Goal: Task Accomplishment & Management: Manage account settings

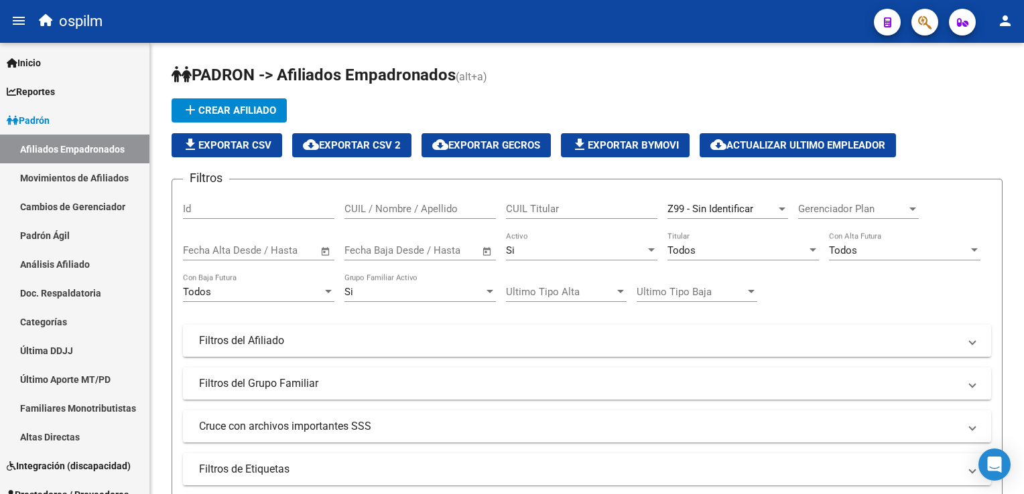
scroll to position [665, 0]
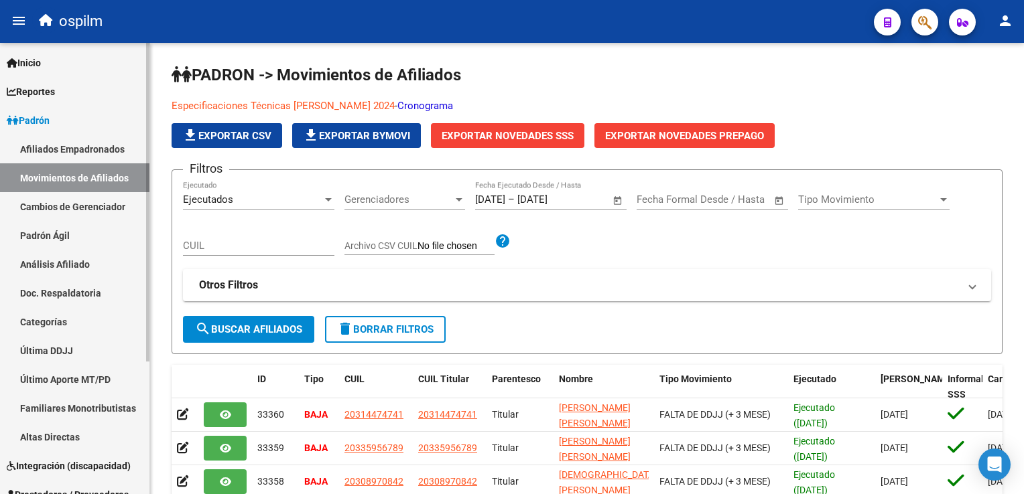
click at [75, 145] on link "Afiliados Empadronados" at bounding box center [74, 149] width 149 height 29
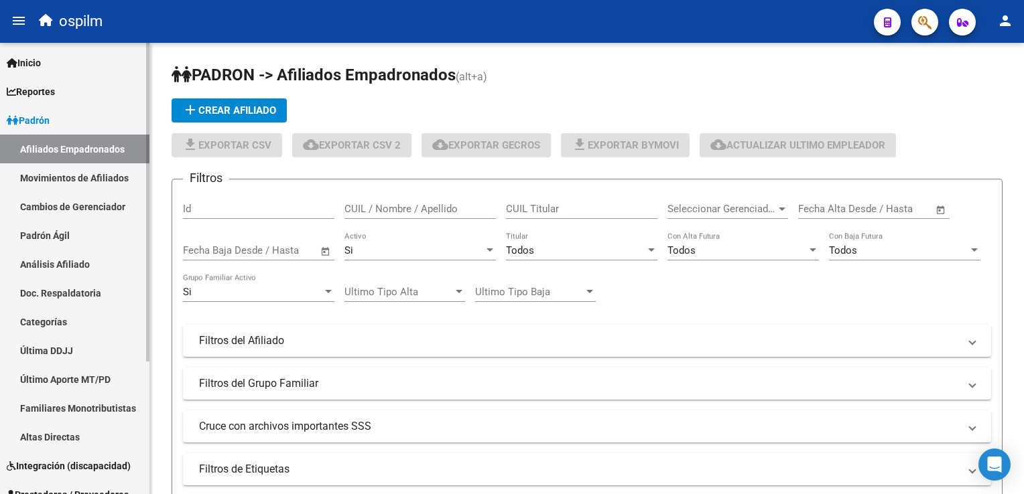
click at [70, 173] on link "Movimientos de Afiliados" at bounding box center [74, 177] width 149 height 29
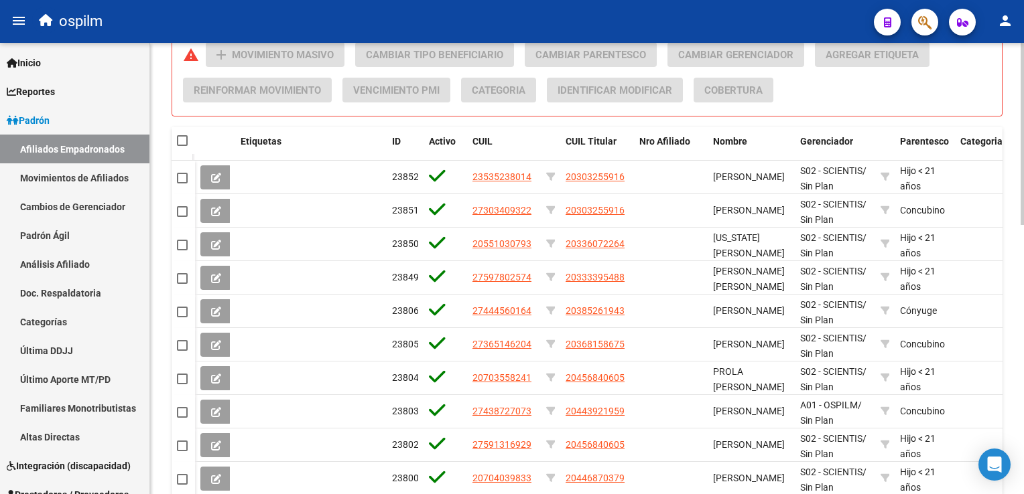
scroll to position [612, 0]
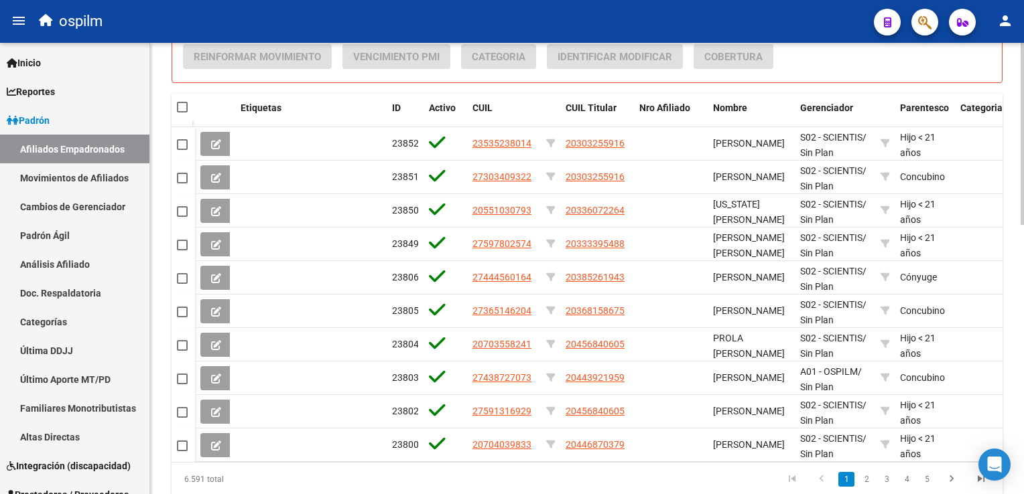
click at [1023, 327] on html "menu ospilm person Firma Express Inicio Calendario SSS Instructivos Contacto OS…" at bounding box center [512, 247] width 1024 height 494
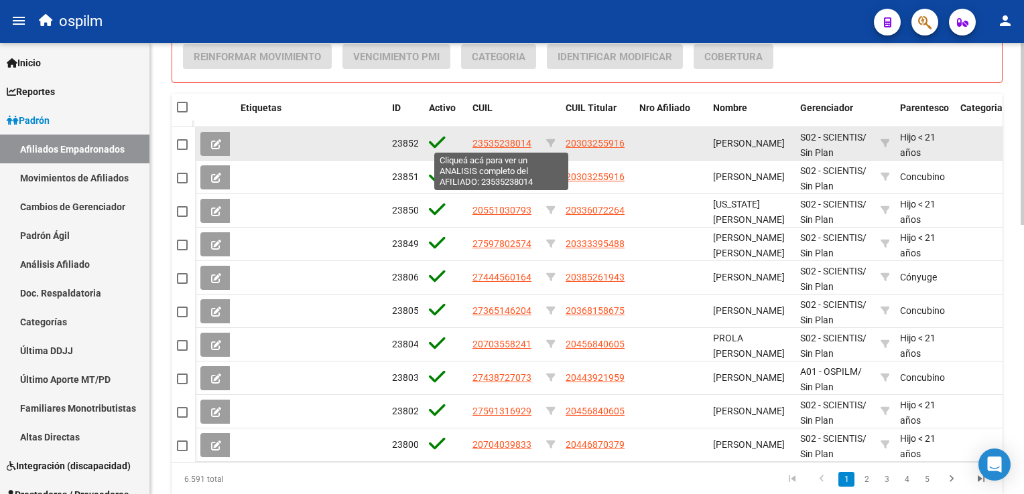
click at [511, 139] on span "23535238014" at bounding box center [501, 143] width 59 height 11
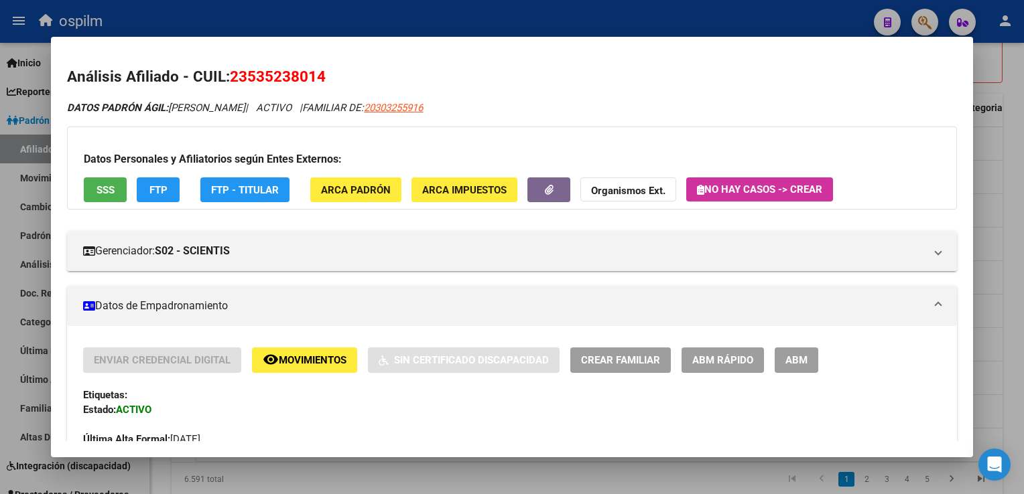
click at [288, 363] on span "Movimientos" at bounding box center [313, 361] width 68 height 12
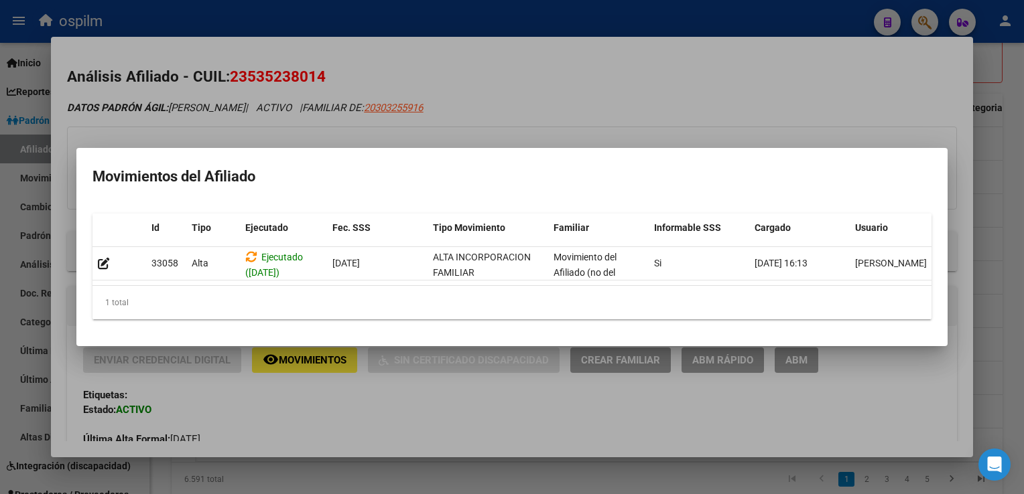
click at [616, 125] on div at bounding box center [512, 247] width 1024 height 494
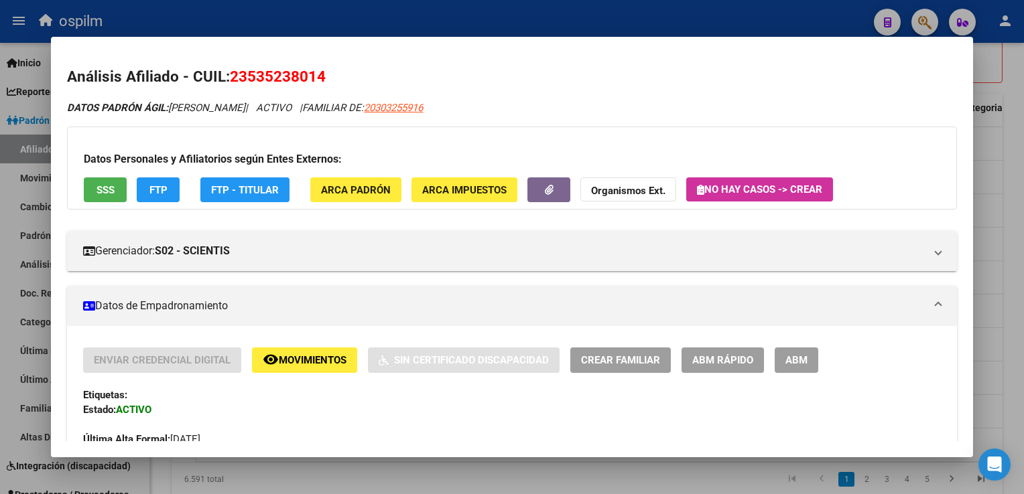
click at [107, 194] on span "SSS" at bounding box center [105, 190] width 18 height 12
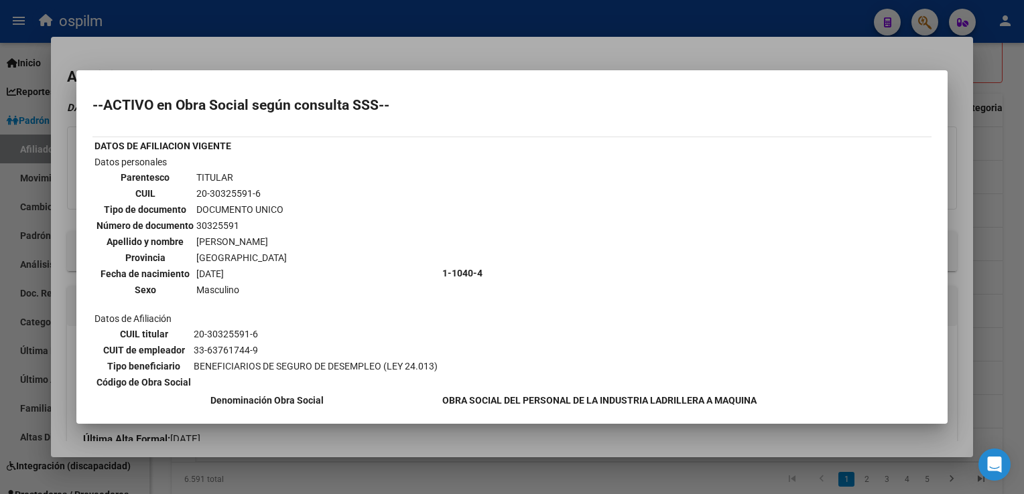
drag, startPoint x: 301, startPoint y: 58, endPoint x: 257, endPoint y: 56, distance: 44.3
click at [296, 54] on div at bounding box center [512, 247] width 1024 height 494
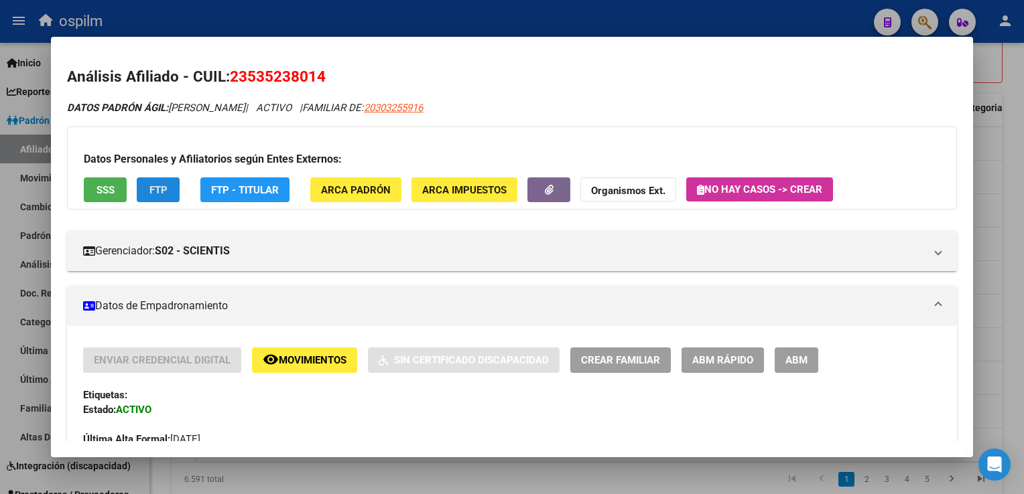
click at [164, 192] on span "FTP" at bounding box center [158, 190] width 18 height 12
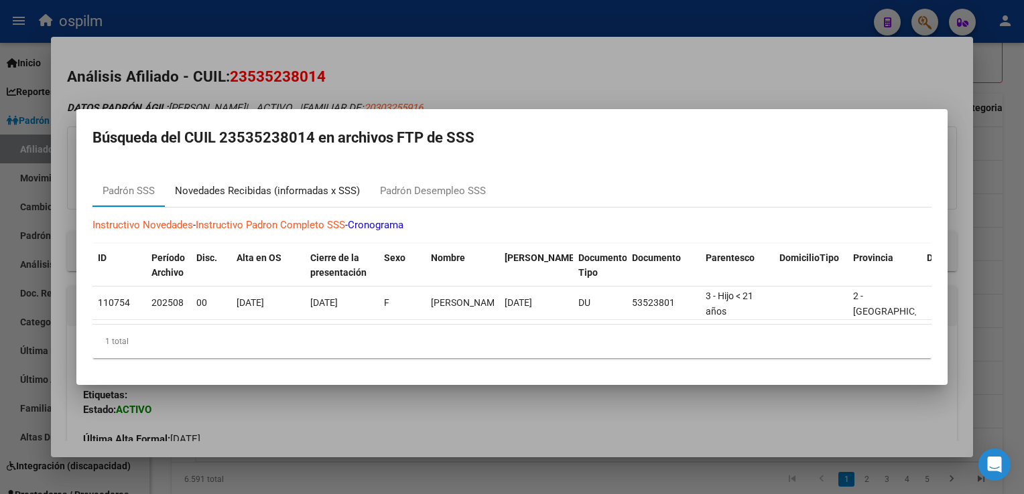
click at [278, 184] on div "Novedades Recibidas (informadas x SSS)" at bounding box center [267, 191] width 185 height 15
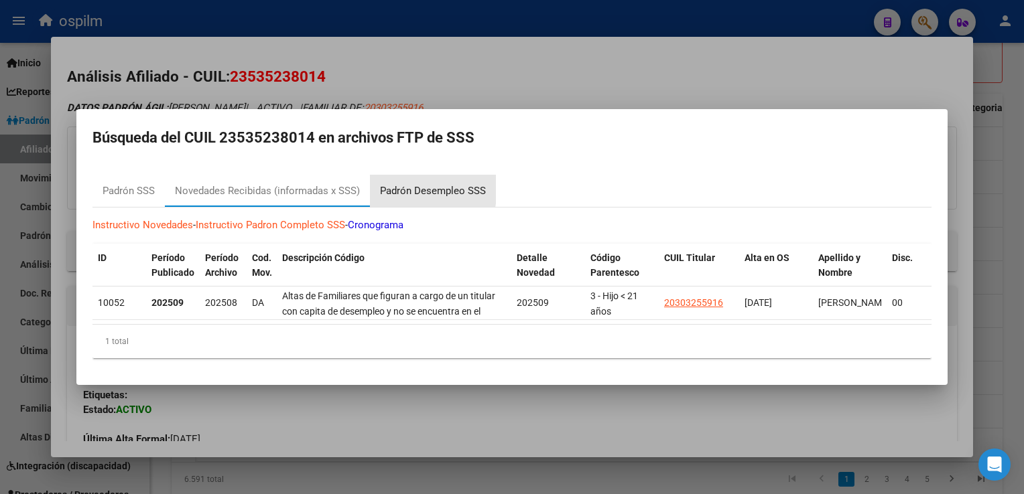
click at [408, 184] on div "Padrón Desempleo SSS" at bounding box center [433, 191] width 106 height 15
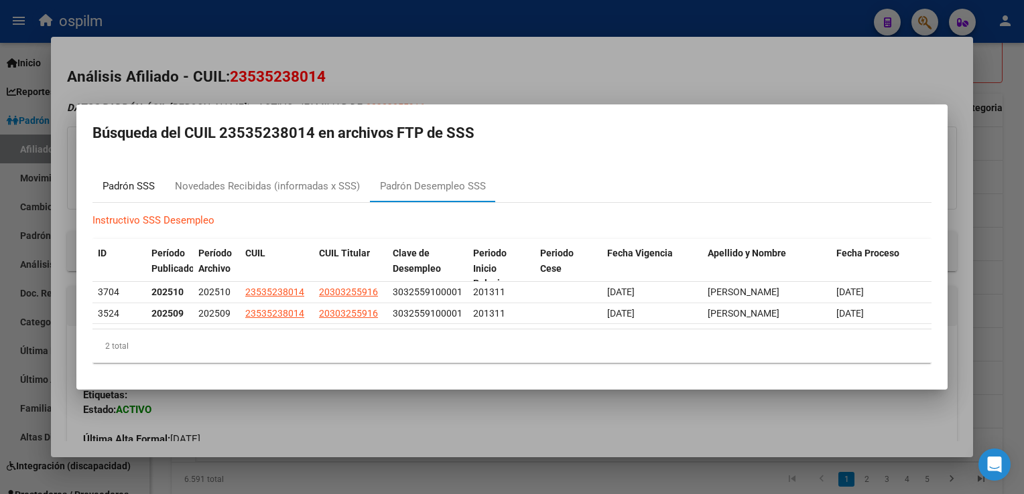
click at [131, 179] on div "Padrón SSS" at bounding box center [128, 186] width 52 height 15
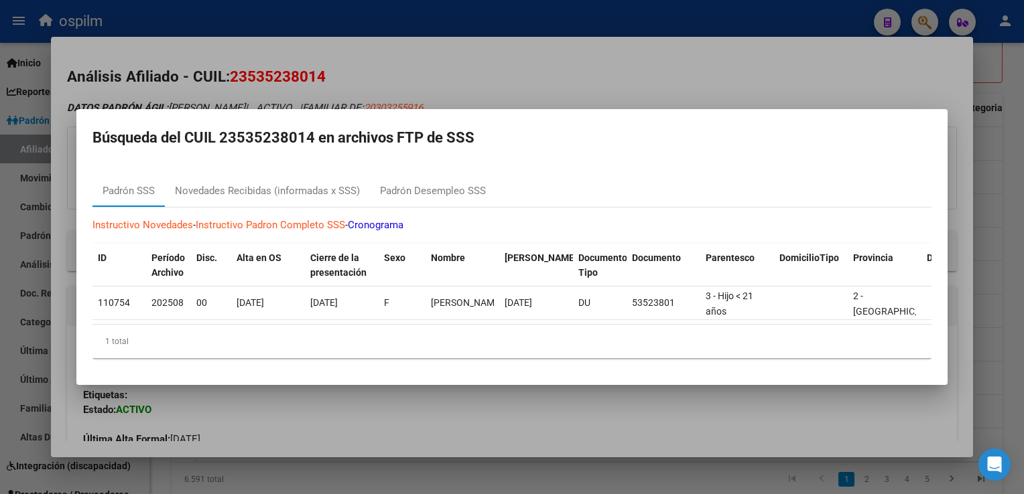
click at [399, 80] on div at bounding box center [512, 247] width 1024 height 494
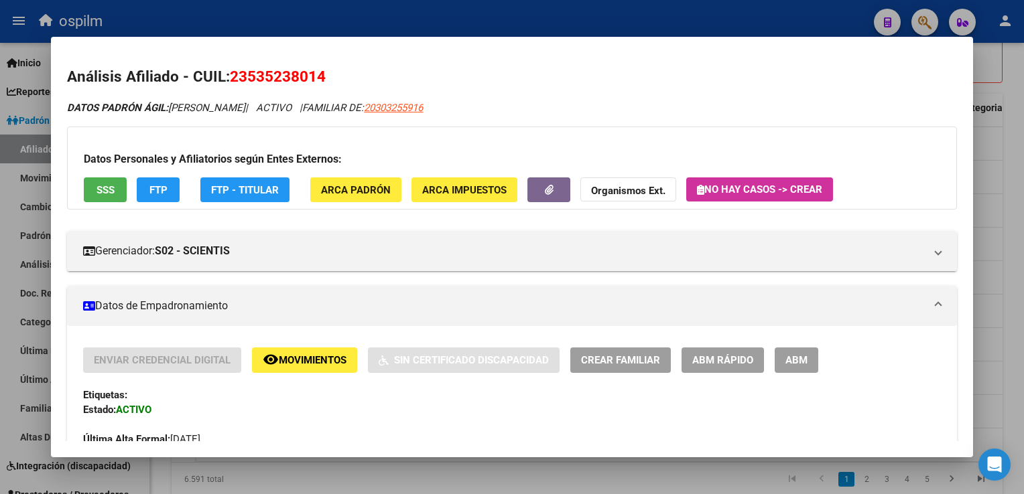
scroll to position [625, 0]
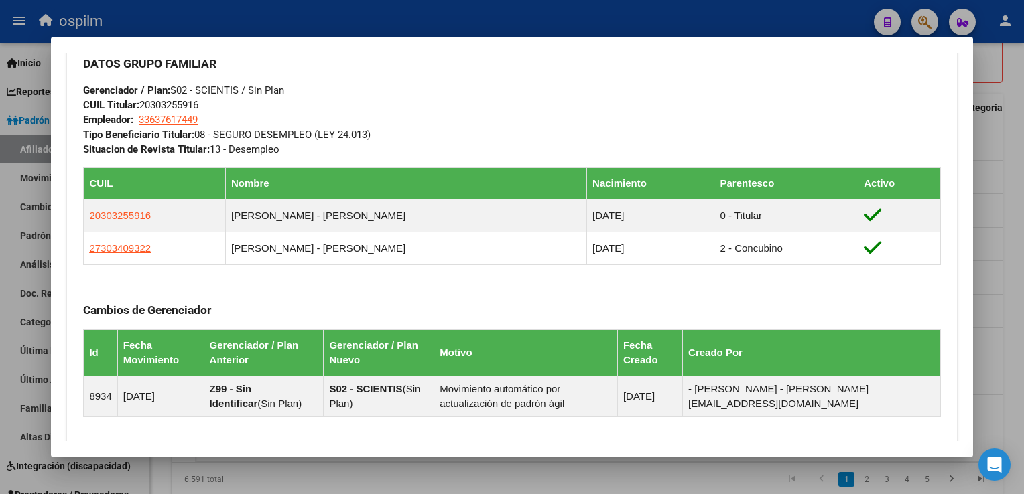
click at [1009, 171] on div at bounding box center [512, 247] width 1024 height 494
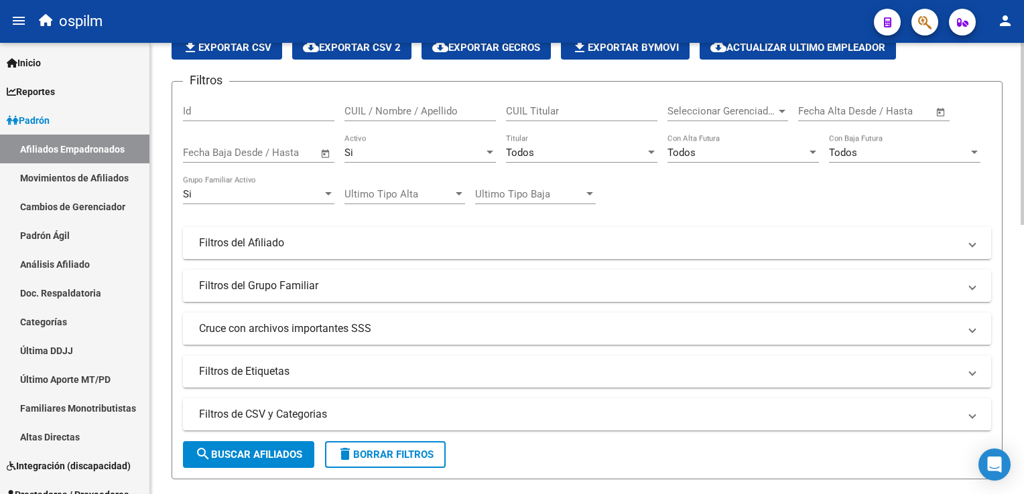
scroll to position [91, 0]
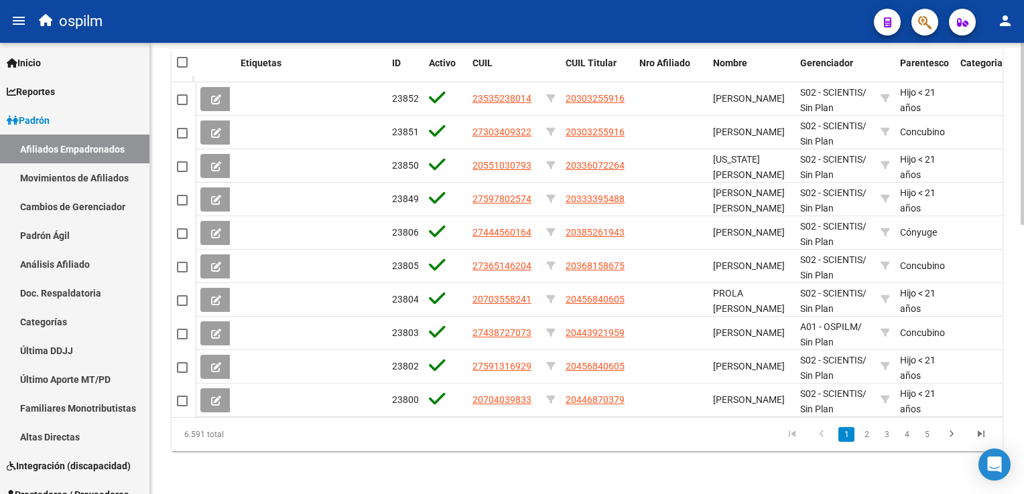
click at [1023, 263] on html "menu ospilm person Firma Express Inicio Calendario SSS Instructivos Contacto OS…" at bounding box center [512, 247] width 1024 height 494
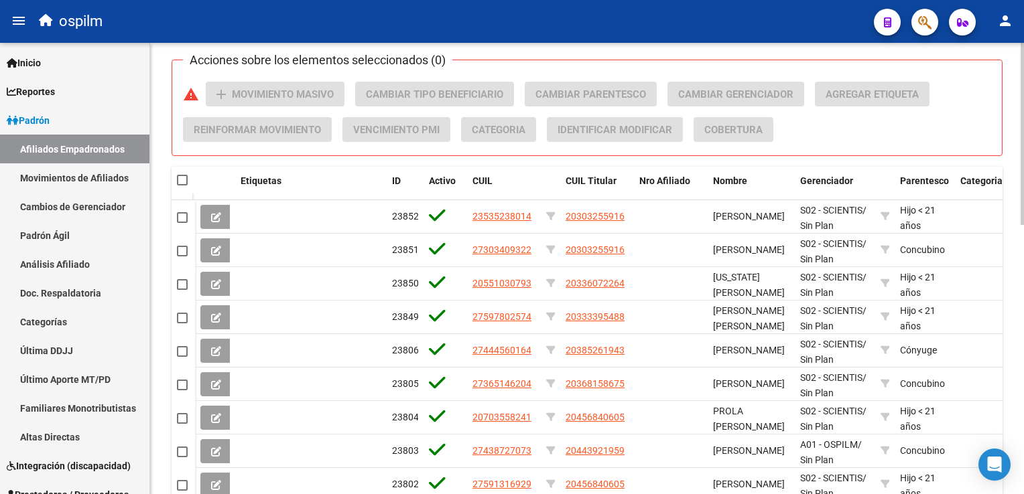
scroll to position [0, 0]
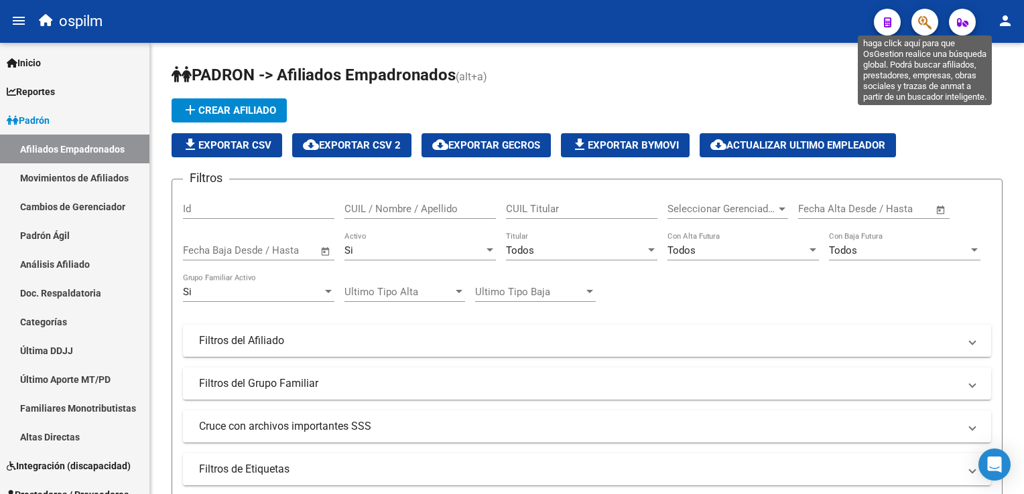
click at [926, 24] on icon "button" at bounding box center [924, 22] width 13 height 15
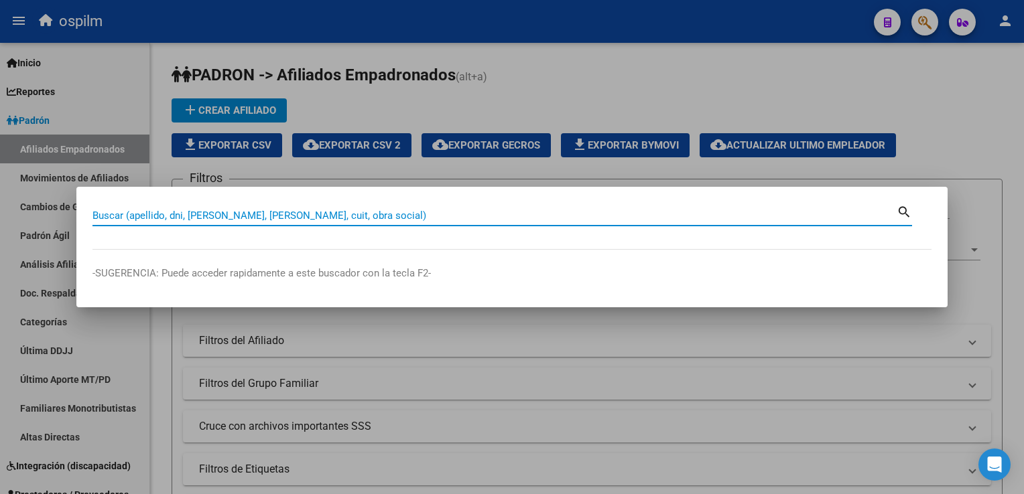
paste input "27316983214"
type input "27316983214"
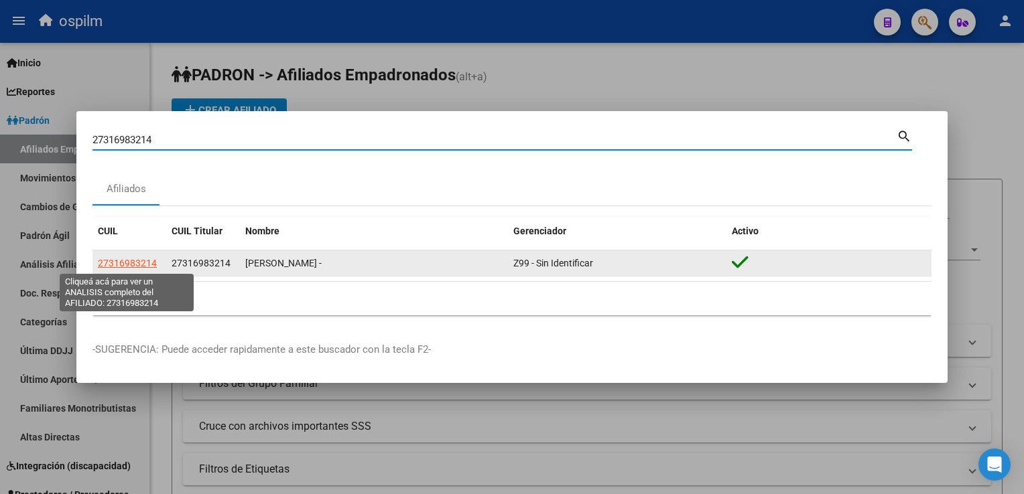
click at [125, 261] on span "27316983214" at bounding box center [127, 263] width 59 height 11
type textarea "27316983214"
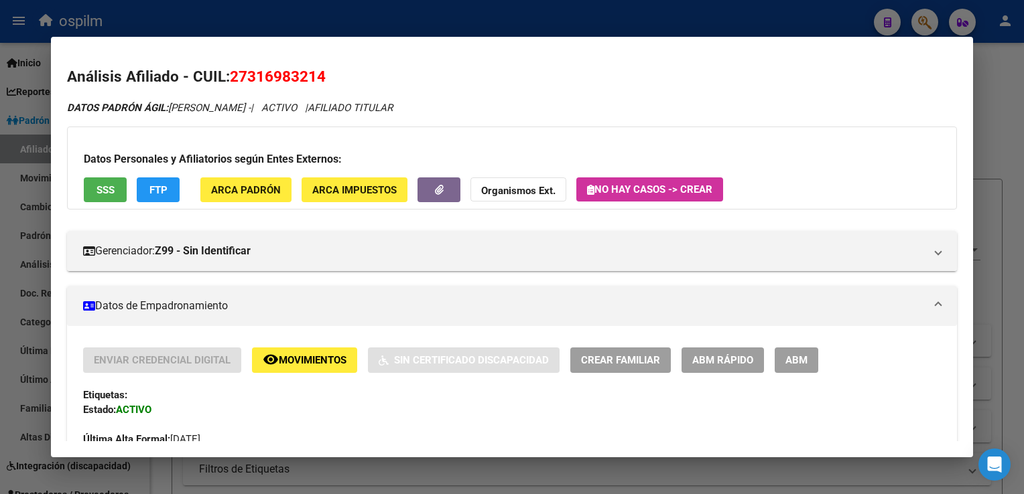
scroll to position [113, 0]
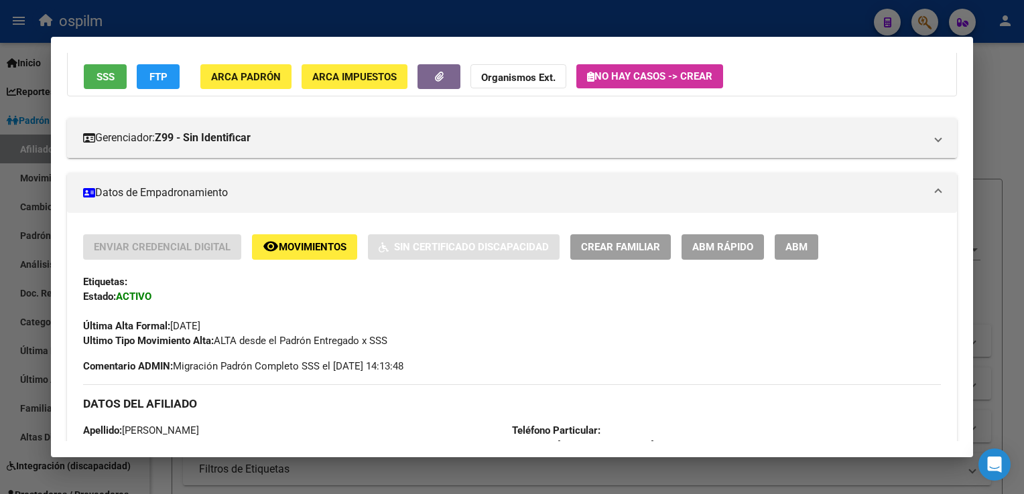
click at [715, 251] on button "ABM Rápido" at bounding box center [722, 246] width 82 height 25
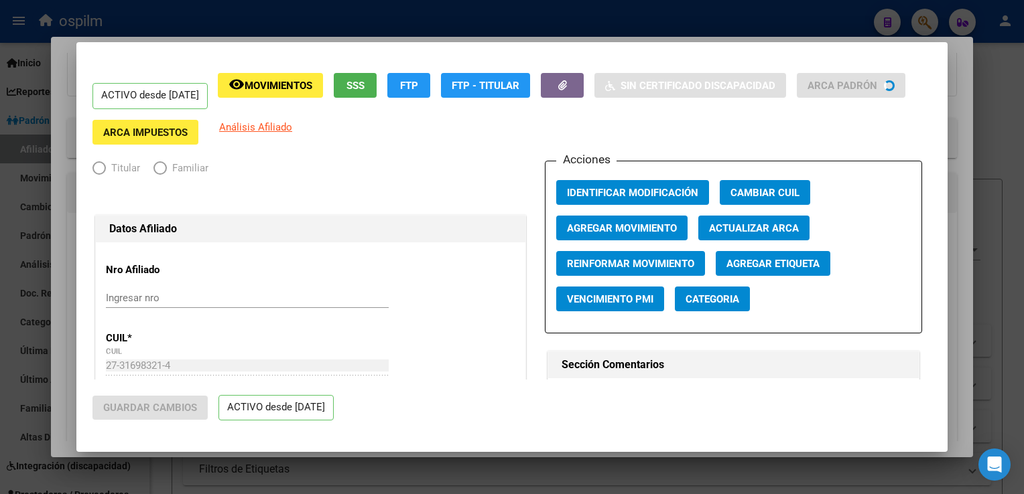
radio input "true"
type input "30-70761691-8"
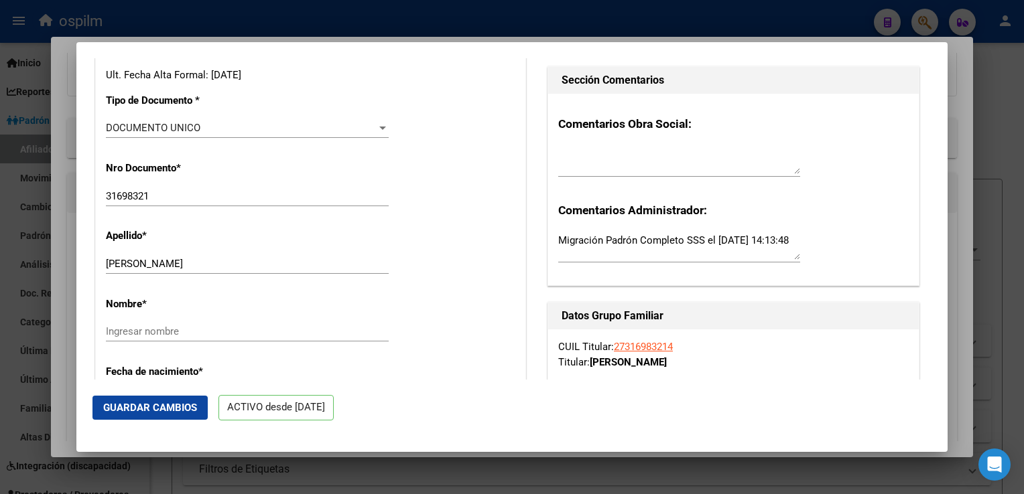
scroll to position [418, 0]
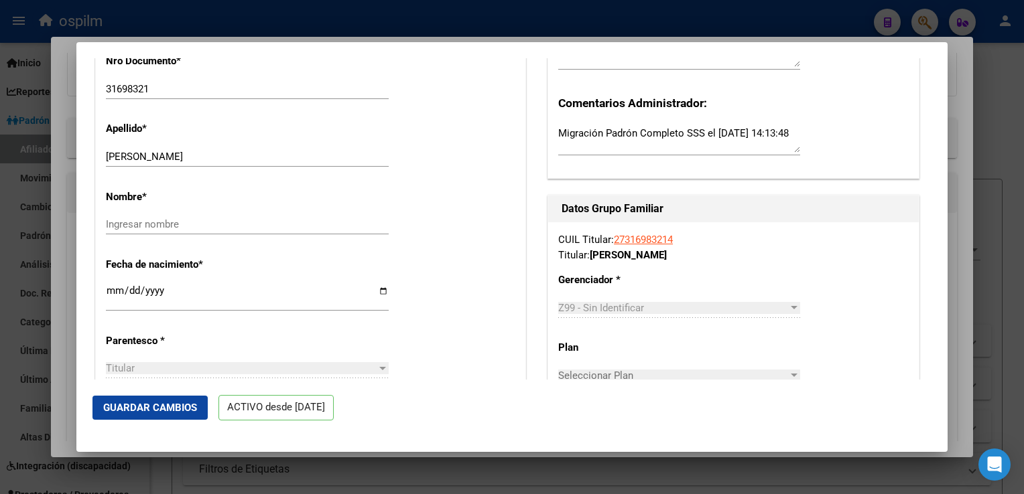
drag, startPoint x: 945, startPoint y: 127, endPoint x: 945, endPoint y: 167, distance: 40.2
click at [945, 167] on mat-dialog-content "ACTIVO desde 01/05/2025 remove_red_eye Movimientos SSS FTP Sin Certificado Disc…" at bounding box center [511, 219] width 871 height 322
click at [455, 149] on div "Apellido * ROMERO NOEMI ALEJANDRA Ingresar apellido" at bounding box center [310, 145] width 409 height 68
drag, startPoint x: 148, startPoint y: 163, endPoint x: 228, endPoint y: 162, distance: 80.4
click at [268, 163] on input "ROMERO NOEMI ALEJANDRA" at bounding box center [247, 157] width 283 height 12
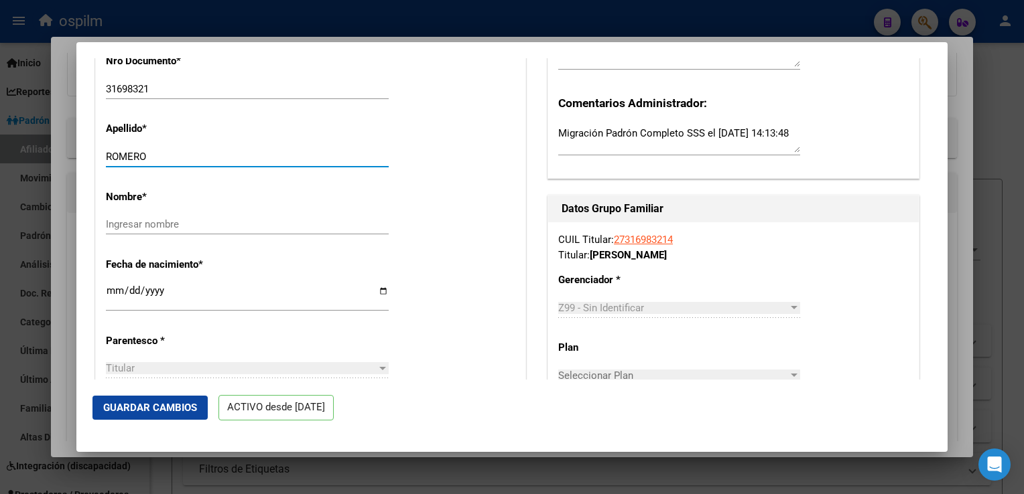
type input "ROMERO"
click at [117, 230] on input "Ingresar nombre" at bounding box center [247, 224] width 283 height 12
paste input "NOEMI ALEJANDRA"
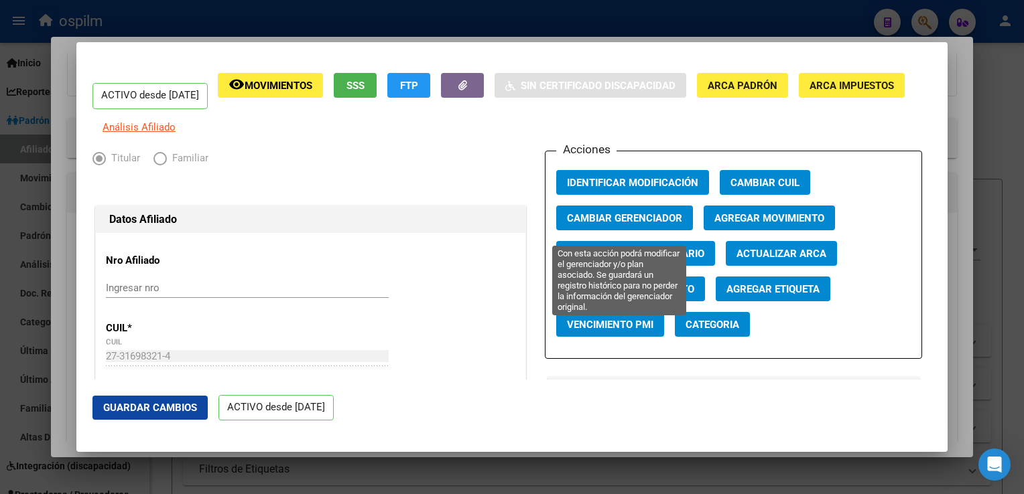
type input "NOEMI ALEJANDRA"
click at [646, 222] on span "Cambiar Gerenciador" at bounding box center [624, 218] width 115 height 12
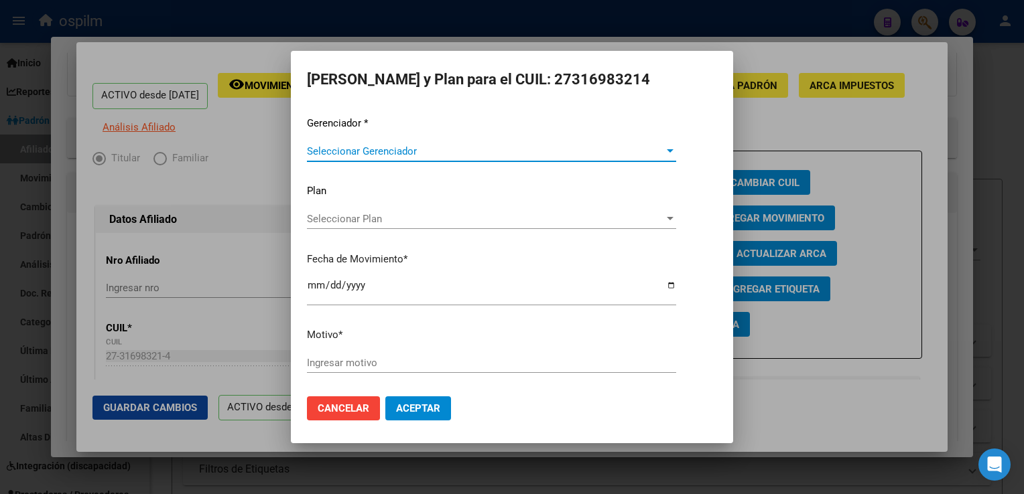
click at [343, 153] on span "Seleccionar Gerenciador" at bounding box center [485, 151] width 357 height 12
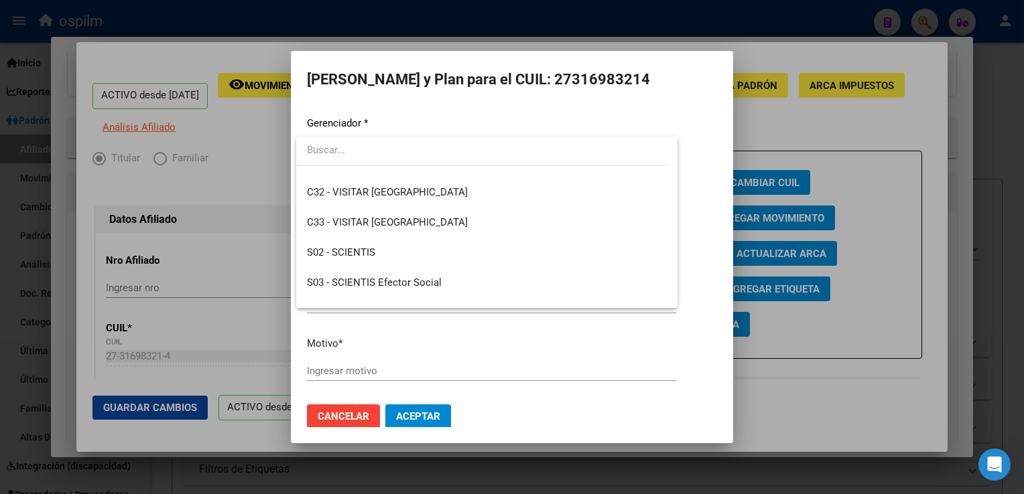
scroll to position [175, 0]
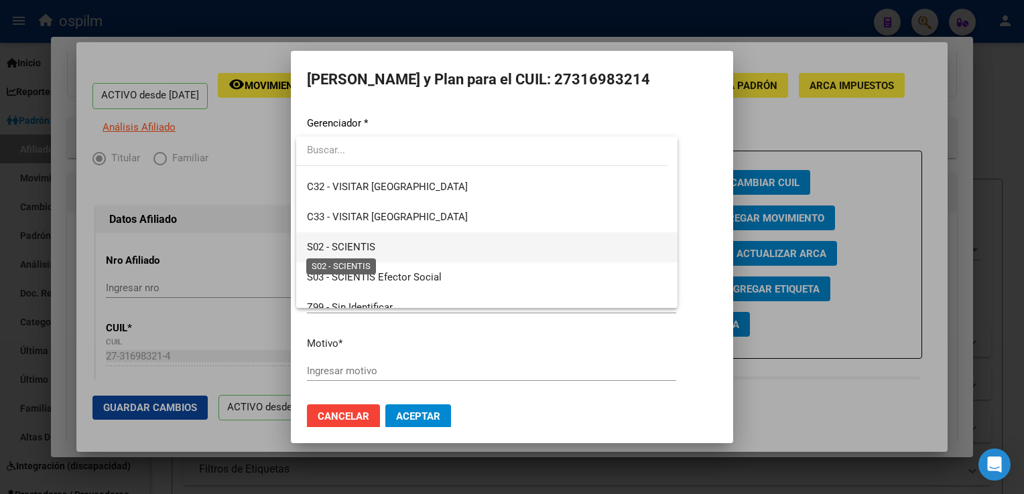
click at [343, 246] on span "S02 - SCIENTIS" at bounding box center [341, 247] width 68 height 12
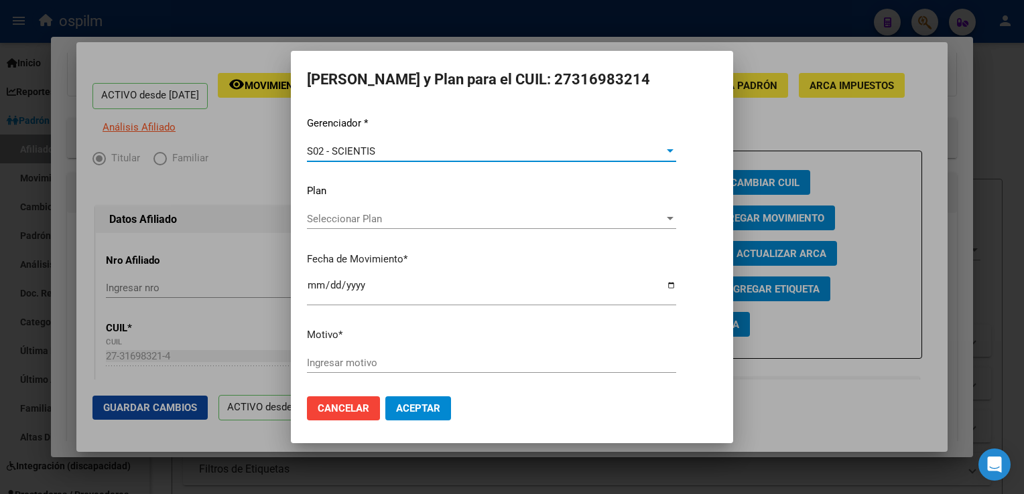
click at [324, 366] on input "Ingresar motivo" at bounding box center [491, 363] width 369 height 12
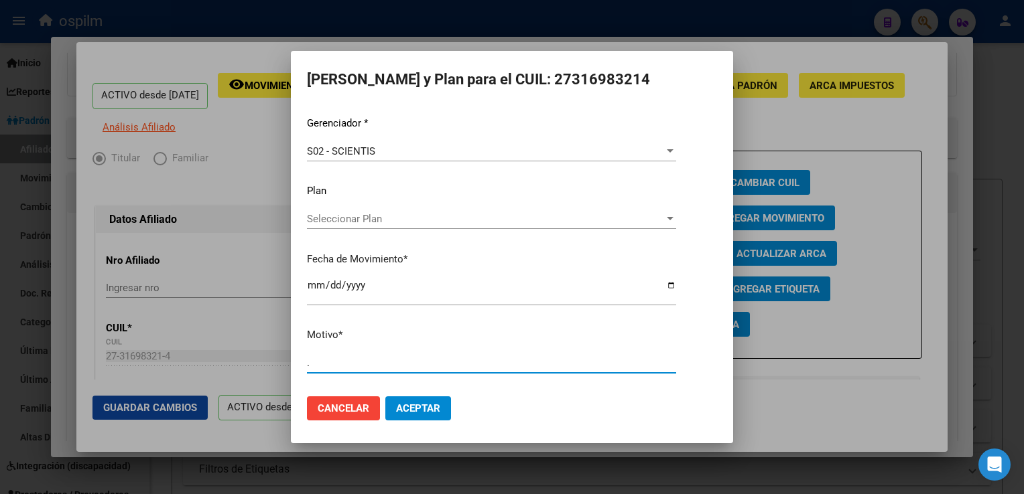
type input "."
click at [429, 419] on button "Aceptar" at bounding box center [418, 409] width 66 height 24
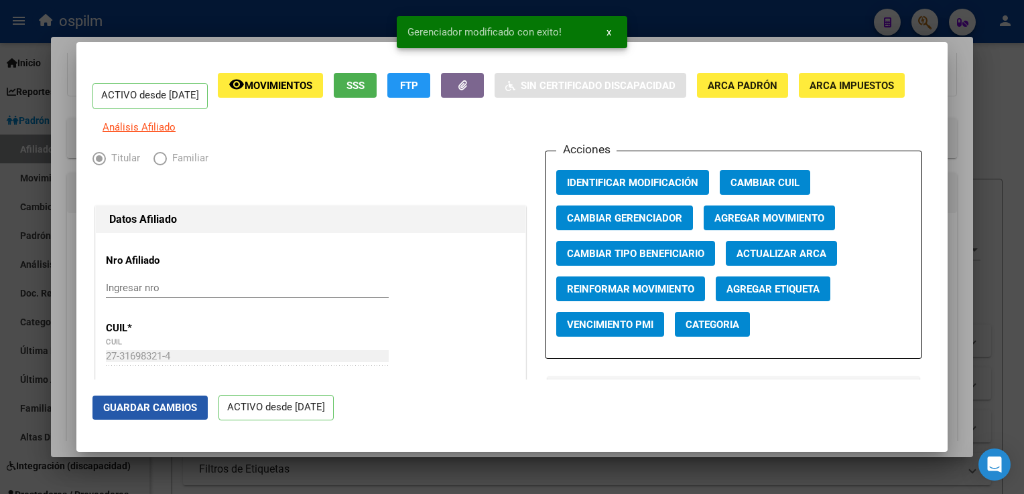
click at [157, 411] on span "Guardar Cambios" at bounding box center [150, 408] width 94 height 12
click at [951, 133] on div at bounding box center [512, 247] width 1024 height 494
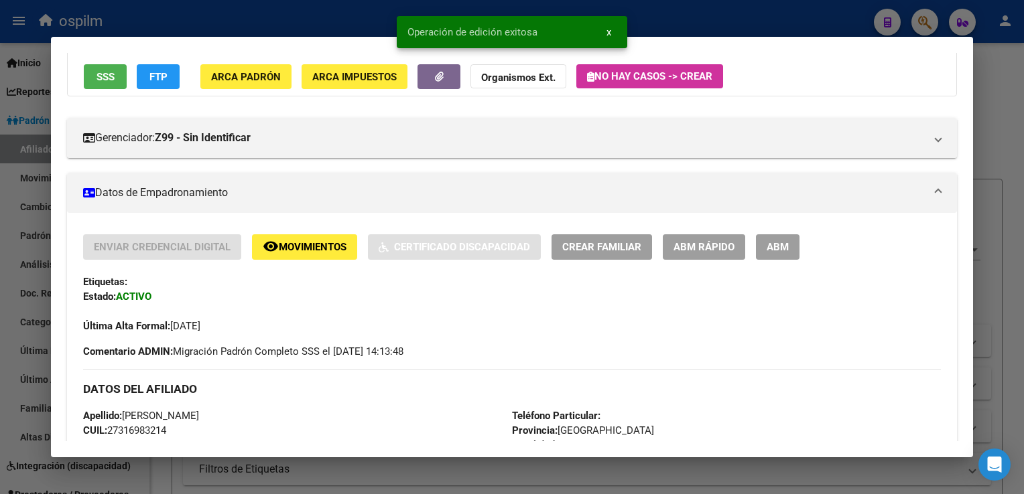
click at [991, 101] on div at bounding box center [512, 247] width 1024 height 494
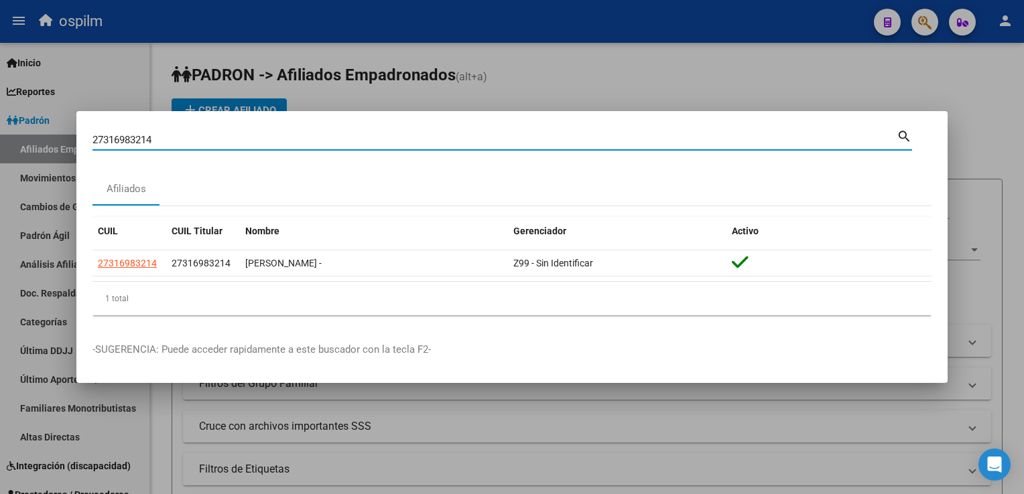
drag, startPoint x: 155, startPoint y: 136, endPoint x: 90, endPoint y: 140, distance: 65.1
click at [86, 139] on mat-dialog-content "27316983214 Buscar (apellido, dni, cuil, nro traspaso, cuit, obra social) searc…" at bounding box center [511, 226] width 871 height 199
paste input "2794256895"
type input "27942568954"
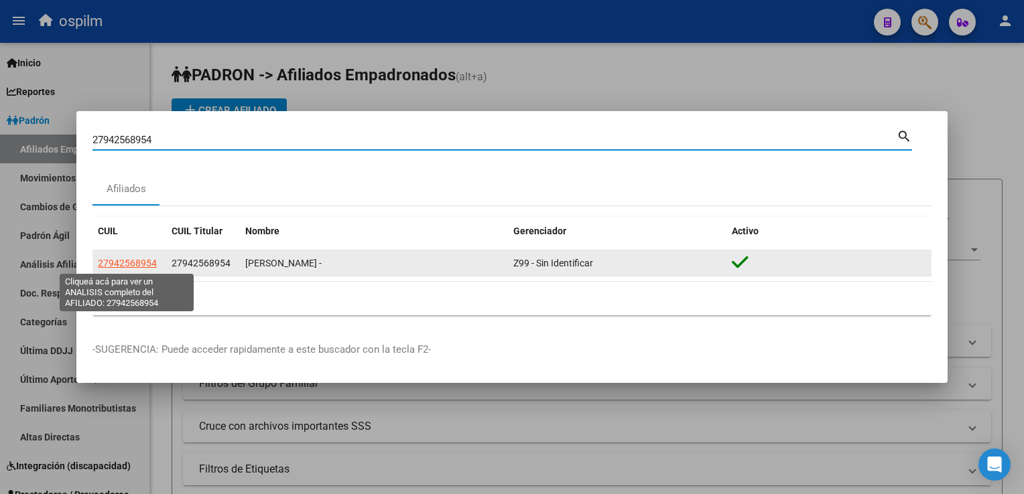
click at [143, 267] on span "27942568954" at bounding box center [127, 263] width 59 height 11
type textarea "27942568954"
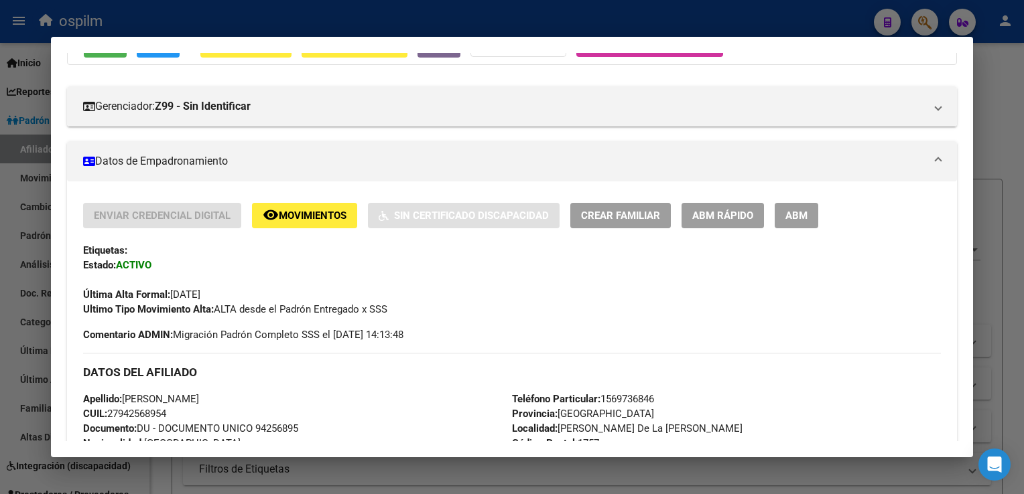
scroll to position [72, 0]
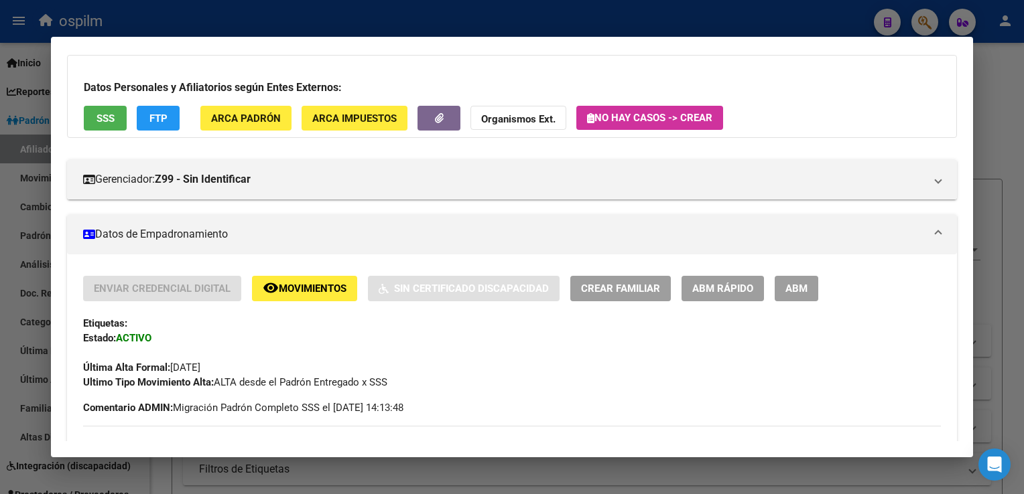
click at [735, 285] on span "ABM Rápido" at bounding box center [722, 289] width 61 height 12
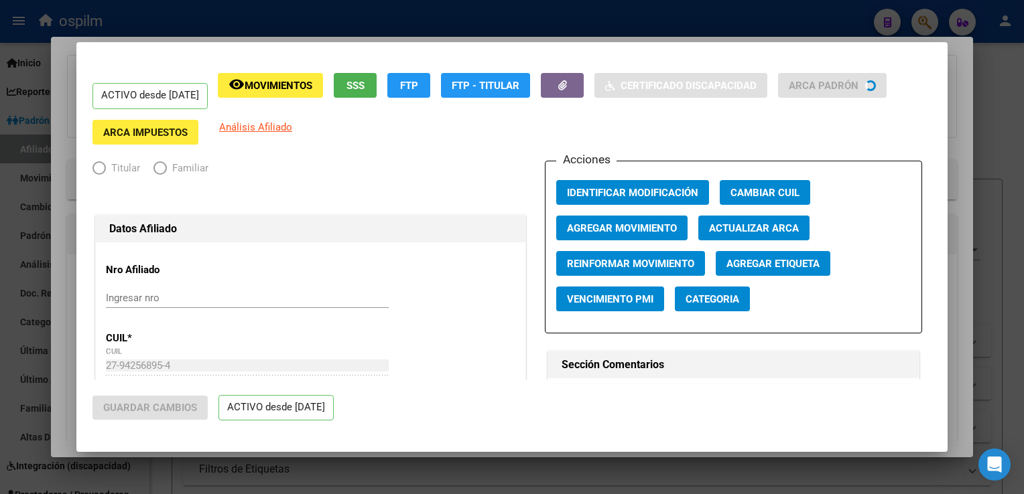
radio input "true"
type input "27-94256895-4"
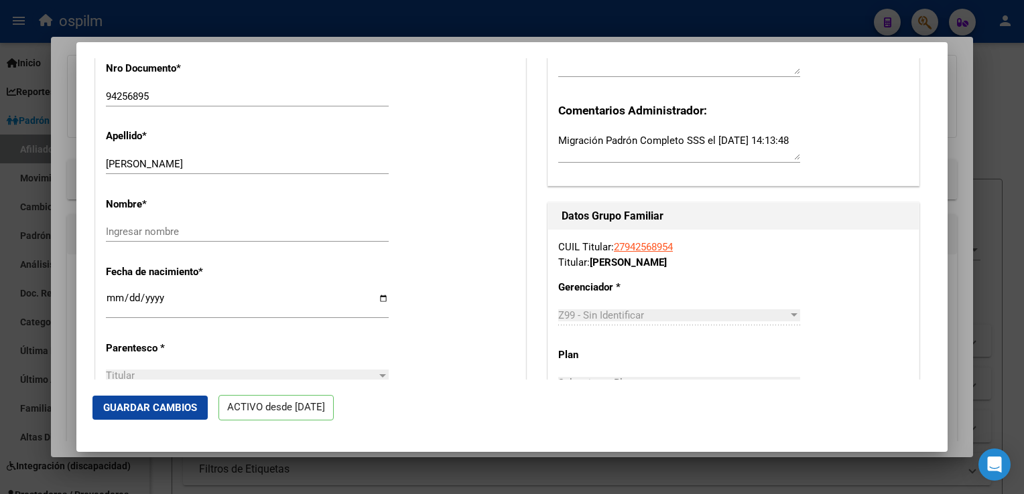
scroll to position [415, 0]
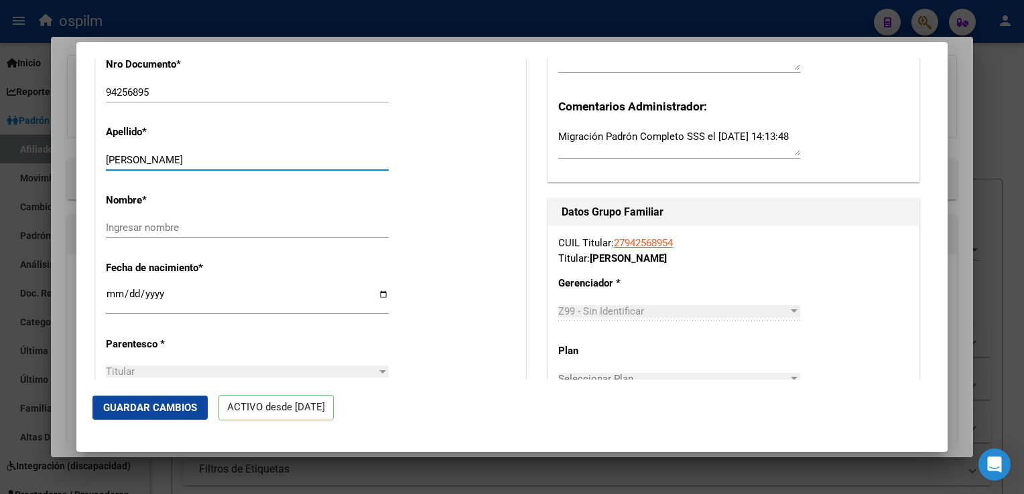
drag, startPoint x: 173, startPoint y: 167, endPoint x: 242, endPoint y: 168, distance: 69.0
click at [242, 166] on input "Baez Samudio Maria Nunuta" at bounding box center [247, 160] width 283 height 12
type input "Baez Samudio"
paste input "Maria Nunuta"
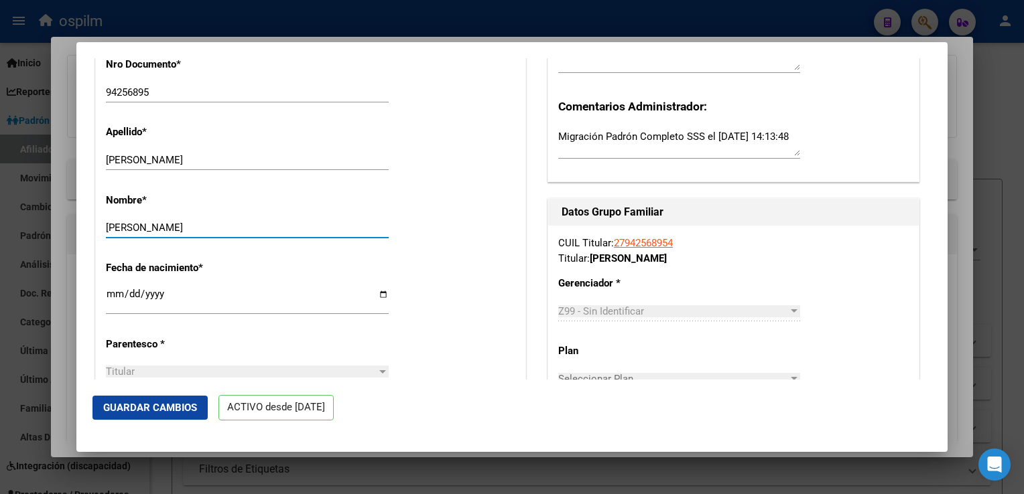
type input "Maria Nunuta"
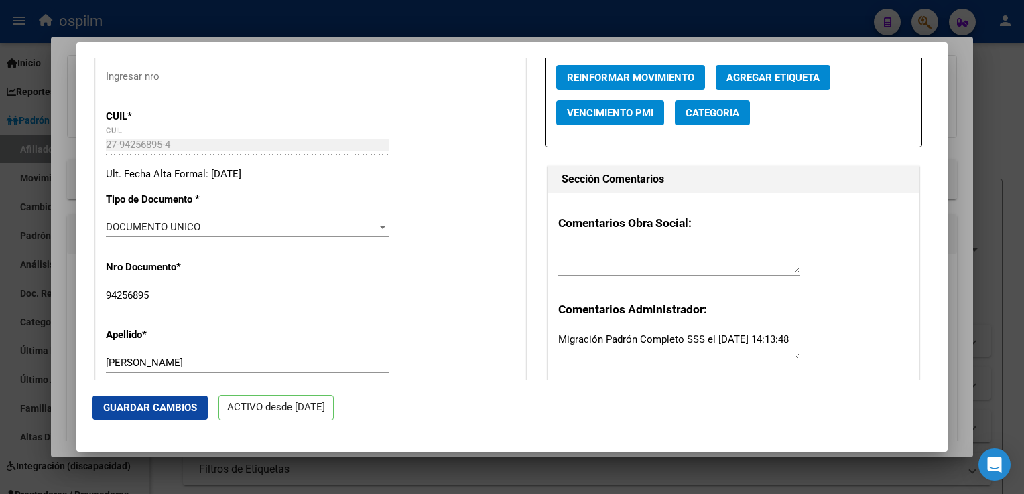
scroll to position [137, 0]
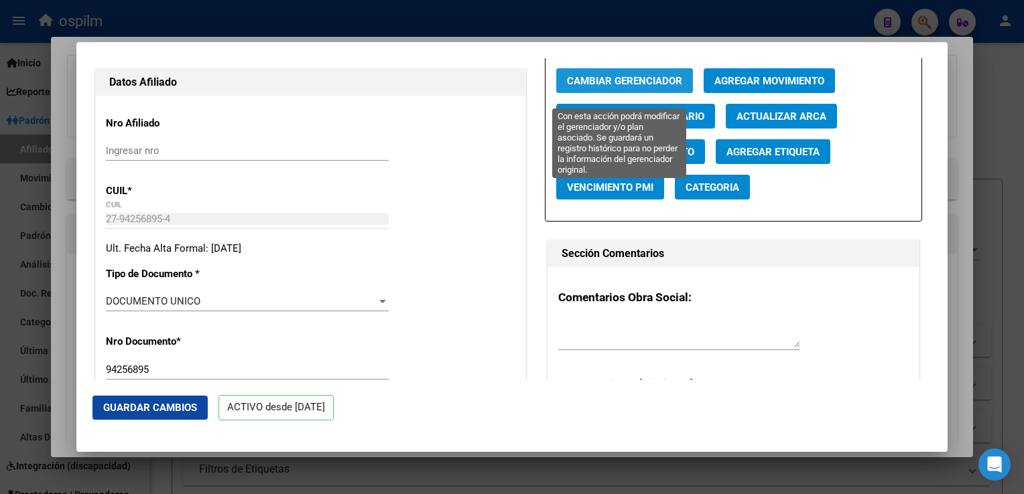
click at [640, 87] on span "Cambiar Gerenciador" at bounding box center [624, 81] width 115 height 12
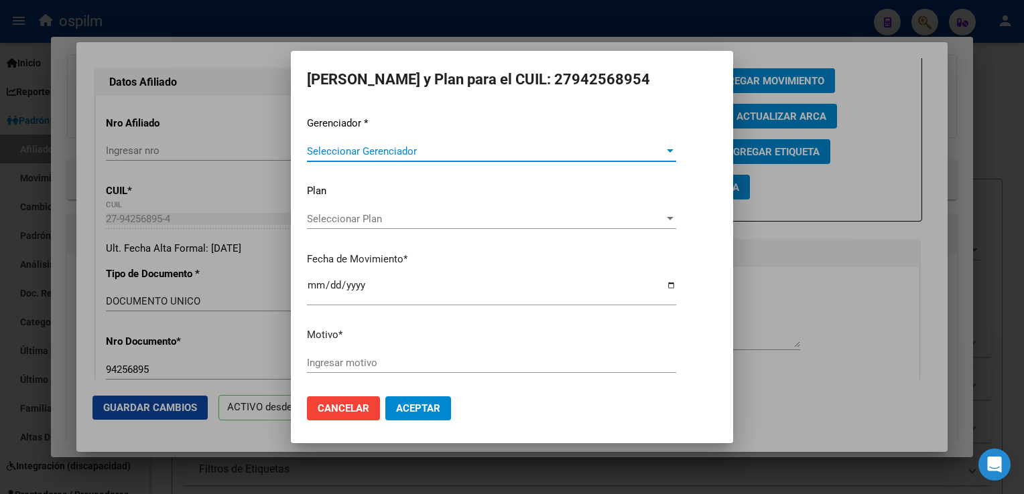
click at [346, 154] on span "Seleccionar Gerenciador" at bounding box center [485, 151] width 357 height 12
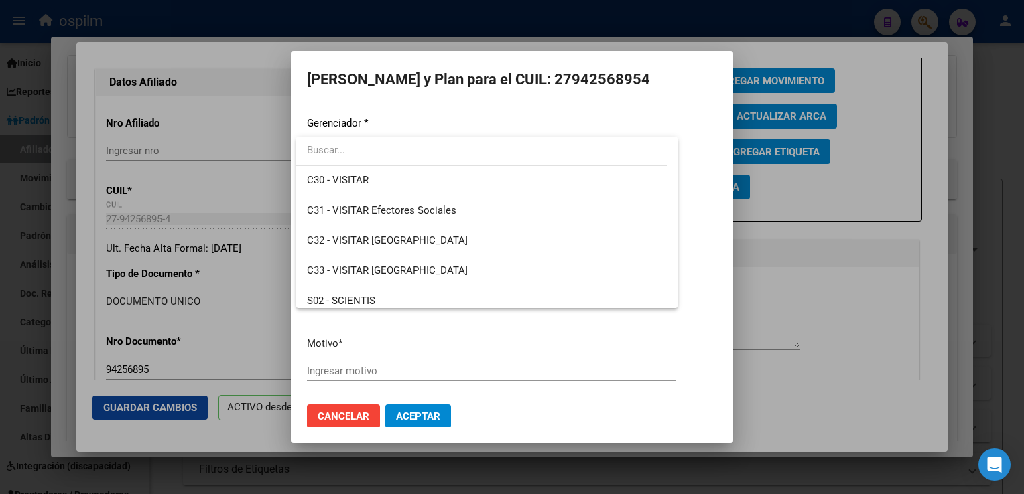
scroll to position [119, 0]
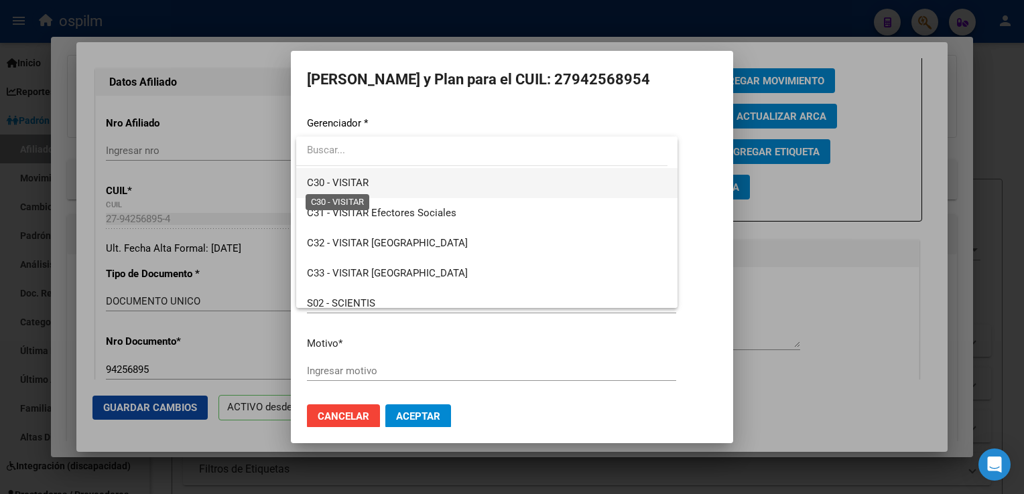
click at [316, 177] on span "C30 - VISITAR" at bounding box center [338, 183] width 62 height 12
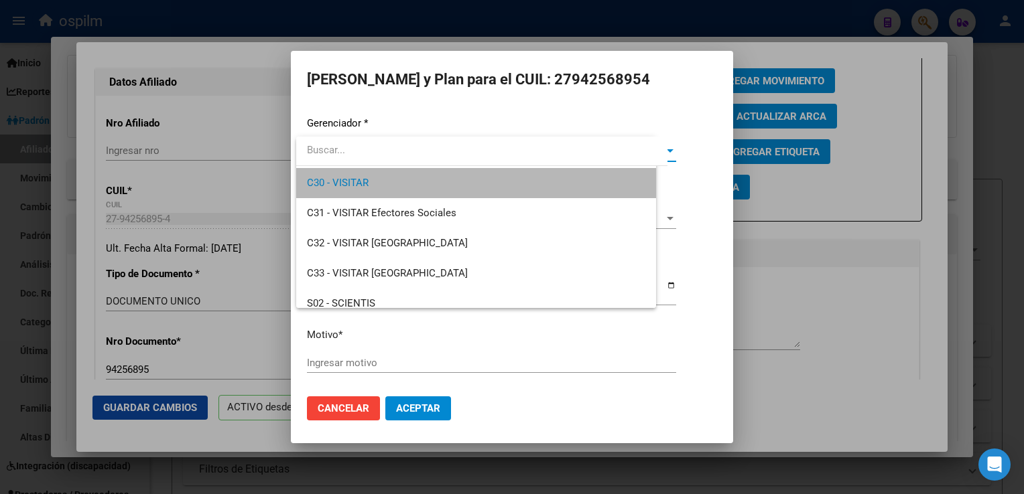
scroll to position [121, 0]
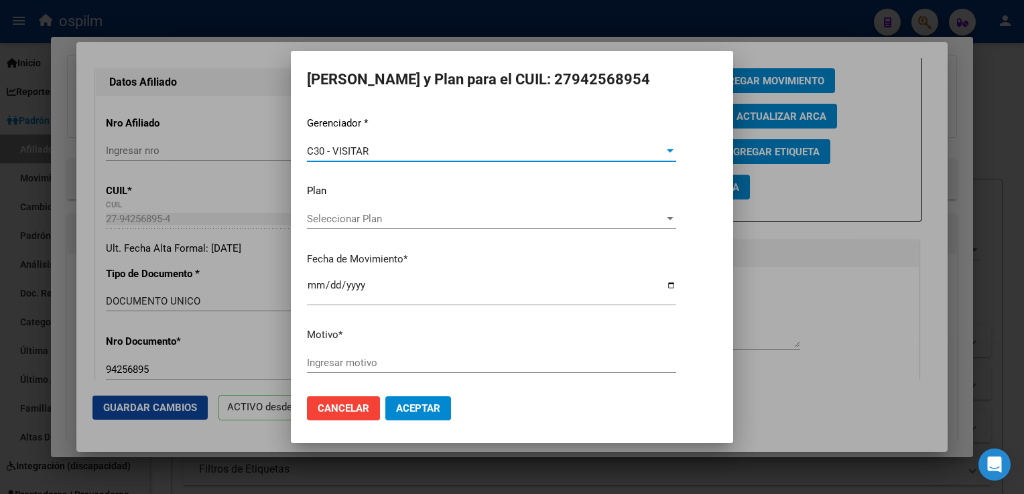
click at [654, 148] on div "C30 - VISITAR" at bounding box center [485, 151] width 357 height 12
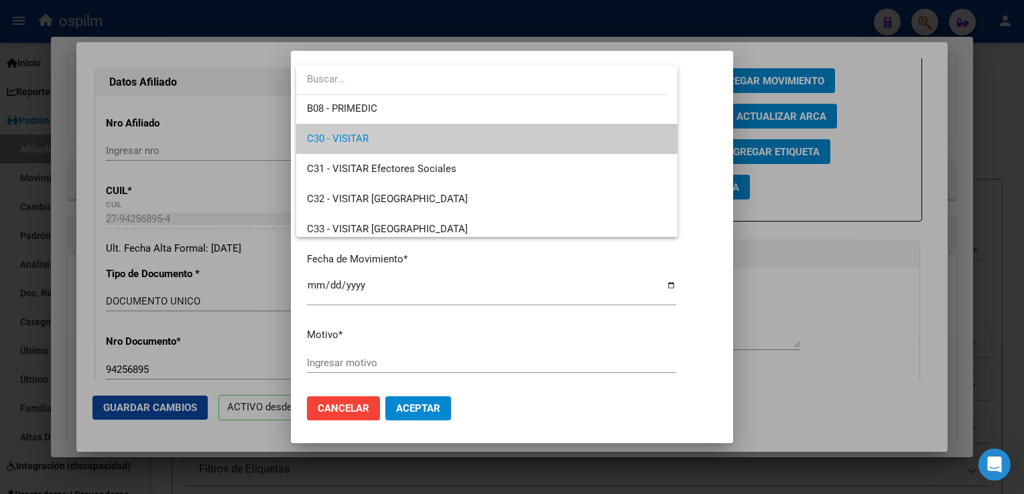
scroll to position [91, 0]
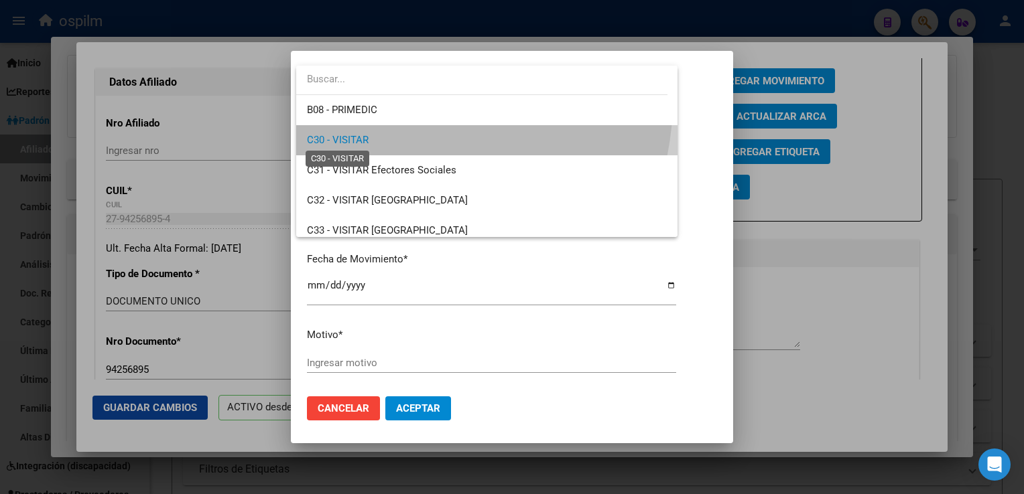
click at [334, 134] on span "C30 - VISITAR" at bounding box center [338, 140] width 62 height 12
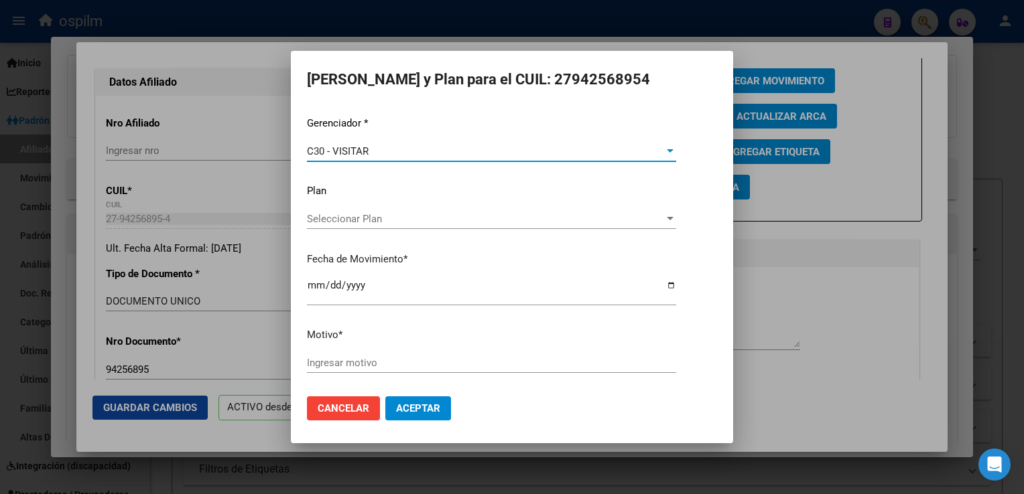
click at [343, 361] on input "Ingresar motivo" at bounding box center [491, 363] width 369 height 12
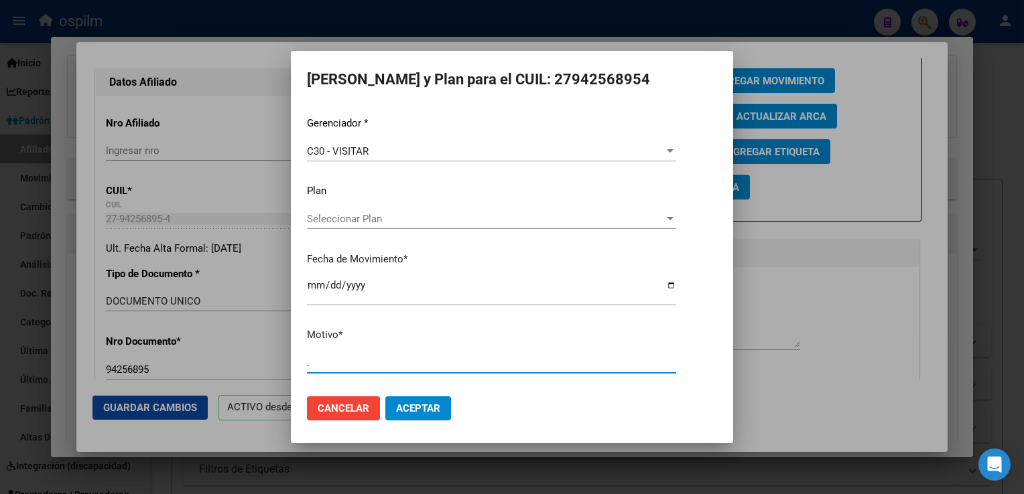
type input "."
click at [402, 405] on span "Aceptar" at bounding box center [418, 409] width 44 height 12
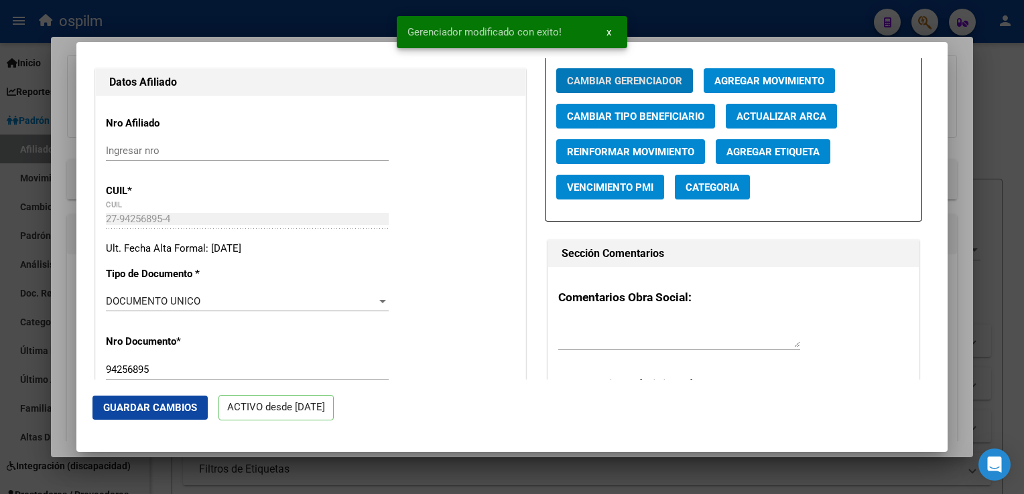
click at [113, 409] on span "Guardar Cambios" at bounding box center [150, 408] width 94 height 12
click at [963, 125] on div at bounding box center [512, 247] width 1024 height 494
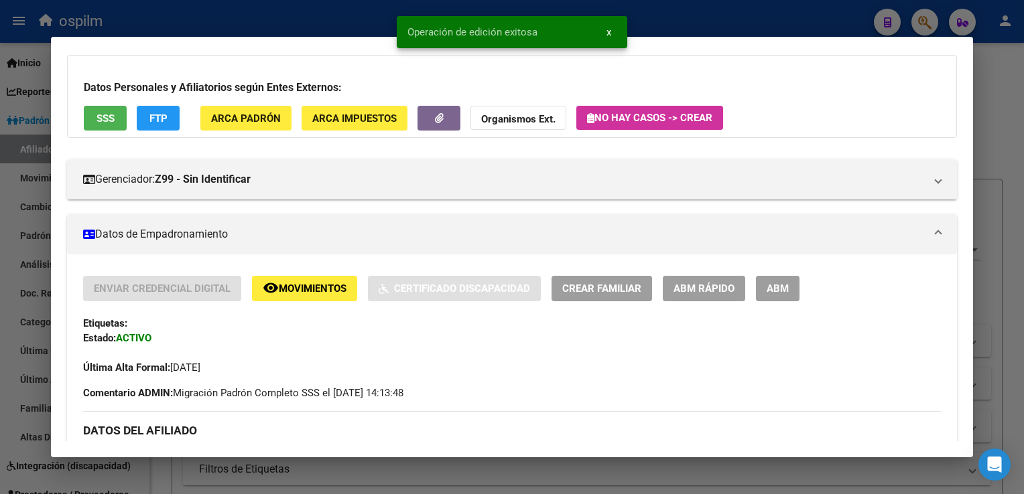
click at [993, 98] on div at bounding box center [512, 247] width 1024 height 494
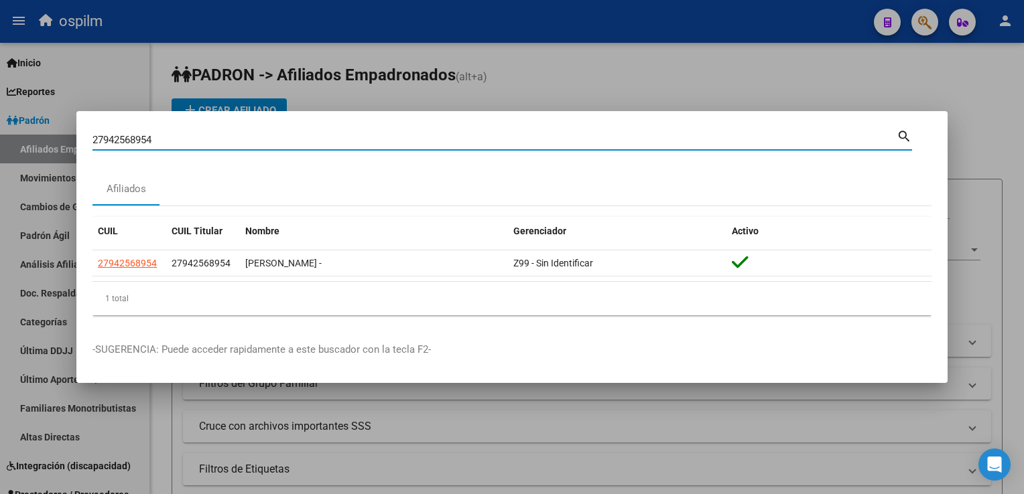
drag, startPoint x: 200, startPoint y: 135, endPoint x: 135, endPoint y: 150, distance: 66.6
click at [135, 150] on div "27942568954 Buscar (apellido, dni, cuil, nro traspaso, cuit, obra social)" at bounding box center [494, 140] width 804 height 20
click at [153, 142] on input "27942568954" at bounding box center [494, 140] width 804 height 12
paste input "034137178"
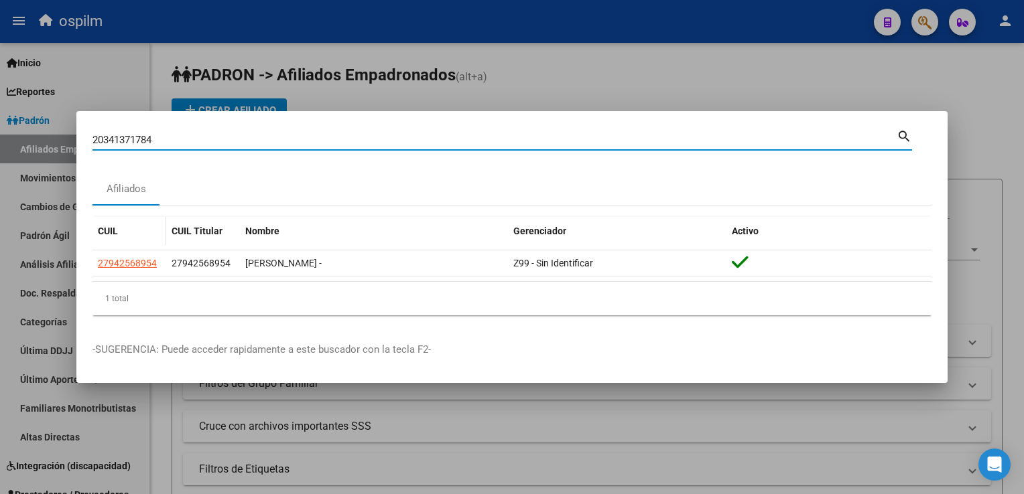
type input "20341371784"
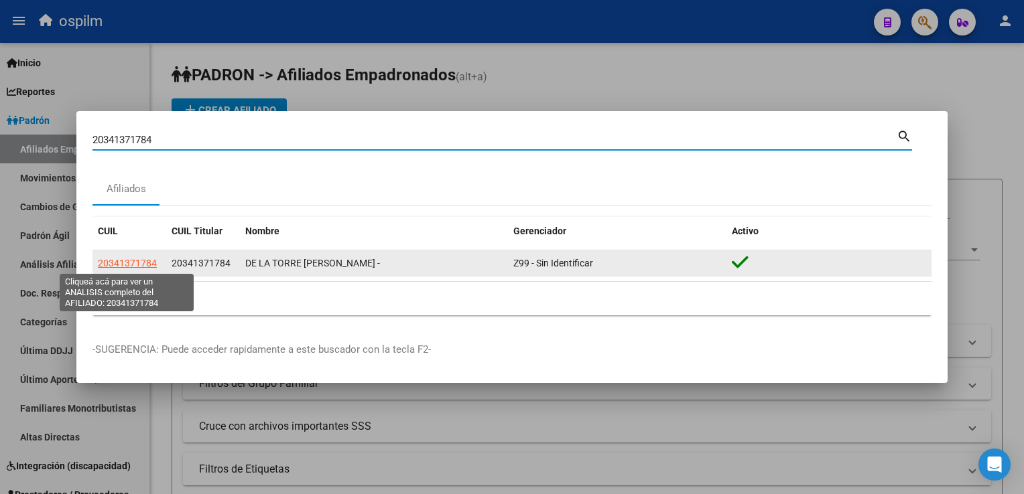
click at [115, 265] on span "20341371784" at bounding box center [127, 263] width 59 height 11
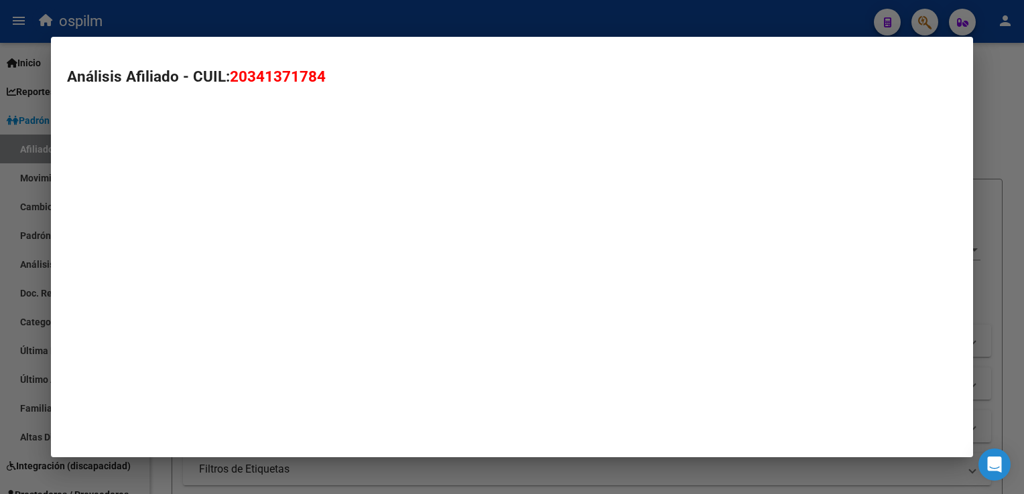
type textarea "20341371784"
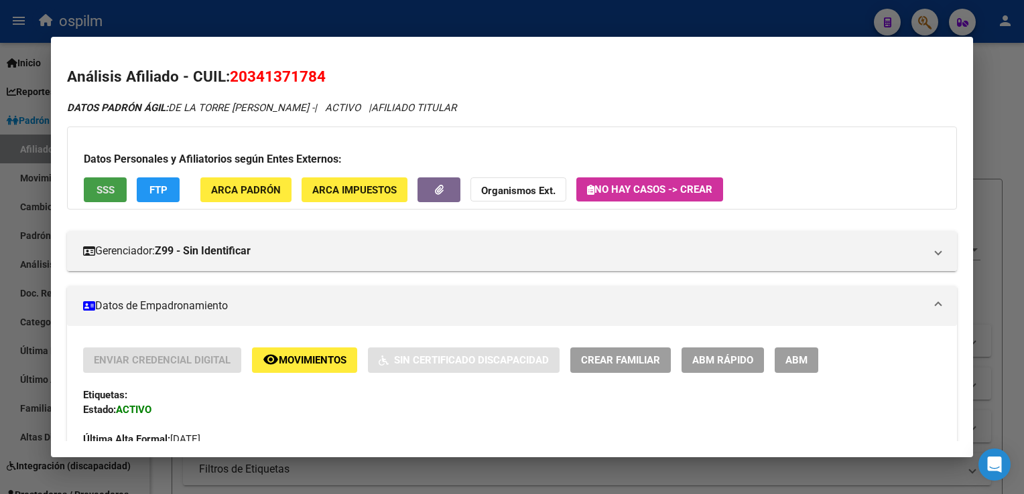
click at [105, 192] on span "SSS" at bounding box center [105, 190] width 18 height 12
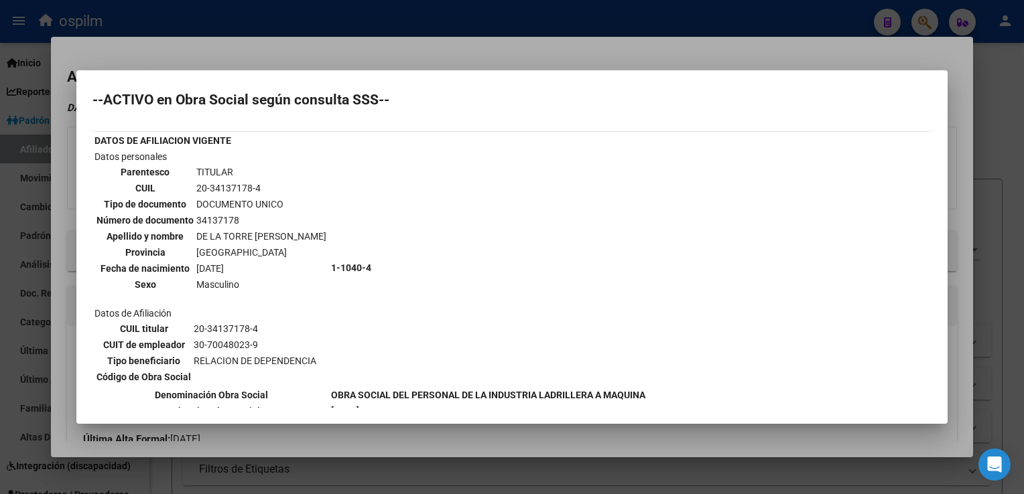
scroll to position [0, 0]
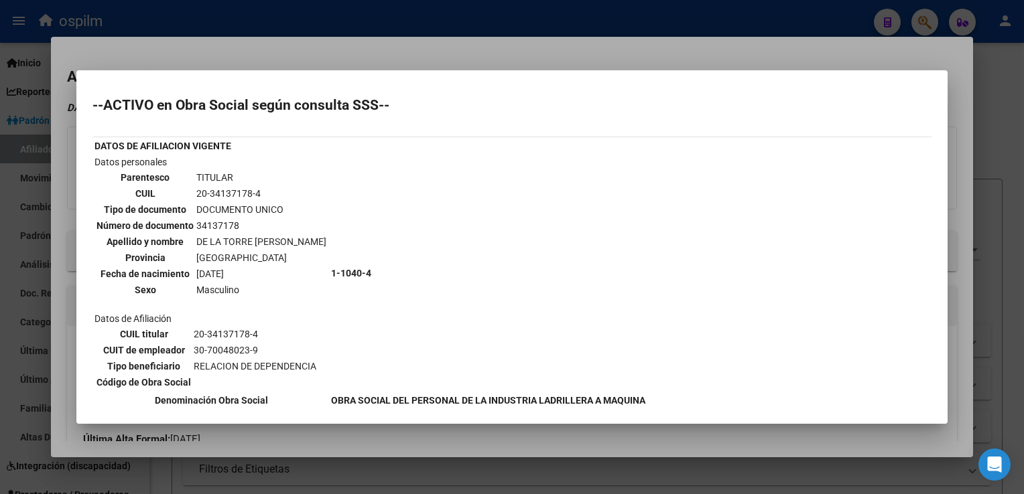
click at [320, 51] on div at bounding box center [512, 247] width 1024 height 494
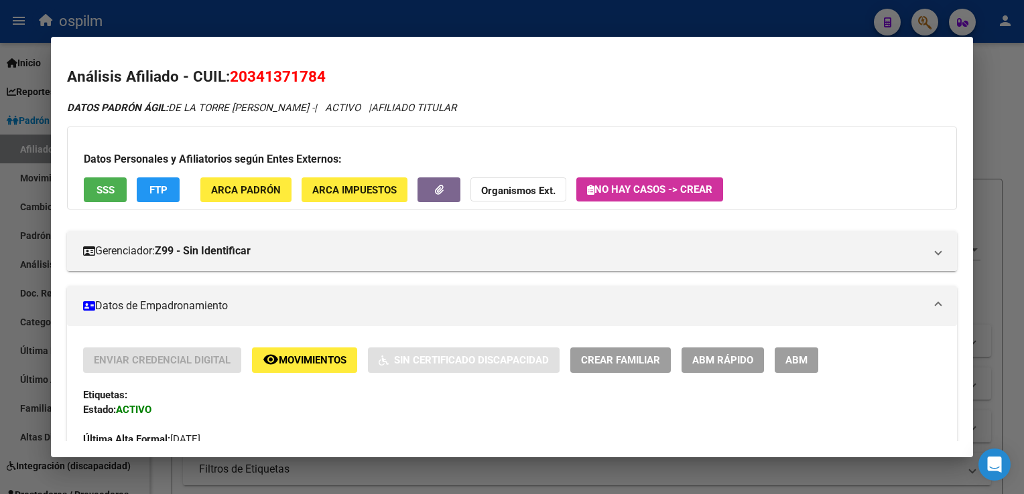
click at [153, 196] on span "FTP" at bounding box center [158, 190] width 18 height 12
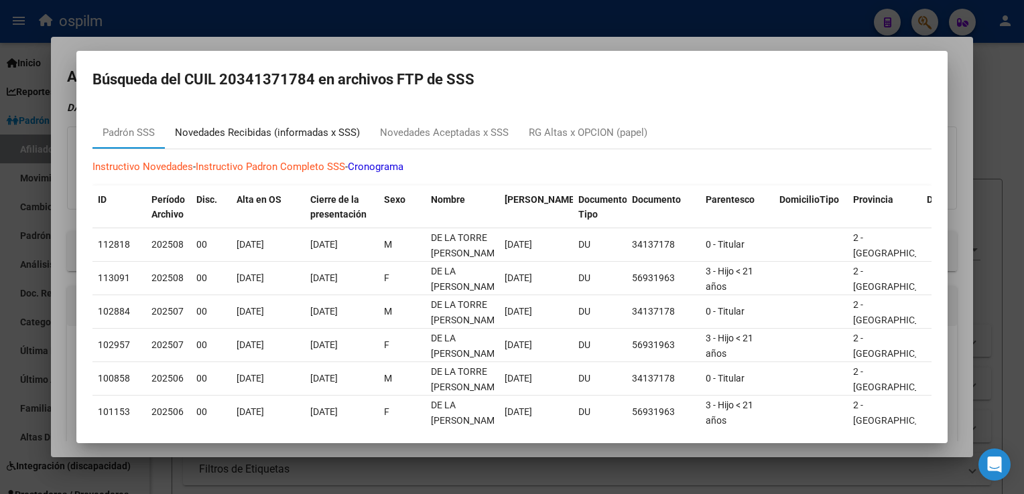
click at [257, 133] on div "Novedades Recibidas (informadas x SSS)" at bounding box center [267, 132] width 185 height 15
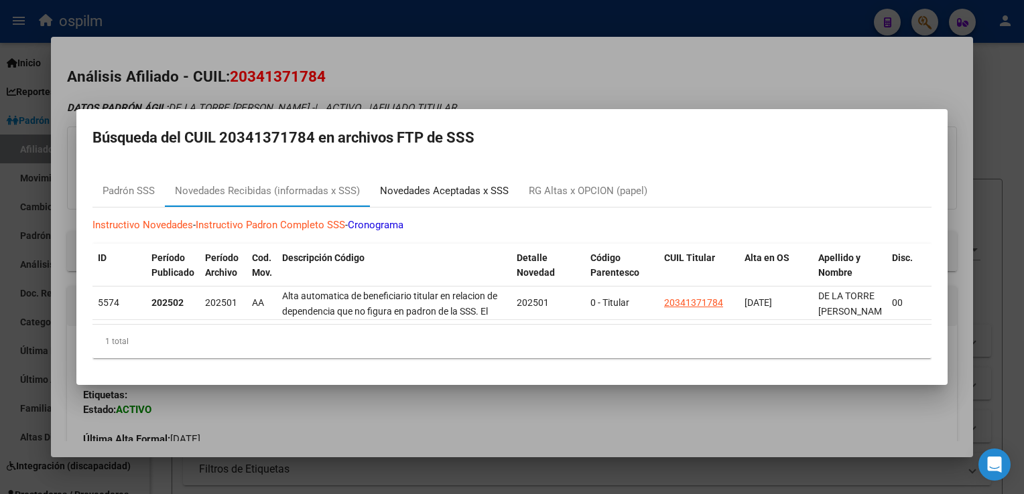
click at [419, 186] on div "Novedades Aceptadas x SSS" at bounding box center [444, 191] width 129 height 15
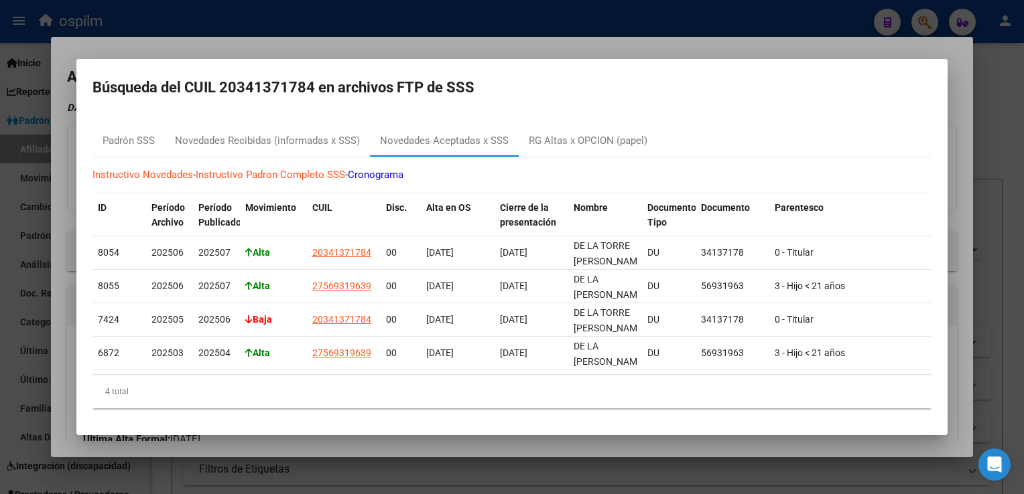
click at [363, 50] on div at bounding box center [512, 247] width 1024 height 494
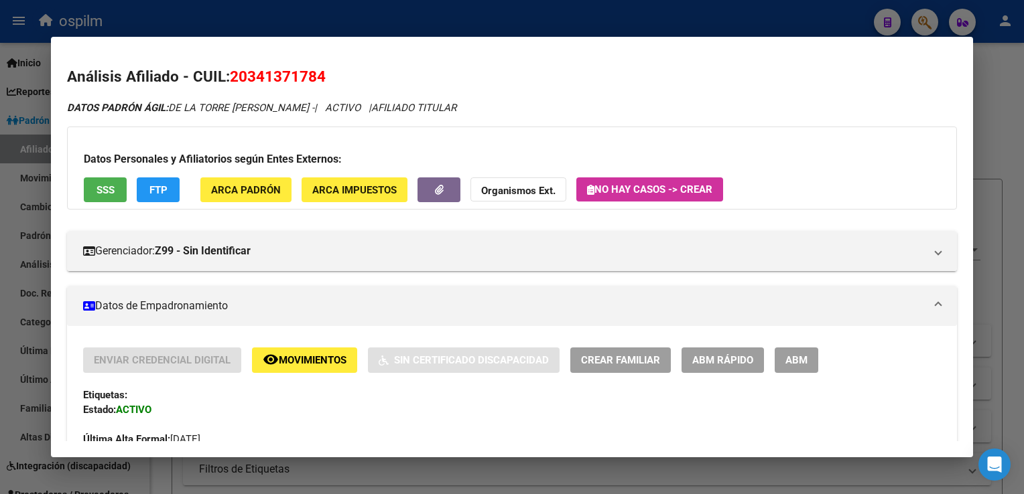
scroll to position [676, 0]
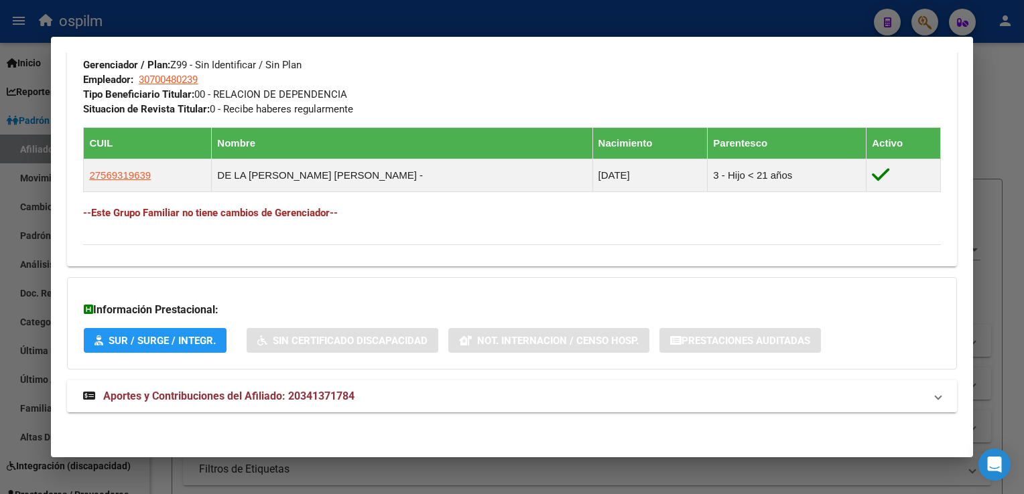
click at [222, 402] on strong "Aportes y Contribuciones del Afiliado: 20341371784" at bounding box center [218, 397] width 271 height 16
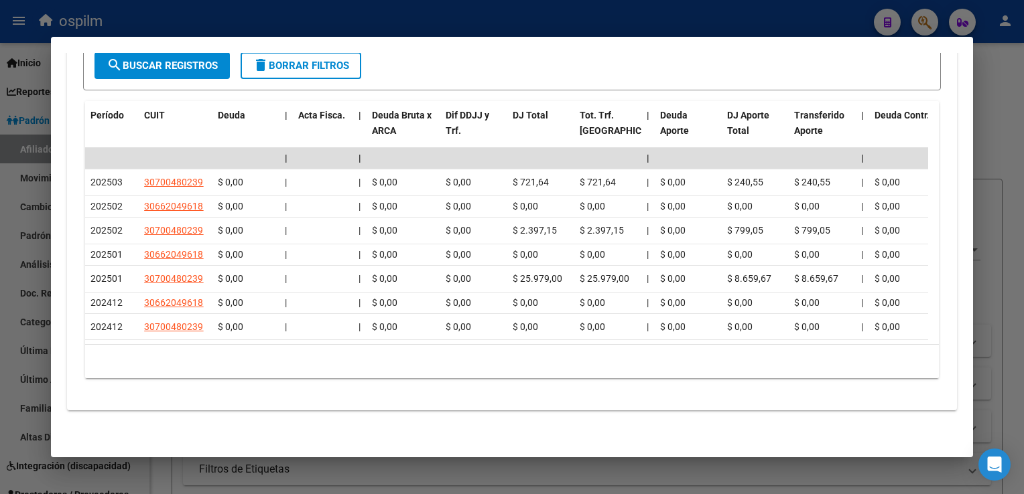
scroll to position [0, 0]
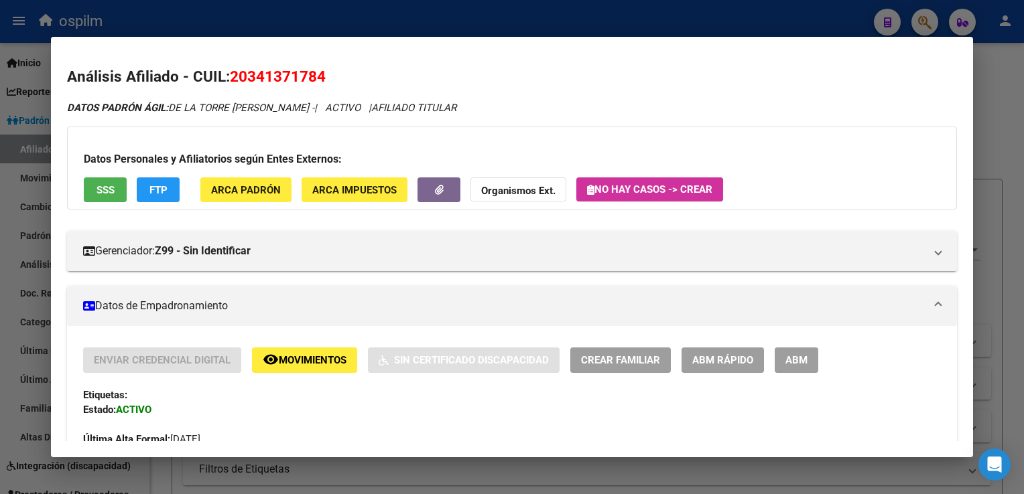
click at [279, 360] on span "Movimientos" at bounding box center [313, 361] width 68 height 12
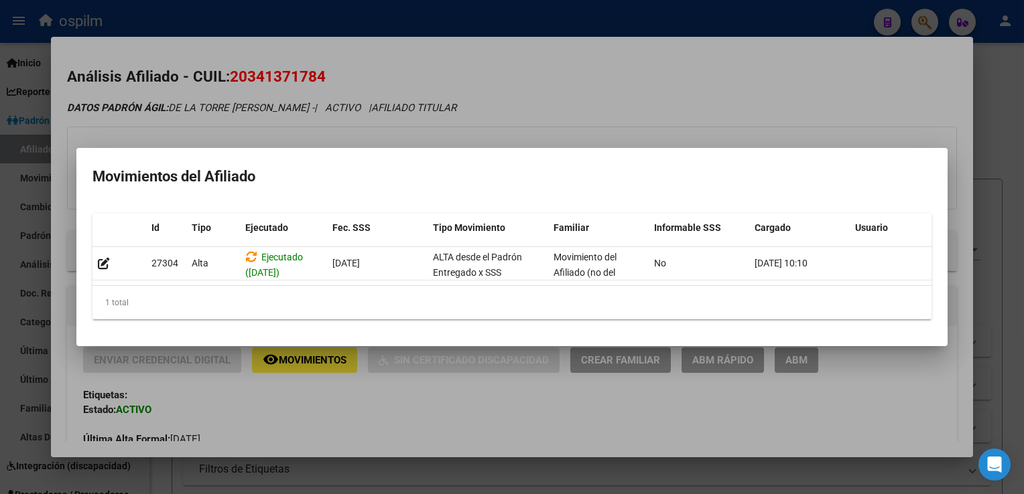
click at [630, 104] on div at bounding box center [512, 247] width 1024 height 494
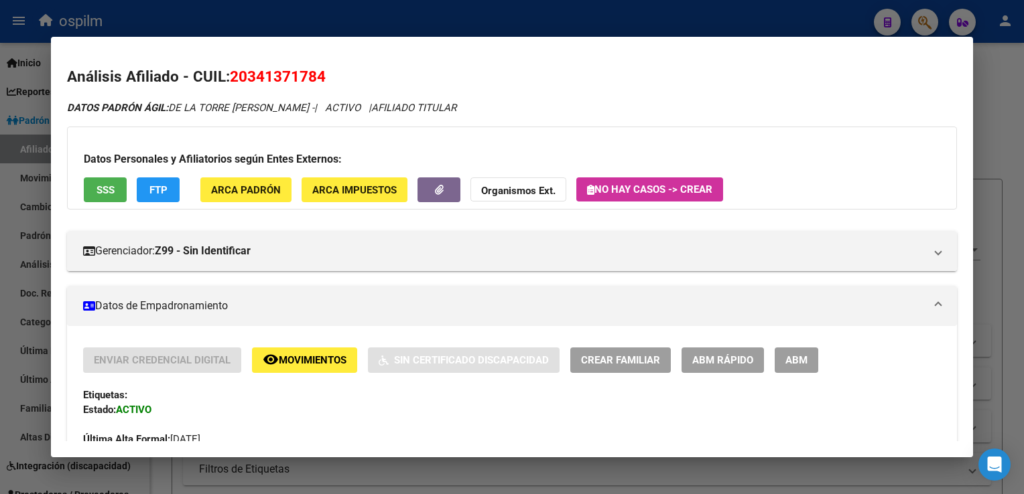
click at [330, 78] on h2 "Análisis Afiliado - CUIL: 20341371784" at bounding box center [511, 77] width 889 height 23
click at [147, 189] on button "FTP" at bounding box center [158, 190] width 43 height 25
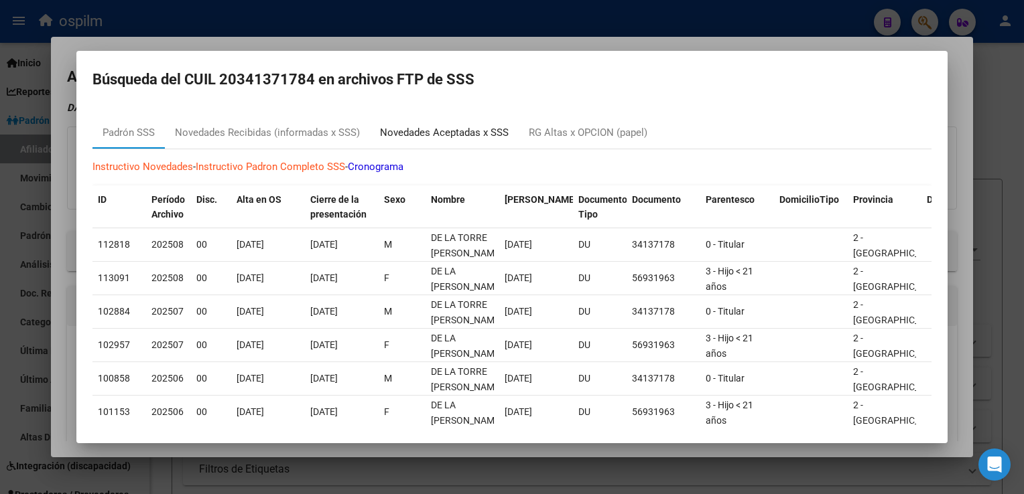
click at [445, 138] on div "Novedades Aceptadas x SSS" at bounding box center [444, 132] width 129 height 15
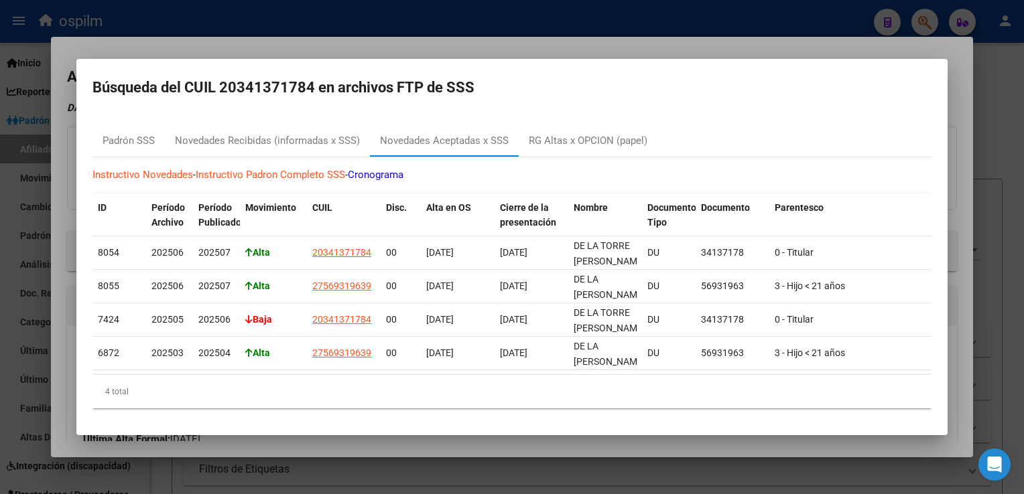
click at [547, 40] on div at bounding box center [512, 247] width 1024 height 494
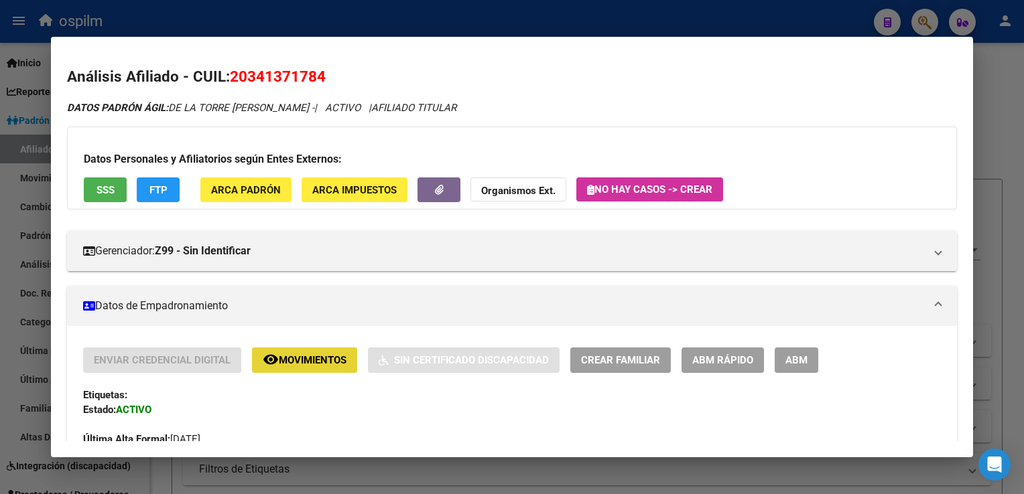
click at [308, 358] on span "Movimientos" at bounding box center [313, 361] width 68 height 12
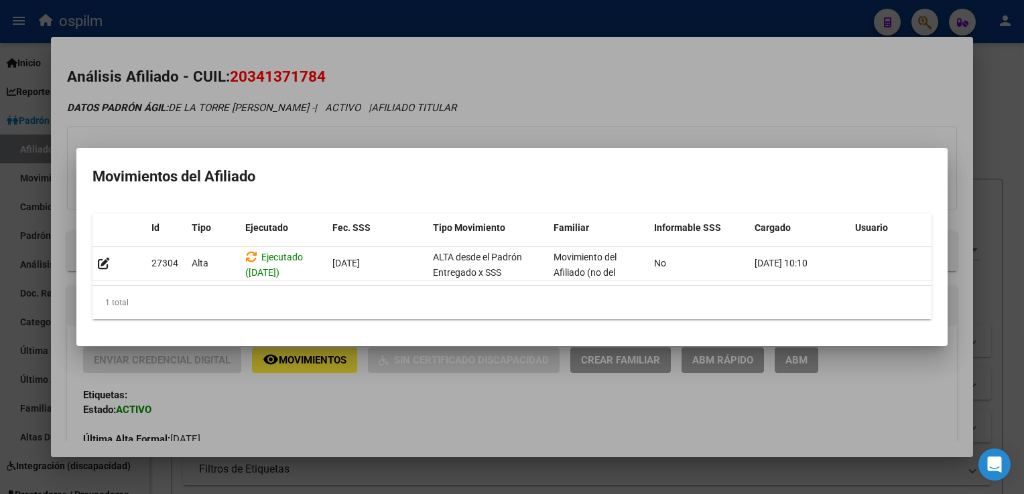
click at [529, 72] on div at bounding box center [512, 247] width 1024 height 494
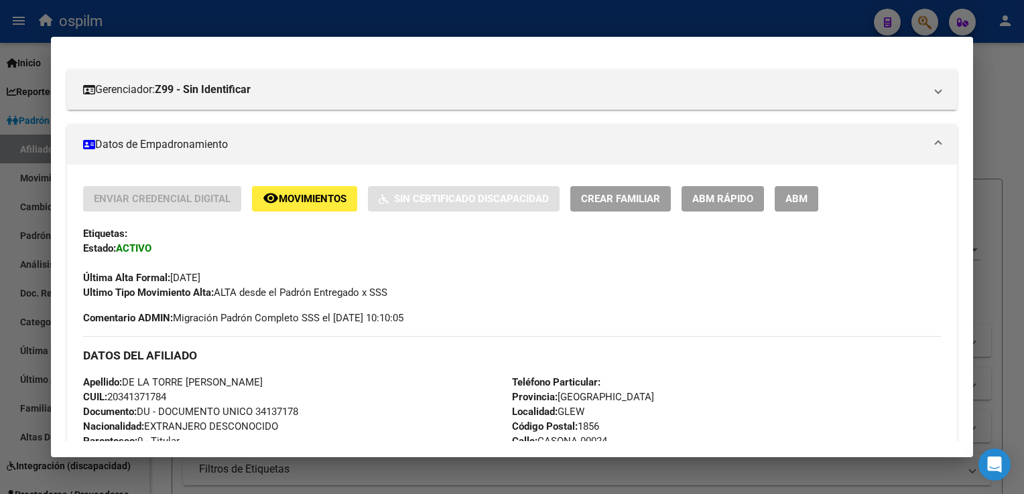
scroll to position [164, 0]
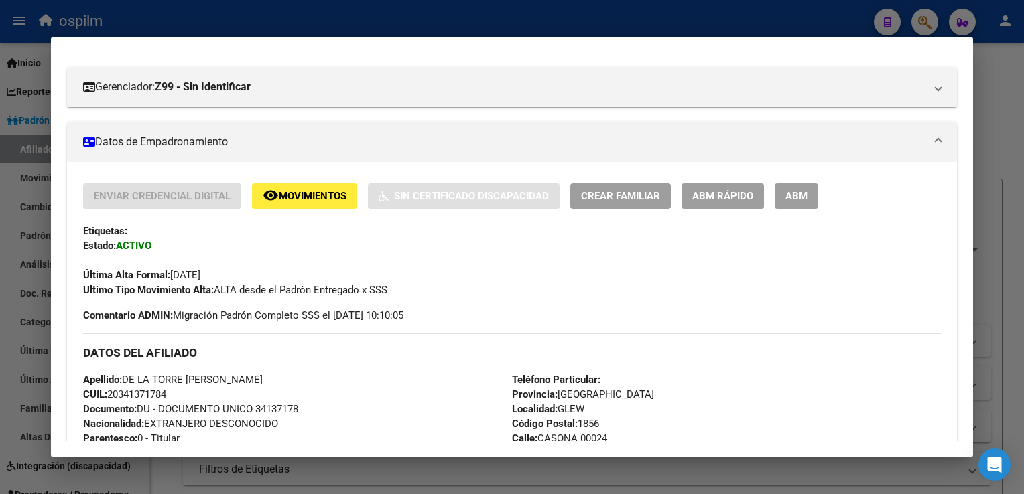
click at [748, 199] on span "ABM Rápido" at bounding box center [722, 197] width 61 height 12
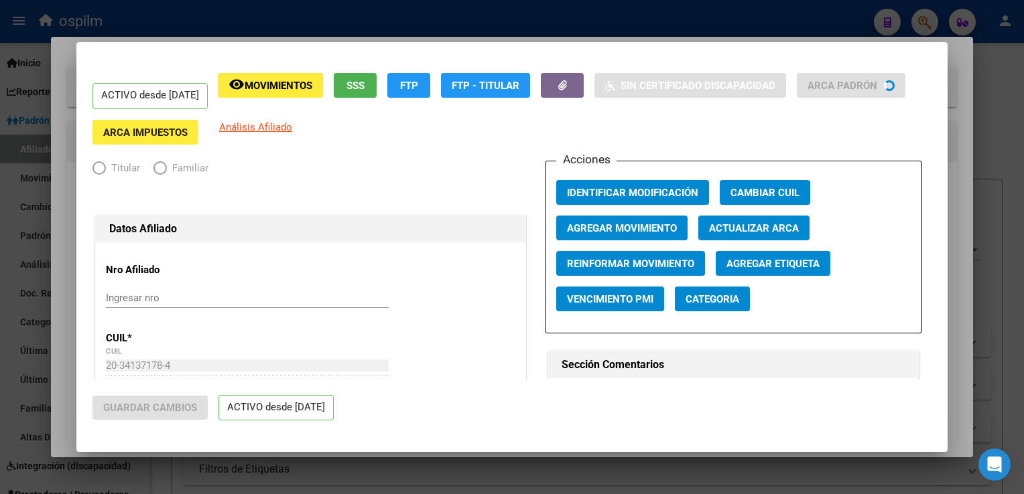
radio input "true"
type input "30-70048023-9"
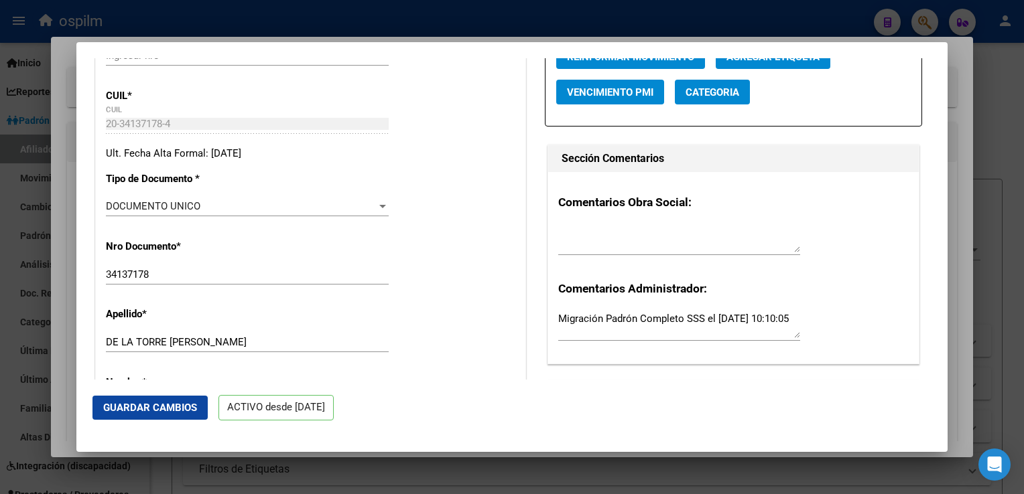
scroll to position [307, 0]
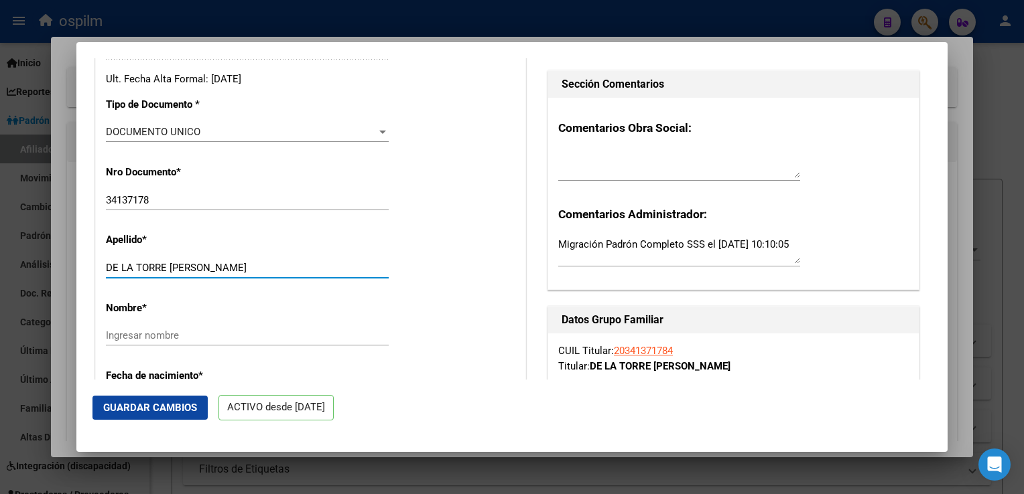
drag, startPoint x: 171, startPoint y: 275, endPoint x: 184, endPoint y: 272, distance: 13.0
click at [242, 272] on input "DE LA TORRE SERGIO EMMANUEL" at bounding box center [247, 268] width 283 height 12
drag, startPoint x: 167, startPoint y: 275, endPoint x: 240, endPoint y: 270, distance: 72.5
click at [289, 271] on input "DE LA TORRE SERGIO EMMANUEL" at bounding box center [247, 268] width 283 height 12
type input "DE LA TORRE"
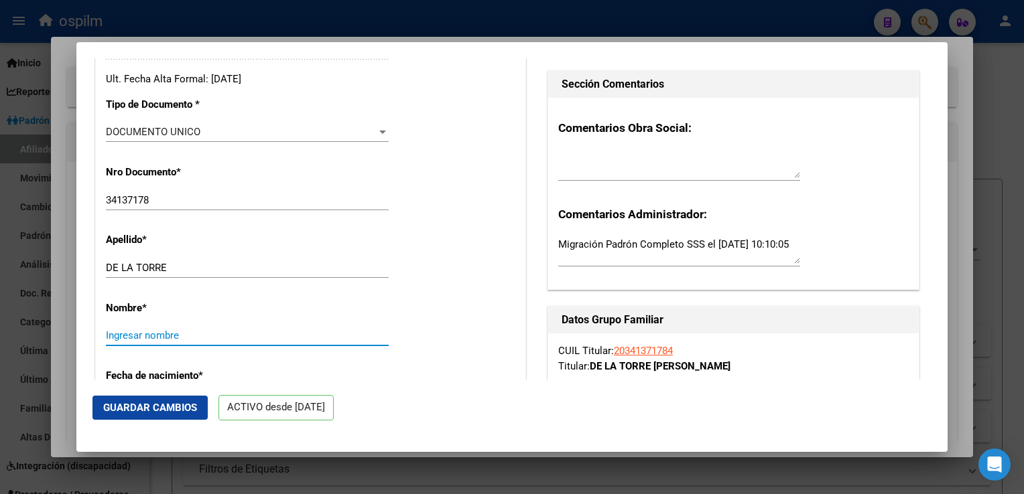
click at [131, 342] on input "Ingresar nombre" at bounding box center [247, 336] width 283 height 12
paste input "SERGIO EMMANUEL"
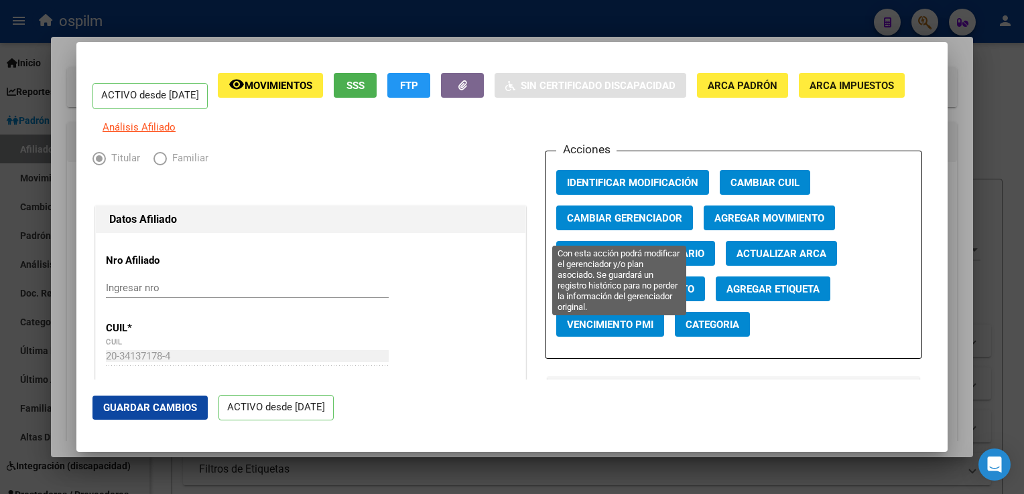
type input "SERGIO EMMANUEL"
click at [643, 224] on span "Cambiar Gerenciador" at bounding box center [624, 218] width 115 height 12
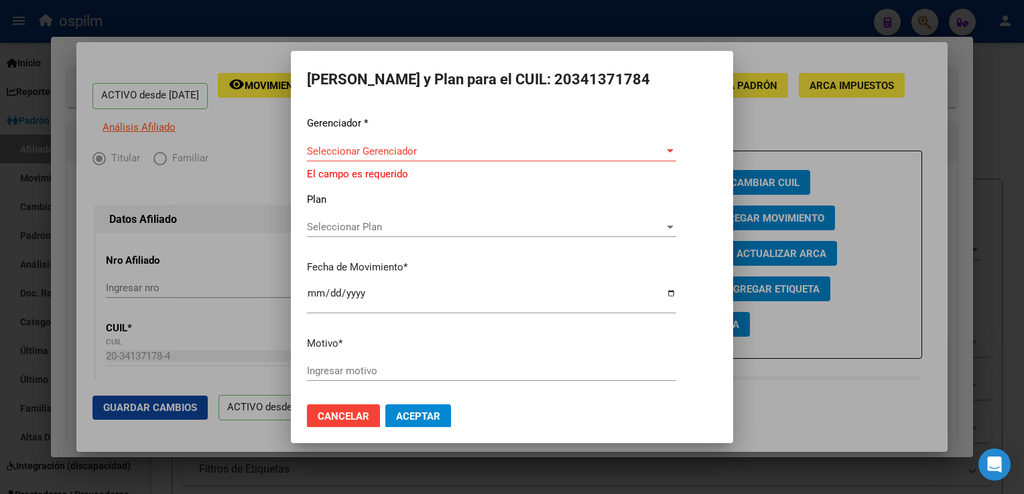
click at [400, 160] on div "Seleccionar Gerenciador Seleccionar Gerenciador" at bounding box center [491, 151] width 369 height 20
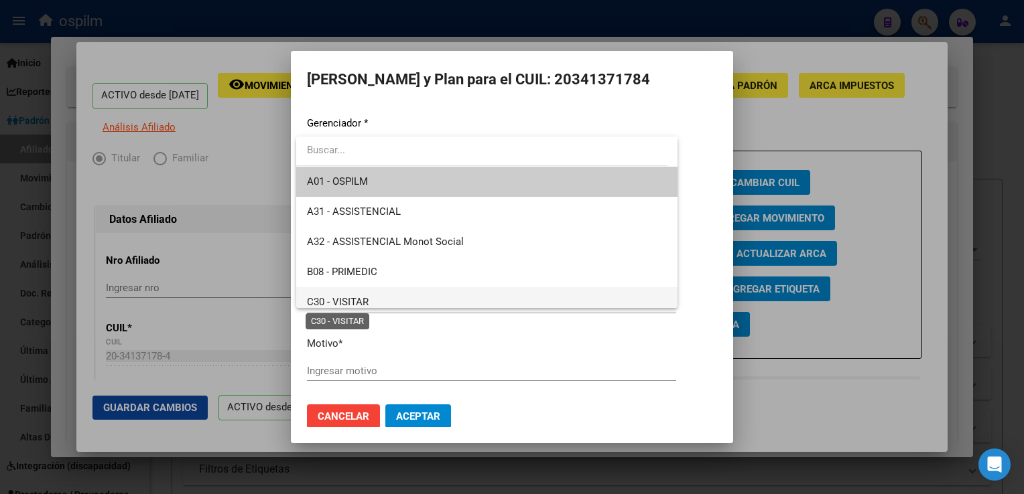
click at [348, 299] on span "C30 - VISITAR" at bounding box center [338, 302] width 62 height 12
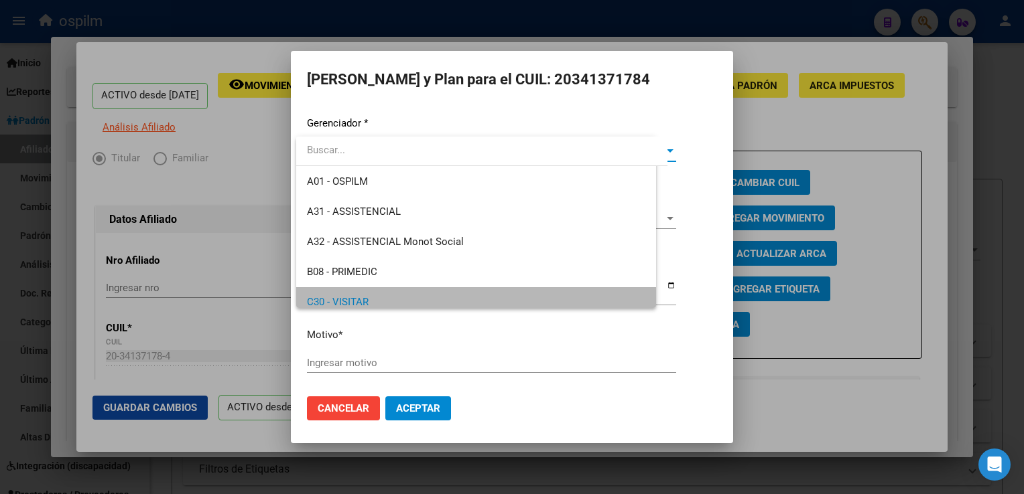
scroll to position [8, 0]
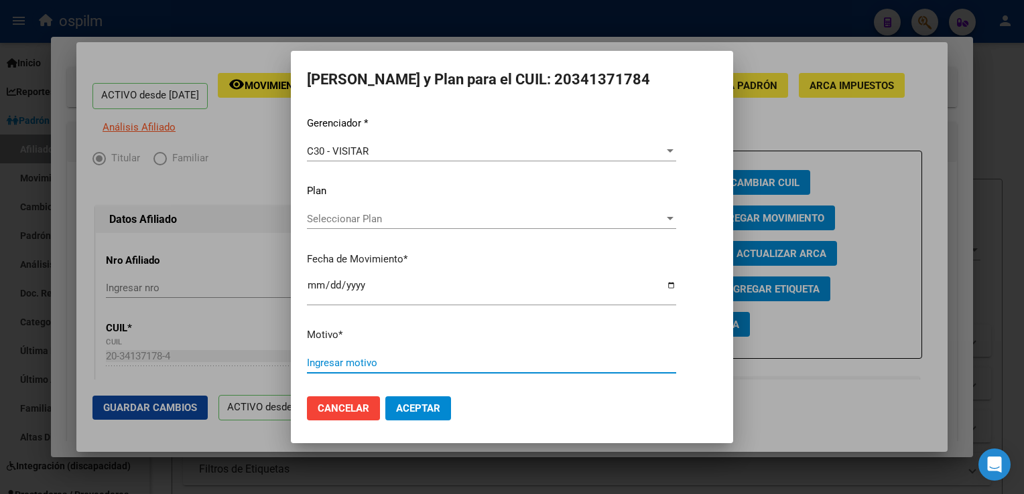
click at [334, 359] on input "Ingresar motivo" at bounding box center [491, 363] width 369 height 12
type input "."
click at [415, 401] on button "Aceptar" at bounding box center [418, 409] width 66 height 24
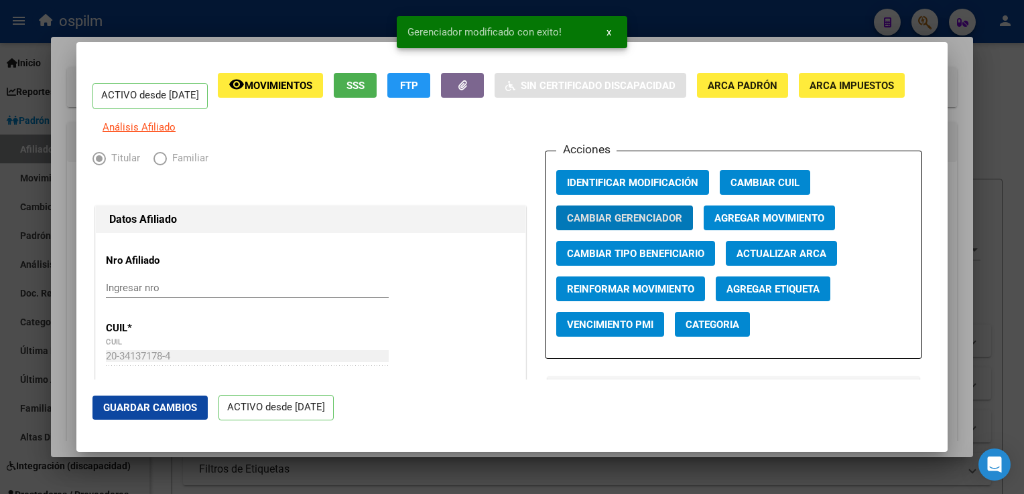
click at [725, 221] on span "Agregar Movimiento" at bounding box center [769, 218] width 110 height 12
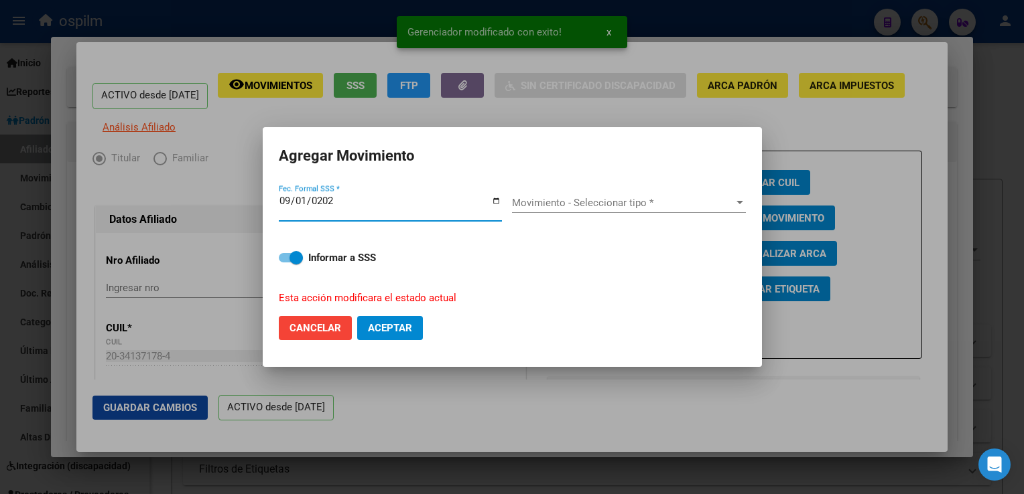
type input "2025-09-01"
click at [670, 196] on div "Movimiento - Seleccionar tipo * Movimiento - Seleccionar tipo *" at bounding box center [629, 203] width 234 height 20
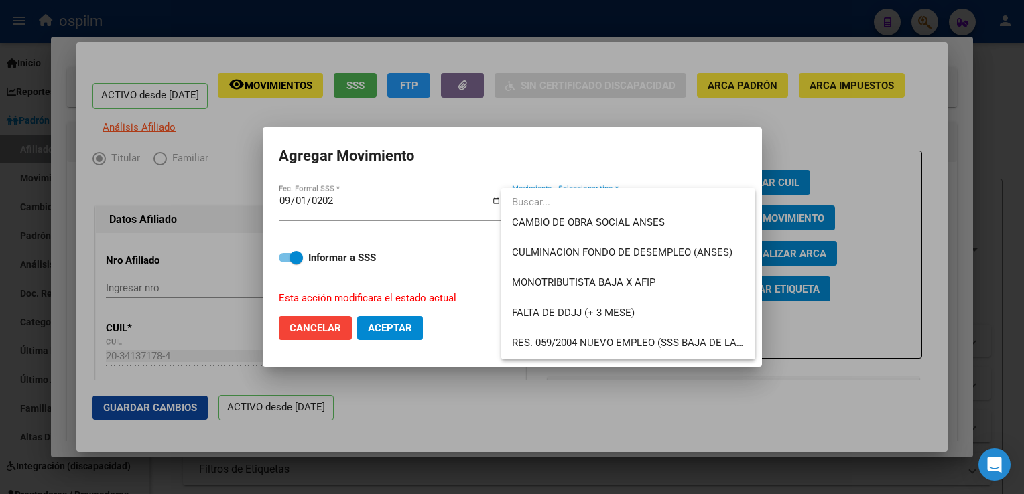
scroll to position [321, 0]
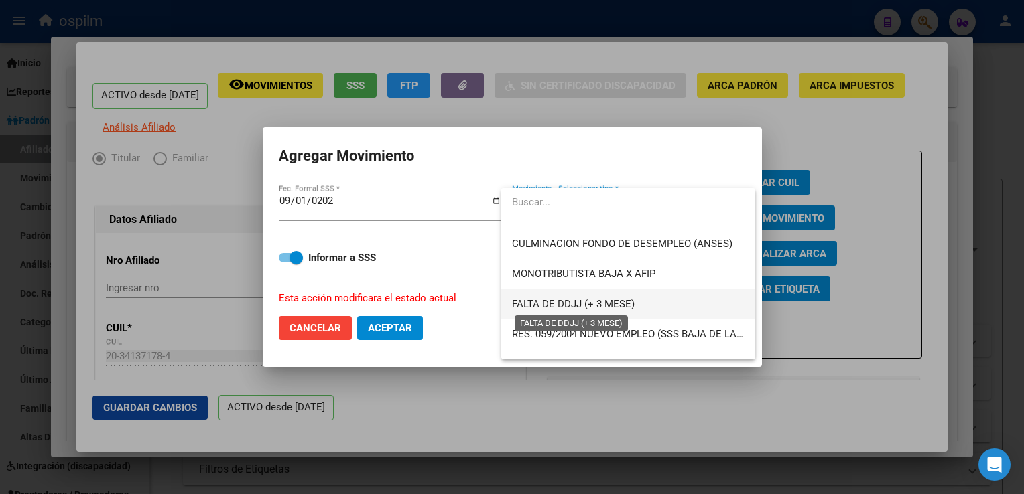
click at [568, 307] on span "FALTA DE DDJJ (+ 3 MESE)" at bounding box center [573, 304] width 123 height 12
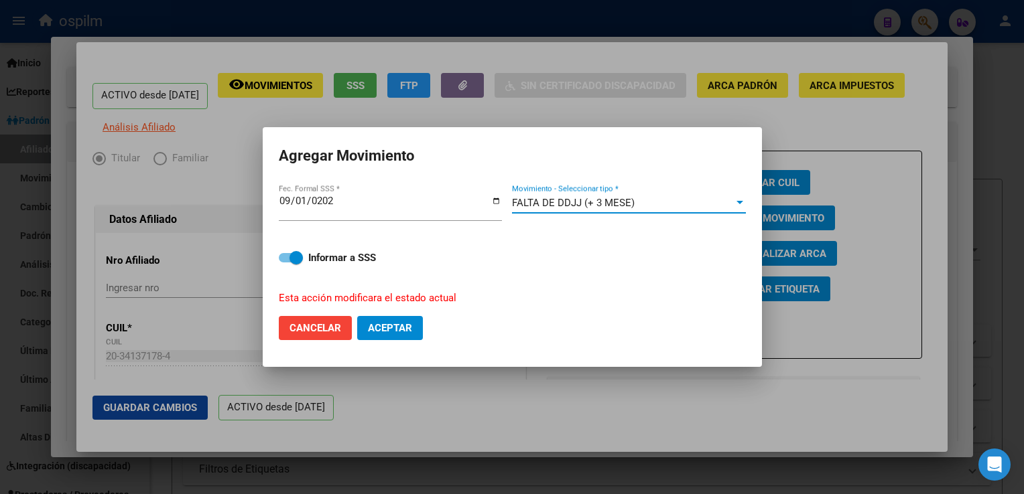
click at [387, 330] on span "Aceptar" at bounding box center [390, 328] width 44 height 12
checkbox input "false"
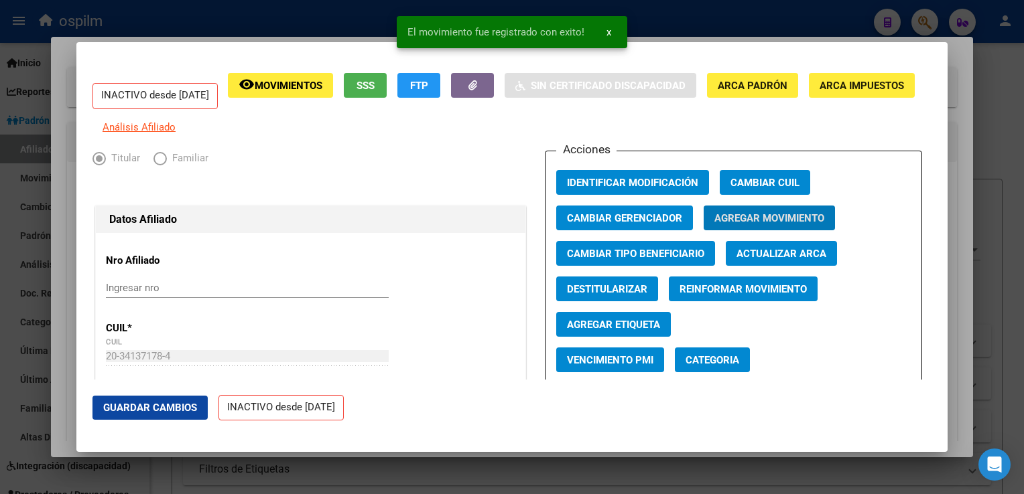
click at [151, 403] on span "Guardar Cambios" at bounding box center [150, 408] width 94 height 12
click at [954, 76] on div at bounding box center [512, 247] width 1024 height 494
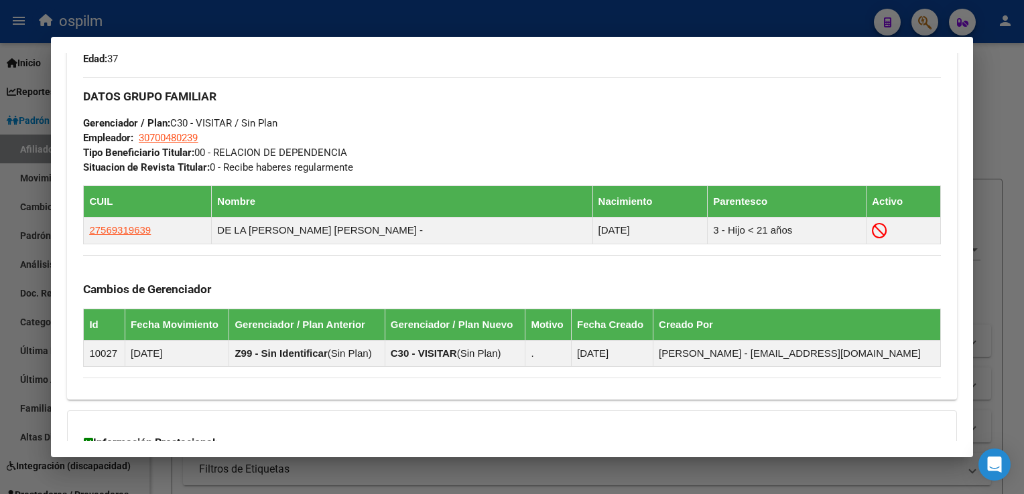
scroll to position [587, 0]
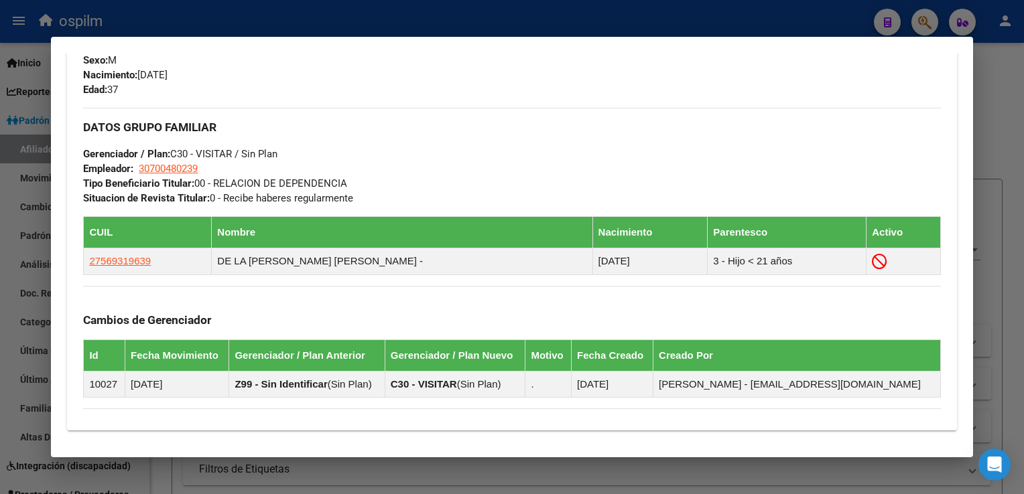
click at [986, 143] on div at bounding box center [512, 247] width 1024 height 494
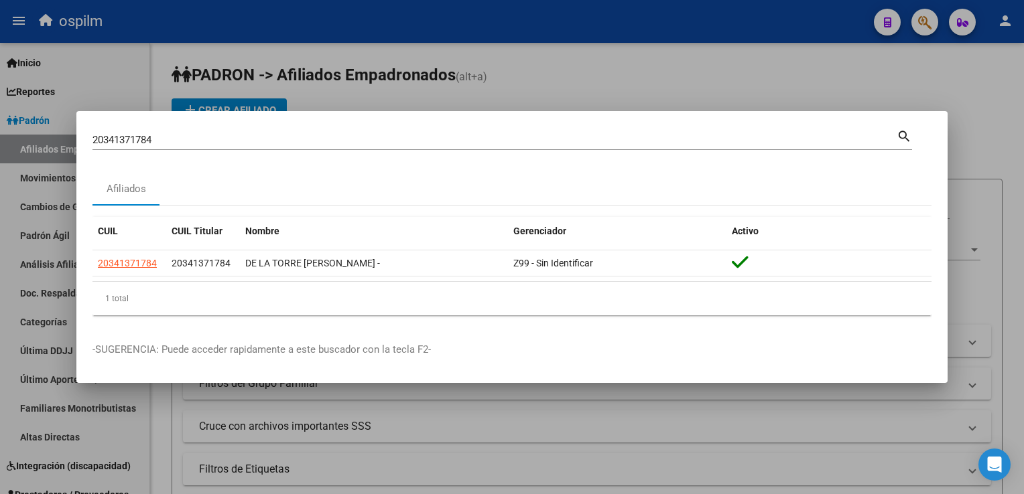
click at [986, 143] on div at bounding box center [512, 247] width 1024 height 494
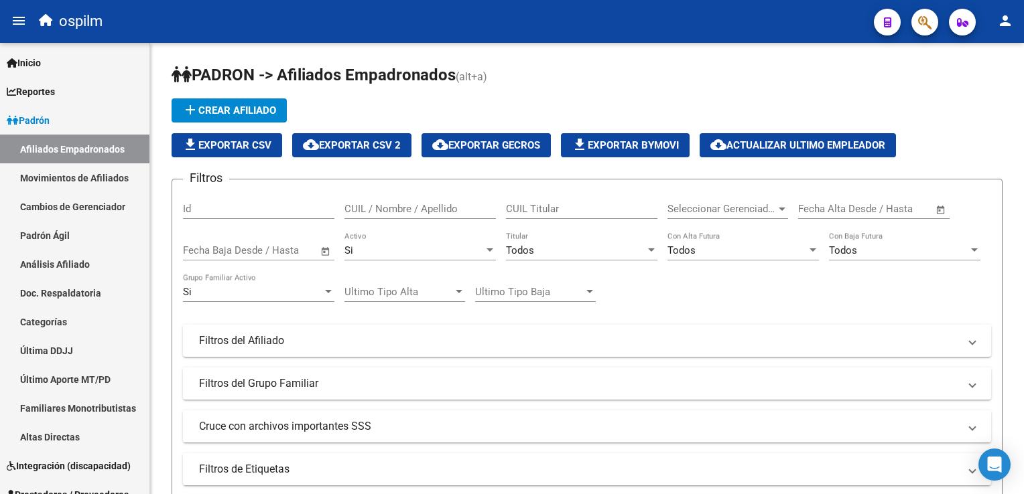
click at [916, 25] on button "button" at bounding box center [924, 22] width 27 height 27
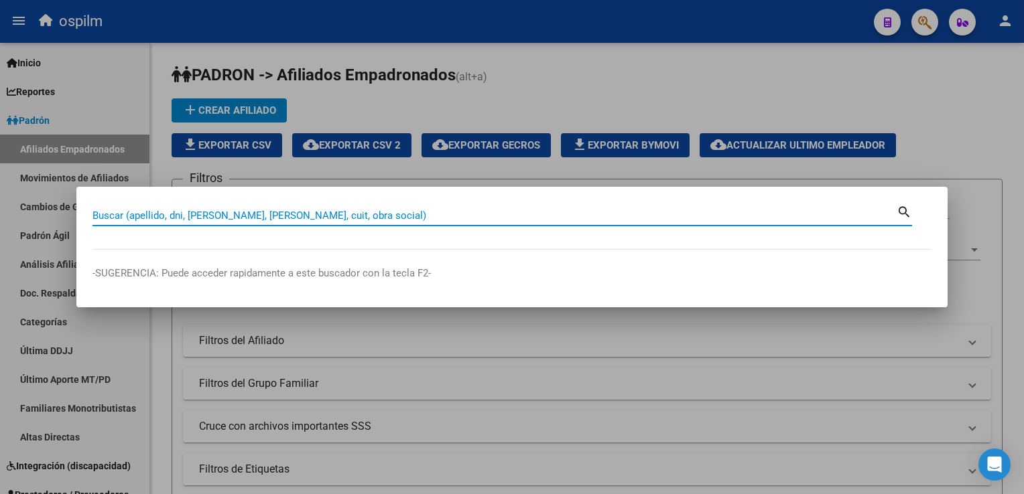
paste input "23293929319"
type input "23293929319"
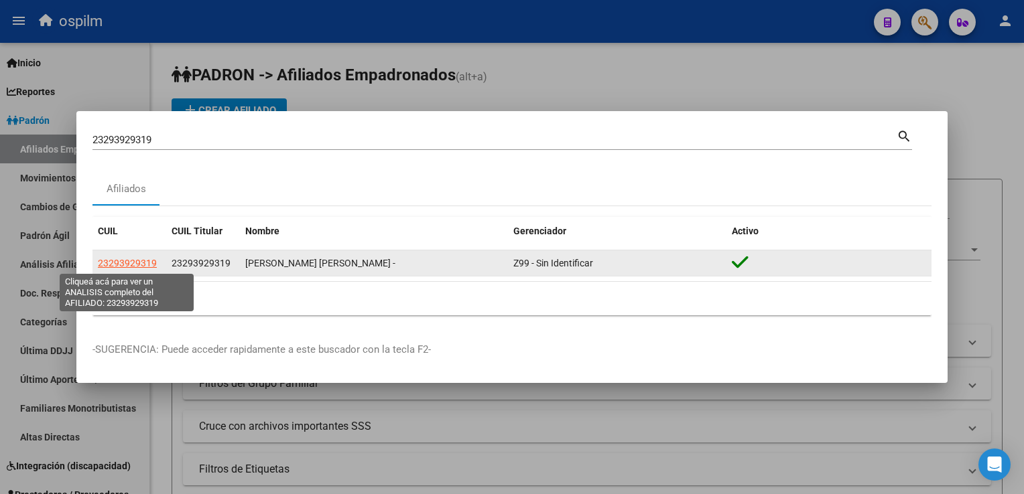
click at [121, 263] on span "23293929319" at bounding box center [127, 263] width 59 height 11
type textarea "23293929319"
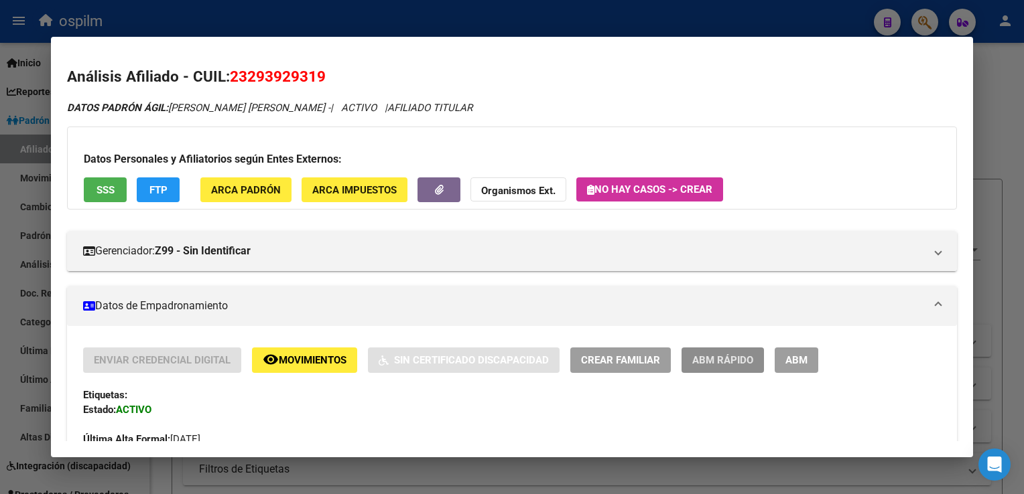
click at [714, 362] on span "ABM Rápido" at bounding box center [722, 361] width 61 height 12
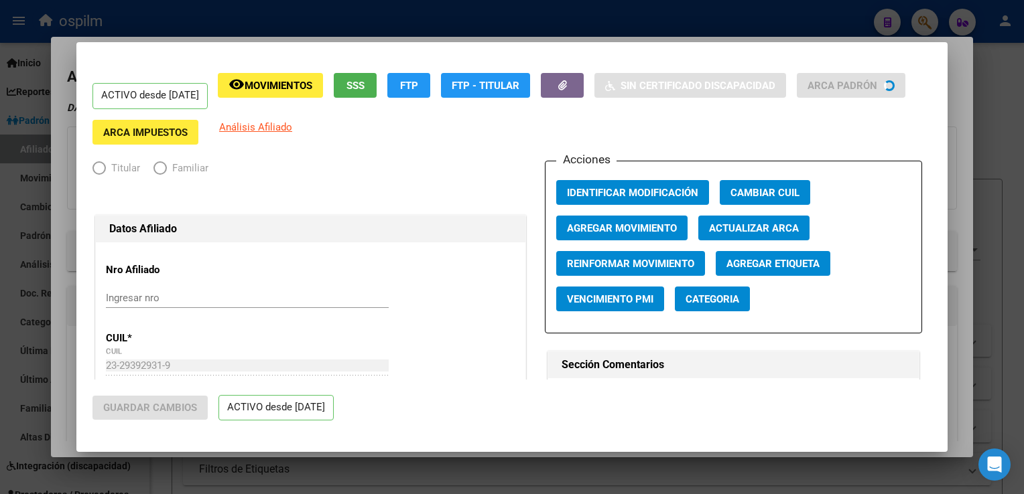
radio input "true"
type input "30-71845648-3"
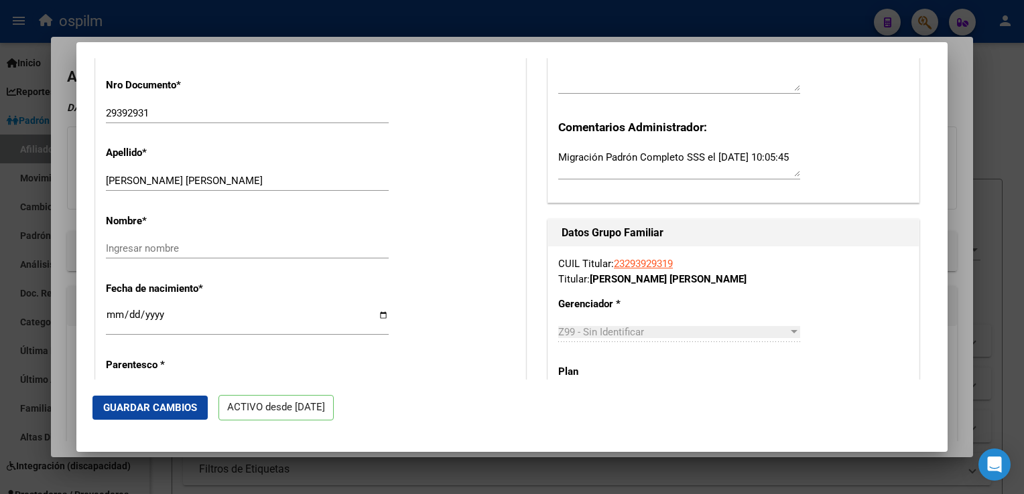
scroll to position [476, 0]
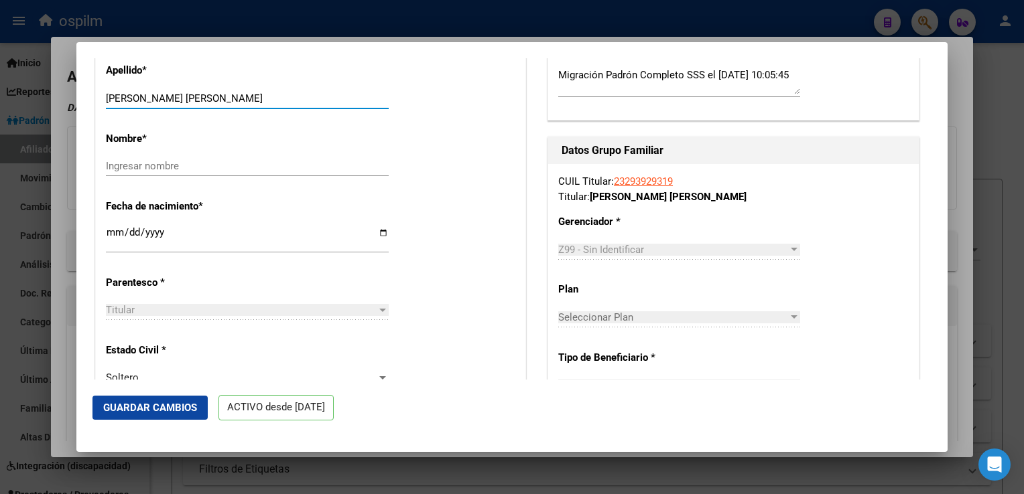
drag, startPoint x: 142, startPoint y: 109, endPoint x: 243, endPoint y: 109, distance: 101.1
click at [243, 104] on input "BONEO LEONARDO GABRIEL" at bounding box center [247, 98] width 283 height 12
type input "BONEO"
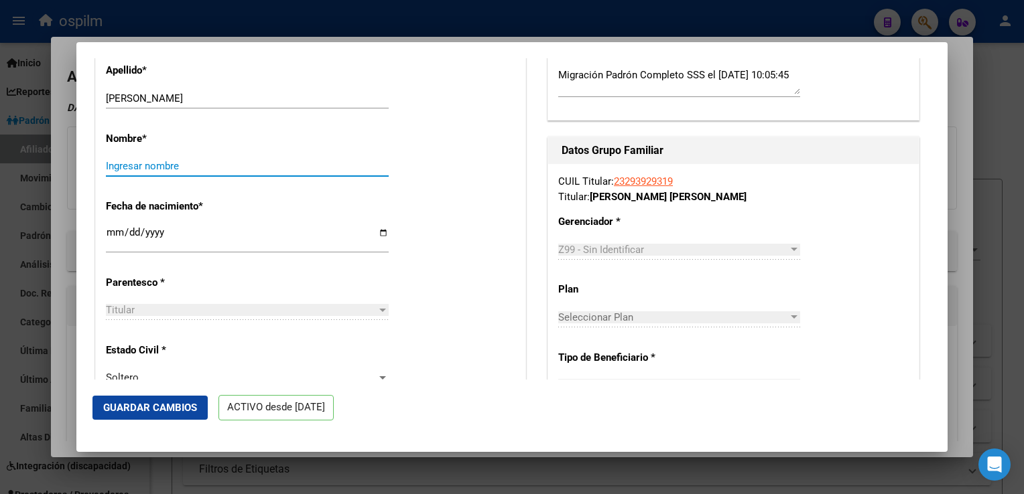
click at [110, 172] on input "Ingresar nombre" at bounding box center [247, 166] width 283 height 12
paste input "LEONARDO GABRIEL"
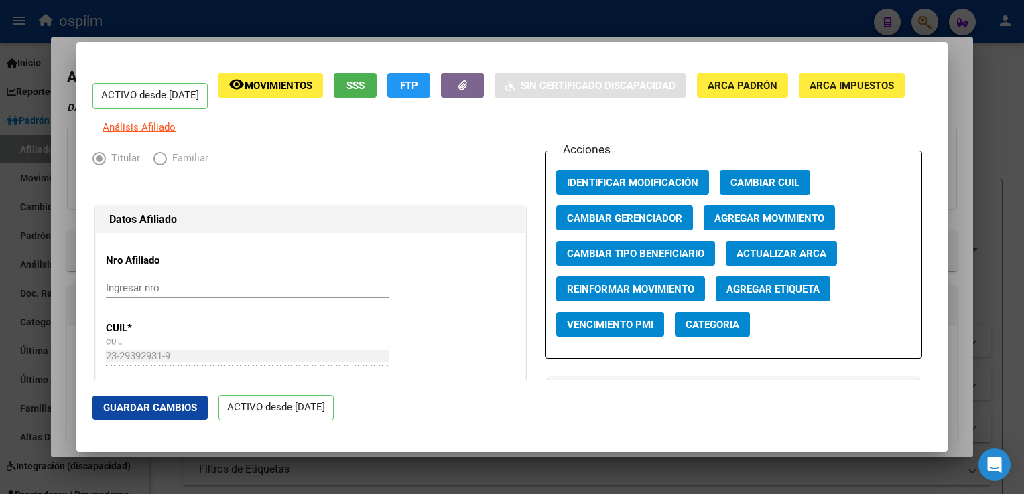
type input "LEONARDO GABRIEL"
drag, startPoint x: 636, startPoint y: 208, endPoint x: 632, endPoint y: 200, distance: 8.7
click at [635, 206] on div "Acciones Identificar Modificación Cambiar CUIL Cambiar Gerenciador Agregar Movi…" at bounding box center [733, 255] width 377 height 208
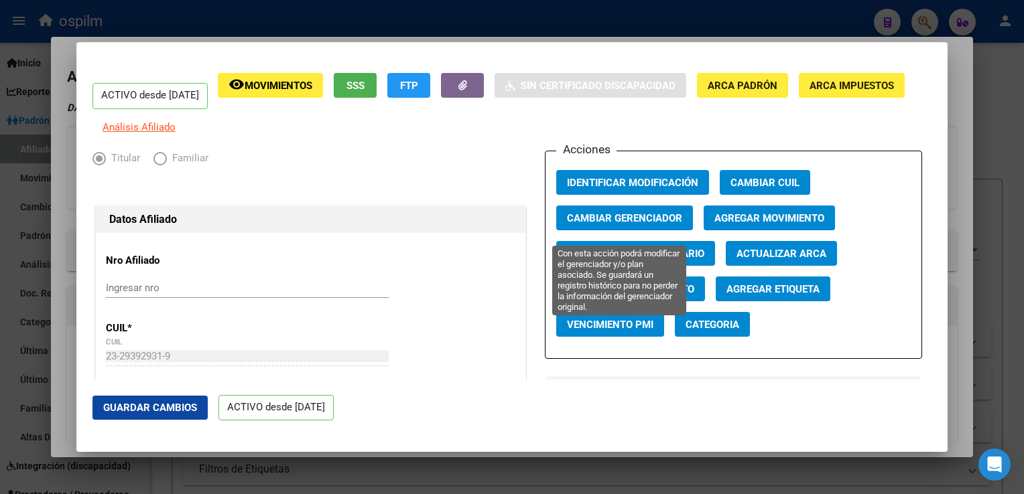
click at [580, 224] on span "Cambiar Gerenciador" at bounding box center [624, 218] width 115 height 12
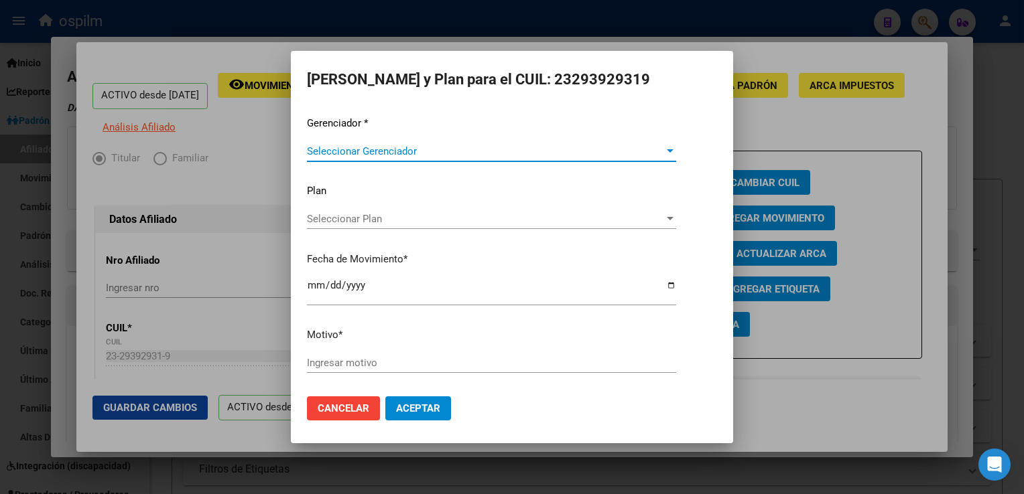
click at [437, 147] on span "Seleccionar Gerenciador" at bounding box center [485, 151] width 357 height 12
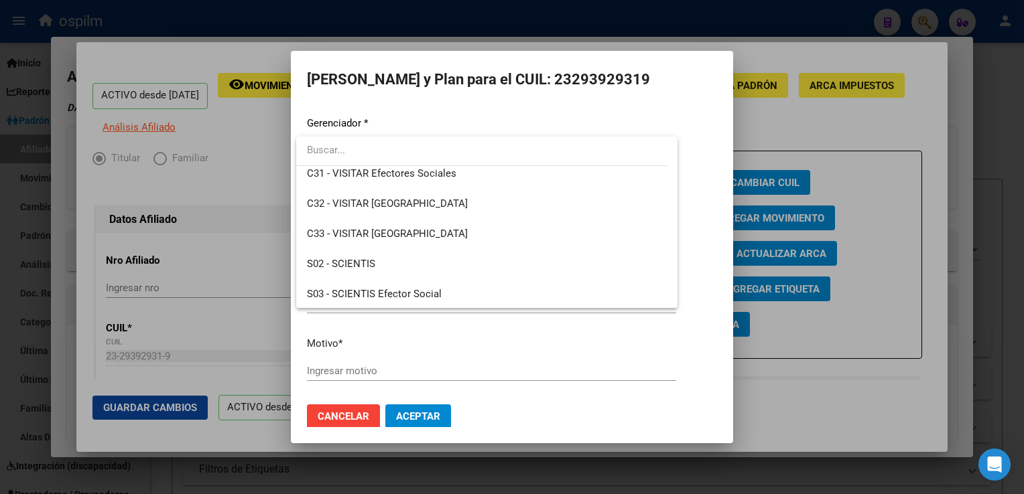
scroll to position [167, 0]
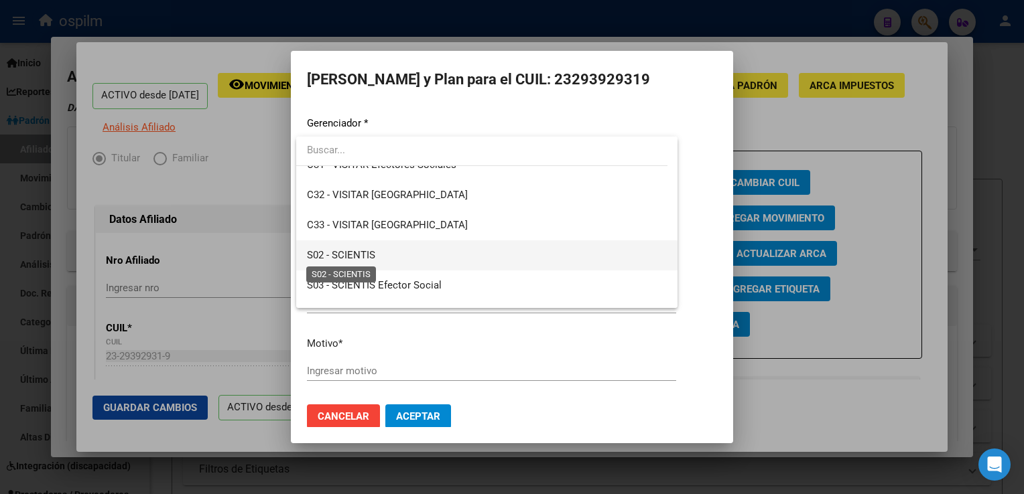
click at [340, 256] on span "S02 - SCIENTIS" at bounding box center [341, 255] width 68 height 12
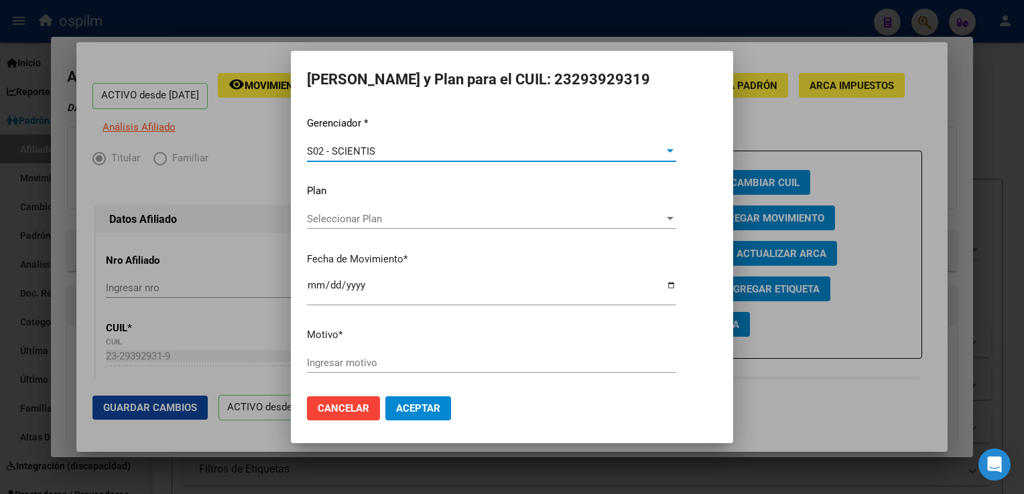
click at [322, 365] on input "Ingresar motivo" at bounding box center [491, 363] width 369 height 12
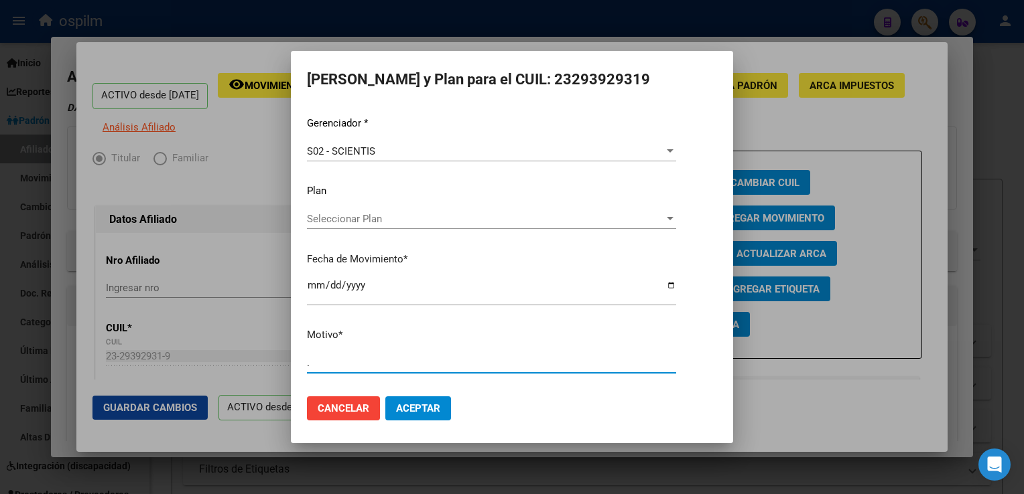
type input "."
click at [423, 417] on button "Aceptar" at bounding box center [418, 409] width 66 height 24
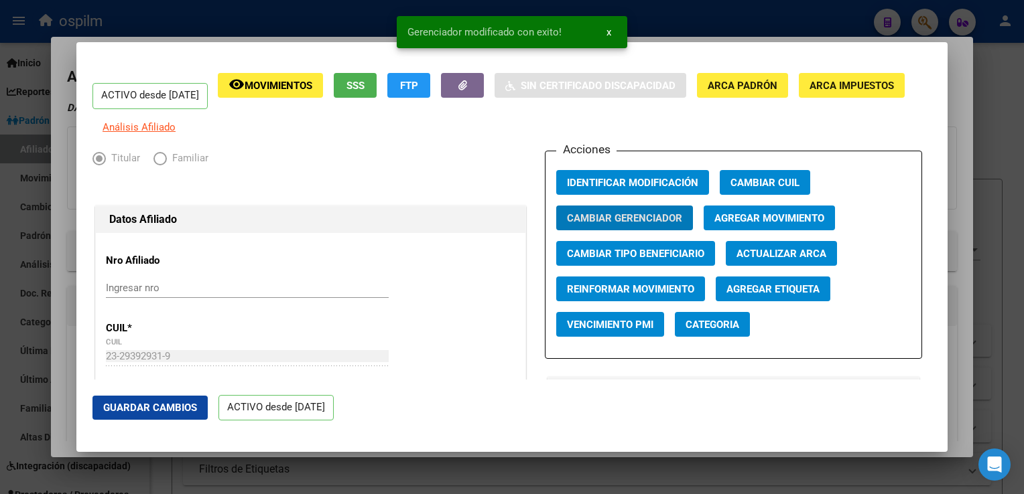
click at [131, 409] on span "Guardar Cambios" at bounding box center [150, 408] width 94 height 12
click at [959, 95] on div at bounding box center [512, 247] width 1024 height 494
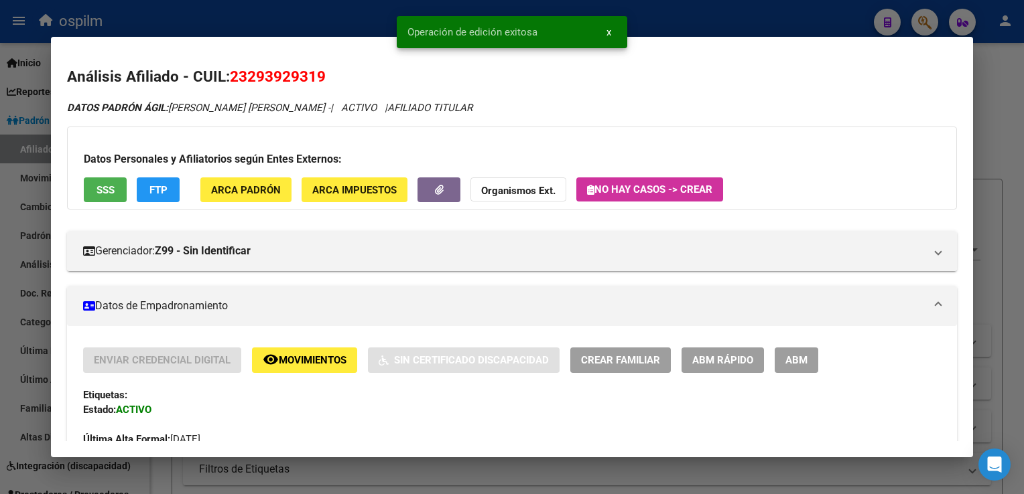
click at [992, 106] on div at bounding box center [512, 247] width 1024 height 494
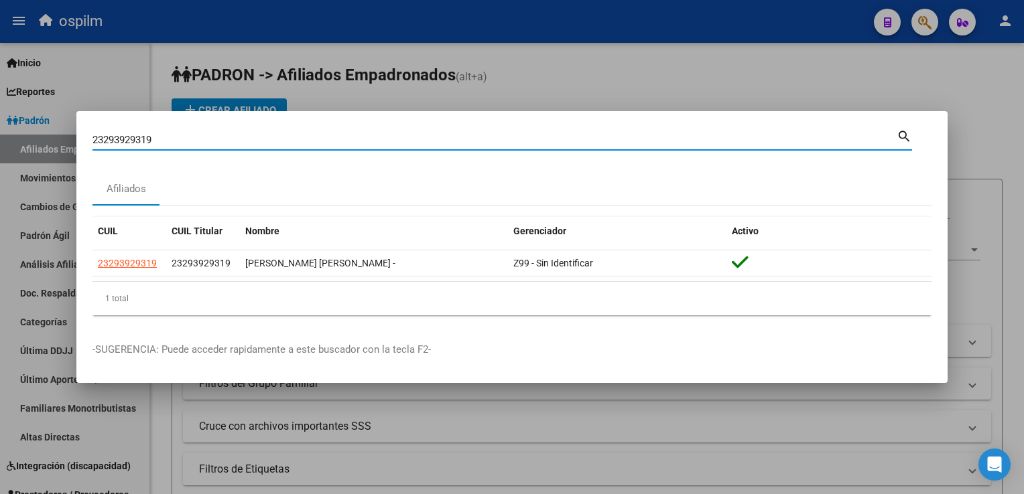
drag, startPoint x: 166, startPoint y: 135, endPoint x: 113, endPoint y: 141, distance: 53.9
click at [87, 143] on mat-dialog-content "23293929319 Buscar (apellido, dni, cuil, nro traspaso, cuit, obra social) searc…" at bounding box center [511, 226] width 871 height 199
paste input "7426445110"
type input "27426445110"
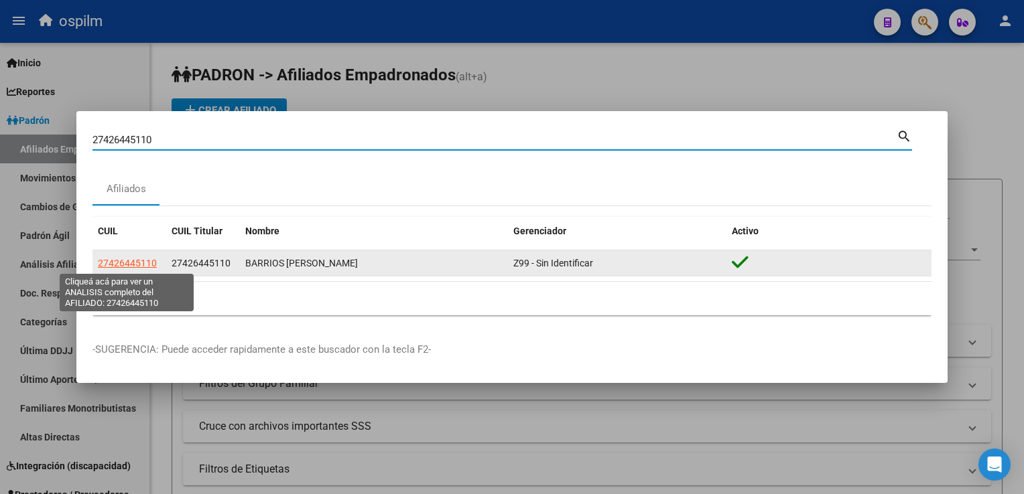
click at [123, 266] on span "27426445110" at bounding box center [127, 263] width 59 height 11
type textarea "27426445110"
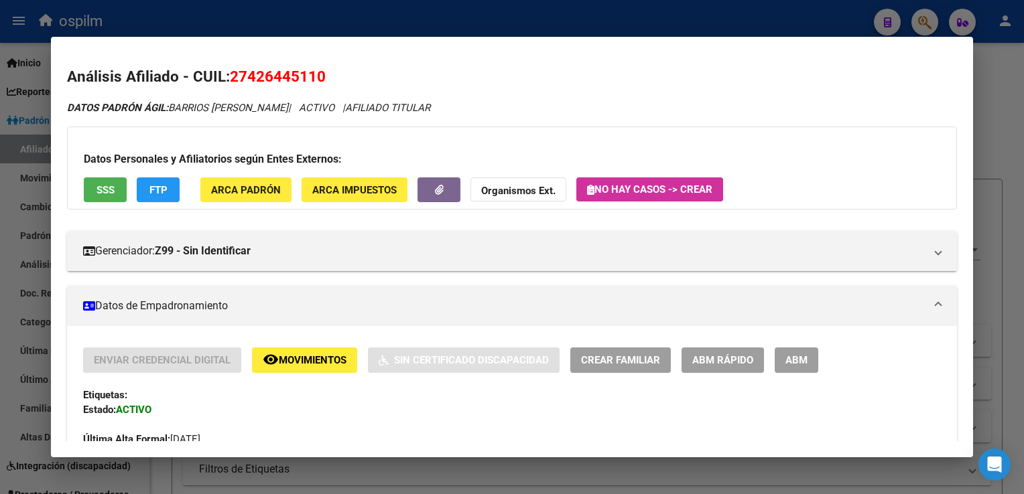
click at [721, 360] on span "ABM Rápido" at bounding box center [722, 361] width 61 height 12
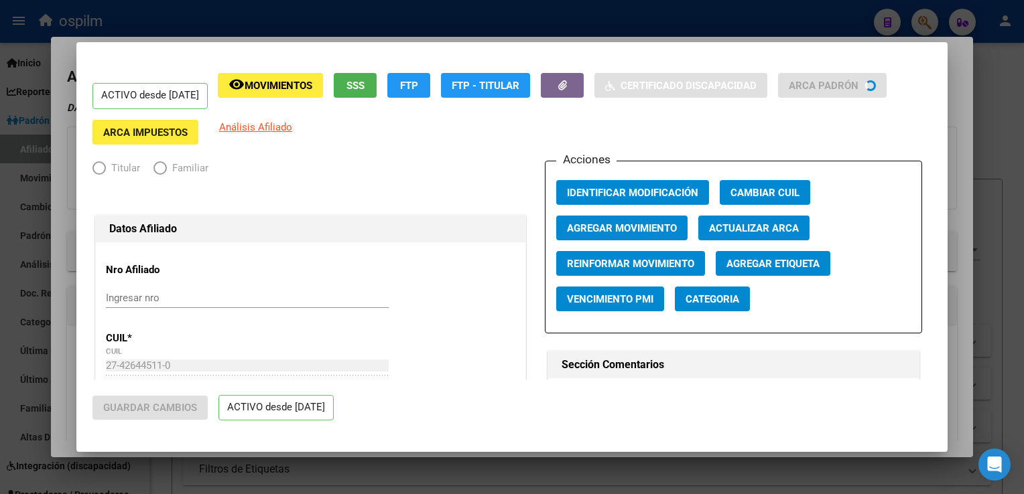
radio input "true"
type input "30-71393200-7"
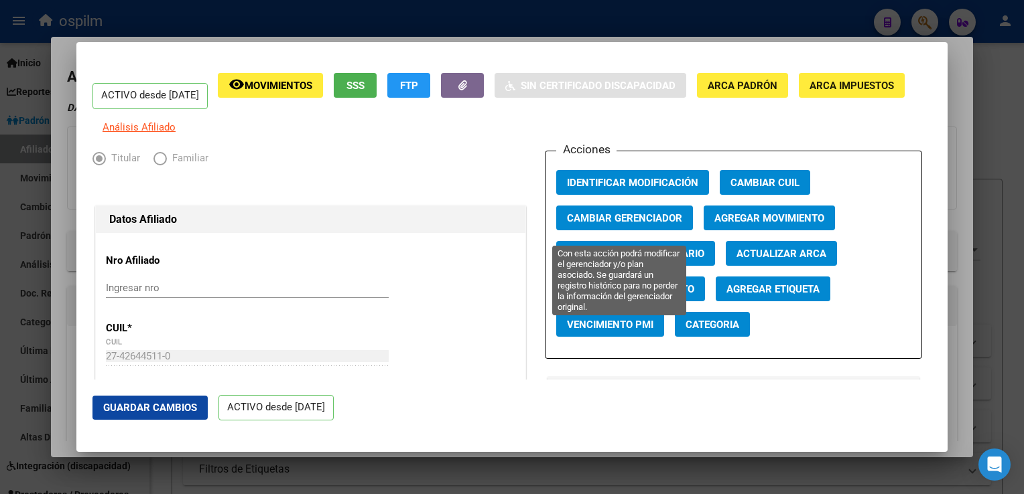
click at [581, 224] on span "Cambiar Gerenciador" at bounding box center [624, 218] width 115 height 12
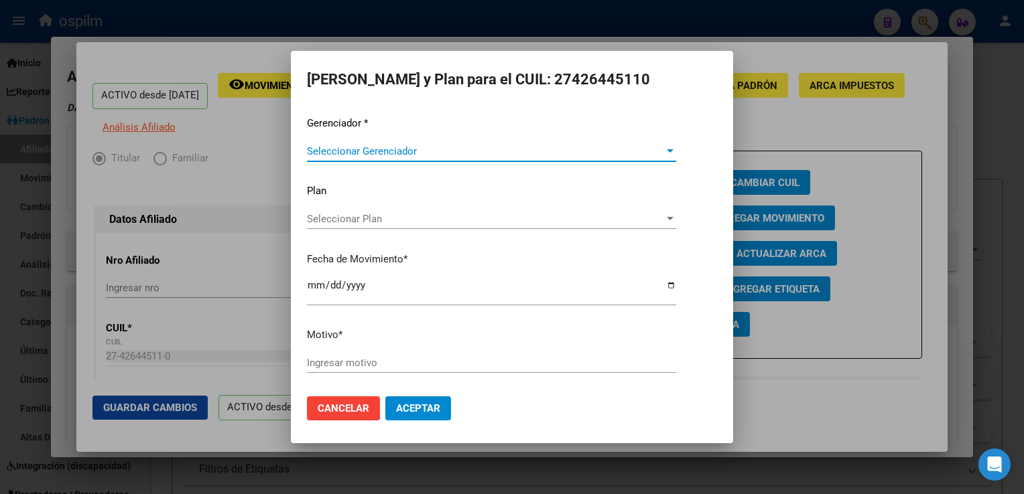
click at [380, 151] on span "Seleccionar Gerenciador" at bounding box center [485, 151] width 357 height 12
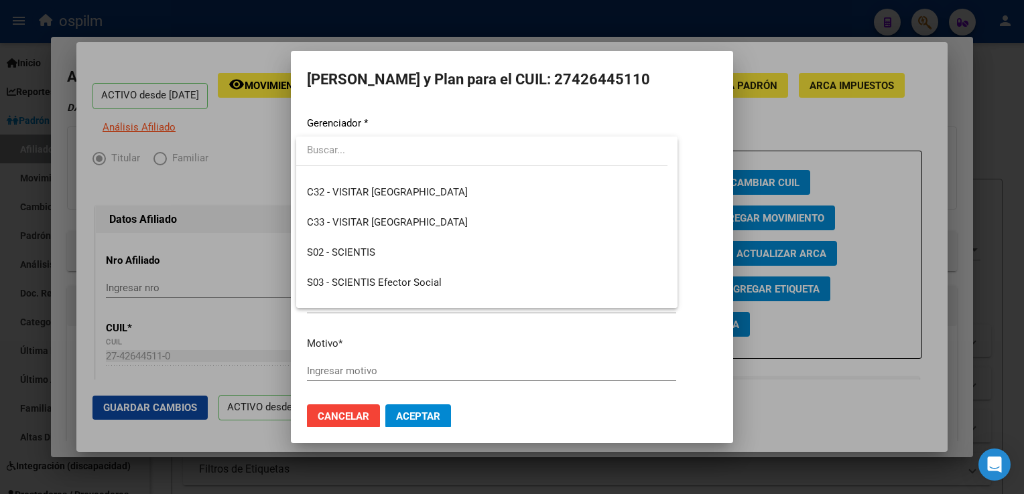
scroll to position [174, 0]
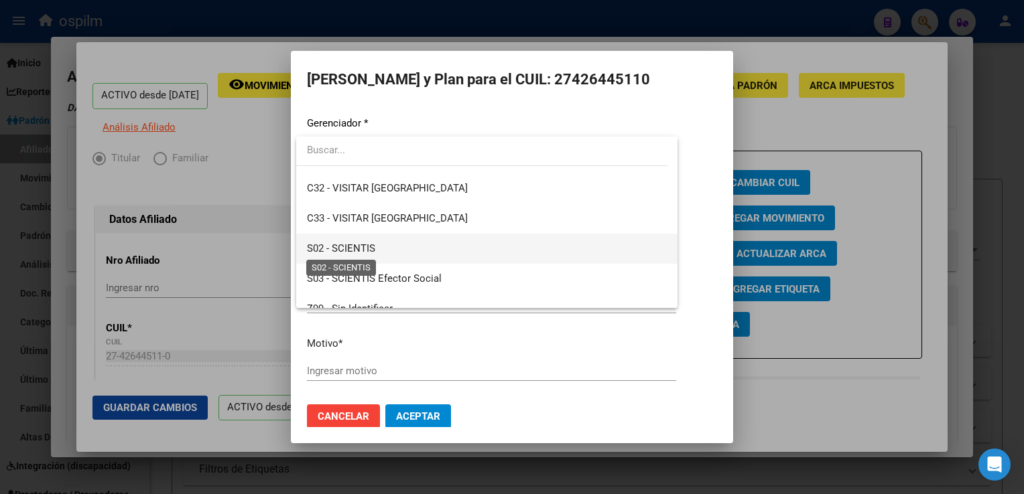
click at [354, 247] on span "S02 - SCIENTIS" at bounding box center [341, 248] width 68 height 12
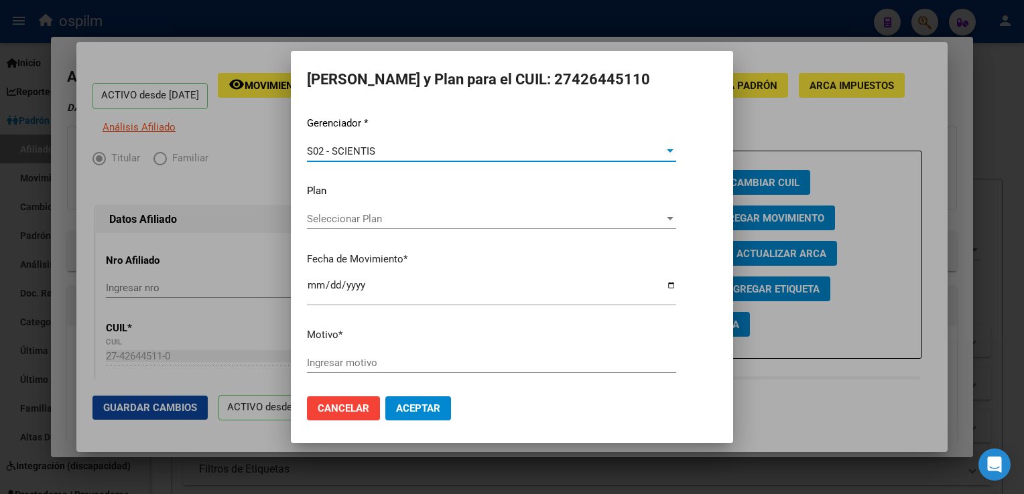
drag, startPoint x: 311, startPoint y: 365, endPoint x: 313, endPoint y: 357, distance: 8.5
click at [313, 359] on input "Ingresar motivo" at bounding box center [491, 363] width 369 height 12
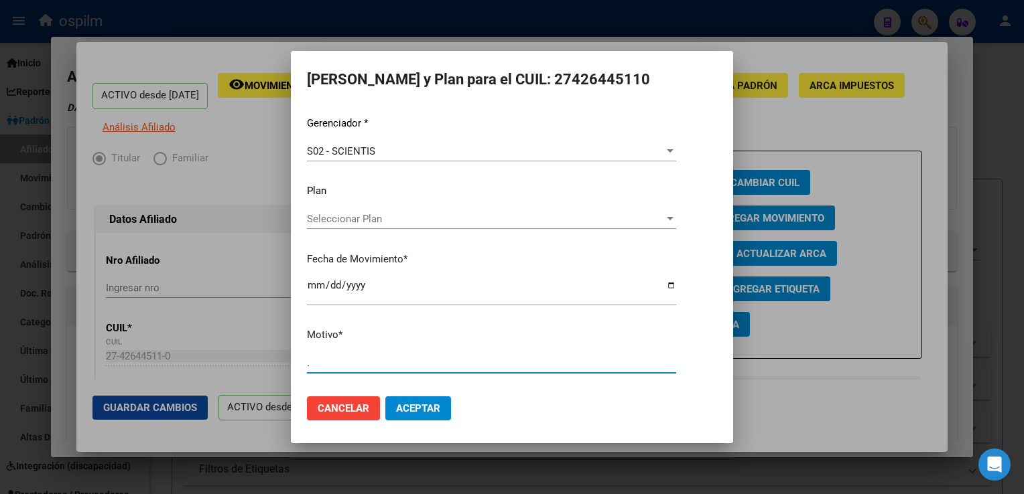
type input "."
click at [409, 407] on span "Aceptar" at bounding box center [418, 409] width 44 height 12
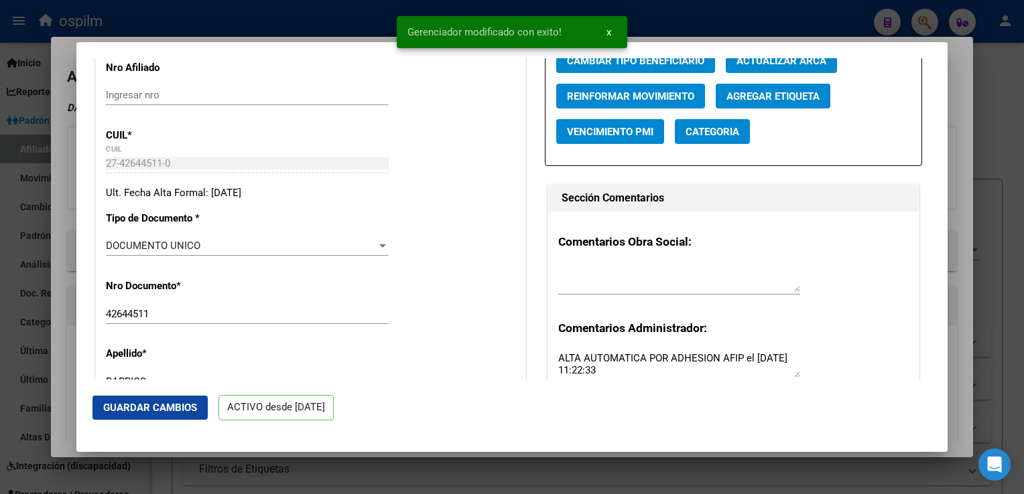
scroll to position [282, 0]
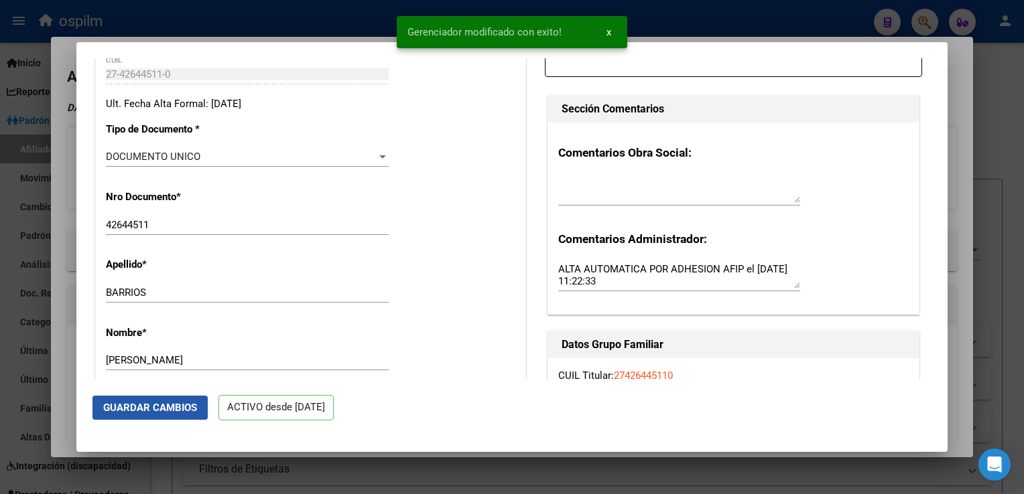
drag, startPoint x: 147, startPoint y: 406, endPoint x: 157, endPoint y: 389, distance: 19.8
click at [148, 403] on span "Guardar Cambios" at bounding box center [150, 408] width 94 height 12
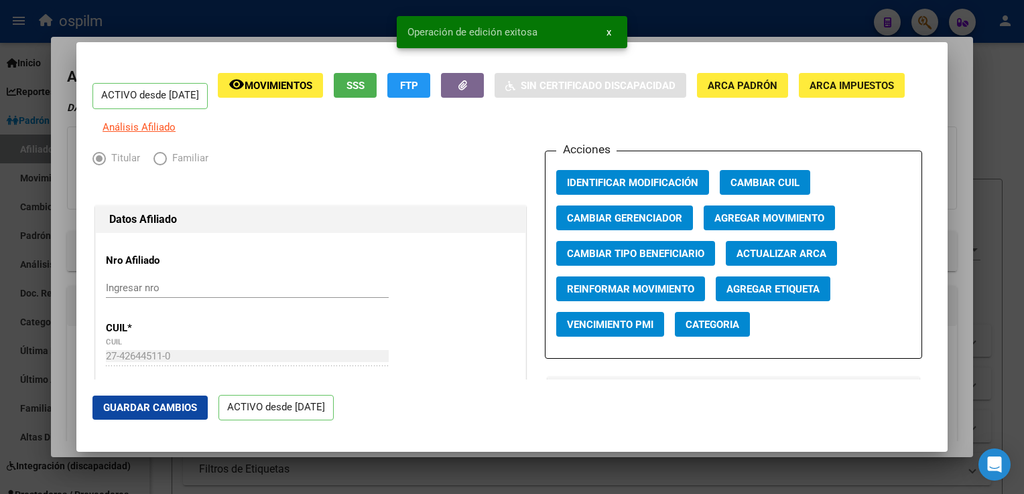
click at [948, 79] on div at bounding box center [512, 247] width 1024 height 494
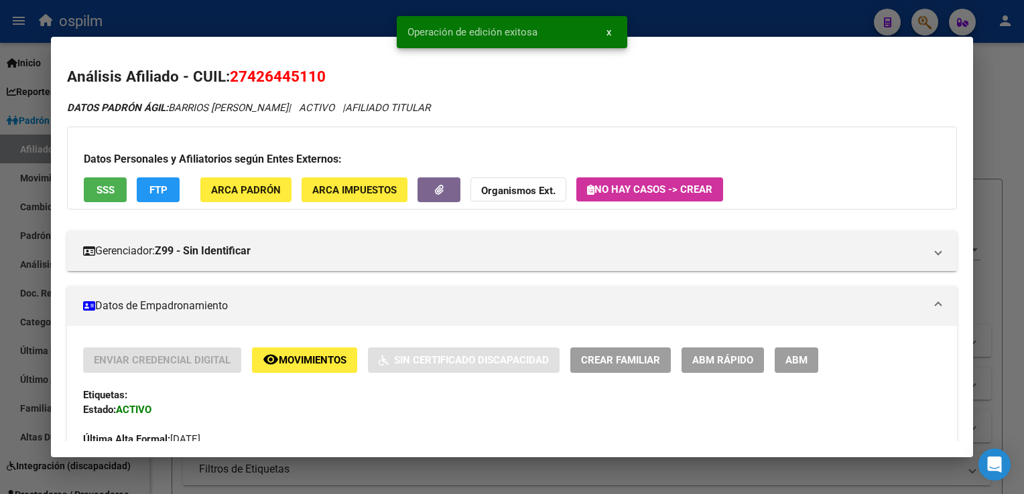
click at [983, 92] on div at bounding box center [512, 247] width 1024 height 494
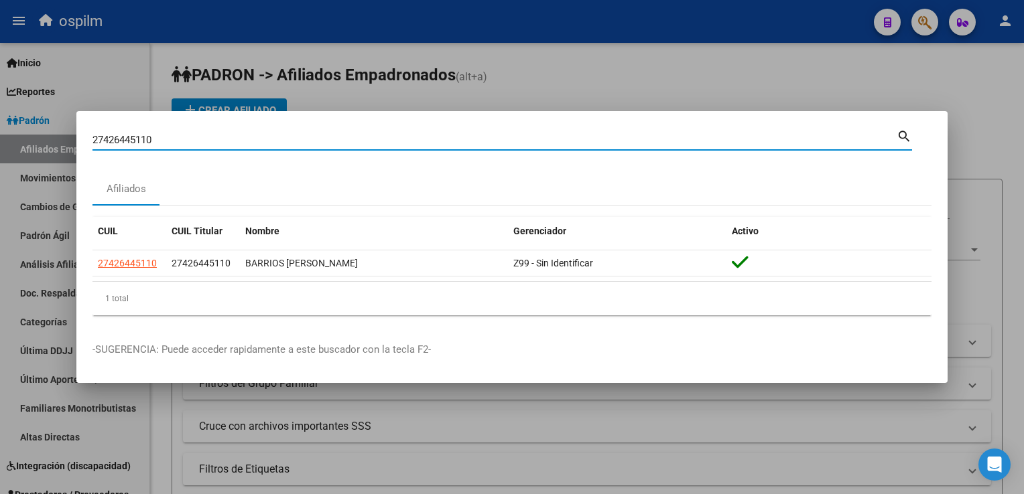
drag, startPoint x: 153, startPoint y: 136, endPoint x: 60, endPoint y: 139, distance: 93.2
click at [13, 138] on div "27426445110 Buscar (apellido, dni, cuil, nro traspaso, cuit, obra social) searc…" at bounding box center [512, 247] width 1024 height 494
paste input "0260682807"
type input "20260682807"
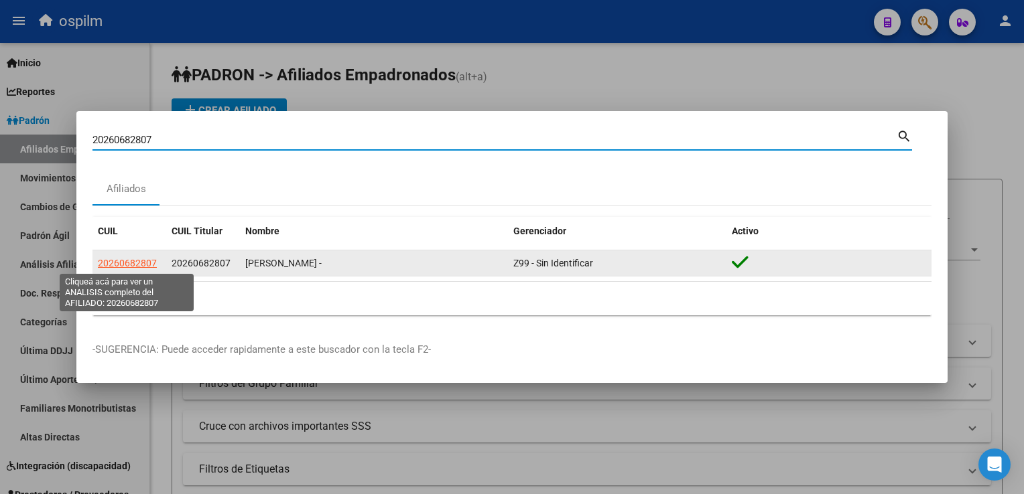
click at [142, 267] on span "20260682807" at bounding box center [127, 263] width 59 height 11
type textarea "20260682807"
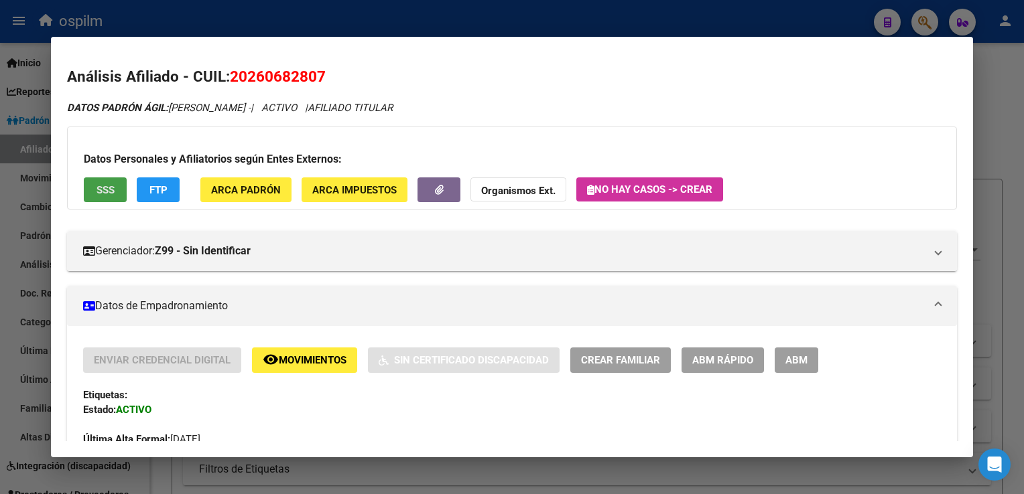
click at [107, 187] on span "SSS" at bounding box center [105, 190] width 18 height 12
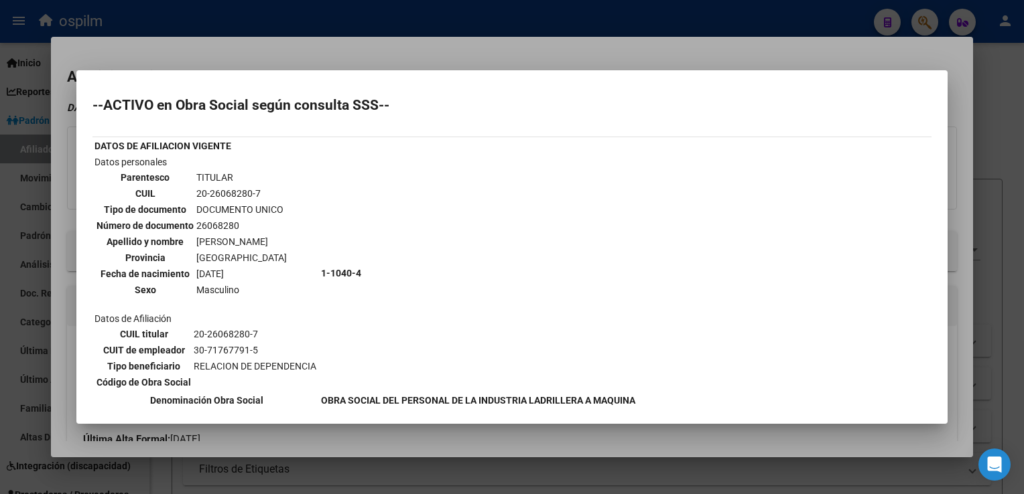
scroll to position [596, 0]
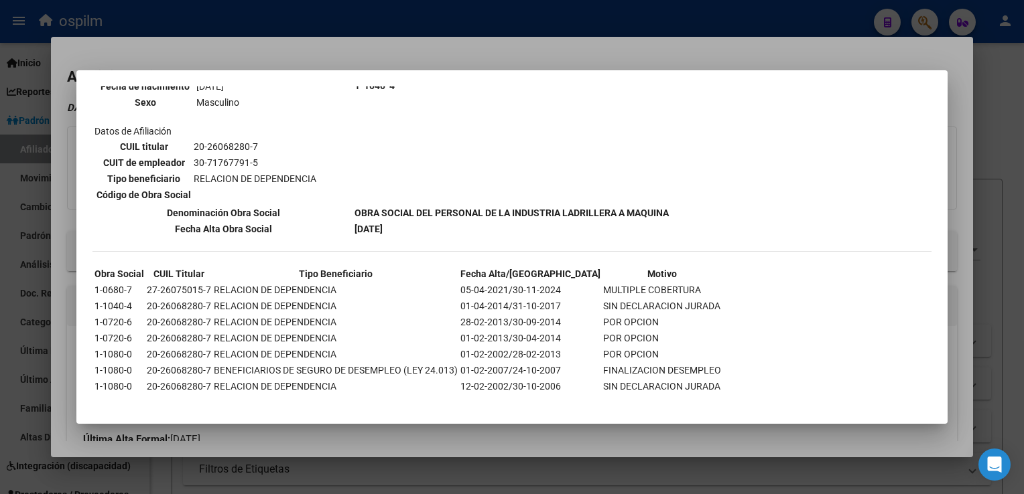
click at [482, 48] on div at bounding box center [512, 247] width 1024 height 494
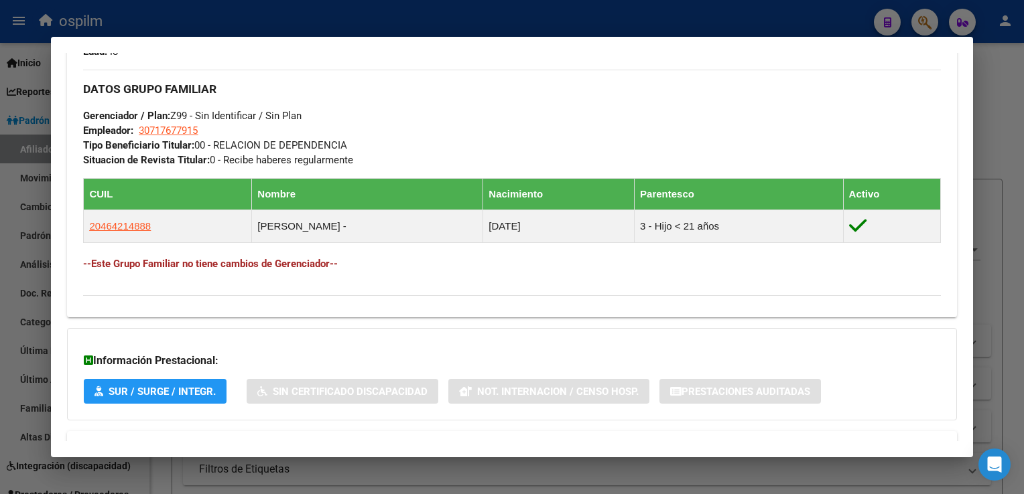
scroll to position [0, 0]
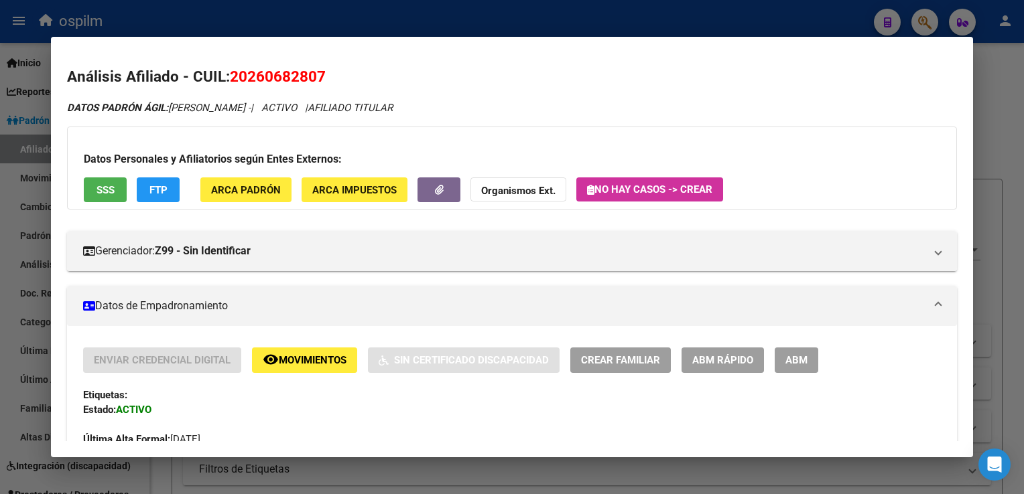
click at [697, 358] on span "ABM Rápido" at bounding box center [722, 361] width 61 height 12
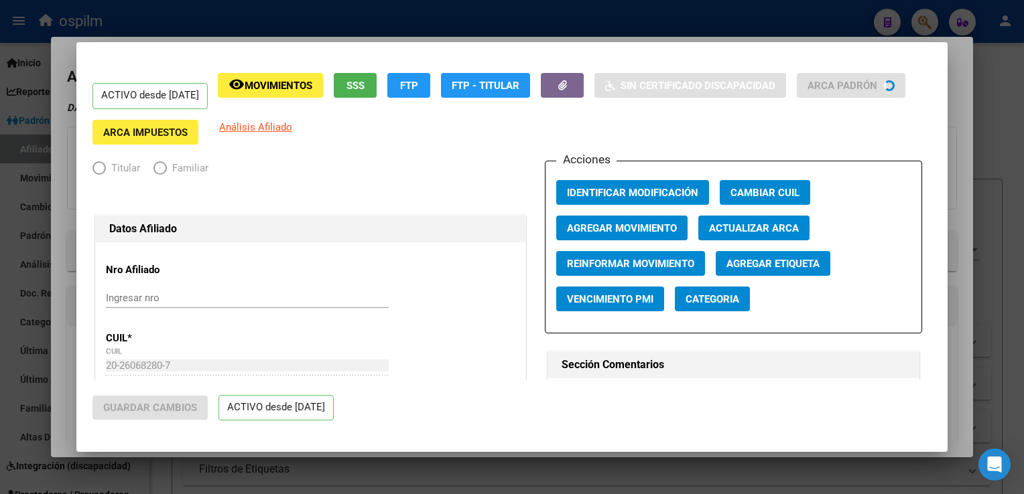
radio input "true"
type input "30-71767791-5"
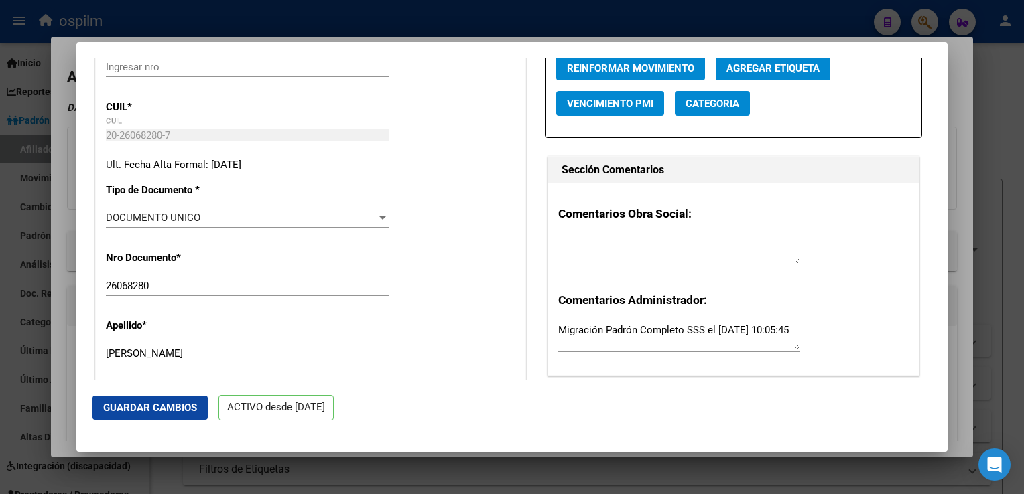
scroll to position [357, 0]
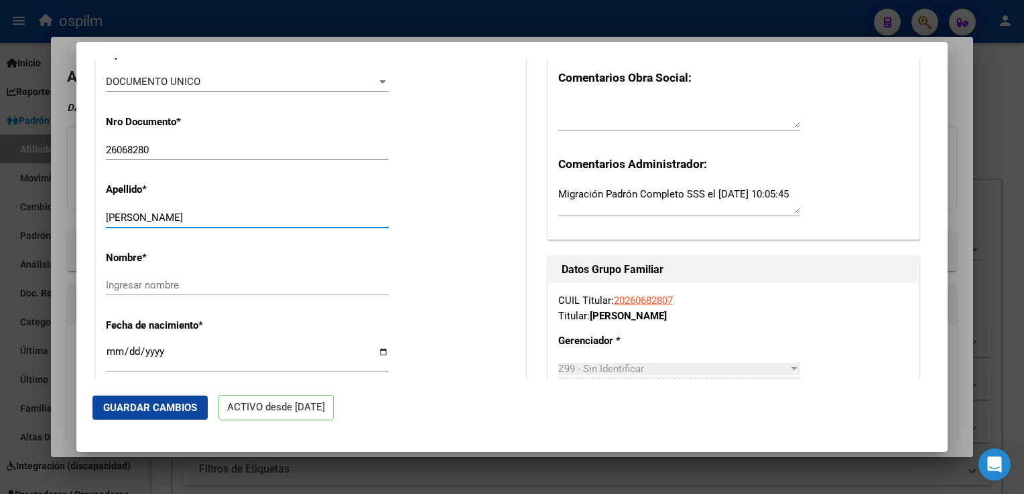
drag, startPoint x: 145, startPoint y: 224, endPoint x: 232, endPoint y: 224, distance: 86.4
click at [232, 224] on input "CAPIZZI DANIEL HERNAN" at bounding box center [247, 218] width 283 height 12
type input "CAPIZZI"
click at [128, 291] on input "Ingresar nombre" at bounding box center [247, 285] width 283 height 12
paste input "DANIEL HERNAN"
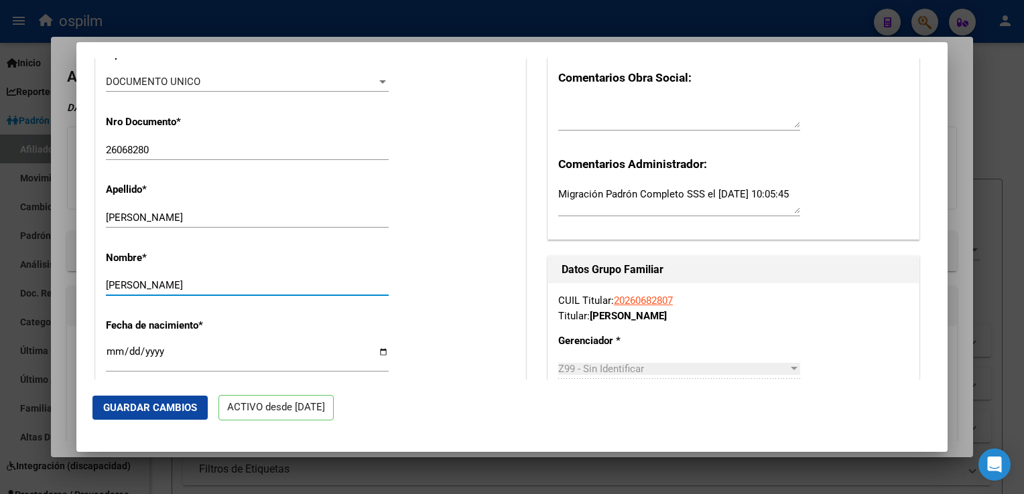
scroll to position [0, 0]
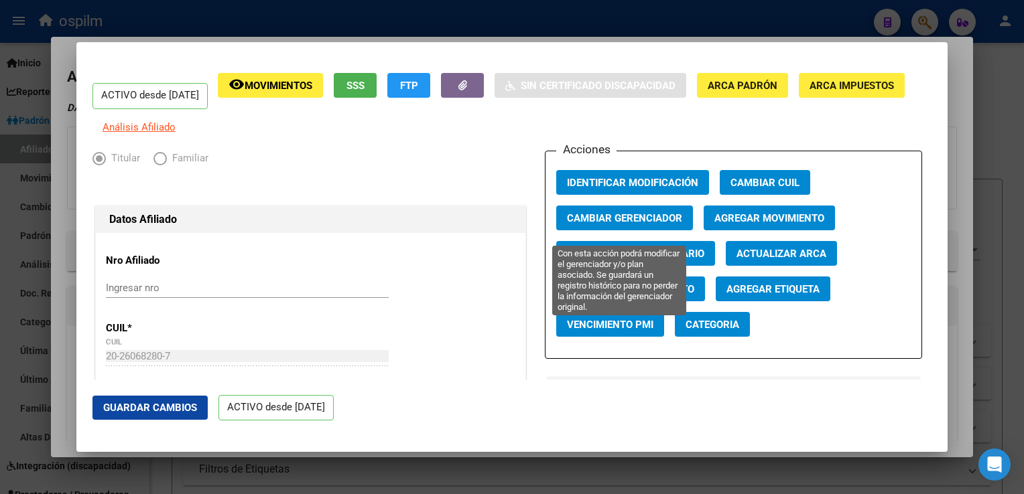
type input "DANIEL HERNAN"
click at [581, 224] on span "Cambiar Gerenciador" at bounding box center [624, 218] width 115 height 12
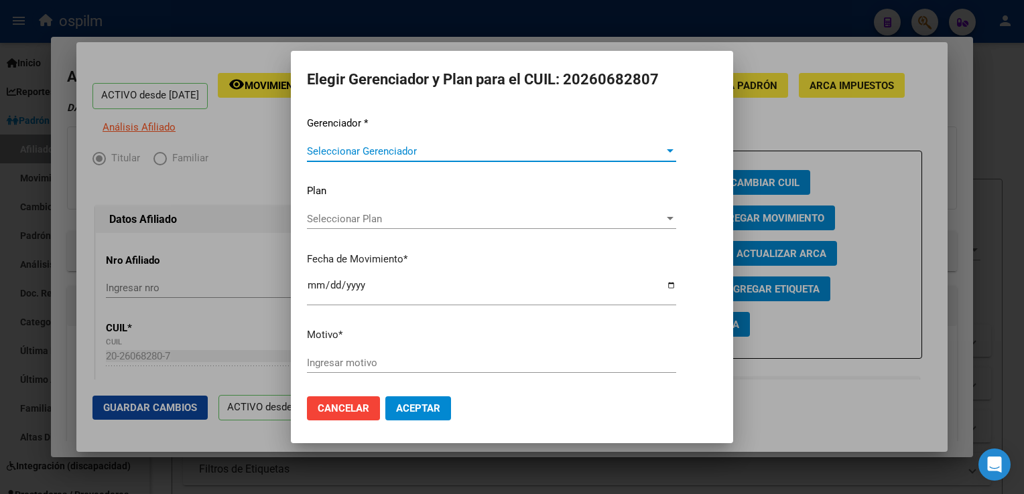
click at [346, 153] on span "Seleccionar Gerenciador" at bounding box center [485, 151] width 357 height 12
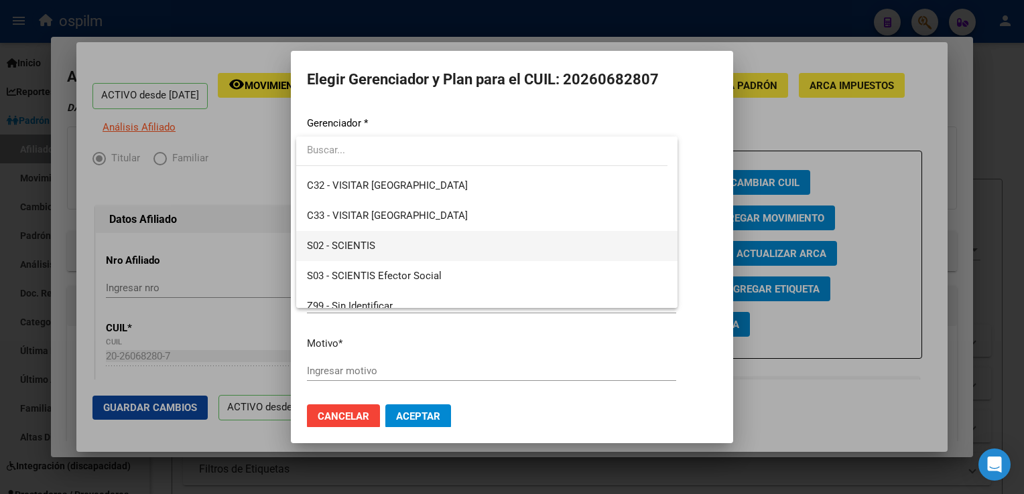
scroll to position [177, 0]
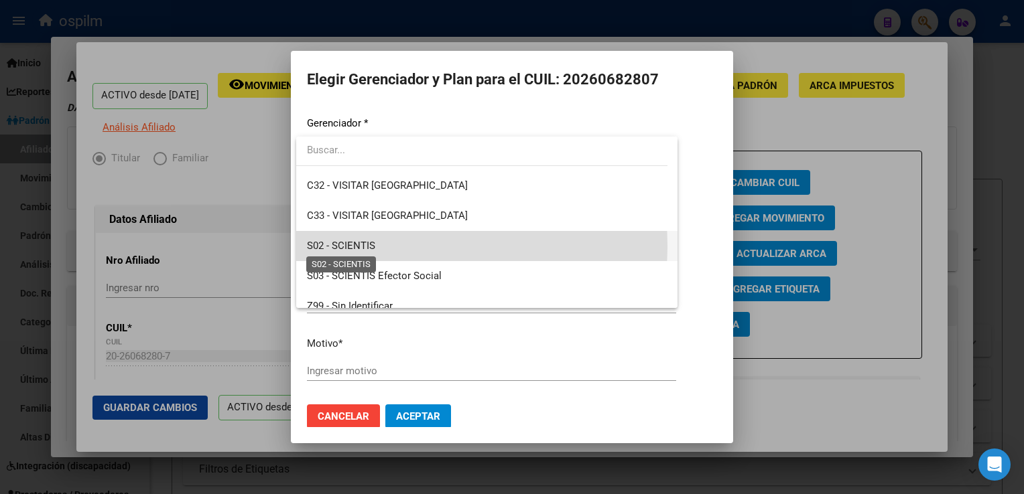
click at [330, 245] on span "S02 - SCIENTIS" at bounding box center [341, 246] width 68 height 12
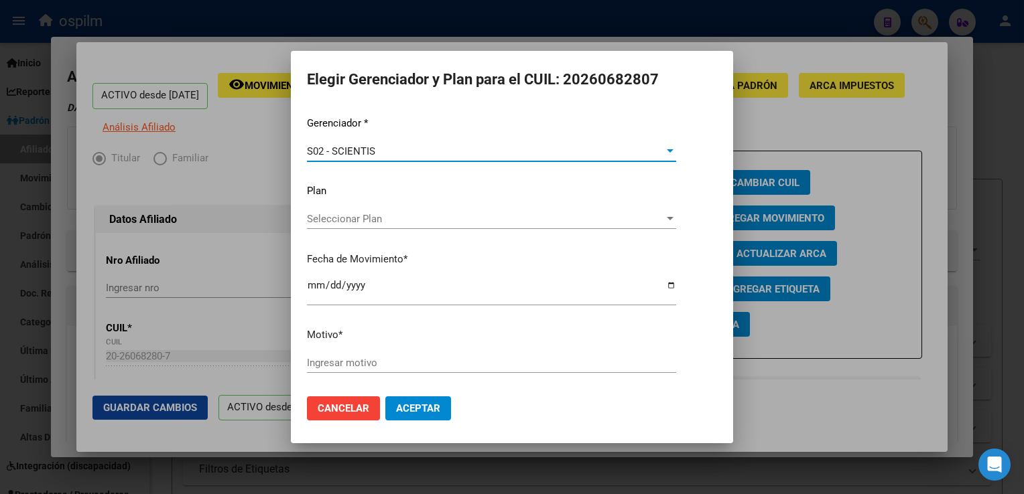
click at [320, 362] on input "Ingresar motivo" at bounding box center [491, 363] width 369 height 12
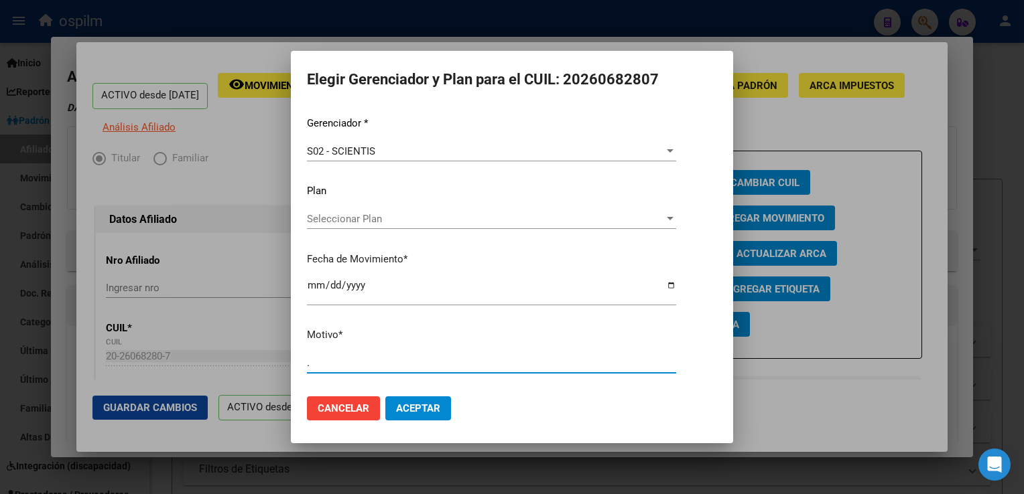
type input "."
click at [418, 416] on button "Aceptar" at bounding box center [418, 409] width 66 height 24
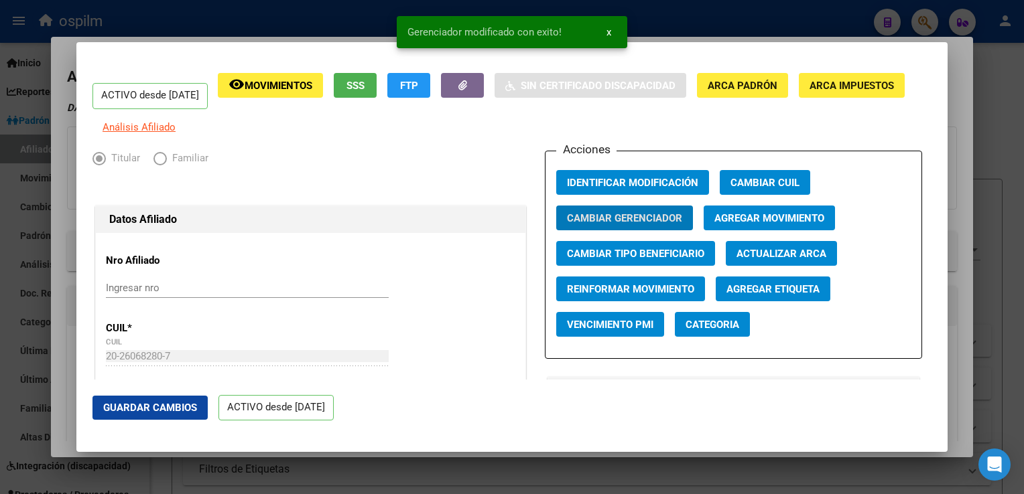
click at [168, 411] on span "Guardar Cambios" at bounding box center [150, 408] width 94 height 12
click at [953, 58] on div at bounding box center [512, 247] width 1024 height 494
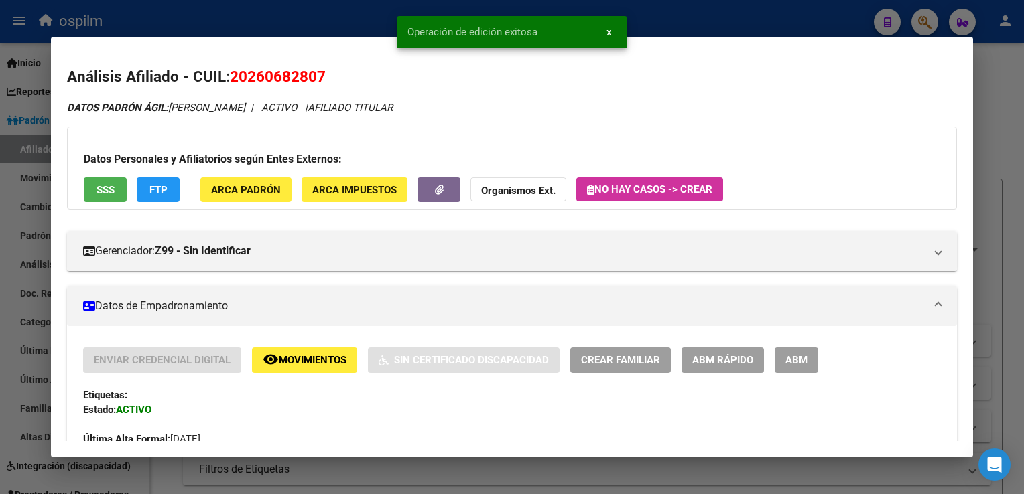
click at [985, 94] on div at bounding box center [512, 247] width 1024 height 494
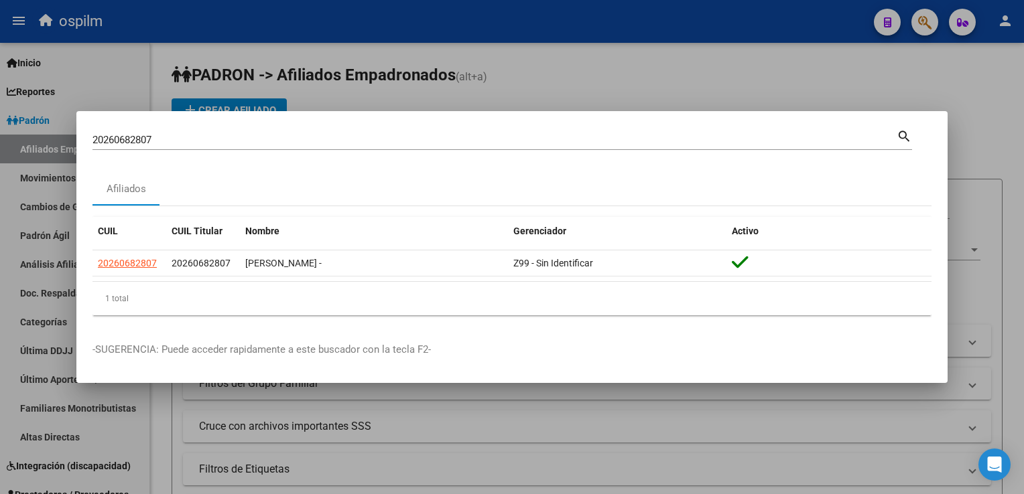
drag, startPoint x: 188, startPoint y: 133, endPoint x: 123, endPoint y: 141, distance: 66.1
click at [76, 145] on mat-dialog-content "20260682807 Buscar (apellido, dni, cuil, nro traspaso, cuit, obra social) searc…" at bounding box center [511, 226] width 871 height 199
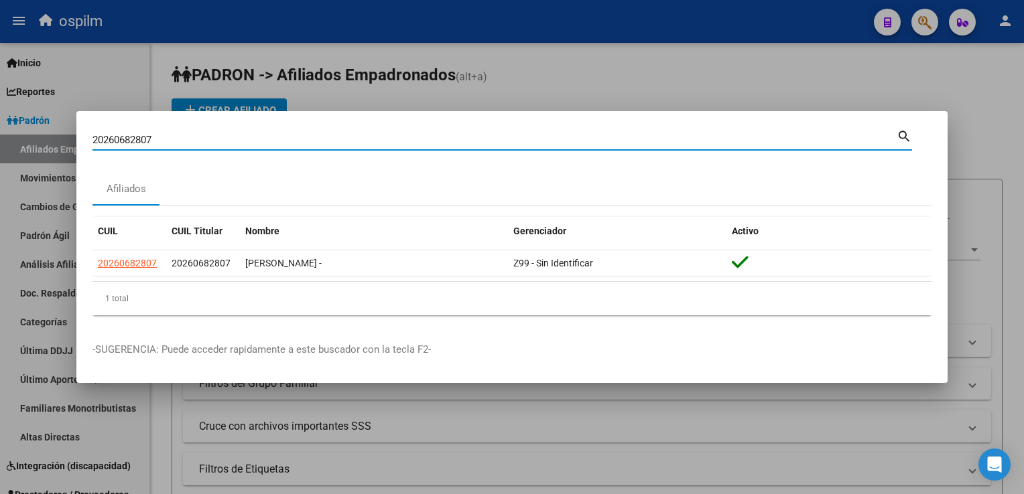
click at [123, 140] on input "20260682807" at bounding box center [494, 140] width 804 height 12
paste input "338989572"
type input "20338989572"
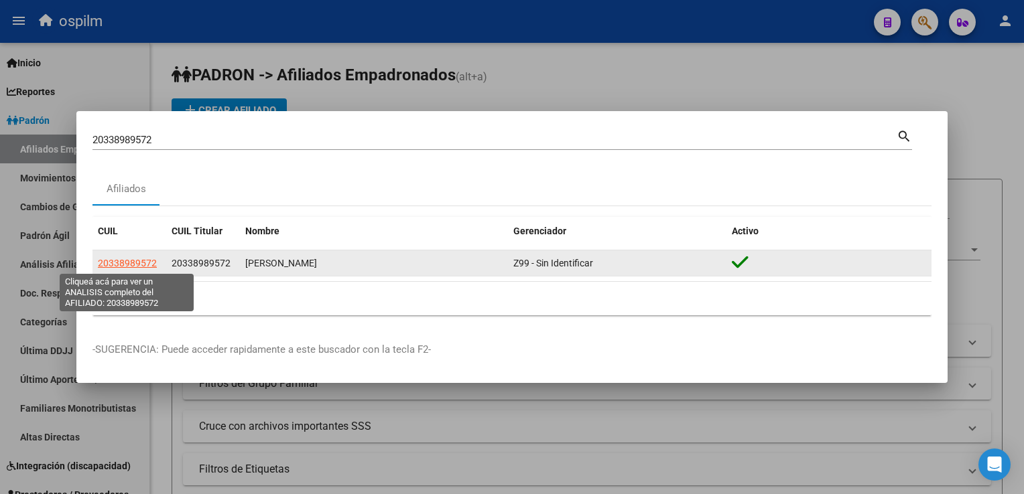
click at [125, 263] on span "20338989572" at bounding box center [127, 263] width 59 height 11
type textarea "20338989572"
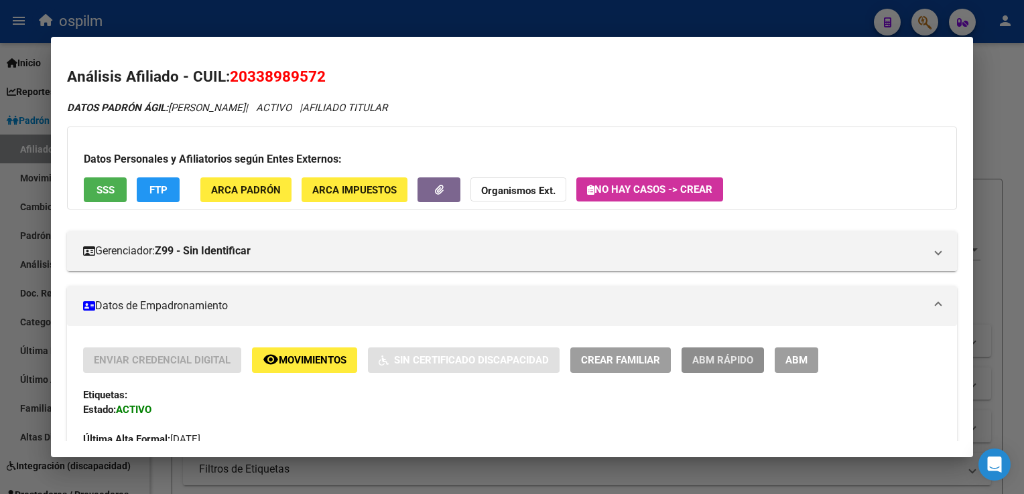
click at [720, 366] on span "ABM Rápido" at bounding box center [722, 361] width 61 height 12
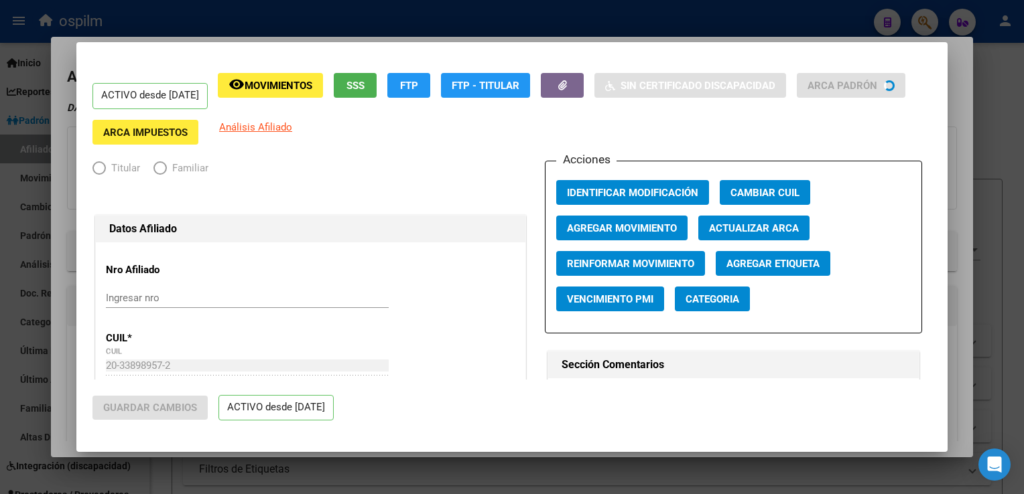
radio input "true"
type input "30-64298070-6"
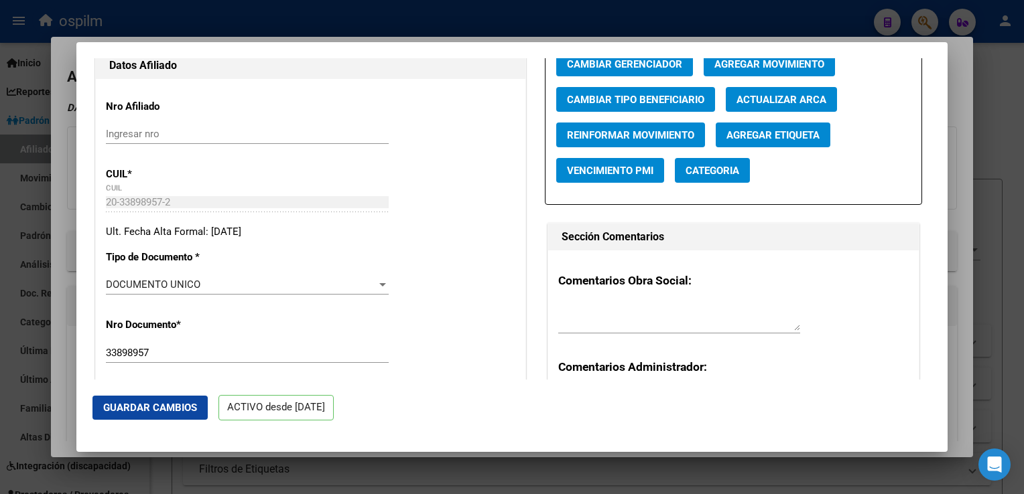
scroll to position [70, 0]
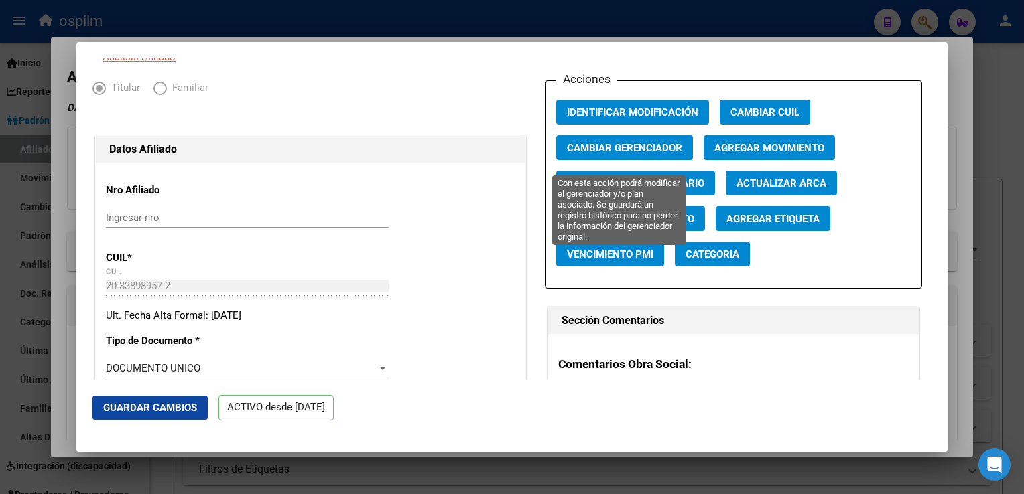
click at [622, 154] on span "Cambiar Gerenciador" at bounding box center [624, 148] width 115 height 12
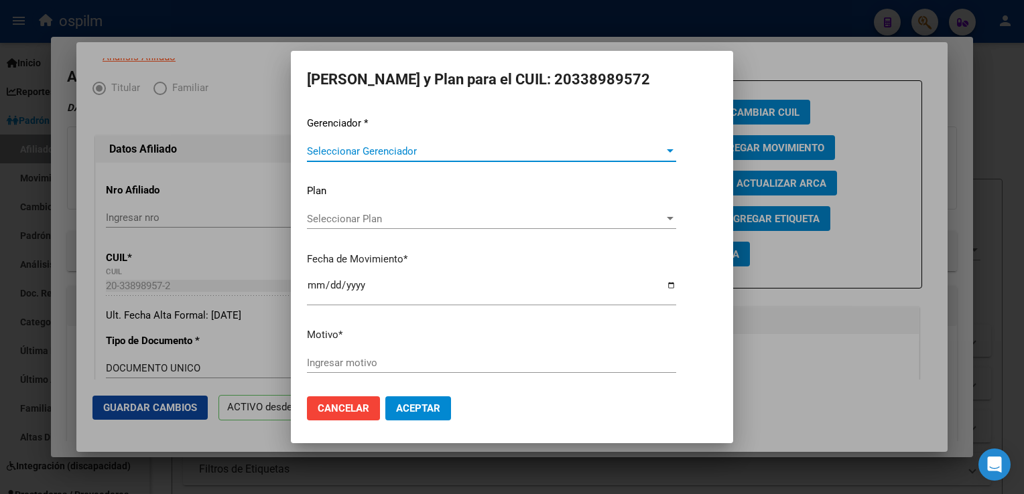
click at [395, 147] on span "Seleccionar Gerenciador" at bounding box center [485, 151] width 357 height 12
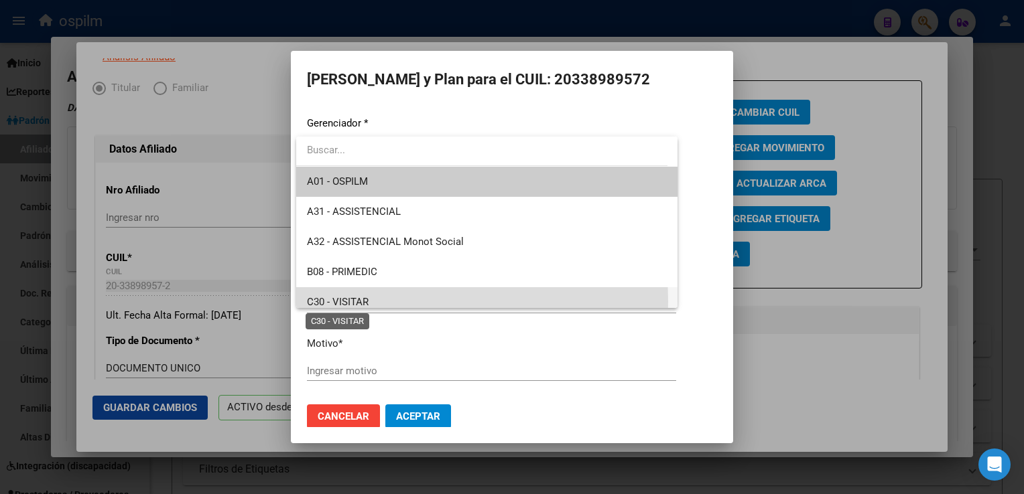
click at [353, 301] on span "C30 - VISITAR" at bounding box center [338, 302] width 62 height 12
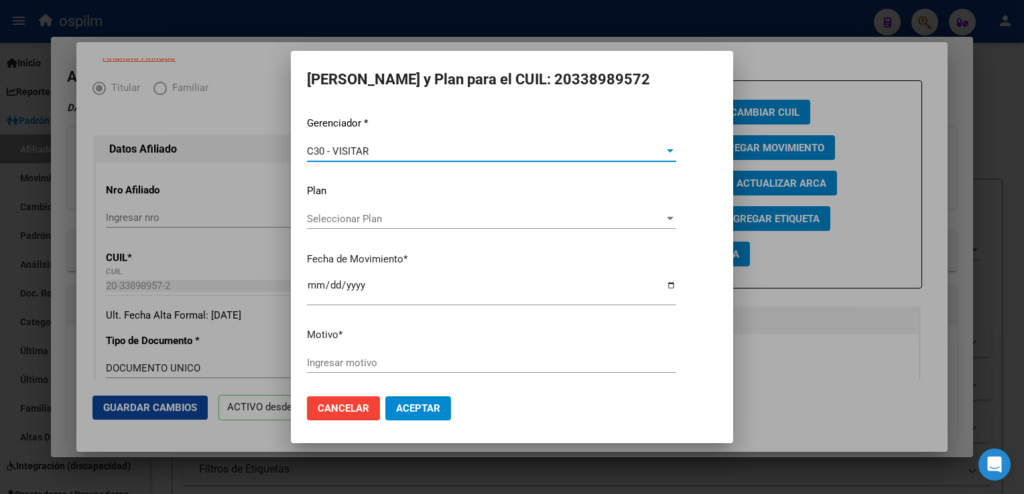
click at [328, 354] on div "Ingresar motivo" at bounding box center [491, 363] width 369 height 20
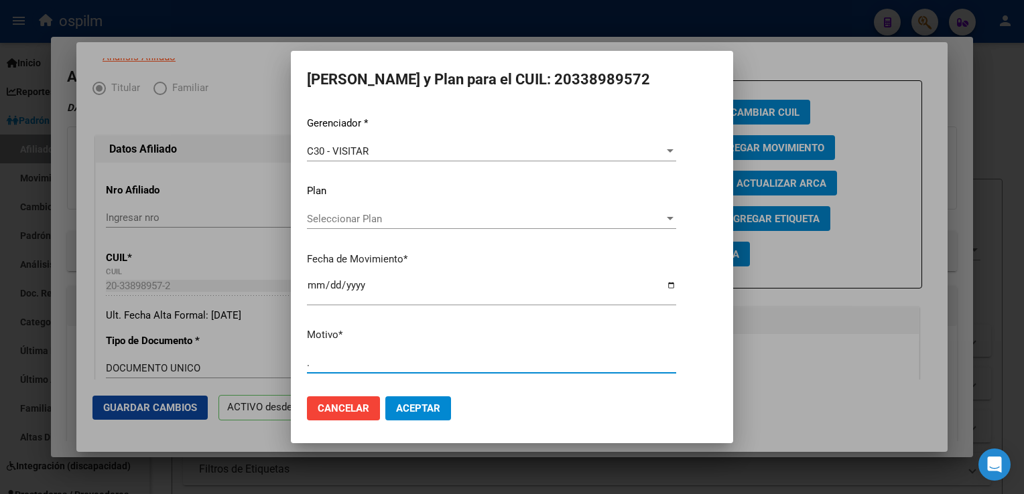
type input "."
click at [409, 404] on span "Aceptar" at bounding box center [418, 409] width 44 height 12
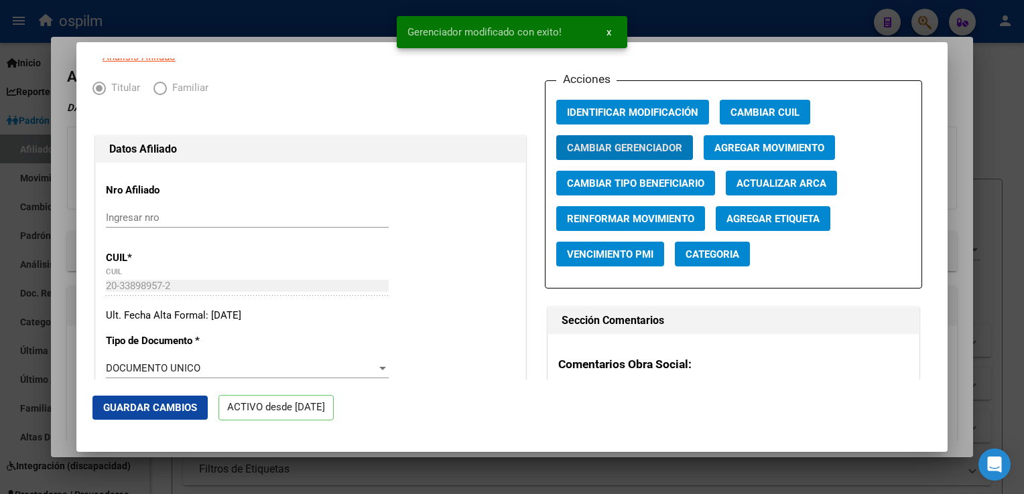
click at [169, 398] on button "Guardar Cambios" at bounding box center [149, 408] width 115 height 24
click at [961, 82] on div at bounding box center [512, 247] width 1024 height 494
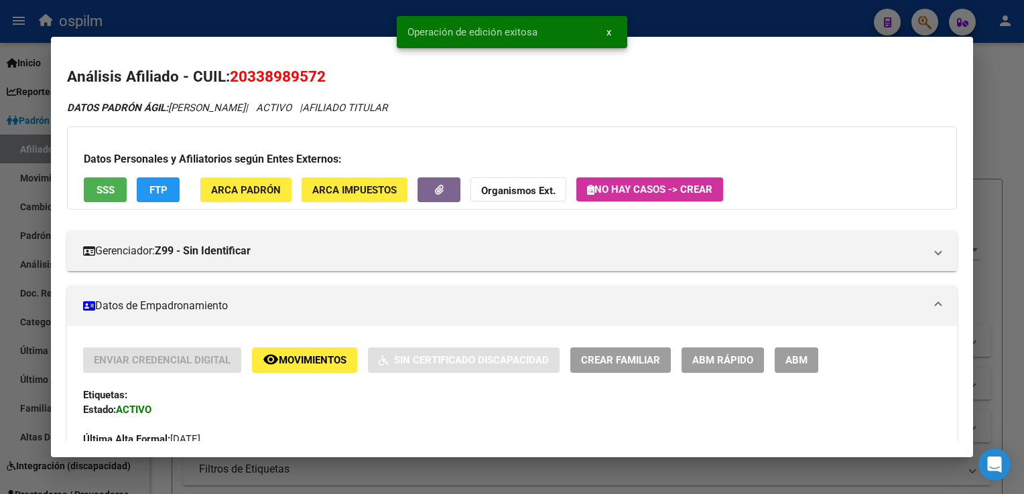
click at [997, 73] on div at bounding box center [512, 247] width 1024 height 494
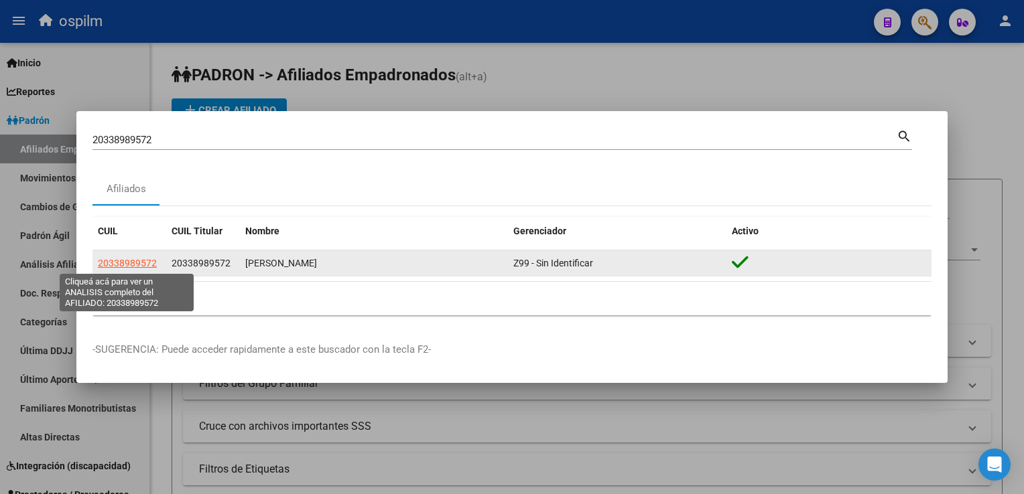
click at [135, 267] on span "20338989572" at bounding box center [127, 263] width 59 height 11
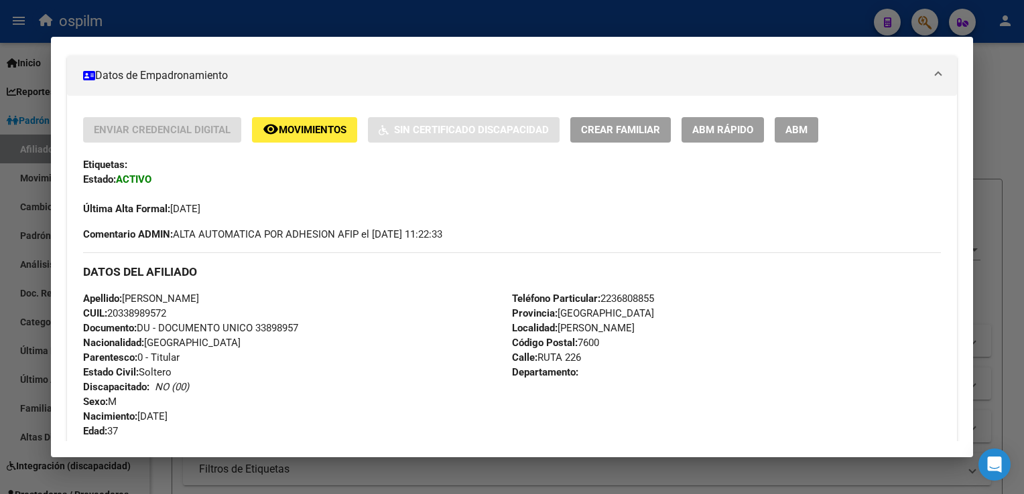
scroll to position [0, 0]
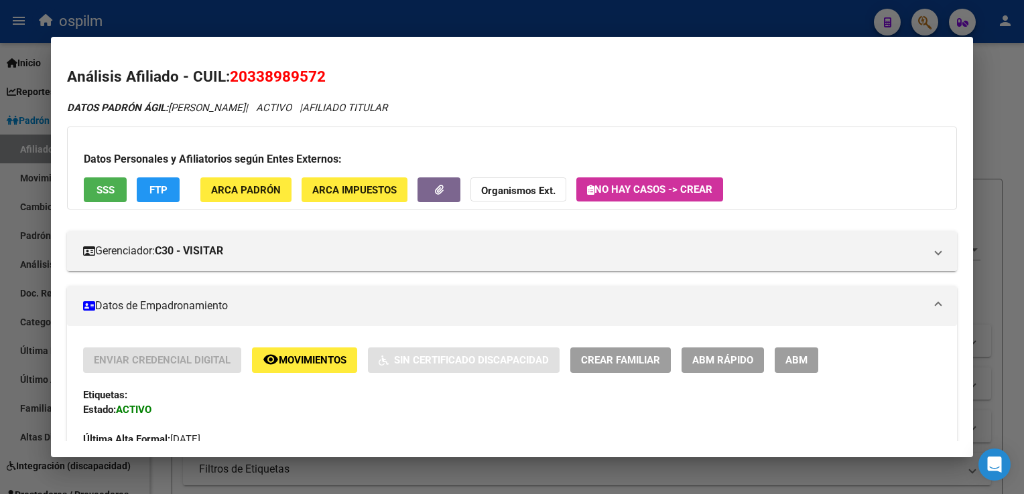
click at [1013, 121] on div at bounding box center [512, 247] width 1024 height 494
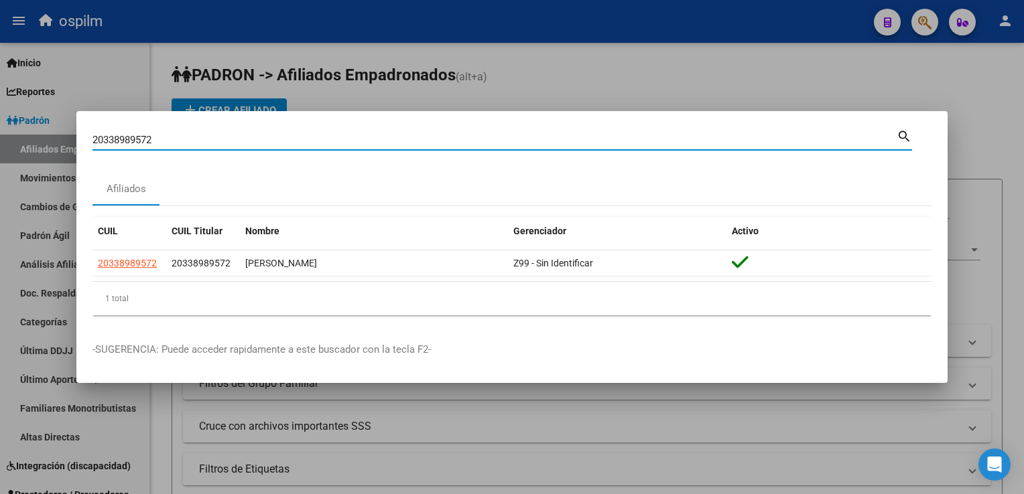
drag, startPoint x: 164, startPoint y: 135, endPoint x: 64, endPoint y: 140, distance: 99.9
click at [64, 140] on div "20338989572 Buscar (apellido, dni, cuil, nro traspaso, cuit, obra social) searc…" at bounding box center [512, 247] width 1024 height 494
paste input "20957374981"
type input "20957374981"
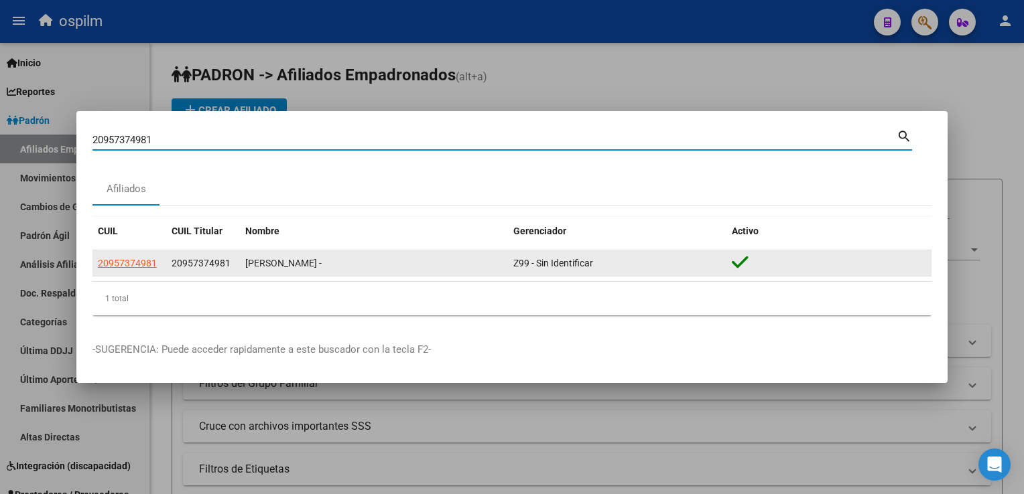
click at [133, 265] on span "20957374981" at bounding box center [127, 263] width 59 height 11
type textarea "20957374981"
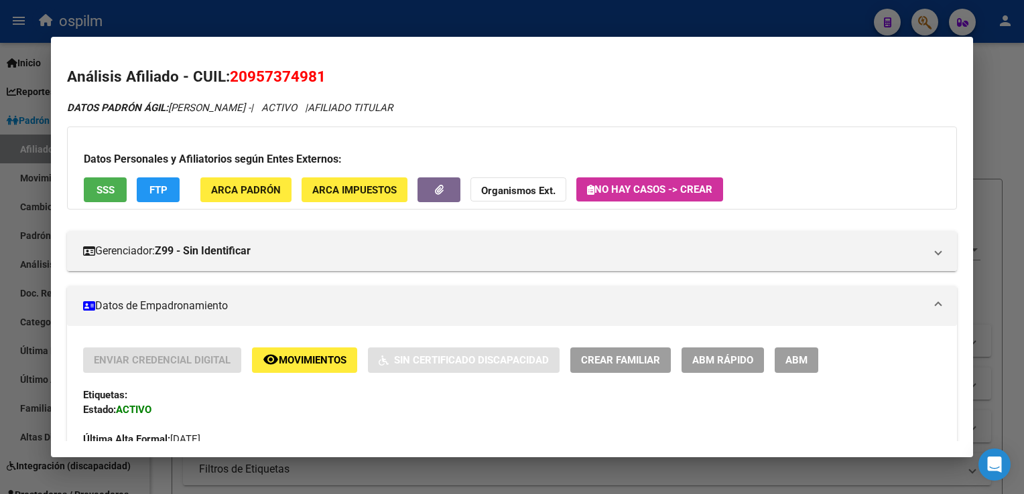
click at [100, 189] on span "SSS" at bounding box center [105, 190] width 18 height 12
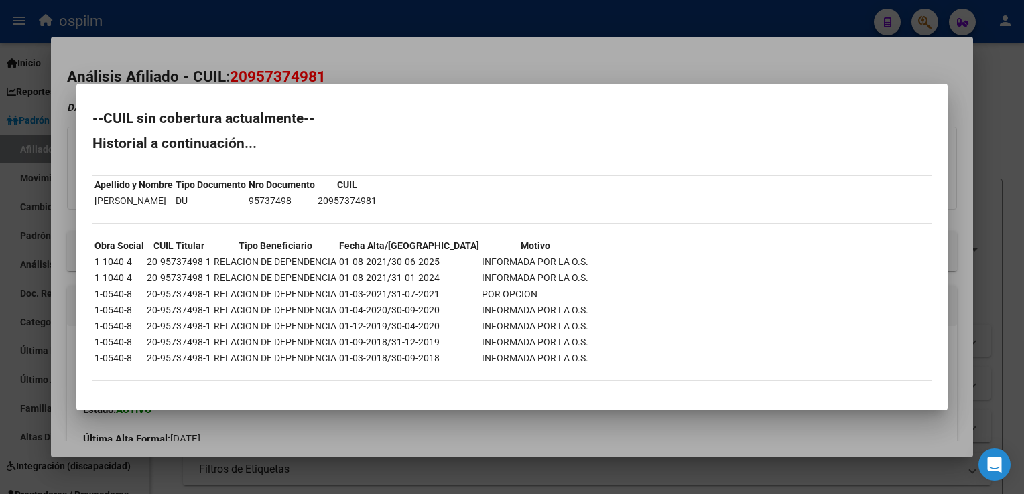
click at [419, 58] on div at bounding box center [512, 247] width 1024 height 494
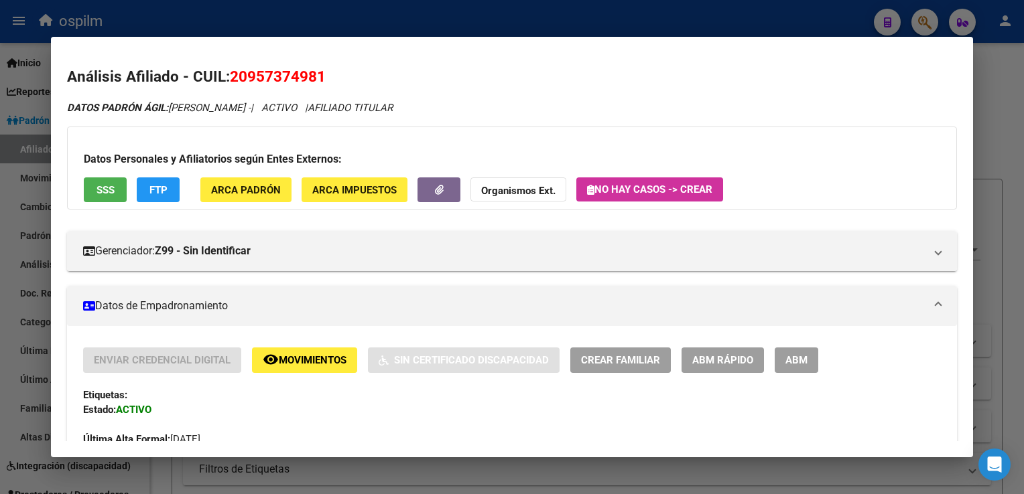
click at [163, 192] on span "FTP" at bounding box center [158, 190] width 18 height 12
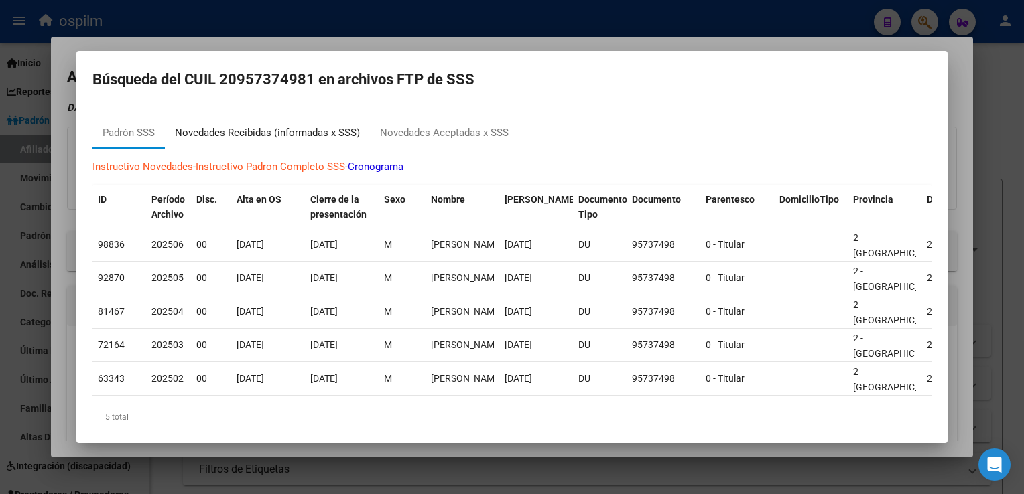
click at [230, 124] on div "Novedades Recibidas (informadas x SSS)" at bounding box center [267, 133] width 205 height 32
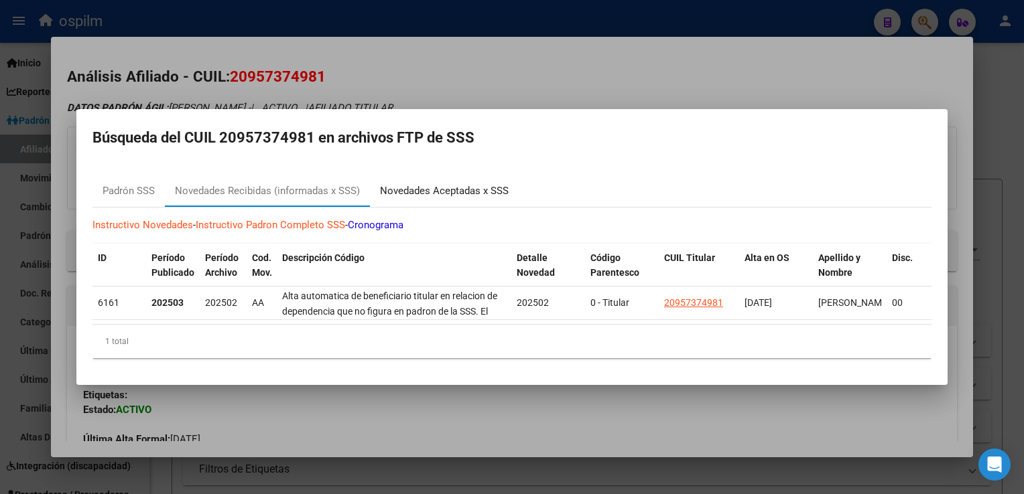
click at [415, 175] on div "Novedades Aceptadas x SSS" at bounding box center [444, 191] width 149 height 32
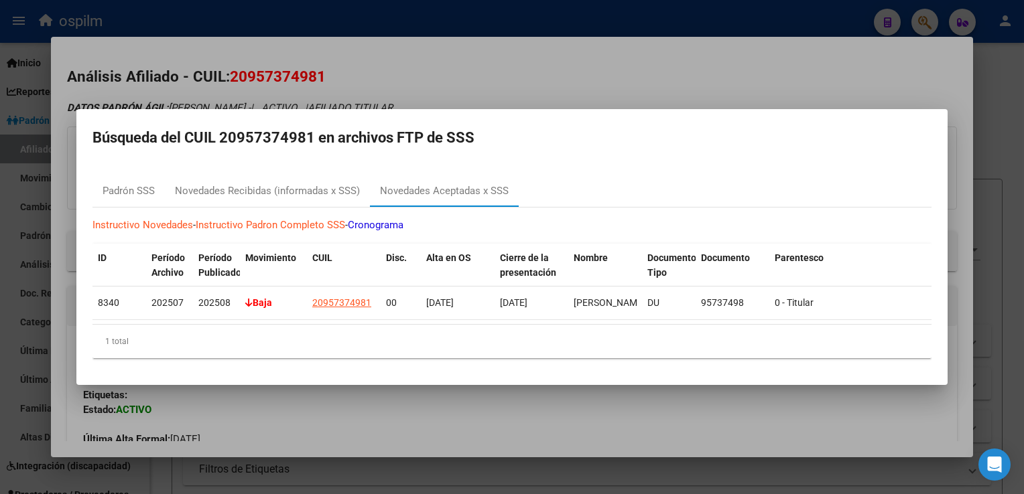
click at [441, 80] on div at bounding box center [512, 247] width 1024 height 494
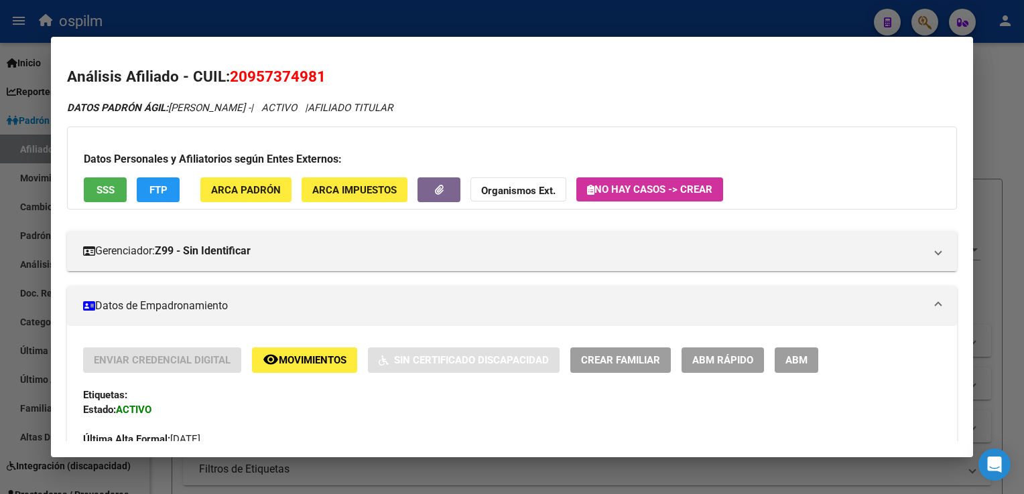
scroll to position [625, 0]
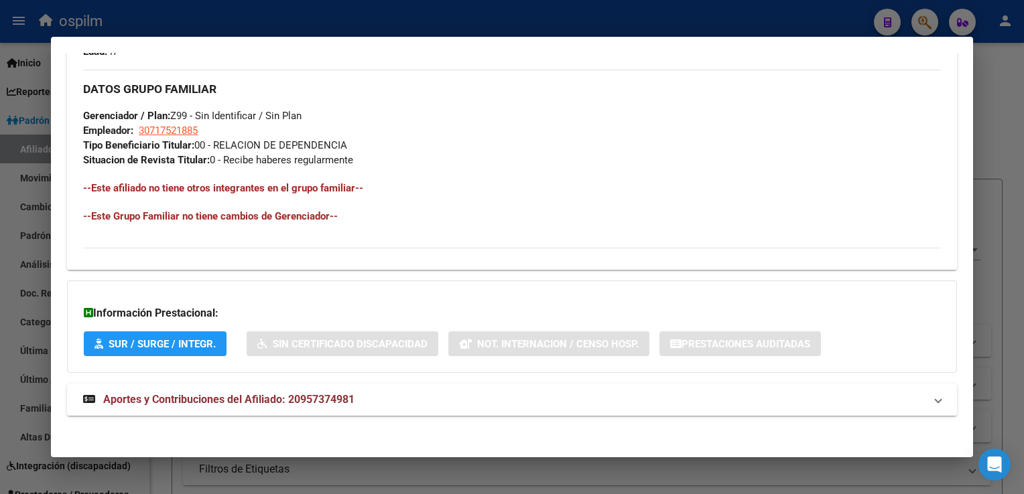
click at [230, 396] on span "Aportes y Contribuciones del Afiliado: 20957374981" at bounding box center [228, 399] width 251 height 13
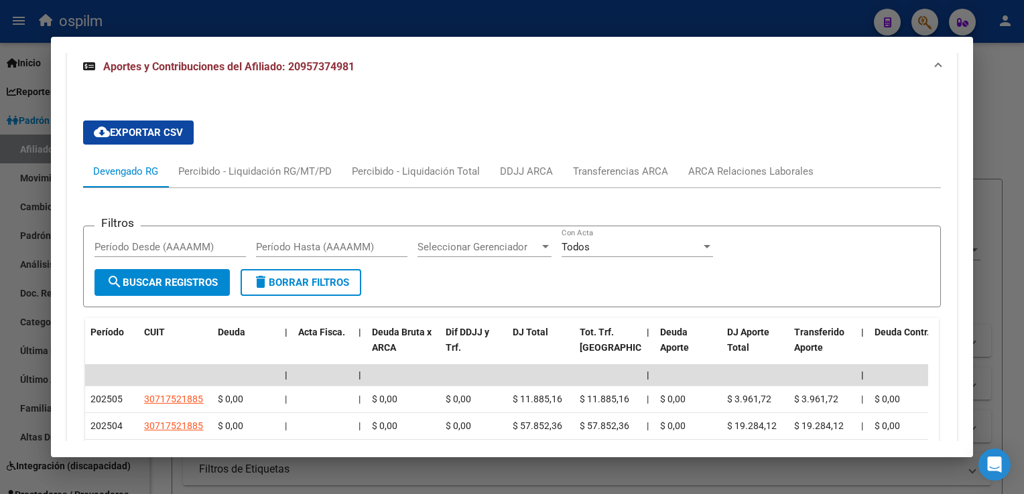
scroll to position [0, 0]
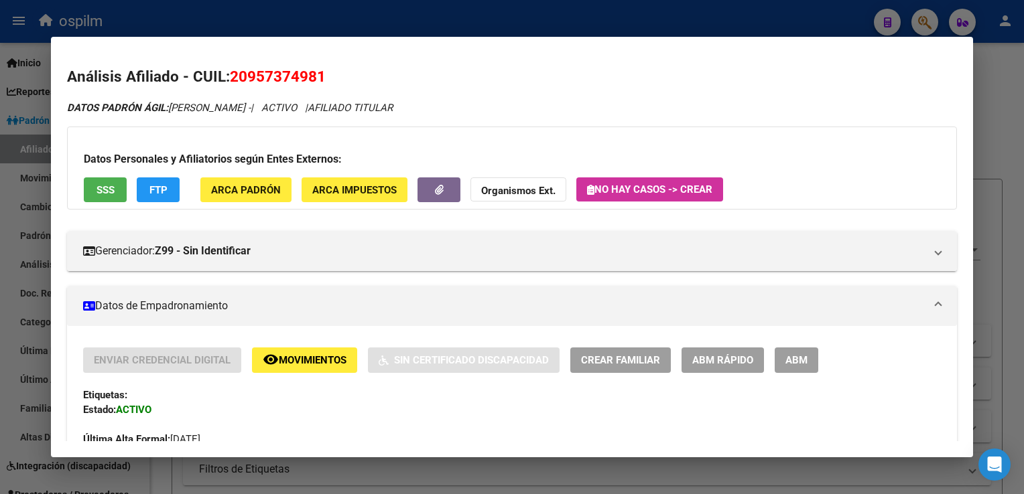
click at [304, 358] on span "Movimientos" at bounding box center [313, 361] width 68 height 12
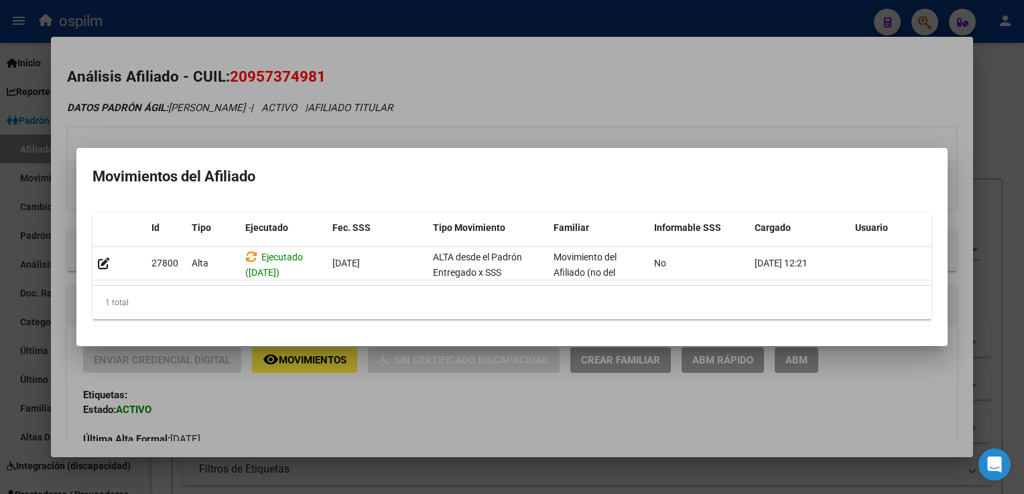
click at [528, 90] on div at bounding box center [512, 247] width 1024 height 494
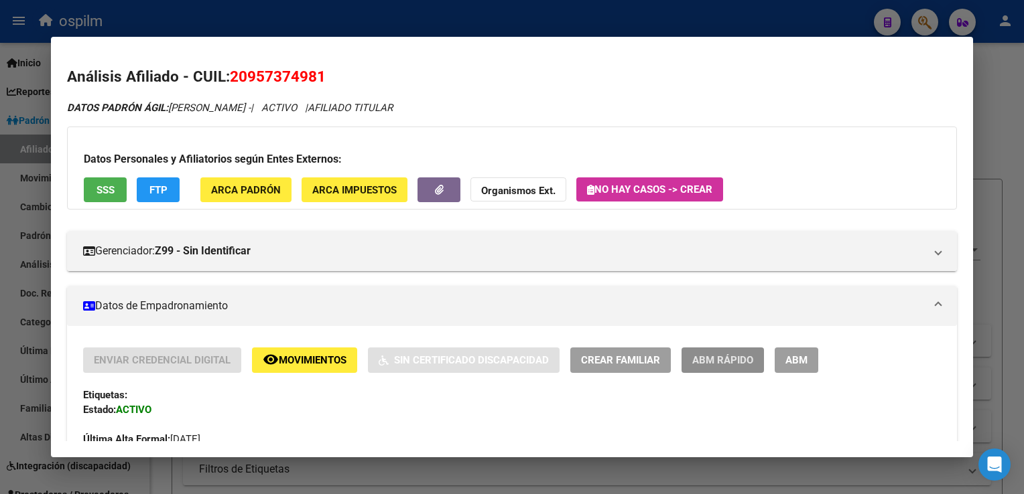
click at [716, 359] on span "ABM Rápido" at bounding box center [722, 361] width 61 height 12
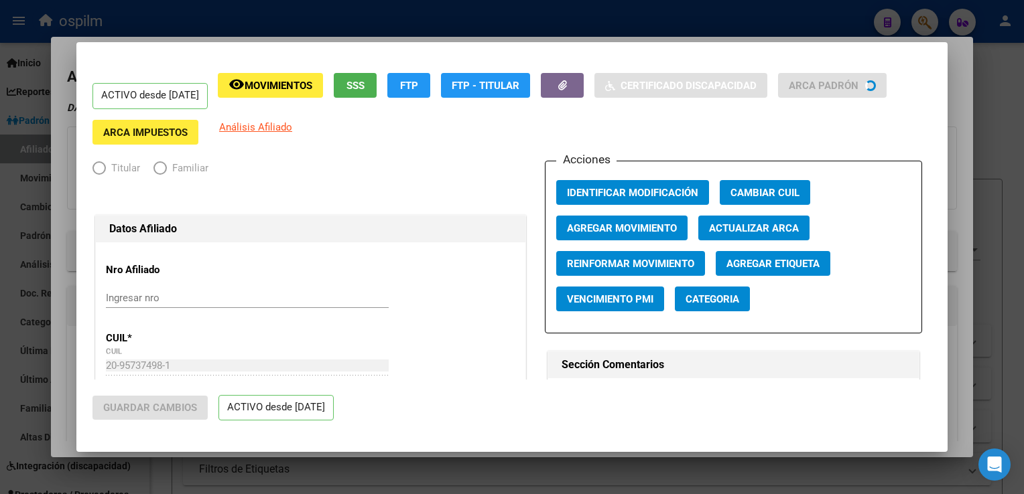
radio input "true"
type input "30-71752188-5"
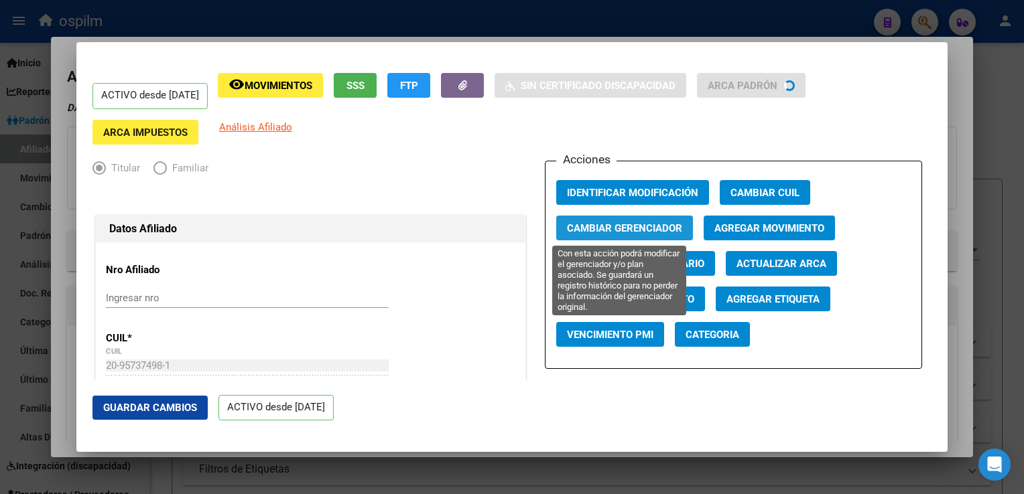
click at [625, 222] on span "Cambiar Gerenciador" at bounding box center [624, 228] width 115 height 12
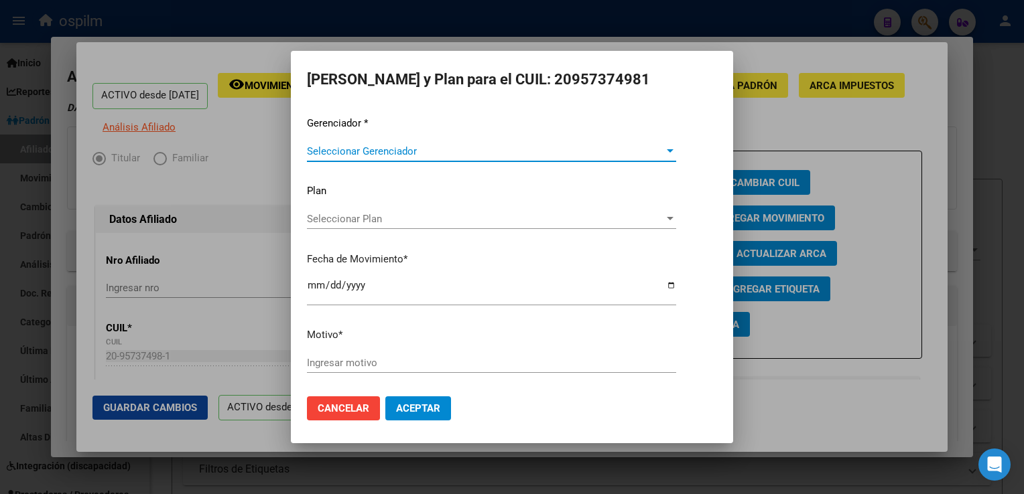
click at [335, 151] on span "Seleccionar Gerenciador" at bounding box center [485, 151] width 357 height 12
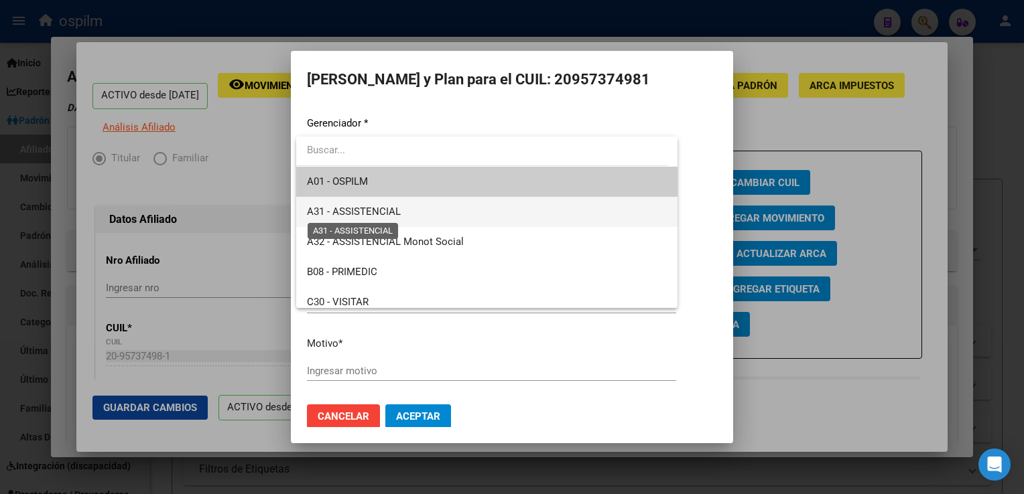
drag, startPoint x: 338, startPoint y: 211, endPoint x: 333, endPoint y: 229, distance: 18.9
click at [338, 210] on span "A31 - ASSISTENCIAL" at bounding box center [354, 212] width 94 height 12
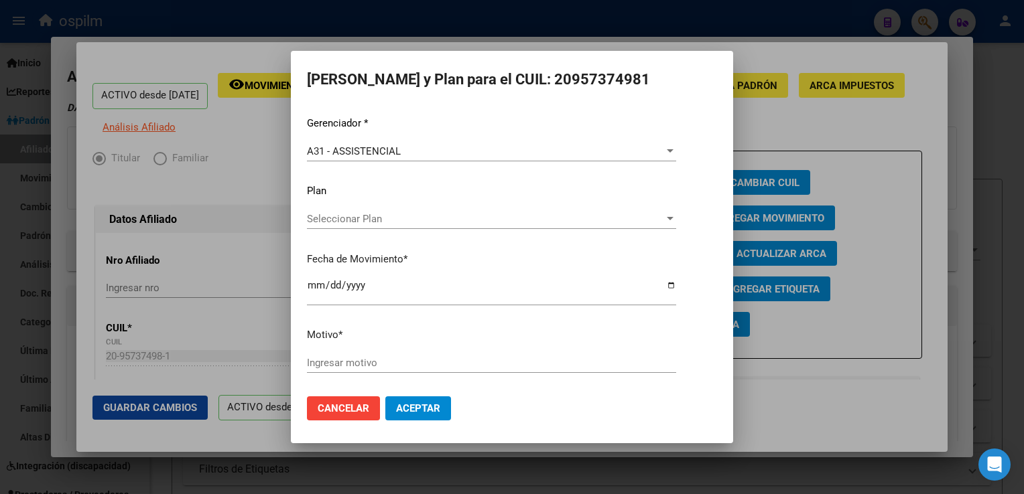
click at [327, 355] on div "Ingresar motivo" at bounding box center [491, 363] width 369 height 20
type input "."
click at [415, 403] on span "Aceptar" at bounding box center [418, 409] width 44 height 12
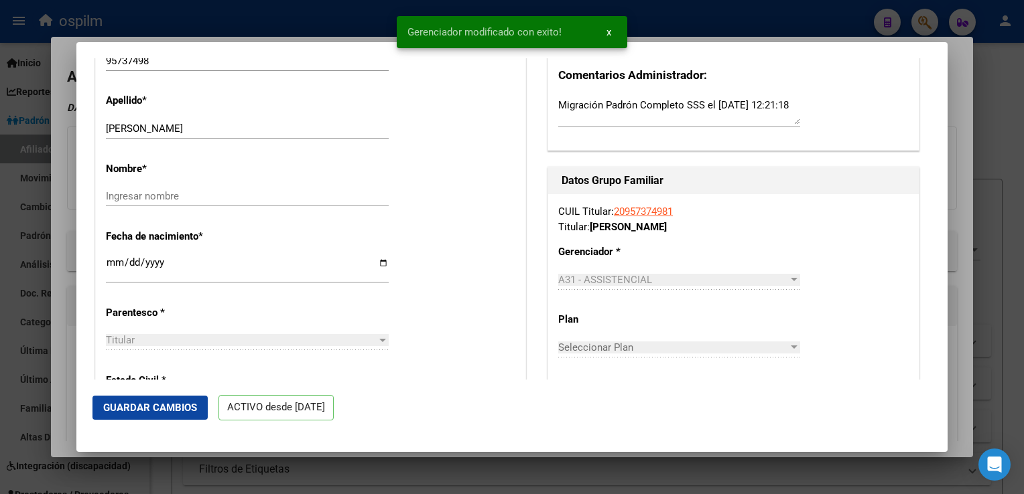
scroll to position [483, 0]
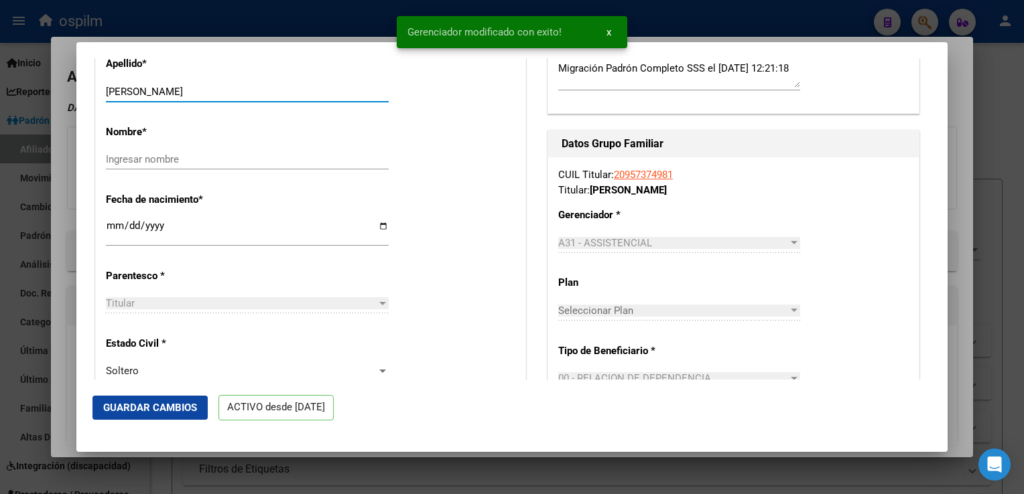
drag, startPoint x: 202, startPoint y: 99, endPoint x: 251, endPoint y: 100, distance: 48.2
click at [268, 96] on input "CACERES MARTINEZ FRANCISCO" at bounding box center [247, 92] width 283 height 12
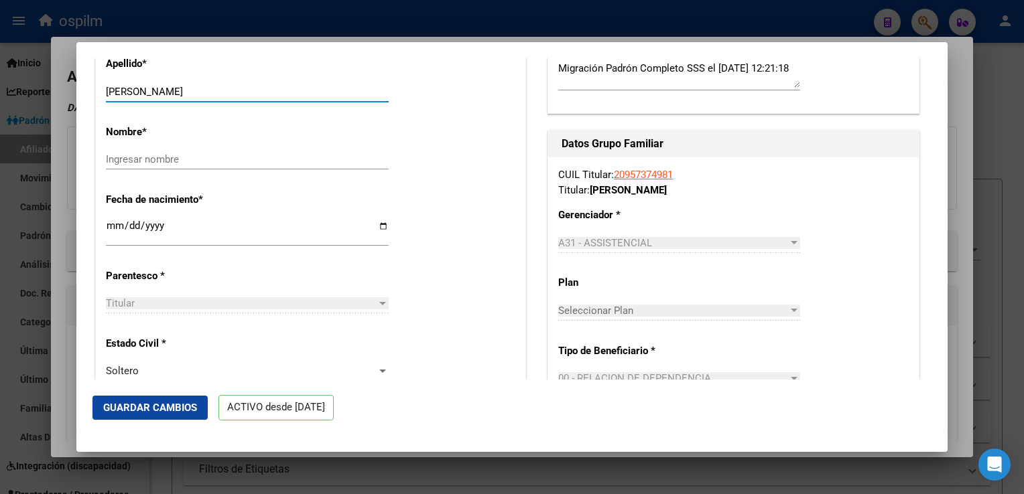
type input "CACERES MARTINEZ"
click at [110, 165] on input "Ingresar nombre" at bounding box center [247, 159] width 283 height 12
paste input "FRANCISCO"
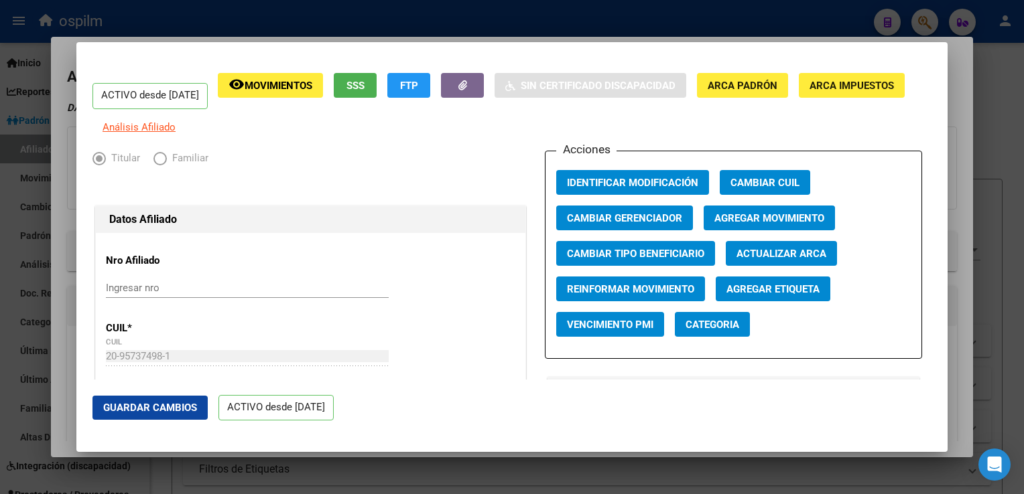
type input "FRANCISCO"
click at [733, 224] on span "Agregar Movimiento" at bounding box center [769, 218] width 110 height 12
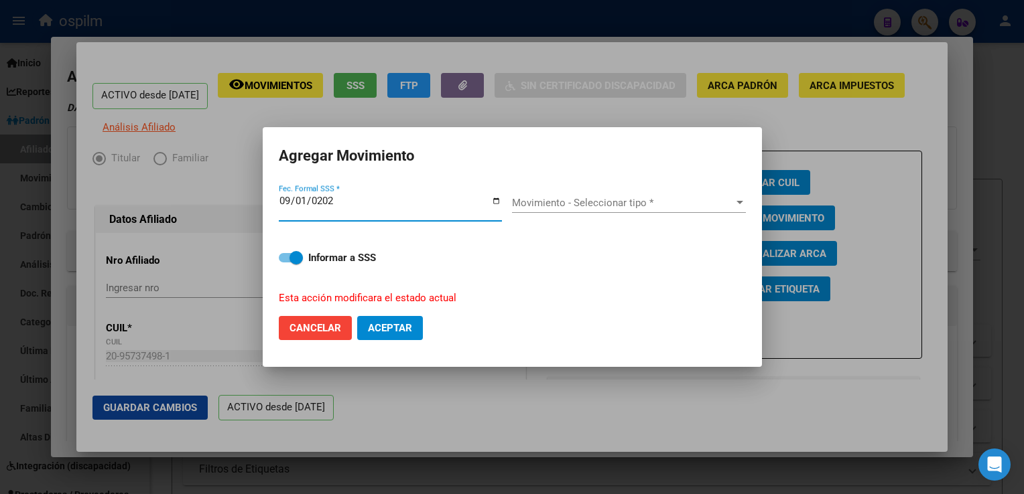
type input "2025-09-01"
click at [644, 198] on span "Movimiento - Seleccionar tipo *" at bounding box center [623, 203] width 222 height 12
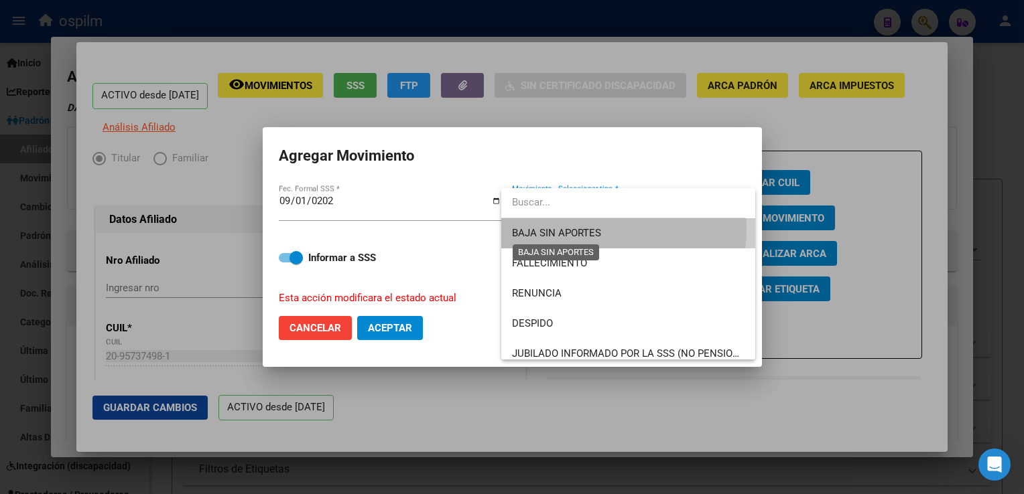
click at [574, 228] on span "BAJA SIN APORTES" at bounding box center [556, 233] width 89 height 12
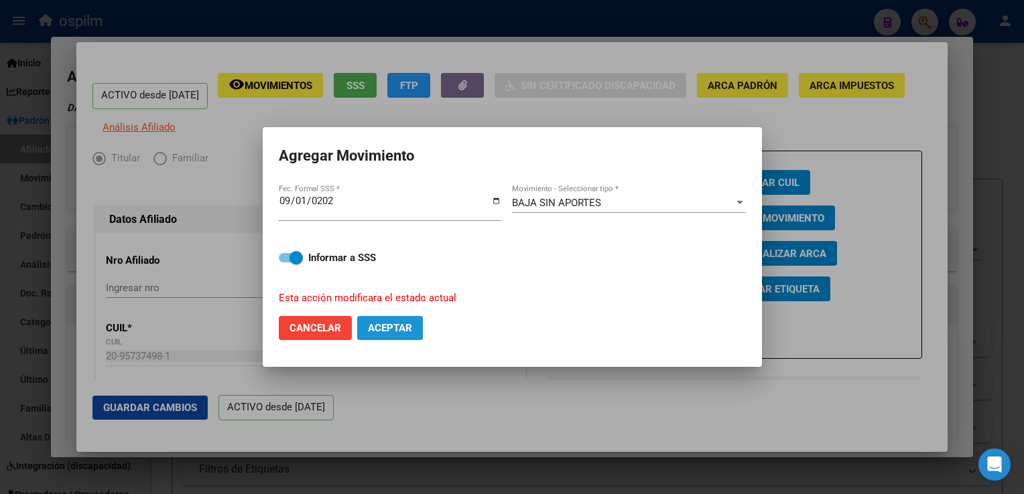
click at [382, 327] on span "Aceptar" at bounding box center [390, 328] width 44 height 12
checkbox input "false"
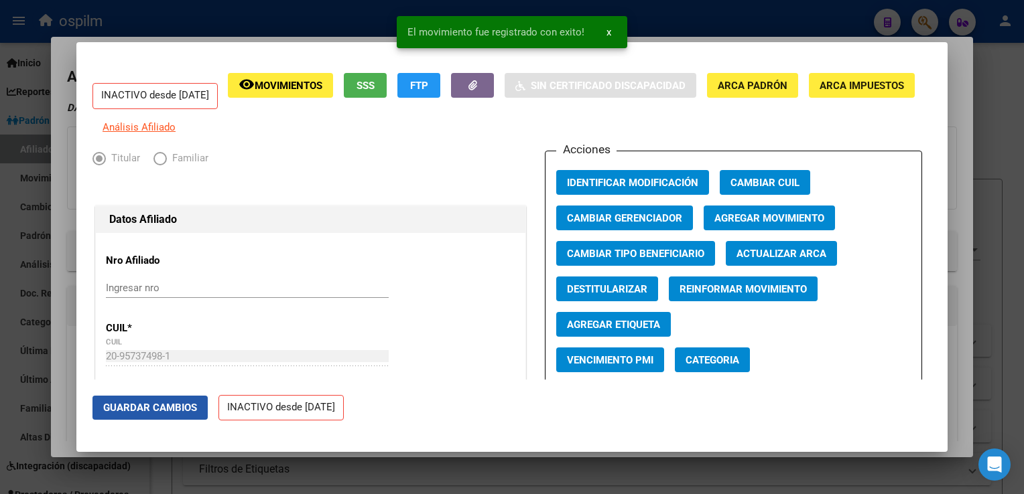
click at [154, 409] on span "Guardar Cambios" at bounding box center [150, 408] width 94 height 12
click at [954, 103] on div at bounding box center [512, 247] width 1024 height 494
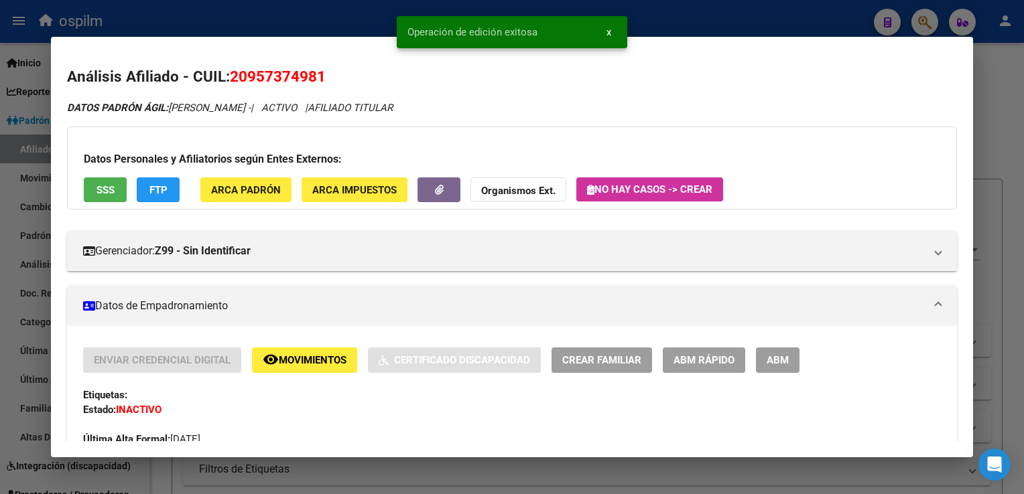
click at [995, 115] on div at bounding box center [512, 247] width 1024 height 494
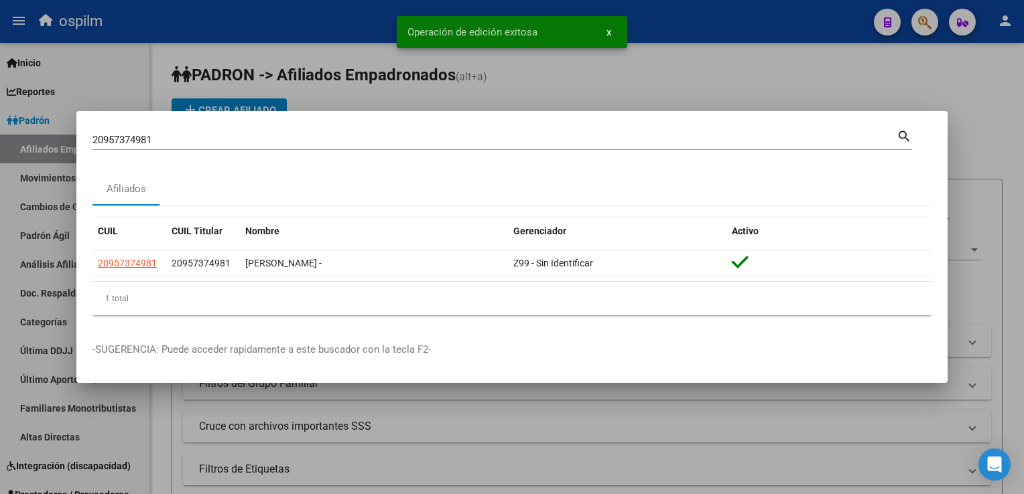
click at [995, 115] on div at bounding box center [512, 247] width 1024 height 494
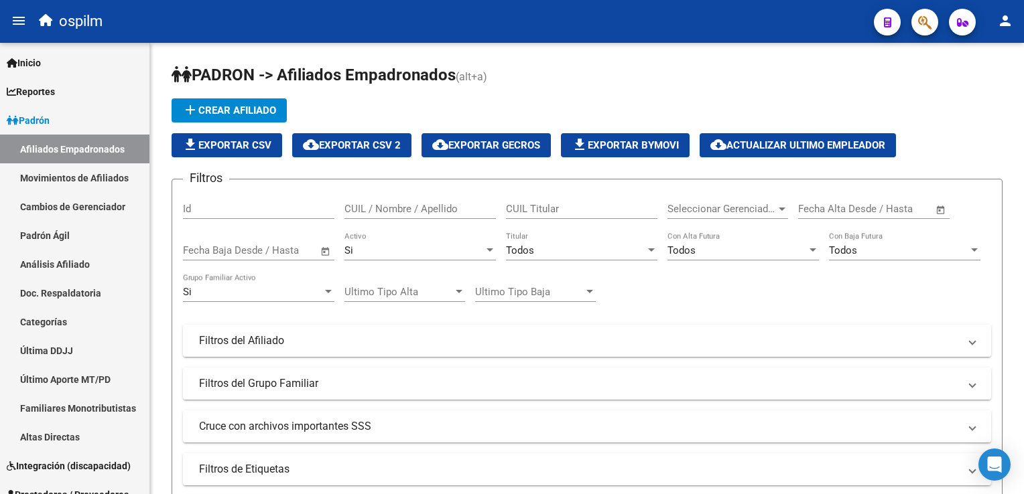
click at [920, 17] on icon "button" at bounding box center [924, 22] width 13 height 15
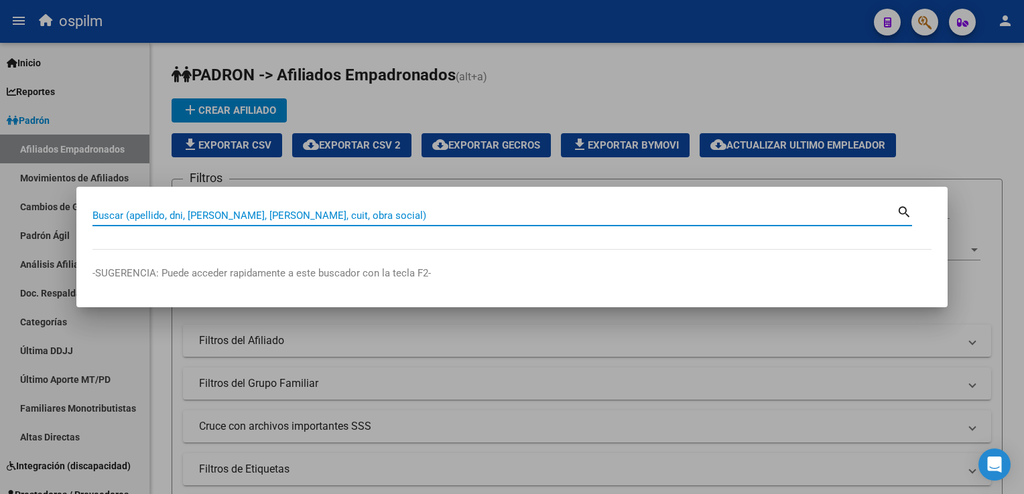
click at [227, 221] on input "Buscar (apellido, dni, cuil, nro traspaso, cuit, obra social)" at bounding box center [494, 216] width 804 height 12
click at [218, 217] on input "Buscar (apellido, dni, cuil, nro traspaso, cuit, obra social)" at bounding box center [494, 216] width 804 height 12
paste input "27394854471"
type input "27394854471"
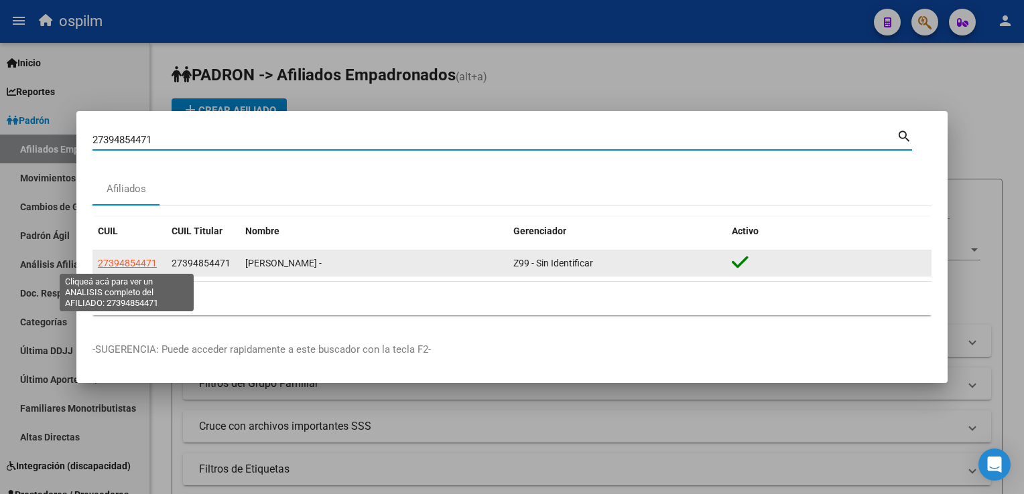
click at [117, 265] on span "27394854471" at bounding box center [127, 263] width 59 height 11
type textarea "27394854471"
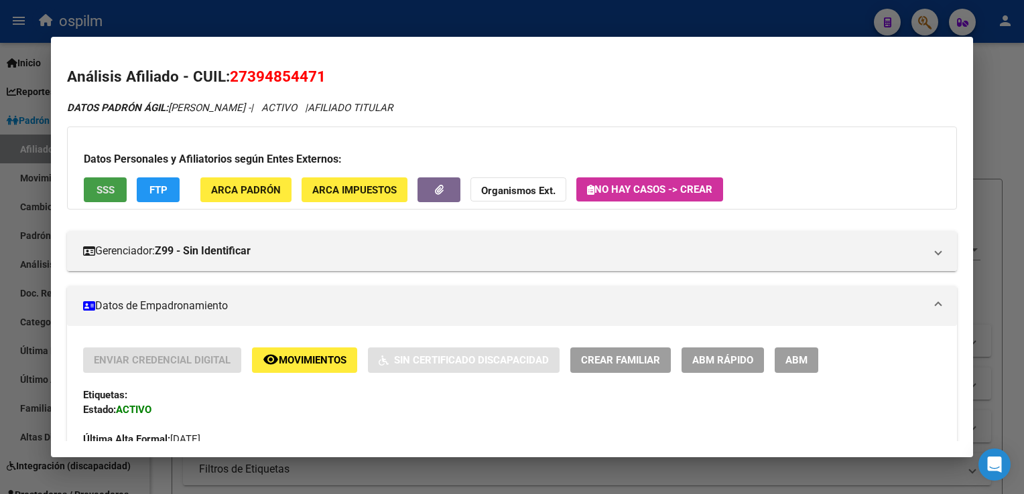
click at [92, 189] on button "SSS" at bounding box center [105, 190] width 43 height 25
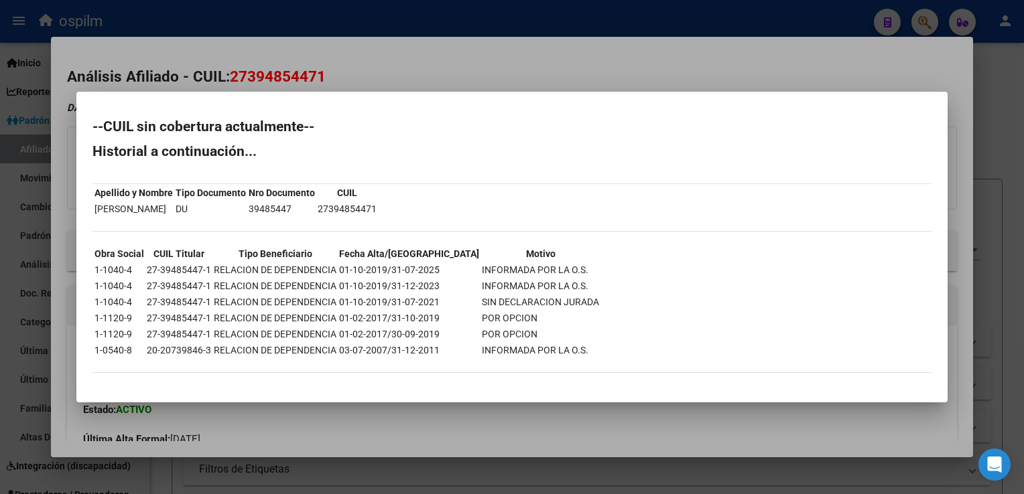
click at [387, 55] on div at bounding box center [512, 247] width 1024 height 494
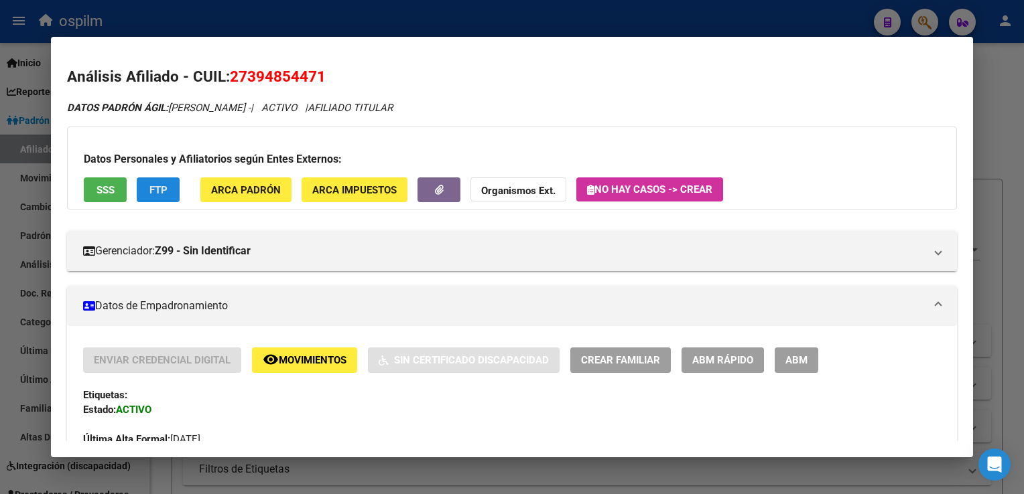
click at [166, 200] on button "FTP" at bounding box center [158, 190] width 43 height 25
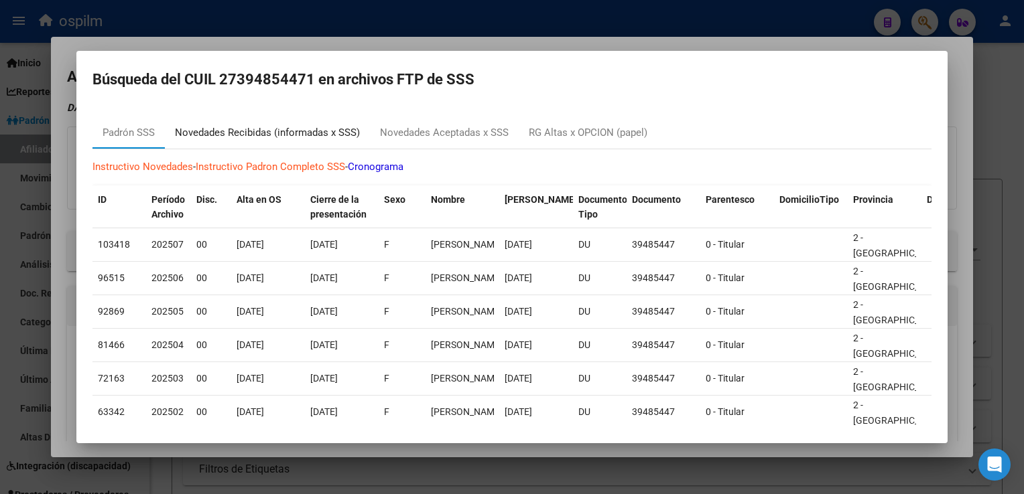
click at [309, 138] on div "Novedades Recibidas (informadas x SSS)" at bounding box center [267, 132] width 185 height 15
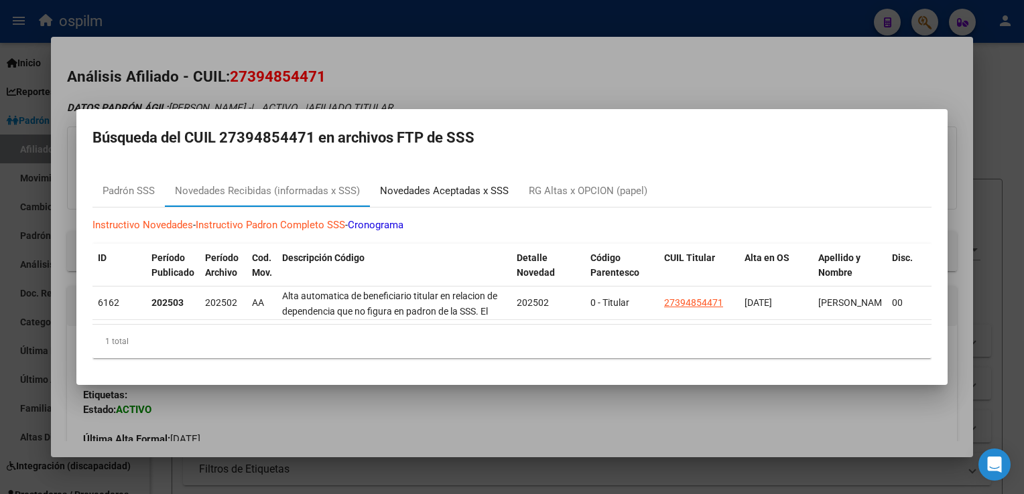
click at [416, 175] on div "Novedades Aceptadas x SSS" at bounding box center [444, 191] width 149 height 32
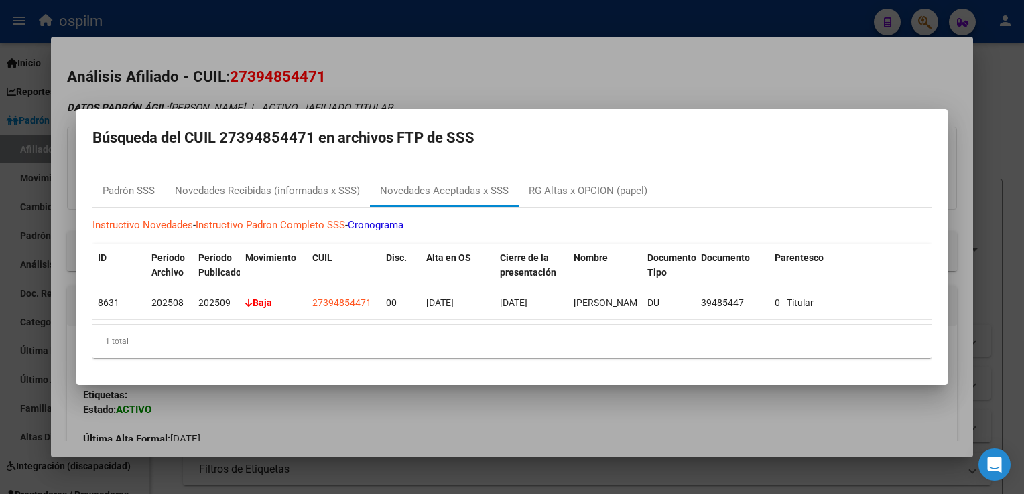
drag, startPoint x: 611, startPoint y: 68, endPoint x: 303, endPoint y: 278, distance: 372.1
click at [611, 68] on div at bounding box center [512, 247] width 1024 height 494
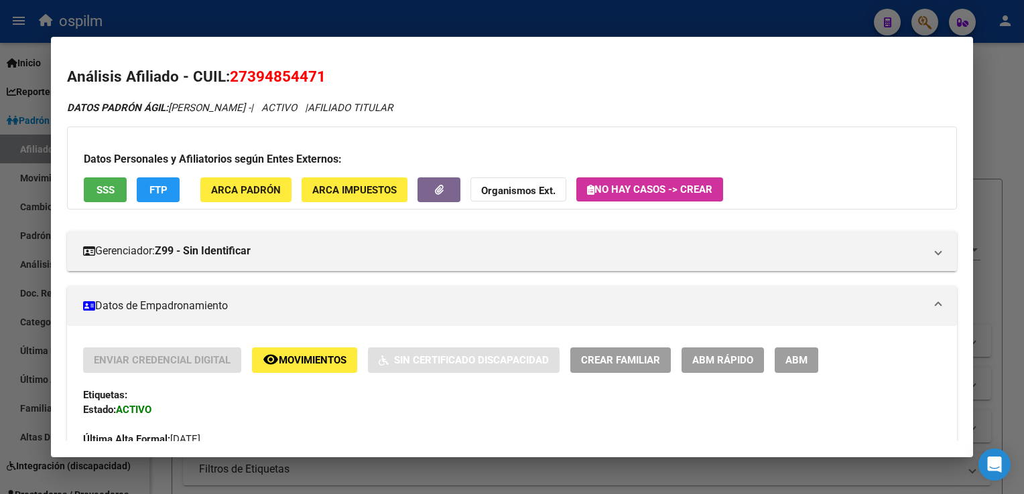
scroll to position [628, 0]
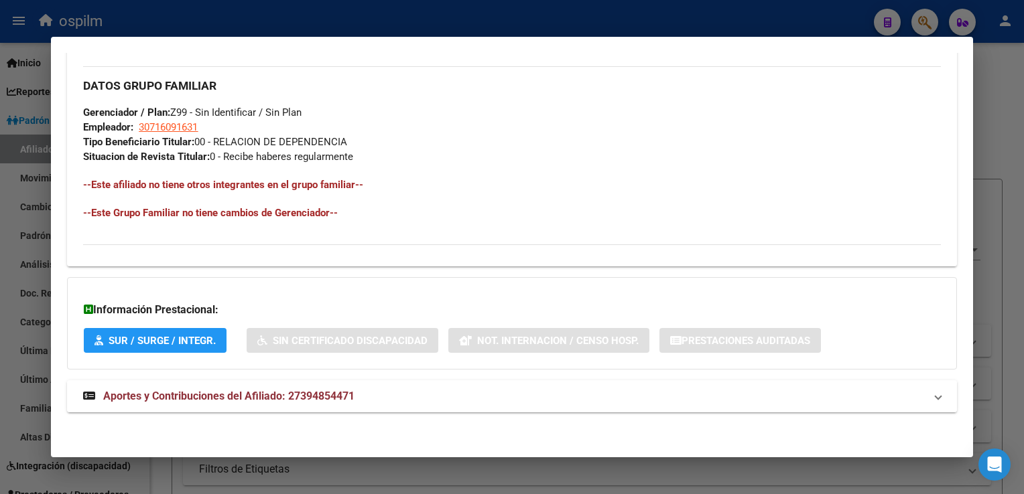
click at [196, 398] on span "Aportes y Contribuciones del Afiliado: 27394854471" at bounding box center [228, 396] width 251 height 13
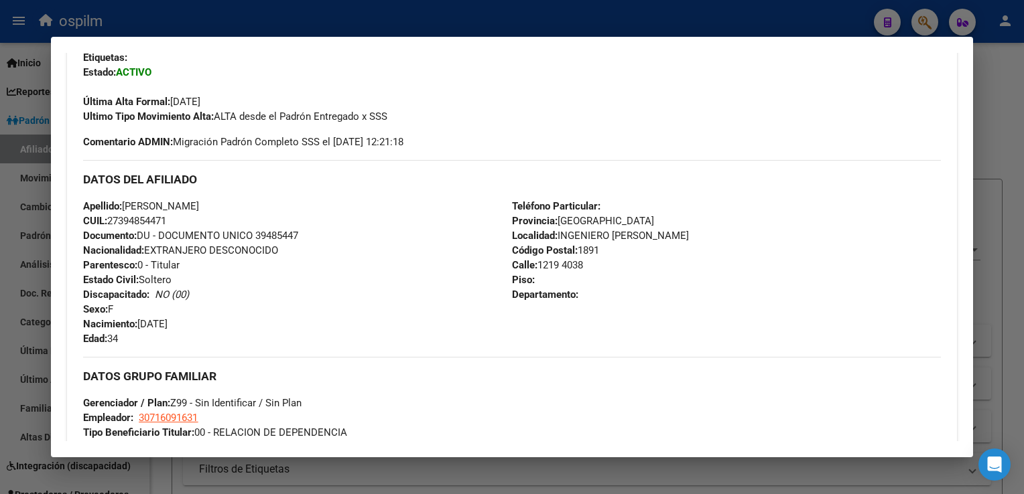
scroll to position [0, 0]
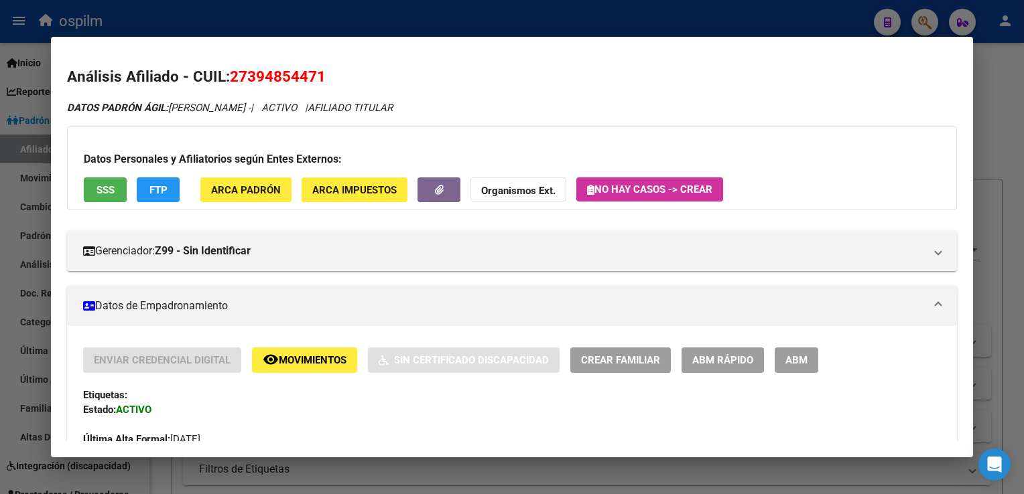
click at [729, 362] on span "ABM Rápido" at bounding box center [722, 361] width 61 height 12
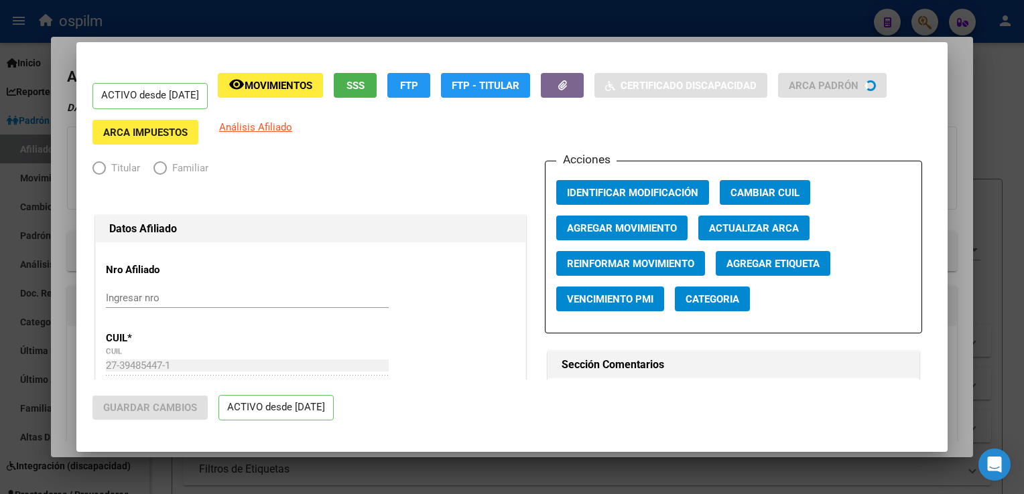
radio input "true"
type input "30-71609163-1"
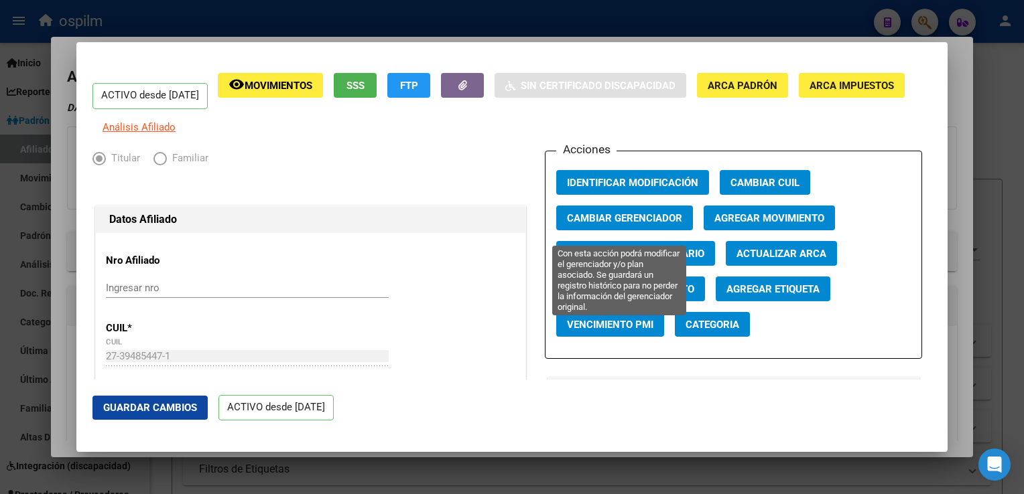
click at [585, 224] on span "Cambiar Gerenciador" at bounding box center [624, 218] width 115 height 12
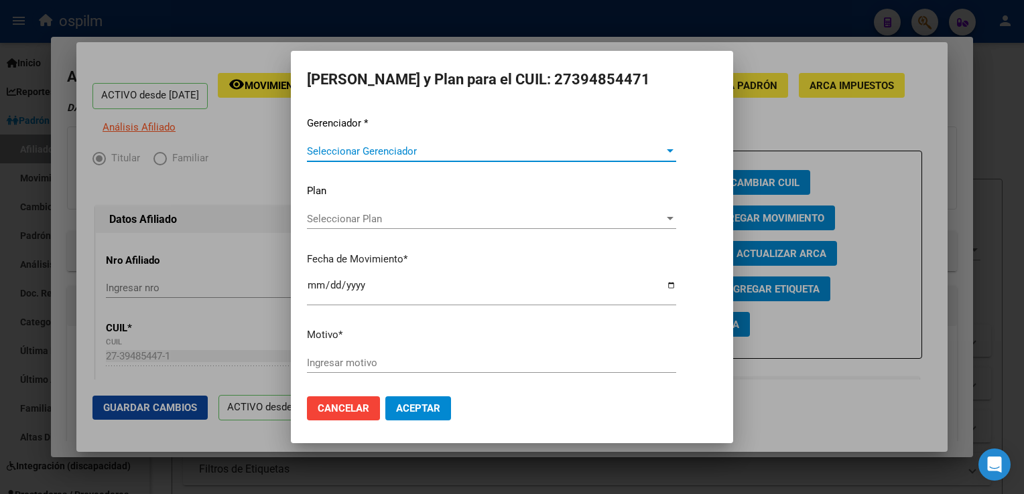
click at [364, 147] on span "Seleccionar Gerenciador" at bounding box center [485, 151] width 357 height 12
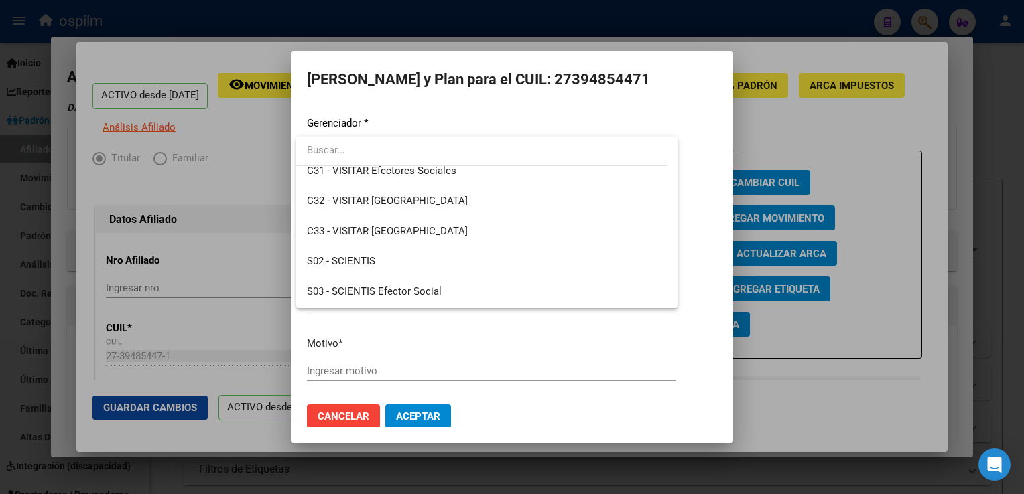
scroll to position [178, 0]
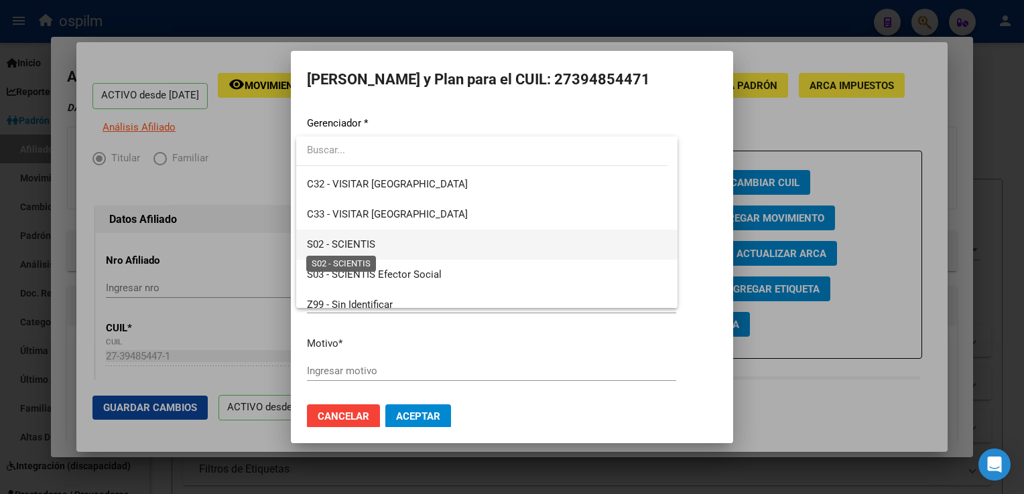
click at [364, 245] on span "S02 - SCIENTIS" at bounding box center [341, 244] width 68 height 12
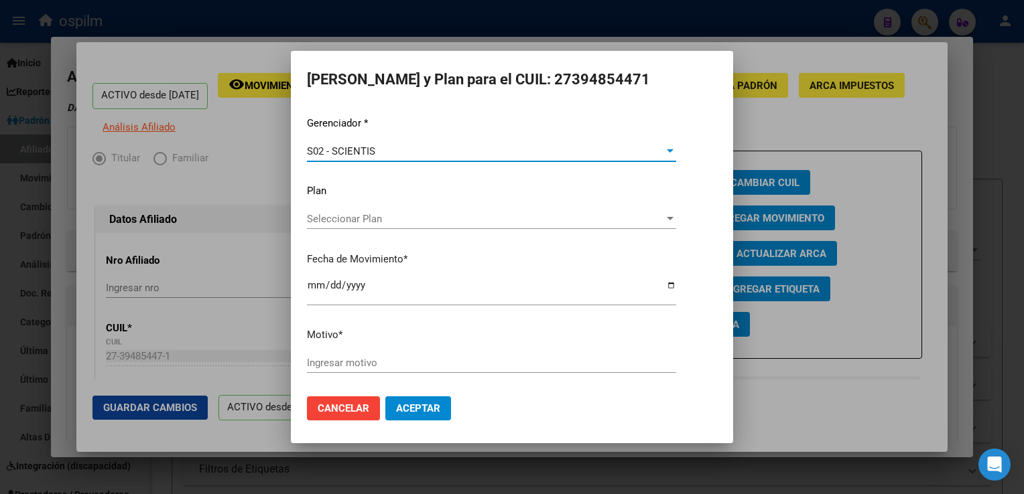
click at [330, 368] on input "Ingresar motivo" at bounding box center [491, 363] width 369 height 12
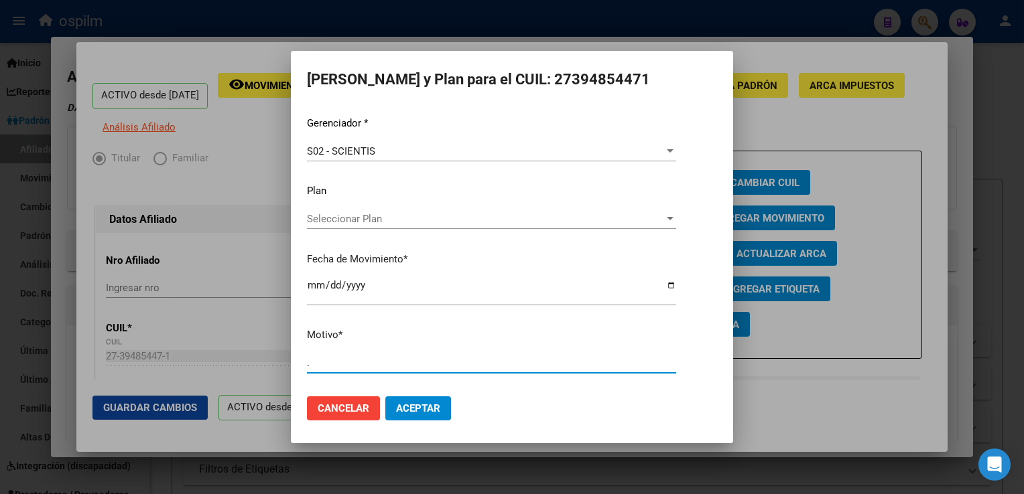
type input "."
click at [409, 401] on button "Aceptar" at bounding box center [418, 409] width 66 height 24
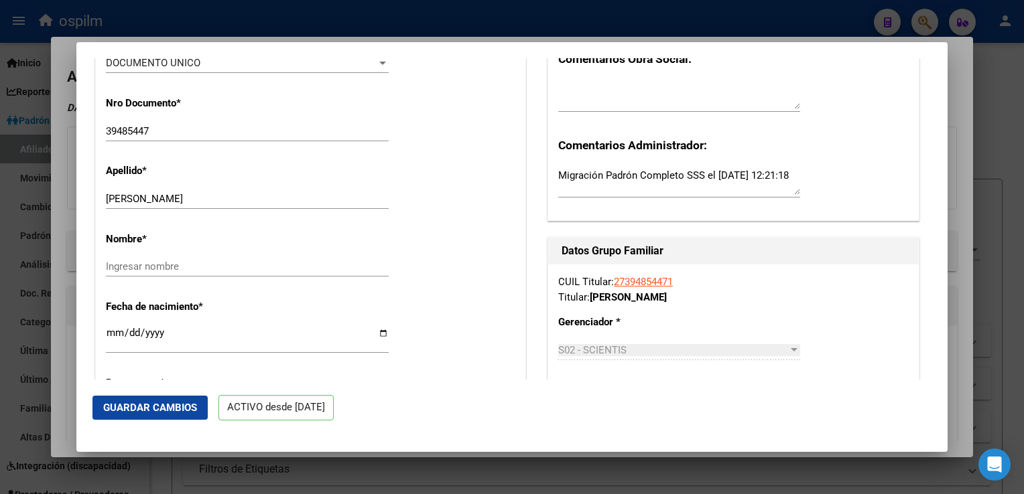
scroll to position [420, 0]
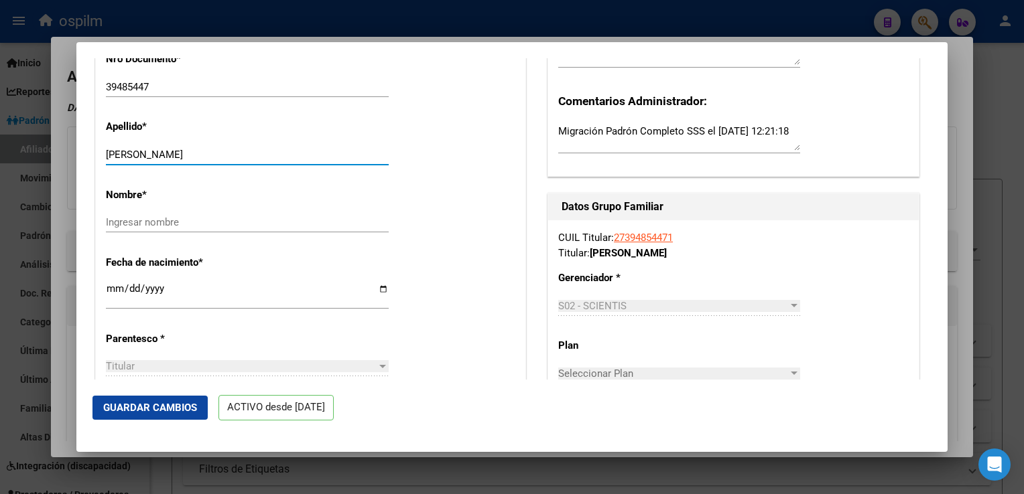
drag, startPoint x: 130, startPoint y: 162, endPoint x: 185, endPoint y: 164, distance: 55.0
click at [236, 161] on input "RUIZ YOHANA MARCELA" at bounding box center [247, 155] width 283 height 12
type input "RUIZ"
click at [130, 228] on input "Ingresar nombre" at bounding box center [247, 222] width 283 height 12
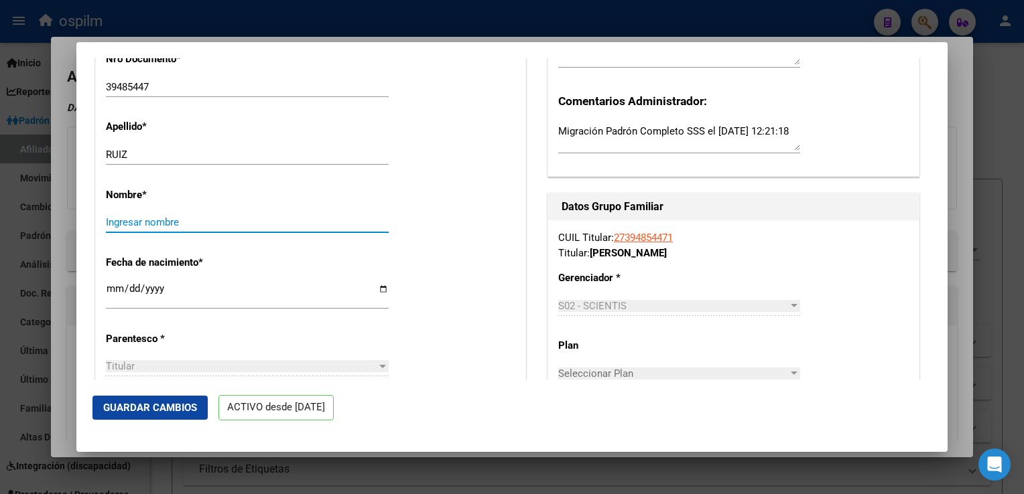
paste input "YOHANA MARCELA"
type input "YOHANA MARCELA"
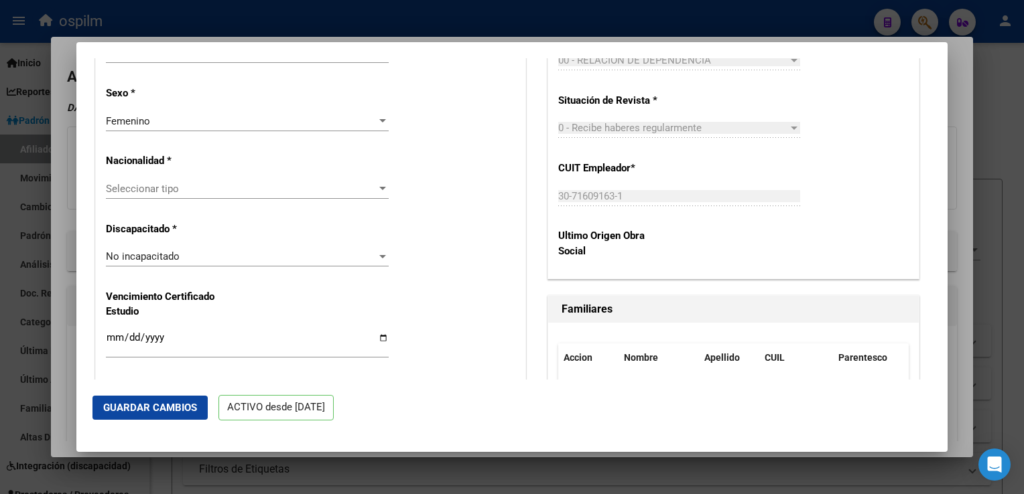
scroll to position [824, 0]
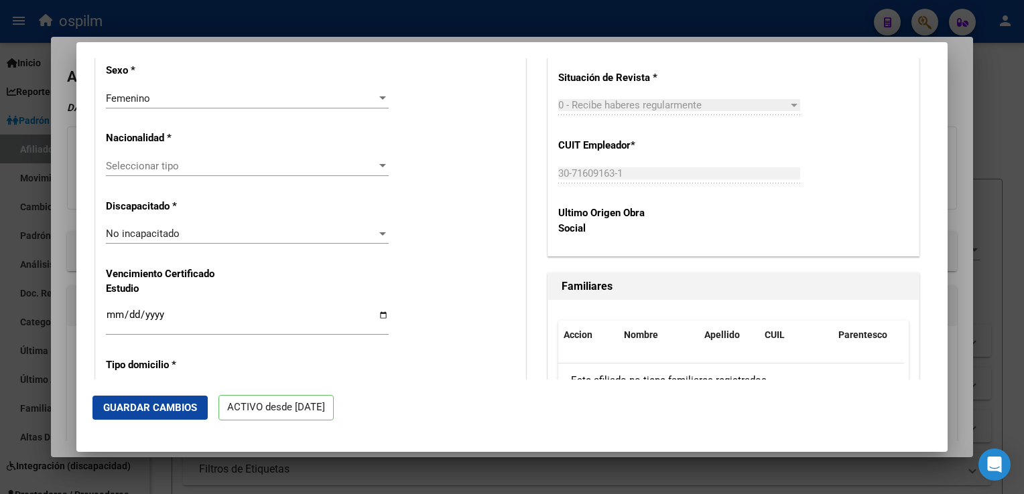
drag, startPoint x: 128, startPoint y: 406, endPoint x: 147, endPoint y: 388, distance: 26.5
click at [129, 403] on span "Guardar Cambios" at bounding box center [150, 408] width 94 height 12
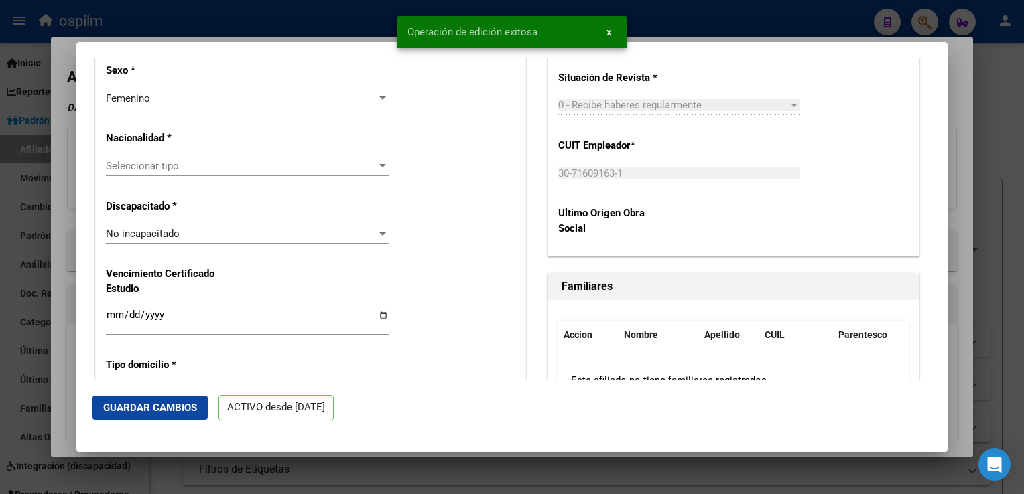
scroll to position [0, 0]
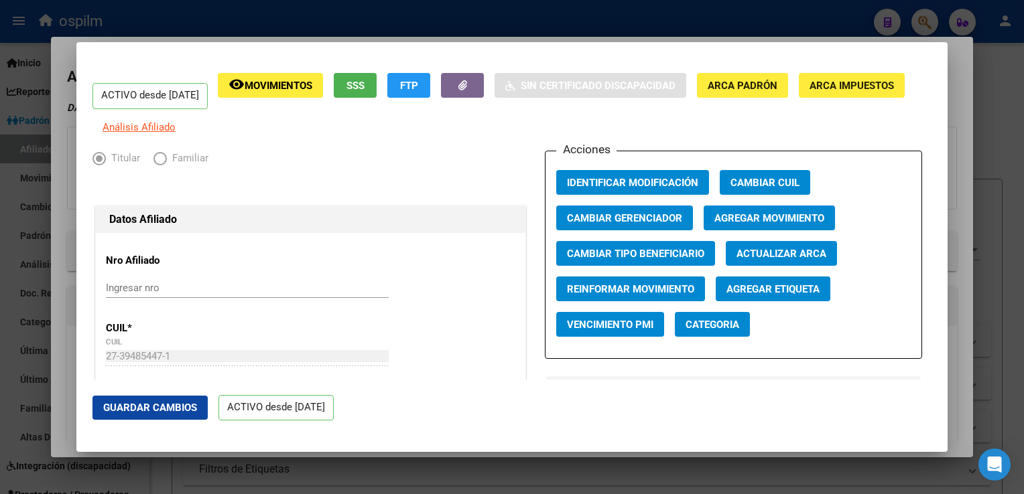
click at [951, 68] on div at bounding box center [512, 247] width 1024 height 494
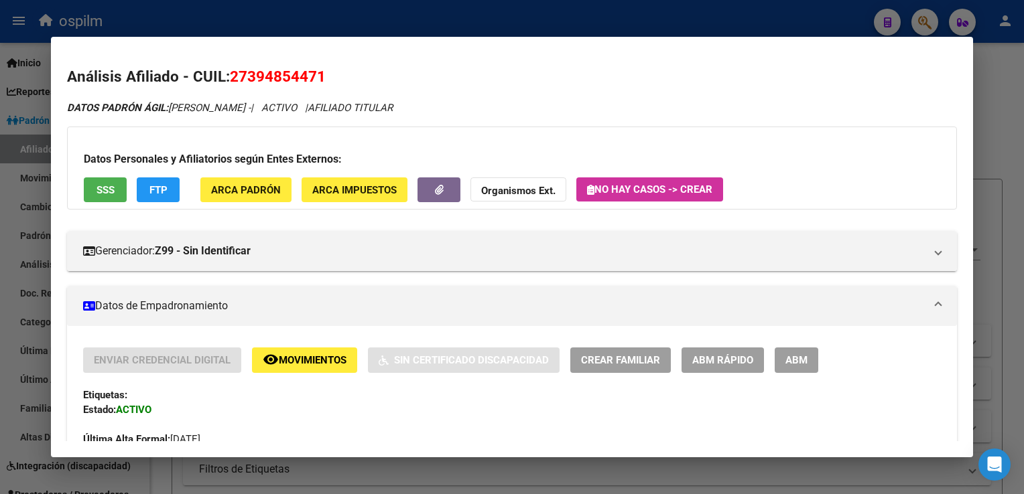
click at [993, 137] on div at bounding box center [512, 247] width 1024 height 494
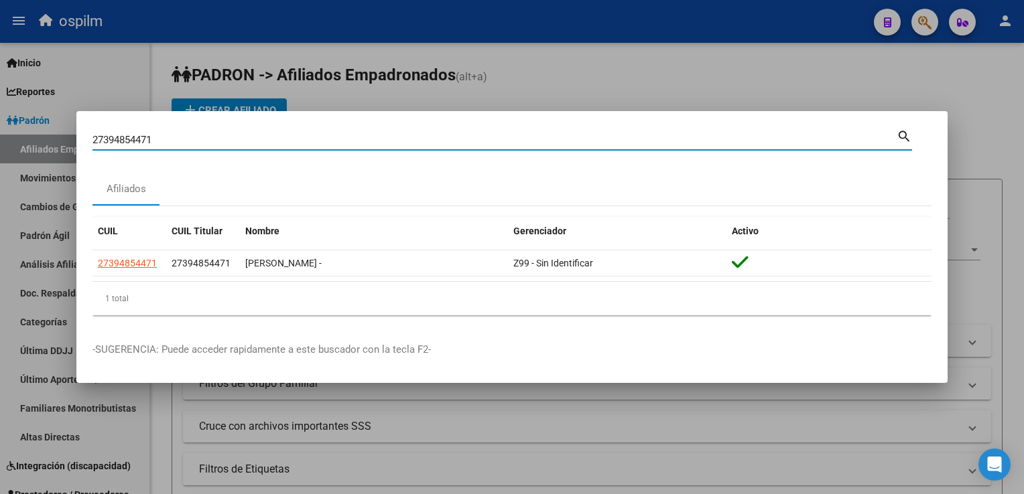
drag, startPoint x: 159, startPoint y: 141, endPoint x: 104, endPoint y: 141, distance: 54.9
click at [64, 143] on div "27394854471 Buscar (apellido, dni, cuil, nro traspaso, cuit, obra social) searc…" at bounding box center [512, 247] width 1024 height 494
paste input "0953208890"
type input "20953208890"
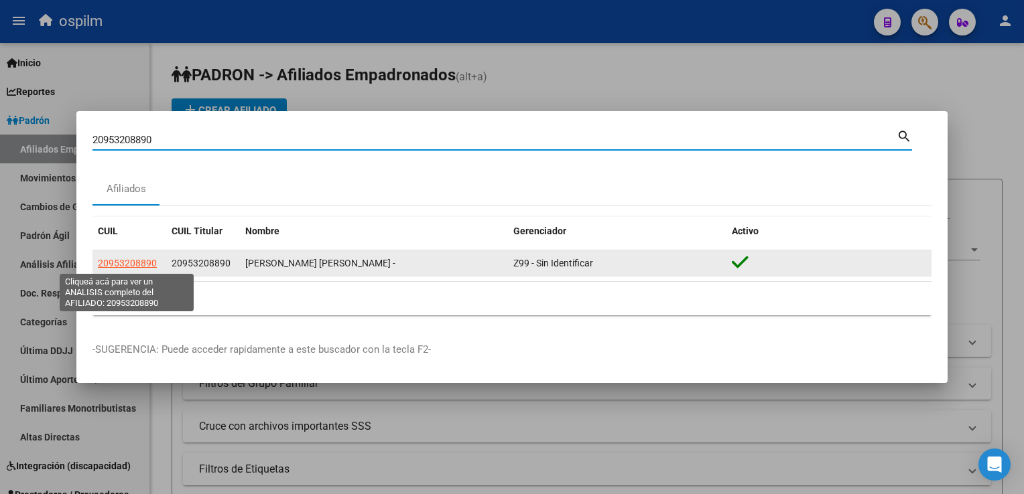
click at [113, 262] on span "20953208890" at bounding box center [127, 263] width 59 height 11
type textarea "20953208890"
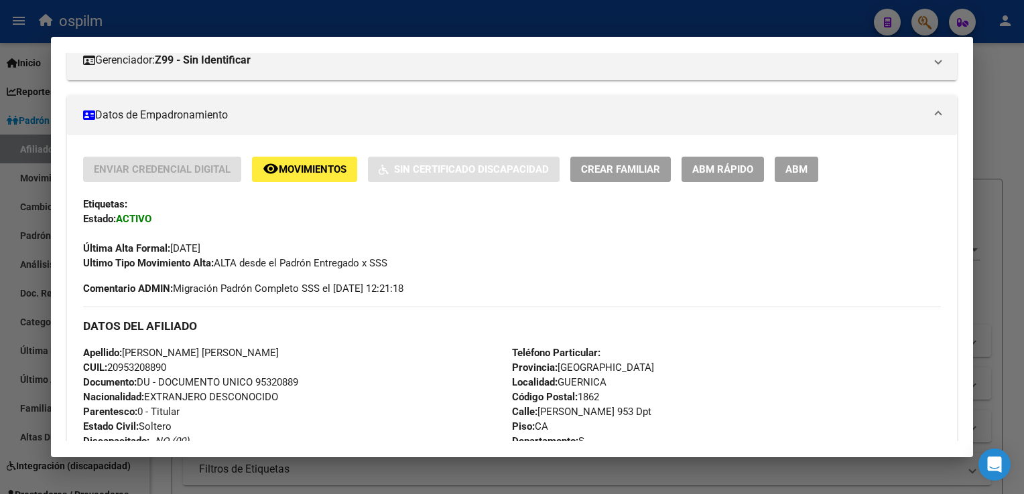
scroll to position [190, 0]
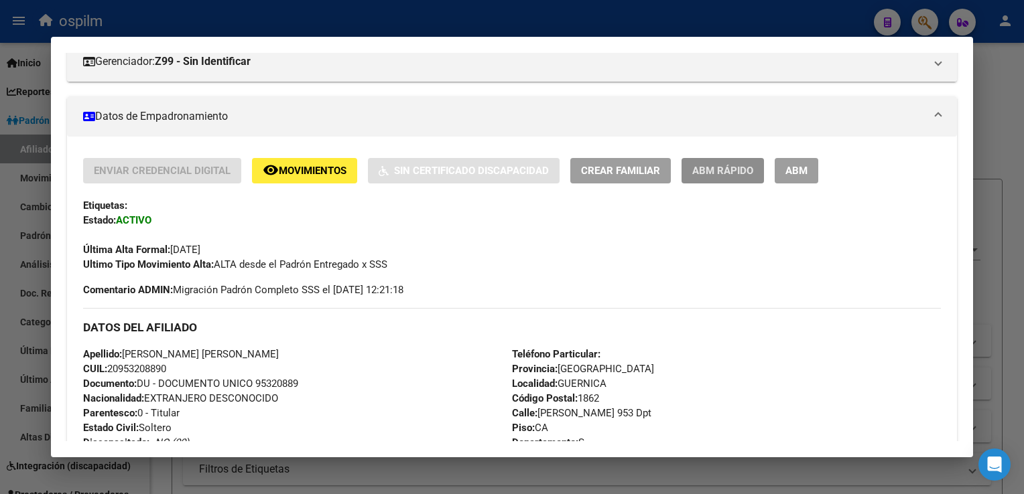
click at [729, 166] on span "ABM Rápido" at bounding box center [722, 171] width 61 height 12
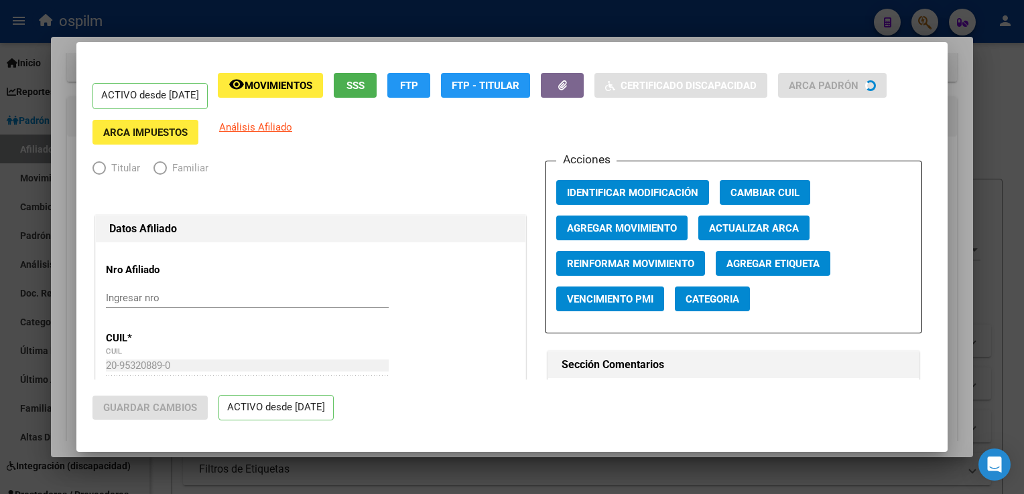
radio input "true"
type input "30-60867483-3"
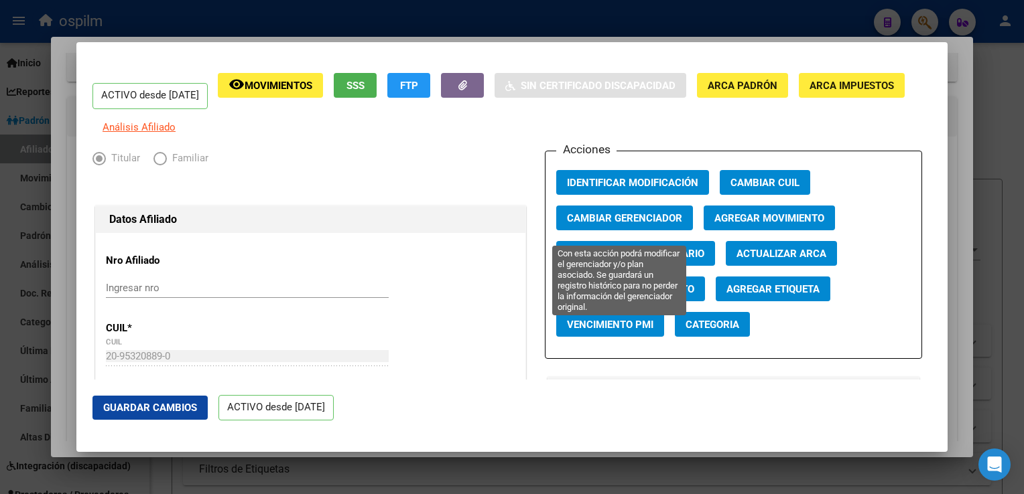
click at [606, 224] on span "Cambiar Gerenciador" at bounding box center [624, 218] width 115 height 12
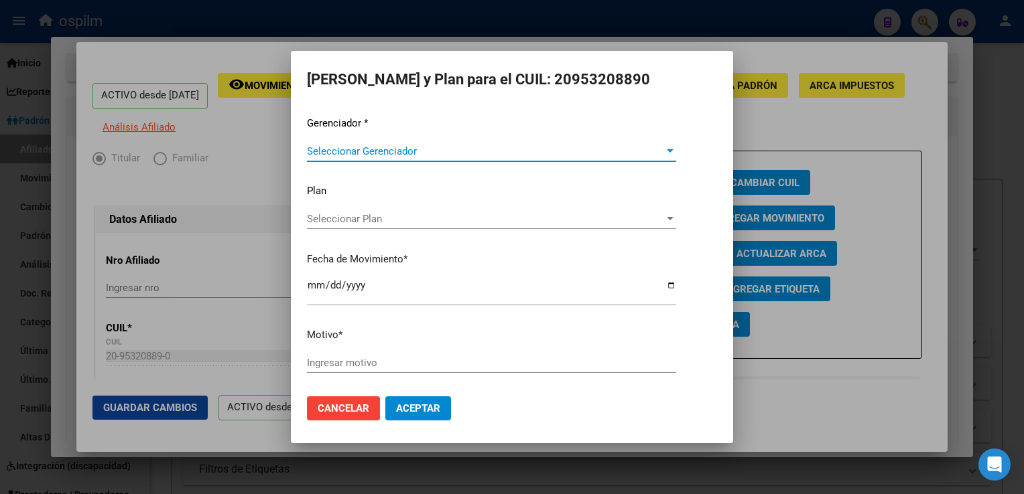
click at [397, 151] on span "Seleccionar Gerenciador" at bounding box center [485, 151] width 357 height 12
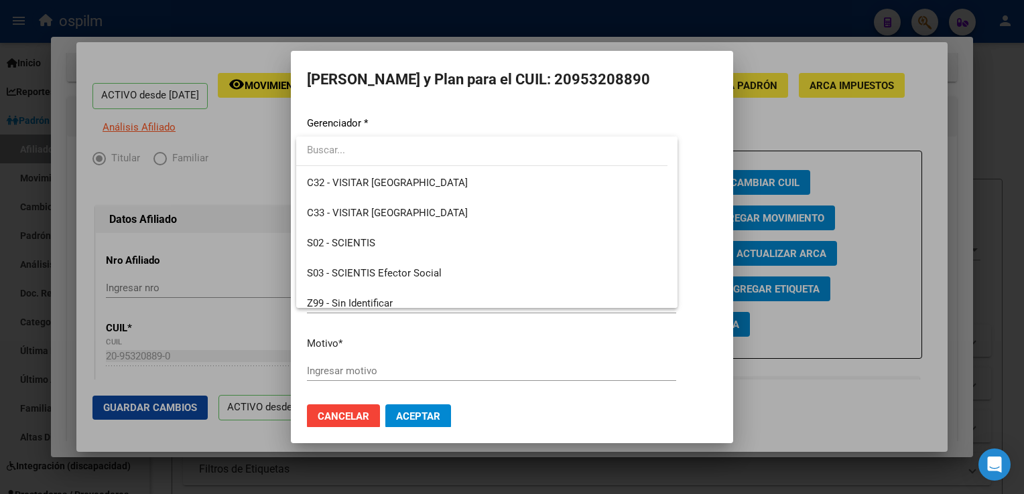
scroll to position [190, 0]
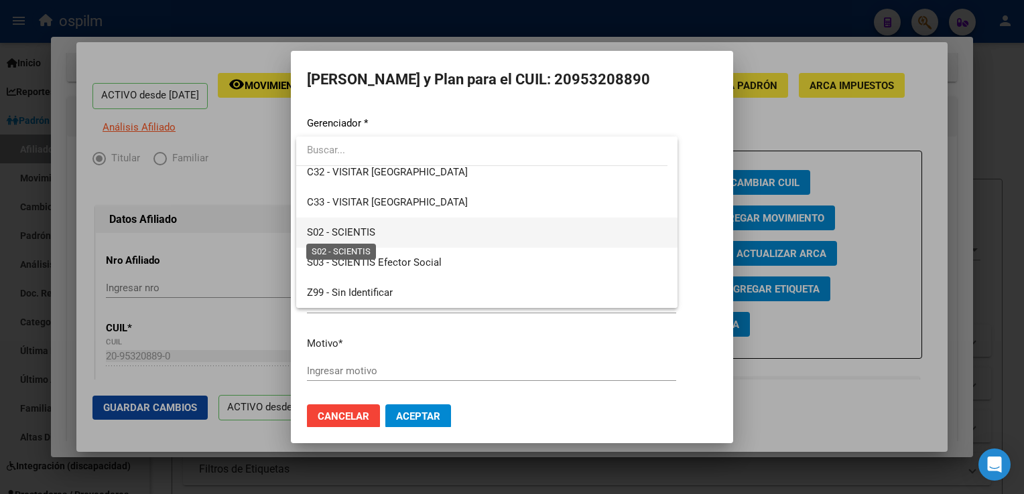
click at [359, 232] on span "S02 - SCIENTIS" at bounding box center [341, 232] width 68 height 12
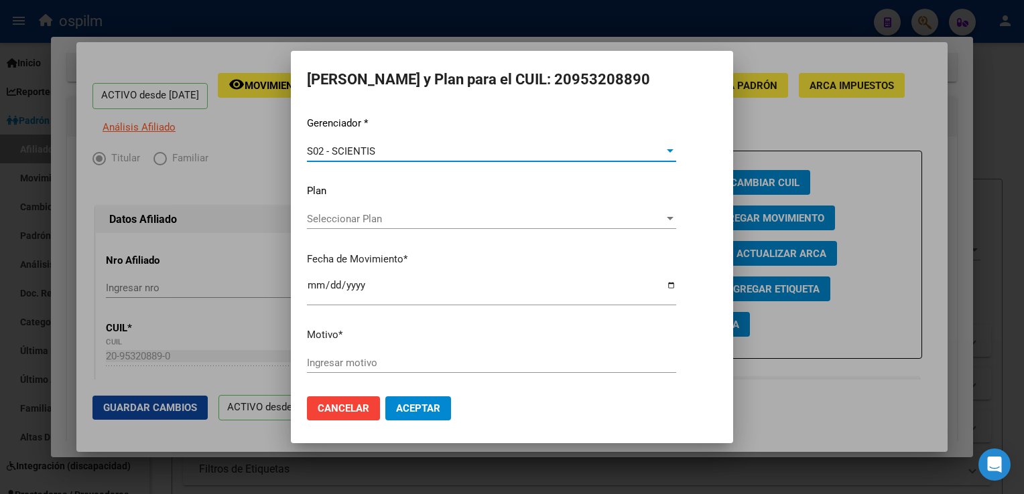
click at [318, 366] on input "Ingresar motivo" at bounding box center [491, 363] width 369 height 12
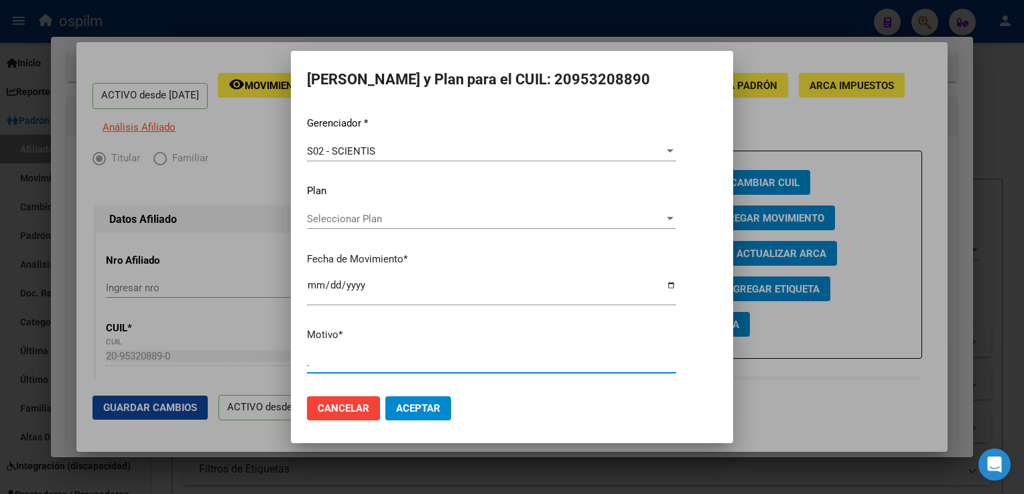
type input "."
drag, startPoint x: 421, startPoint y: 404, endPoint x: 571, endPoint y: 297, distance: 184.4
click at [425, 397] on button "Aceptar" at bounding box center [418, 409] width 66 height 24
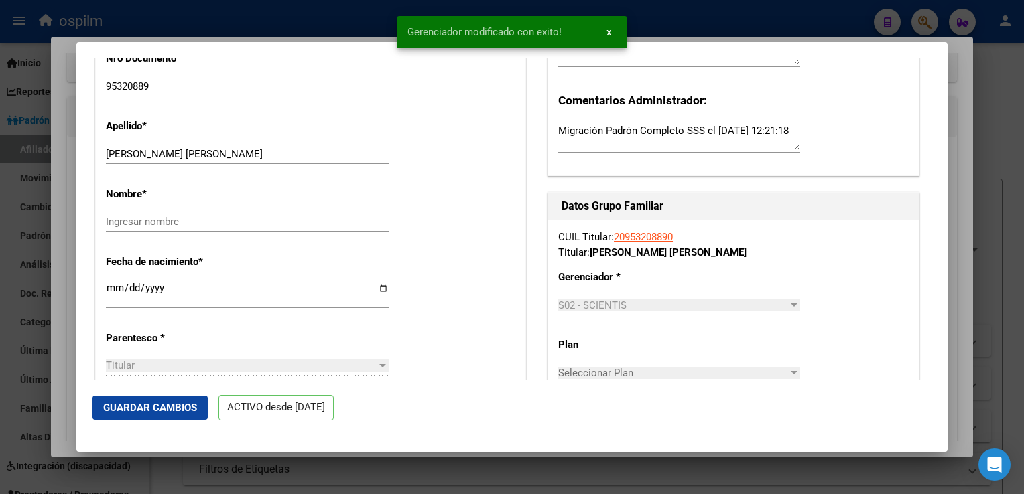
scroll to position [416, 0]
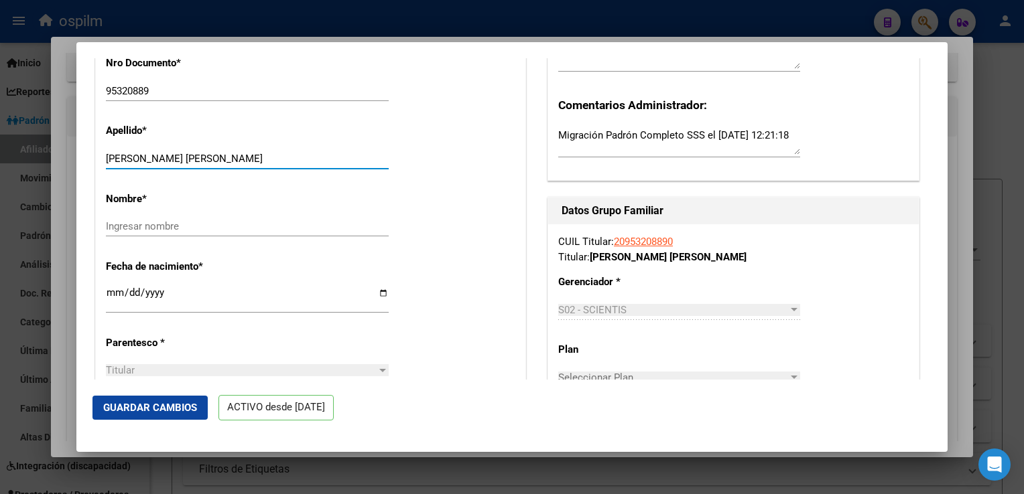
drag, startPoint x: 171, startPoint y: 170, endPoint x: 236, endPoint y: 164, distance: 64.6
click at [236, 164] on input "ORTIZ IBARRA MARIO JOSUE" at bounding box center [247, 159] width 283 height 12
type input "ORTIZ IBARRA"
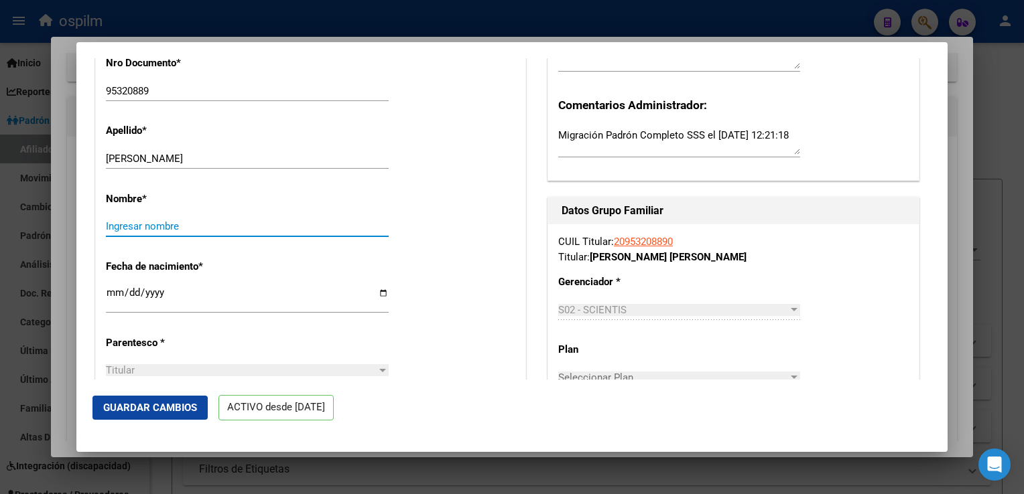
click at [111, 232] on input "Ingresar nombre" at bounding box center [247, 226] width 283 height 12
paste input "MARIO JOSUE"
type input "MARIO JOSUE"
click at [127, 403] on span "Guardar Cambios" at bounding box center [150, 408] width 94 height 12
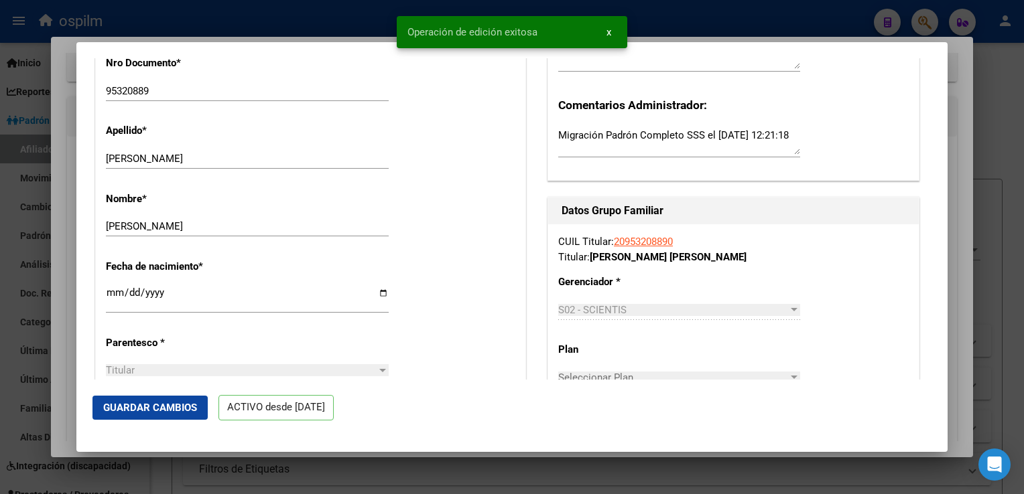
click at [964, 109] on div at bounding box center [512, 247] width 1024 height 494
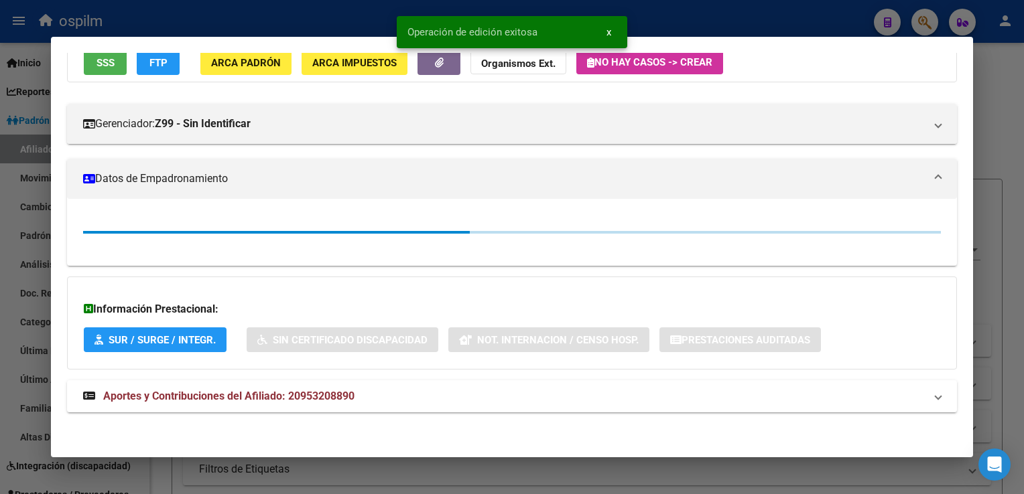
scroll to position [190, 0]
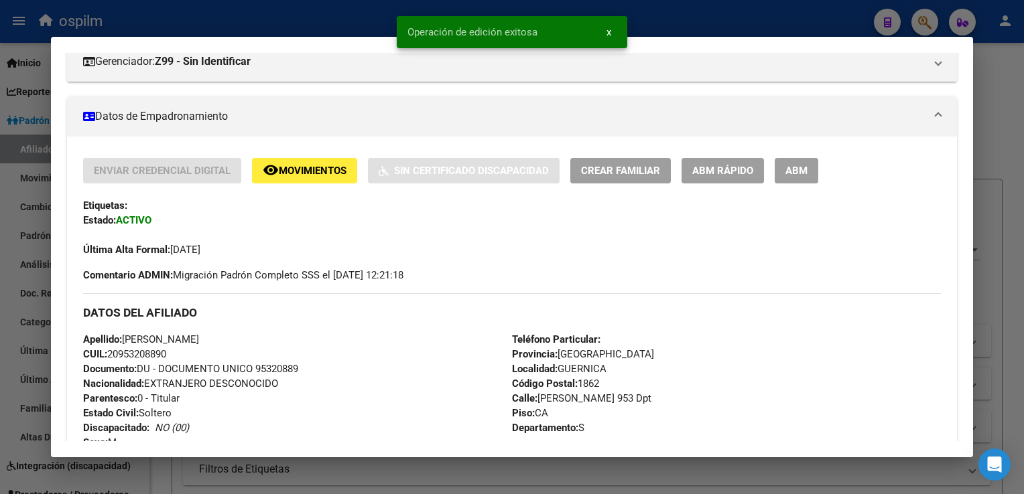
click at [997, 119] on div at bounding box center [512, 247] width 1024 height 494
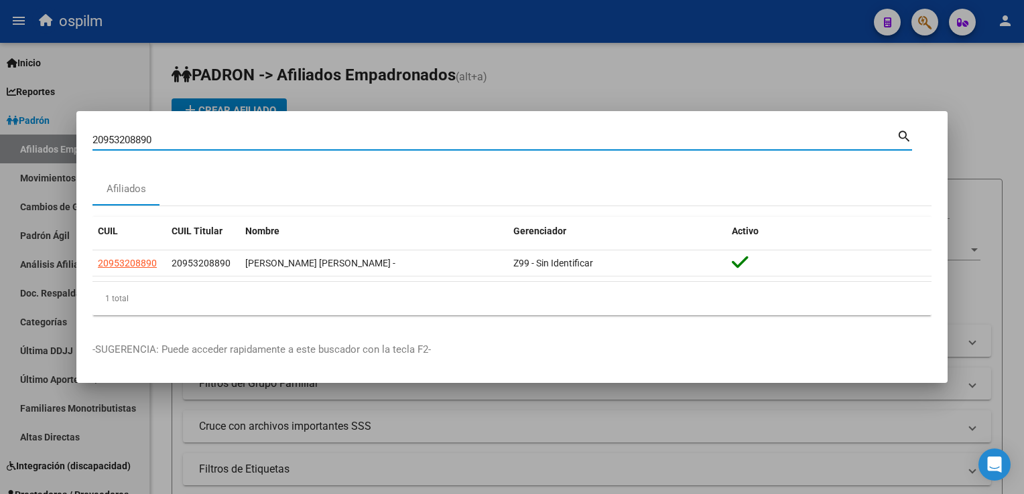
drag, startPoint x: 166, startPoint y: 139, endPoint x: 110, endPoint y: 135, distance: 56.5
click at [86, 138] on mat-dialog-content "20953208890 Buscar (apellido, dni, cuil, nro traspaso, cuit, obra social) searc…" at bounding box center [511, 226] width 871 height 199
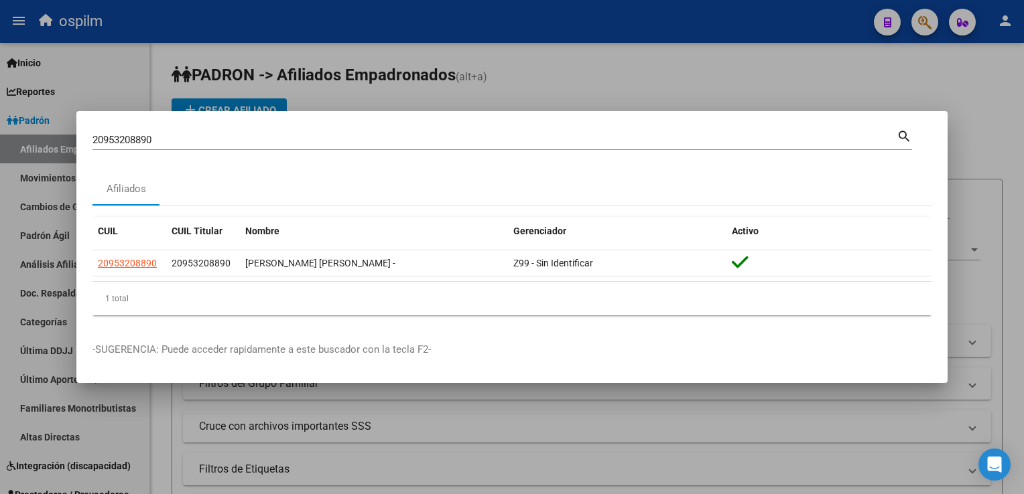
drag, startPoint x: 117, startPoint y: 133, endPoint x: 107, endPoint y: 132, distance: 10.1
click at [107, 132] on div "20953208890 Buscar (apellido, dni, cuil, nro traspaso, cuit, obra social)" at bounding box center [494, 140] width 804 height 20
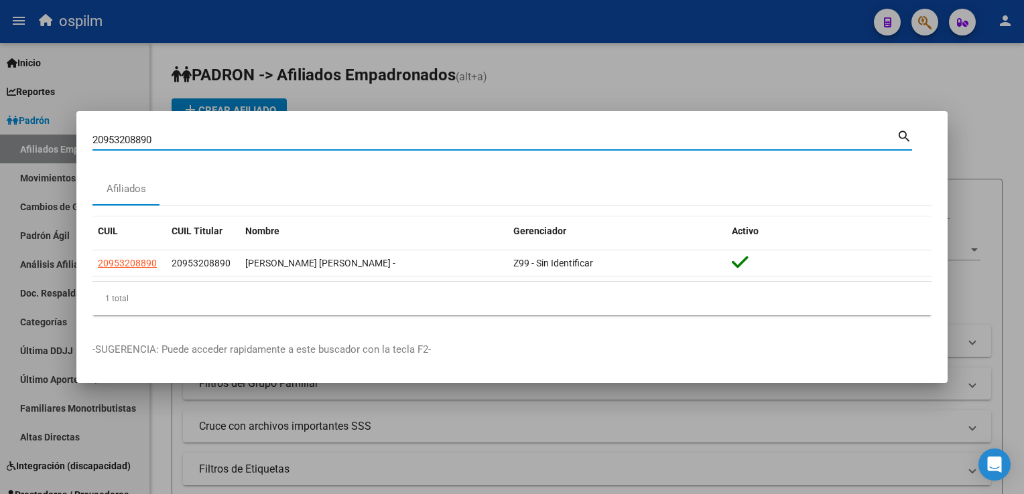
paste input "347087085"
type input "20347087085"
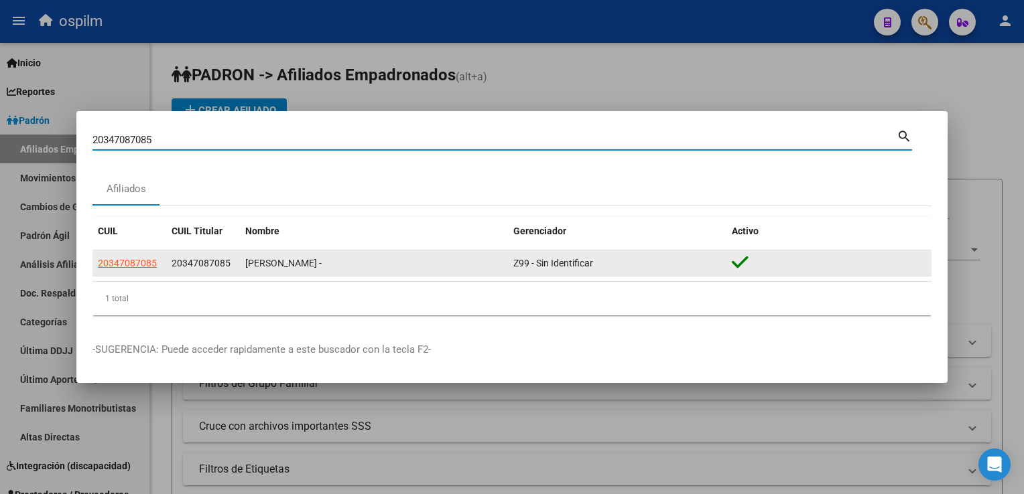
click at [121, 265] on span "20347087085" at bounding box center [127, 263] width 59 height 11
type textarea "20347087085"
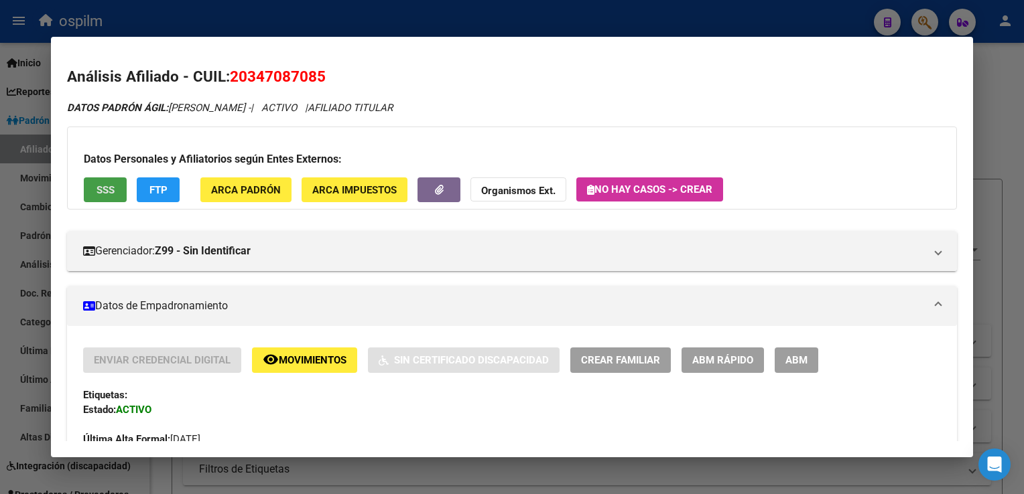
click at [107, 184] on span "SSS" at bounding box center [105, 190] width 18 height 12
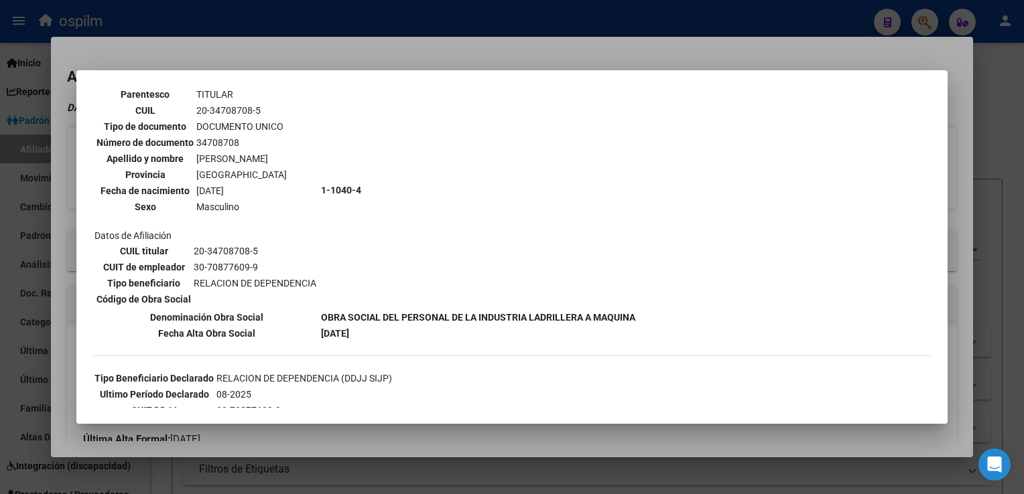
scroll to position [0, 0]
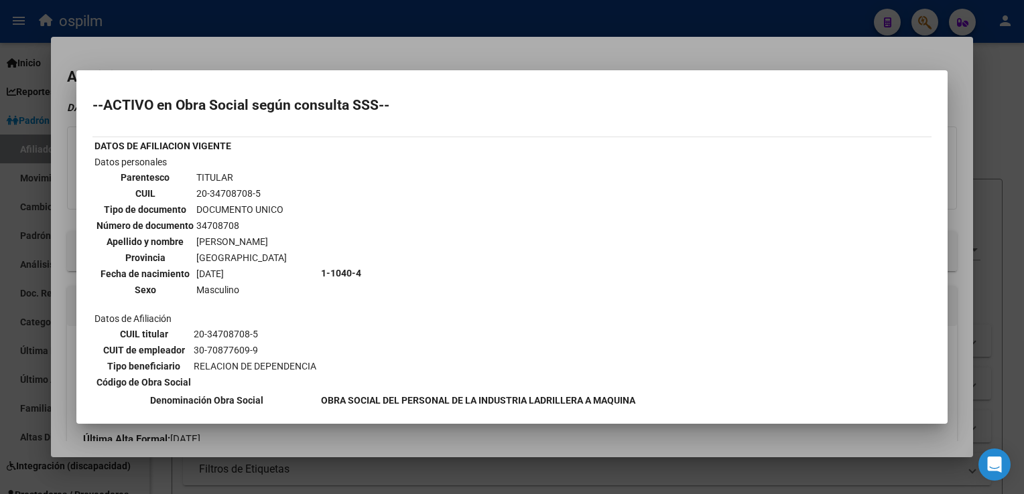
click at [386, 58] on div at bounding box center [512, 247] width 1024 height 494
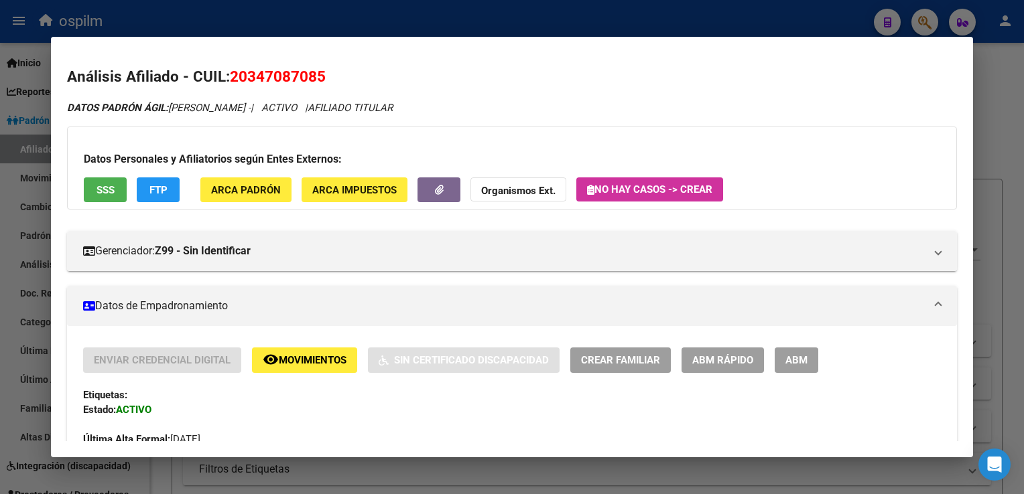
click at [157, 189] on span "FTP" at bounding box center [158, 190] width 18 height 12
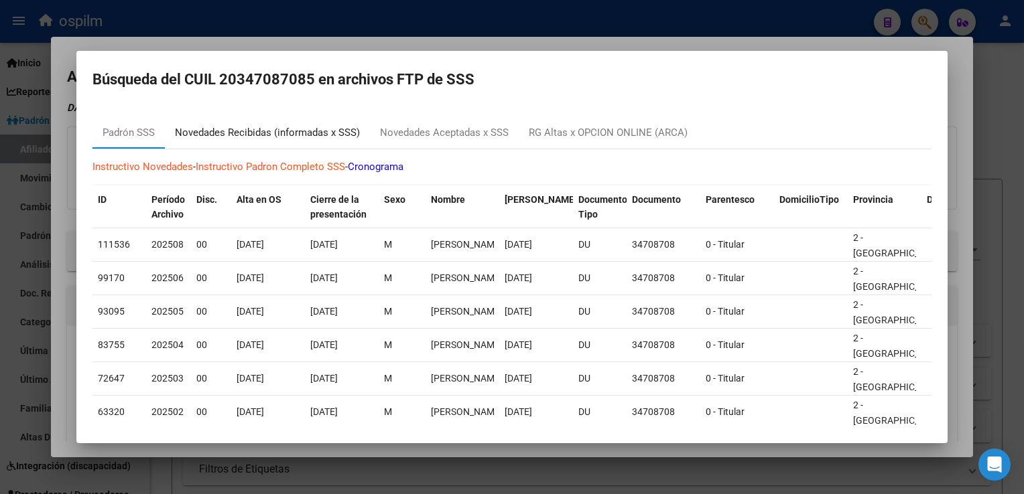
click at [289, 137] on div "Novedades Recibidas (informadas x SSS)" at bounding box center [267, 132] width 185 height 15
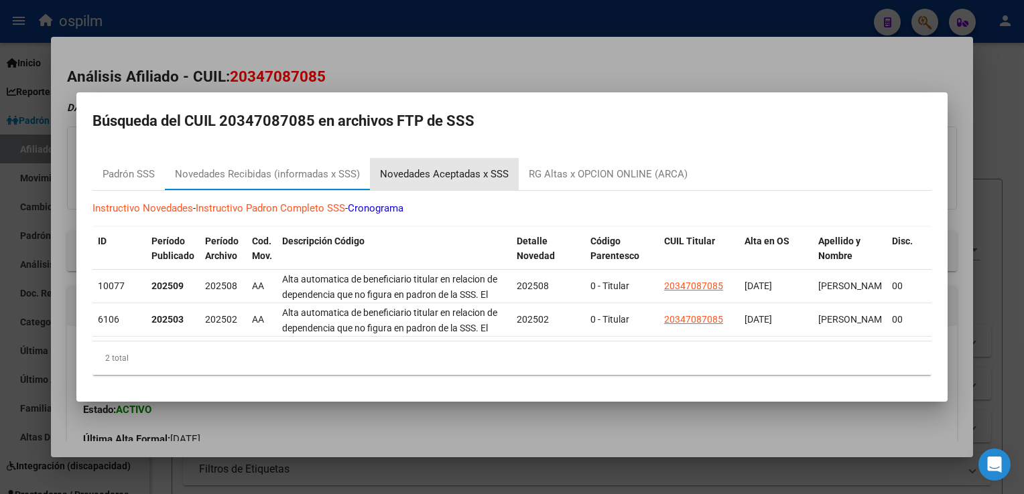
click at [461, 171] on div "Novedades Aceptadas x SSS" at bounding box center [444, 174] width 129 height 15
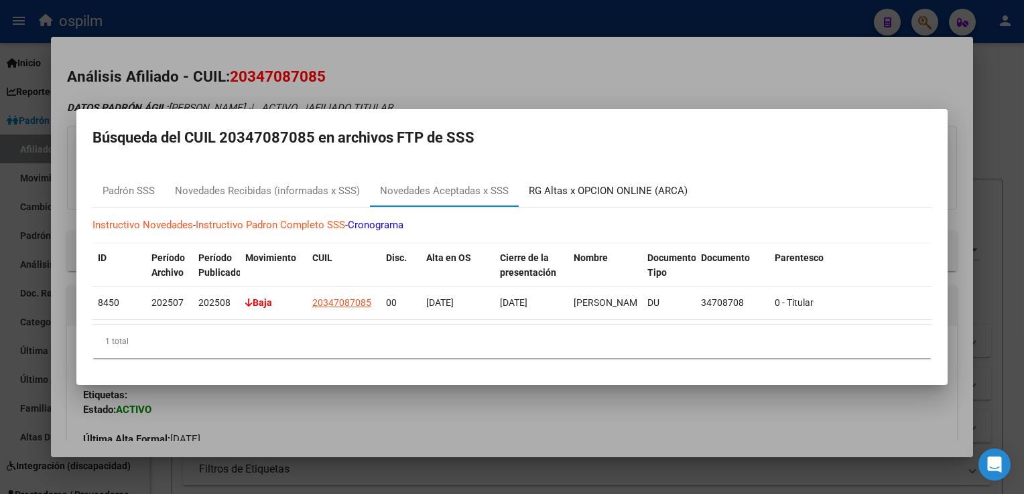
click at [574, 189] on div "RG Altas x OPCION ONLINE (ARCA)" at bounding box center [608, 191] width 159 height 15
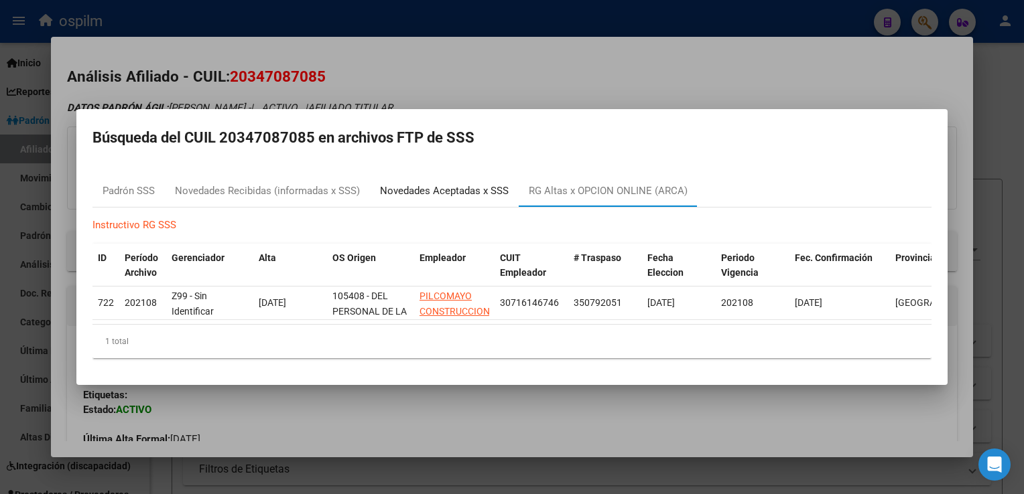
click at [445, 186] on div "Novedades Aceptadas x SSS" at bounding box center [444, 191] width 129 height 15
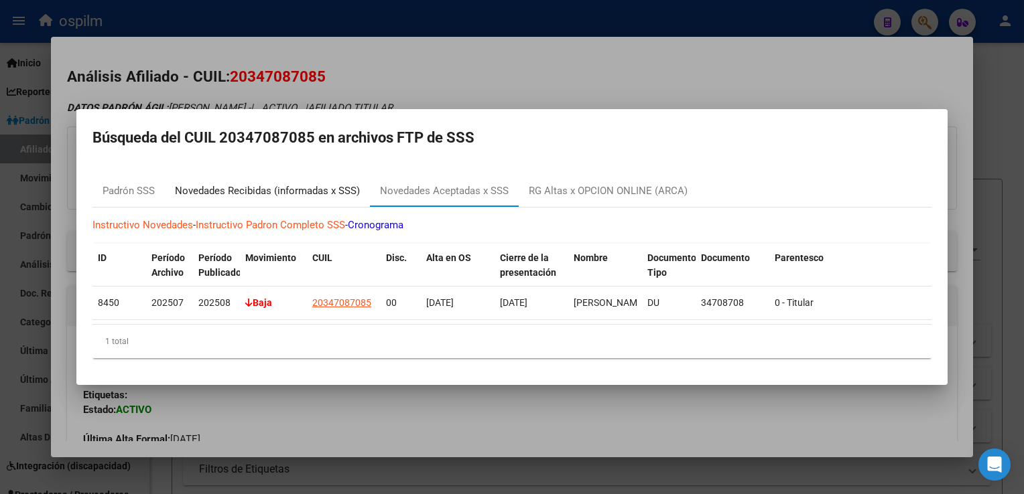
click at [234, 185] on div "Novedades Recibidas (informadas x SSS)" at bounding box center [267, 191] width 185 height 15
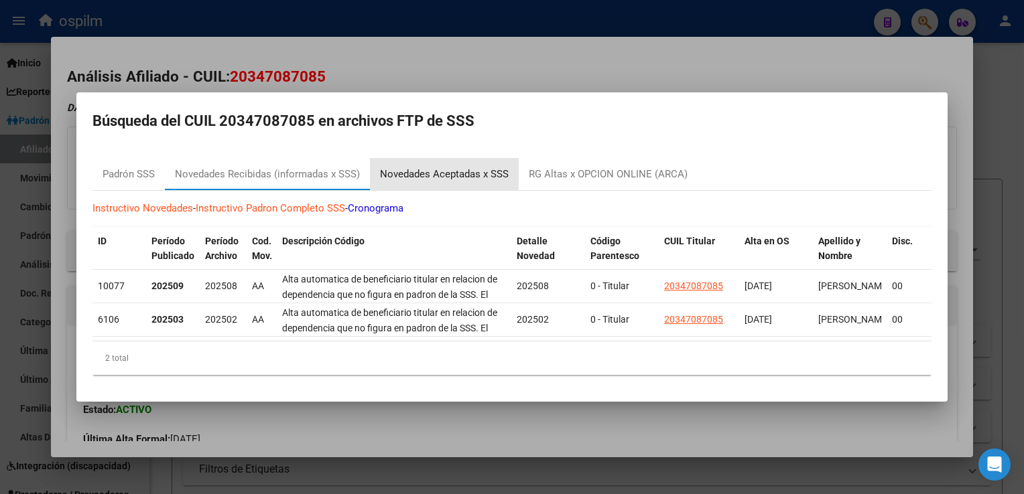
click at [464, 160] on div "Novedades Aceptadas x SSS" at bounding box center [444, 174] width 149 height 32
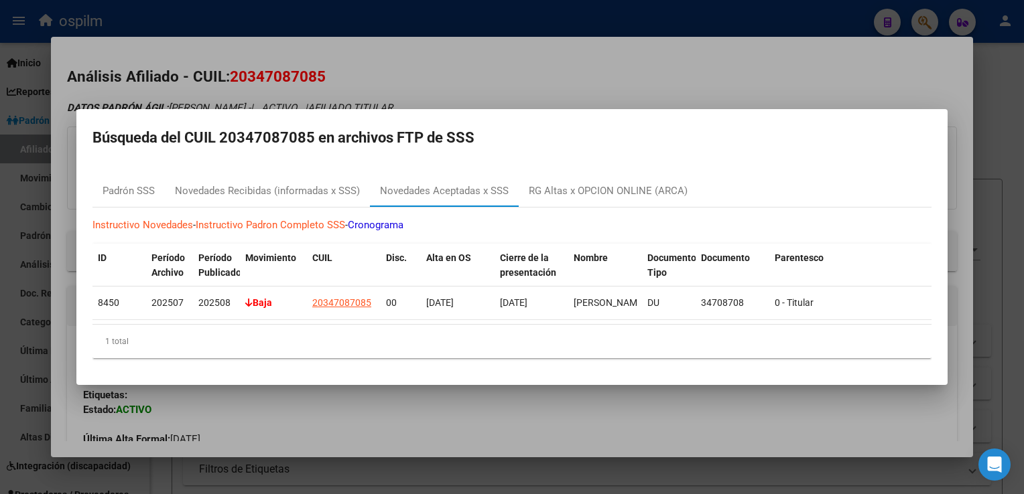
click at [662, 57] on div at bounding box center [512, 247] width 1024 height 494
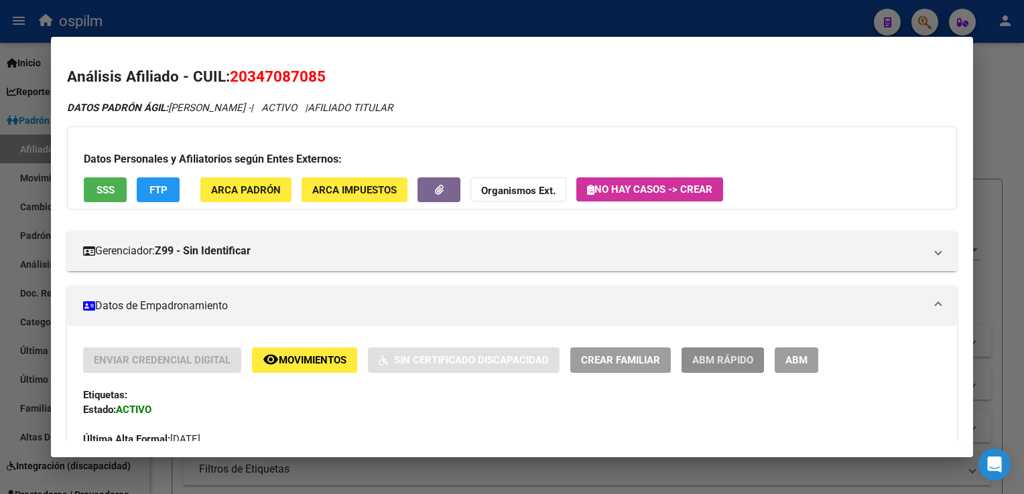
click at [715, 358] on span "ABM Rápido" at bounding box center [722, 361] width 61 height 12
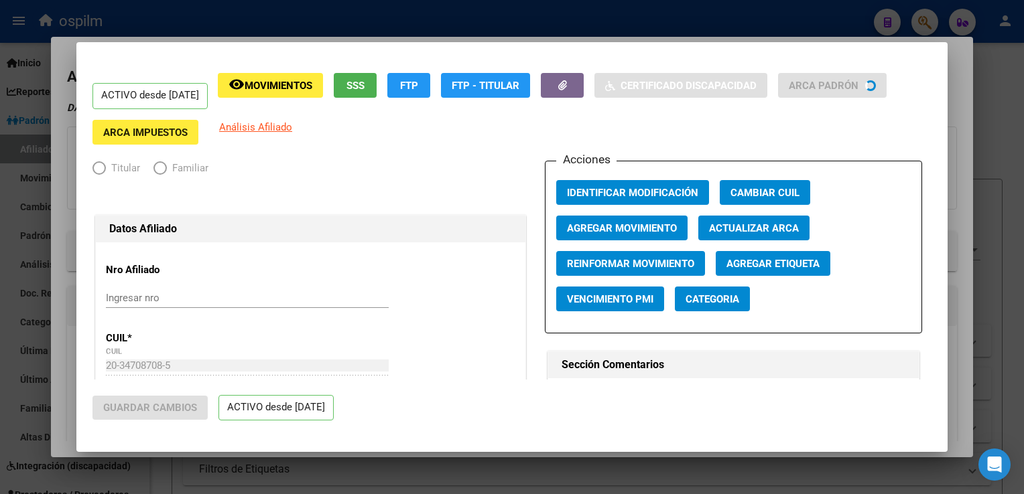
radio input "true"
type input "30-70877609-9"
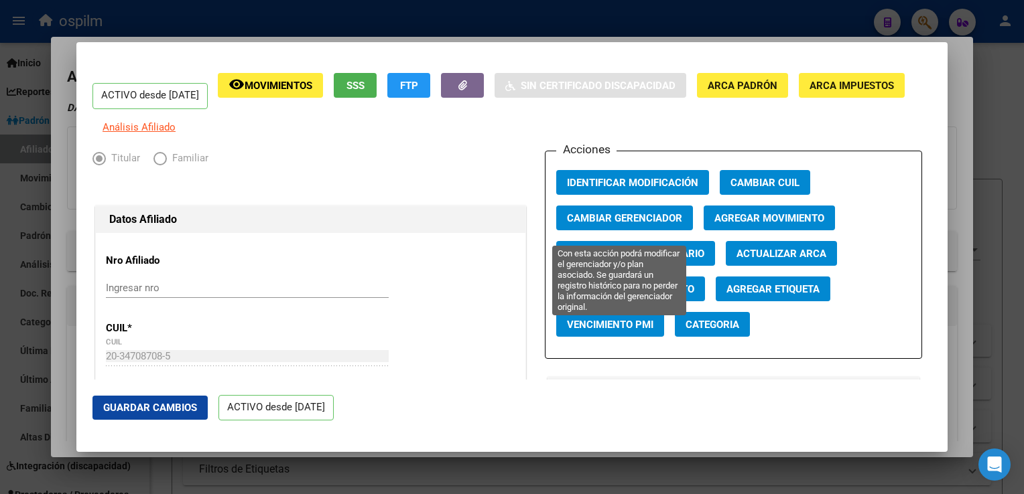
click at [597, 224] on span "Cambiar Gerenciador" at bounding box center [624, 218] width 115 height 12
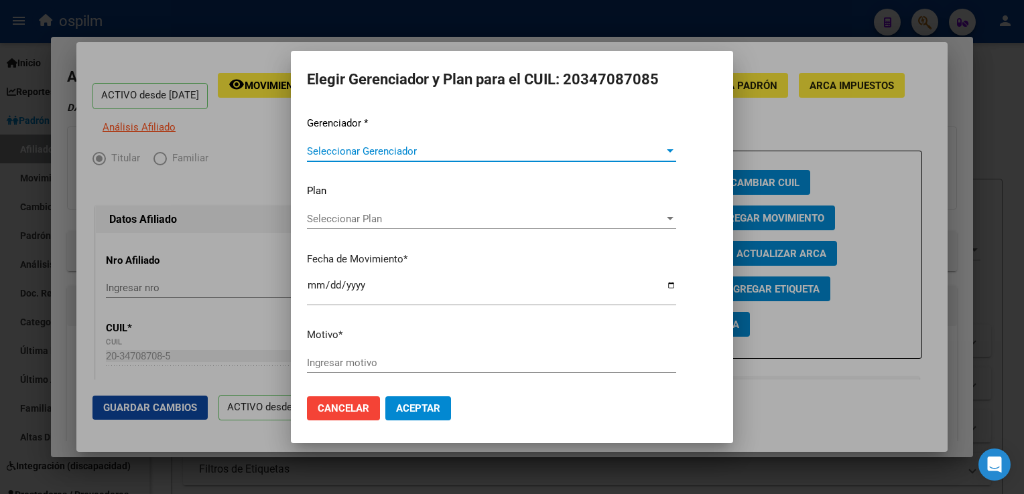
click at [372, 143] on div "Seleccionar Gerenciador Seleccionar Gerenciador" at bounding box center [491, 151] width 369 height 20
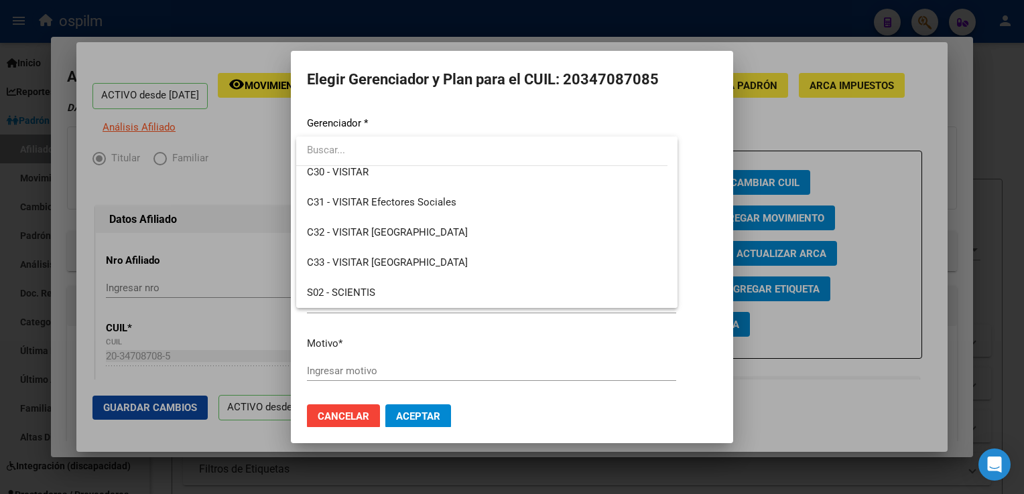
scroll to position [139, 0]
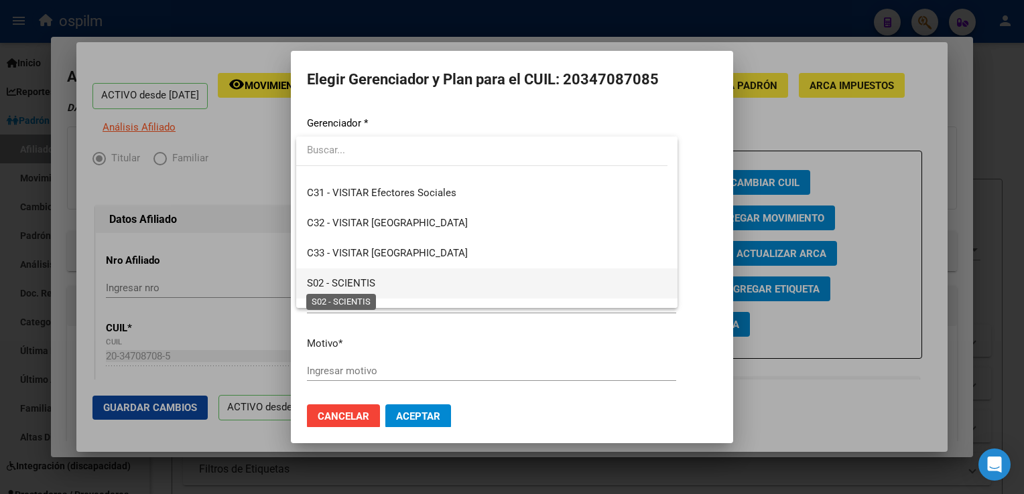
click at [358, 286] on span "S02 - SCIENTIS" at bounding box center [341, 283] width 68 height 12
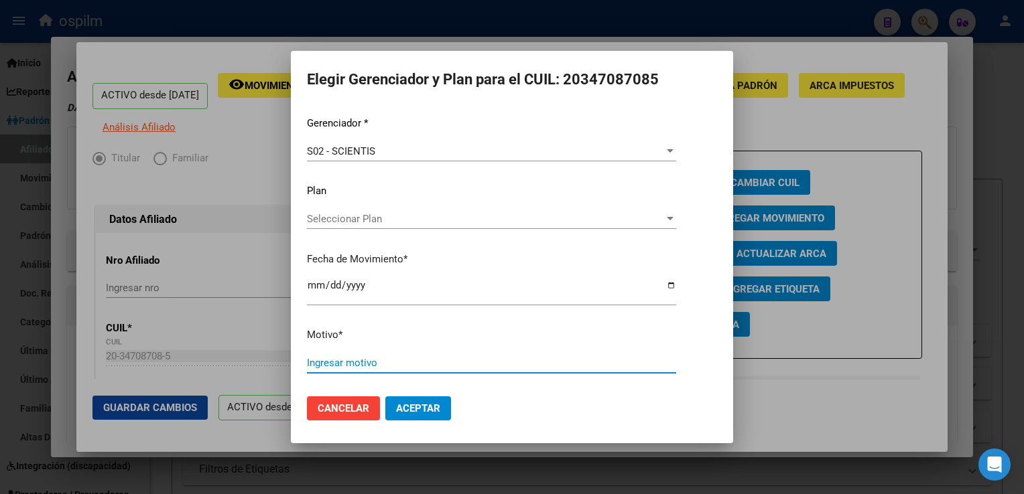
click at [340, 359] on input "Ingresar motivo" at bounding box center [491, 363] width 369 height 12
type input "retroactivo"
click at [405, 409] on span "Aceptar" at bounding box center [418, 409] width 44 height 12
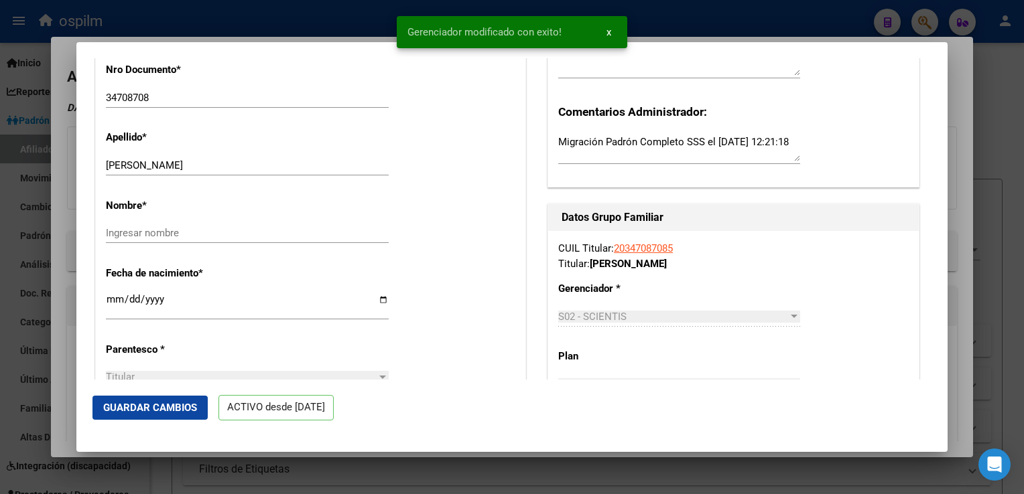
scroll to position [453, 0]
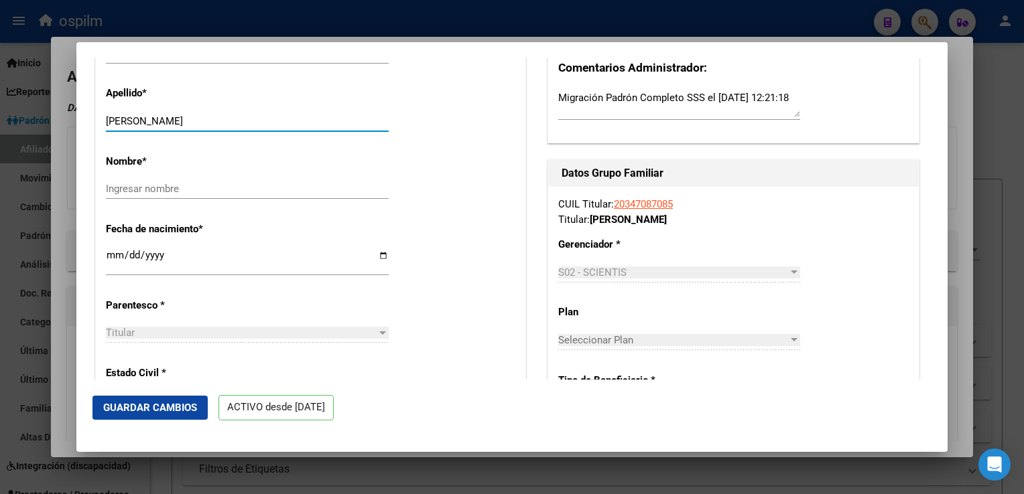
drag, startPoint x: 145, startPoint y: 131, endPoint x: 238, endPoint y: 133, distance: 92.5
click at [238, 127] on input "TOLEDO RAMON MIGUEL" at bounding box center [247, 121] width 283 height 12
type input "TOLEDO"
click at [136, 195] on input "Ingresar nombre" at bounding box center [247, 189] width 283 height 12
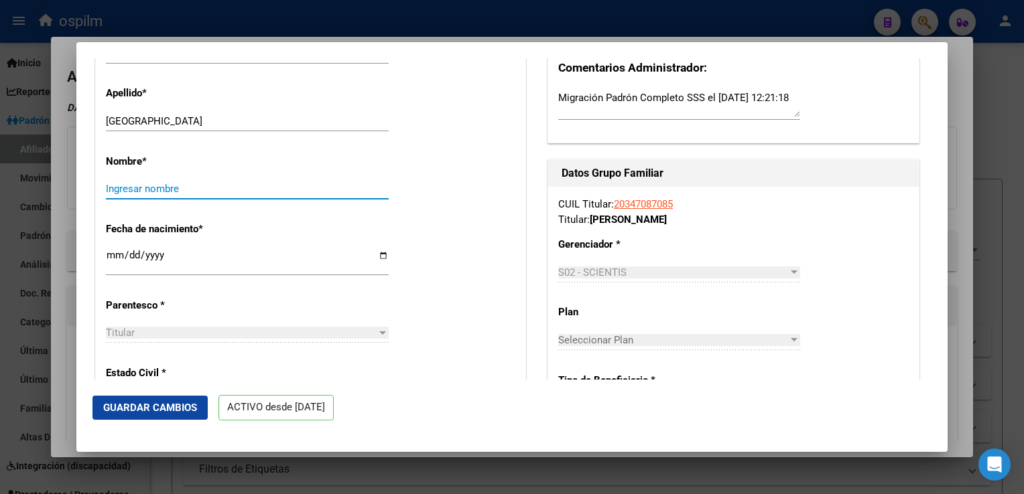
paste input "RAMON MIGUEL"
type input "RAMON MIGUEL"
click at [148, 403] on span "Guardar Cambios" at bounding box center [150, 408] width 94 height 12
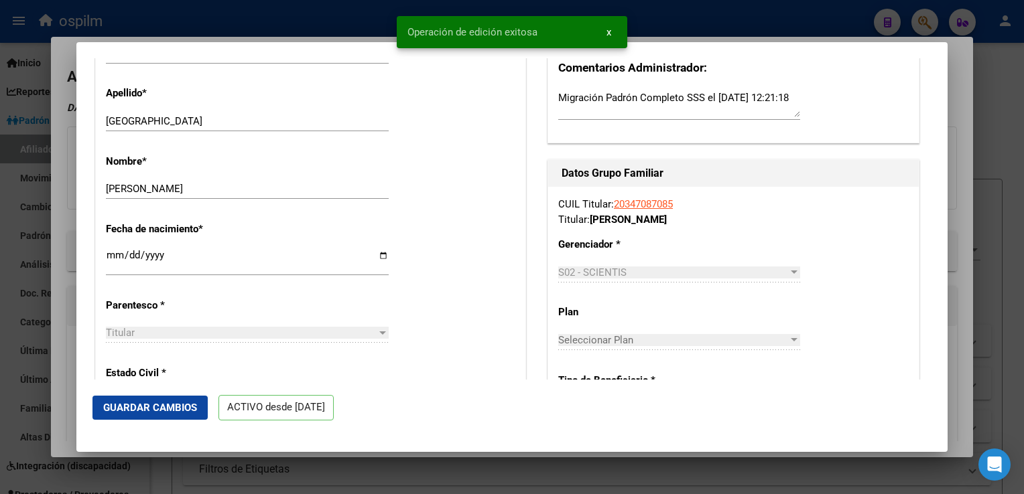
scroll to position [0, 0]
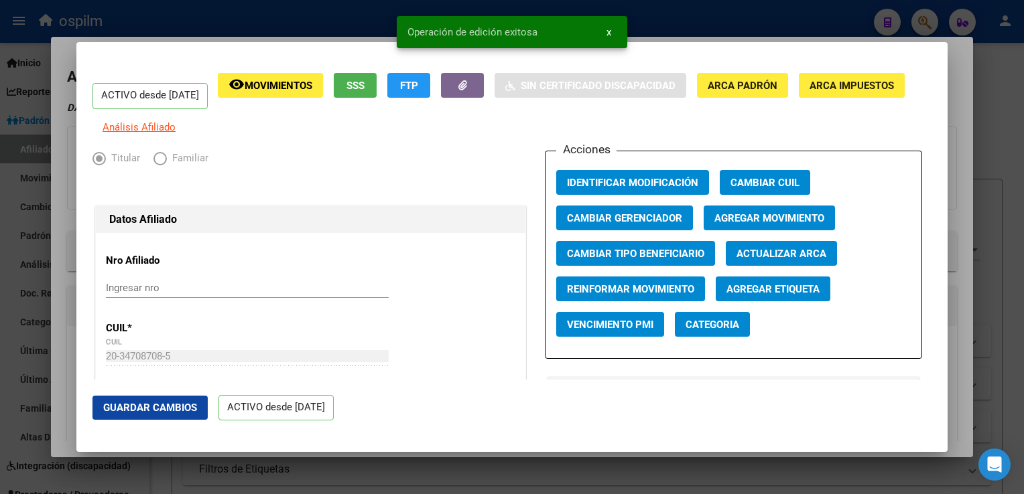
click at [954, 100] on div at bounding box center [512, 247] width 1024 height 494
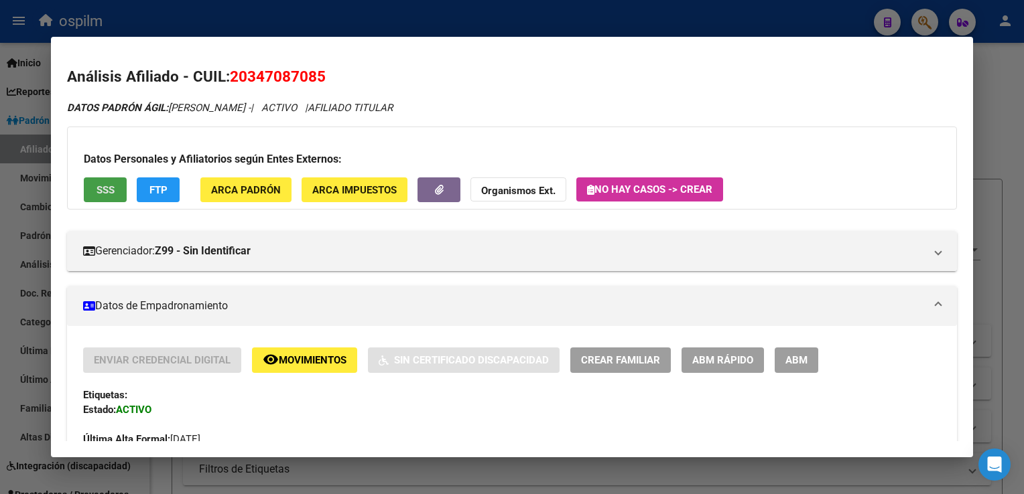
click at [86, 200] on button "SSS" at bounding box center [105, 190] width 43 height 25
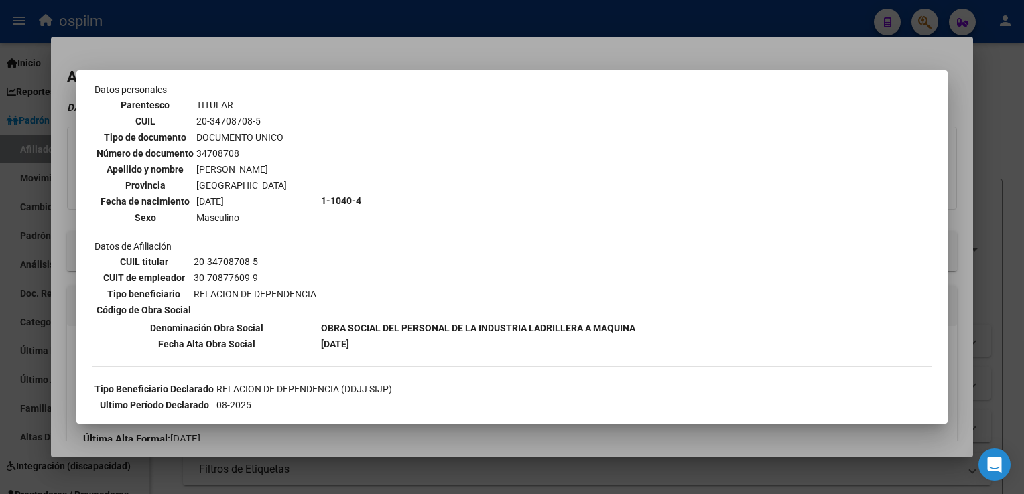
scroll to position [76, 0]
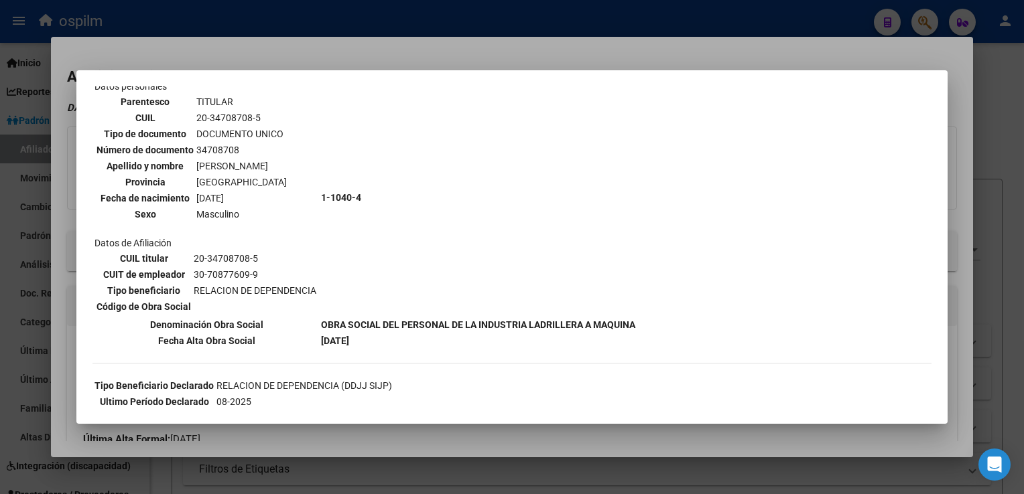
click at [210, 117] on td "20-34708708-5" at bounding box center [242, 118] width 92 height 15
click at [362, 53] on div at bounding box center [512, 247] width 1024 height 494
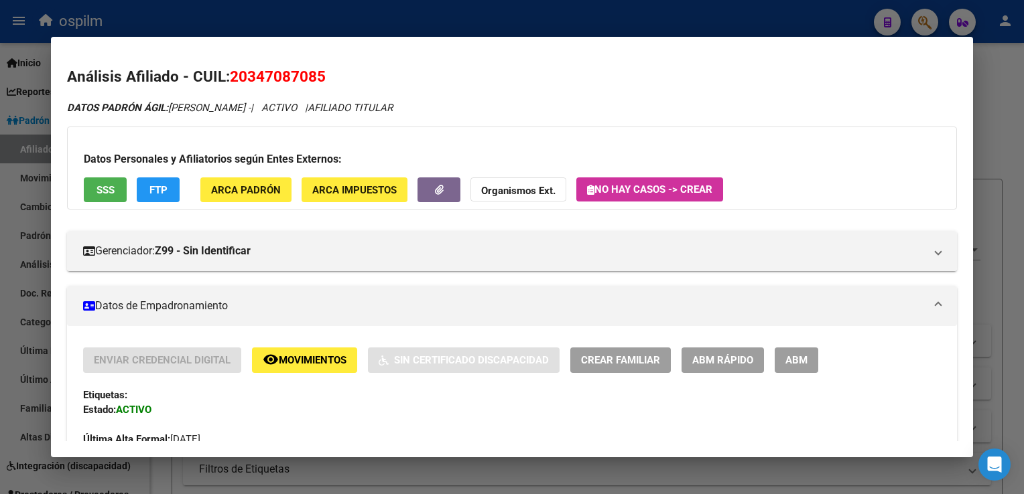
click at [981, 111] on div at bounding box center [512, 247] width 1024 height 494
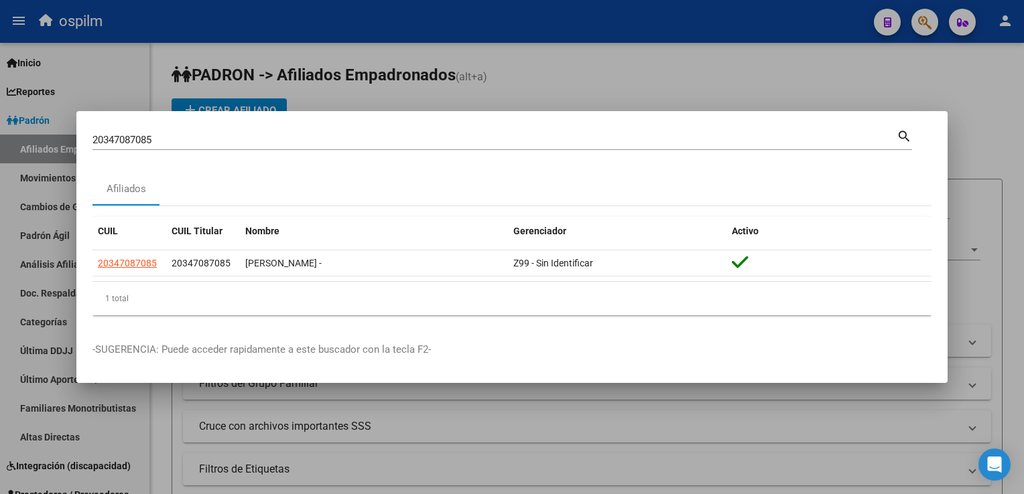
drag, startPoint x: 175, startPoint y: 138, endPoint x: 61, endPoint y: 131, distance: 114.8
click at [48, 130] on div "20347087085 Buscar (apellido, dni, cuil, nro traspaso, cuit, obra social) searc…" at bounding box center [512, 247] width 1024 height 494
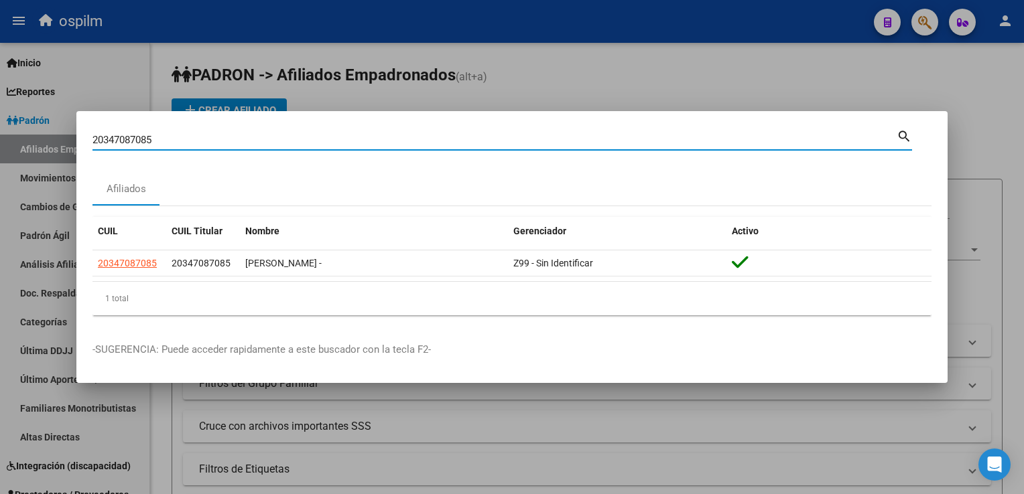
paste input "5394217"
type input "20353942175"
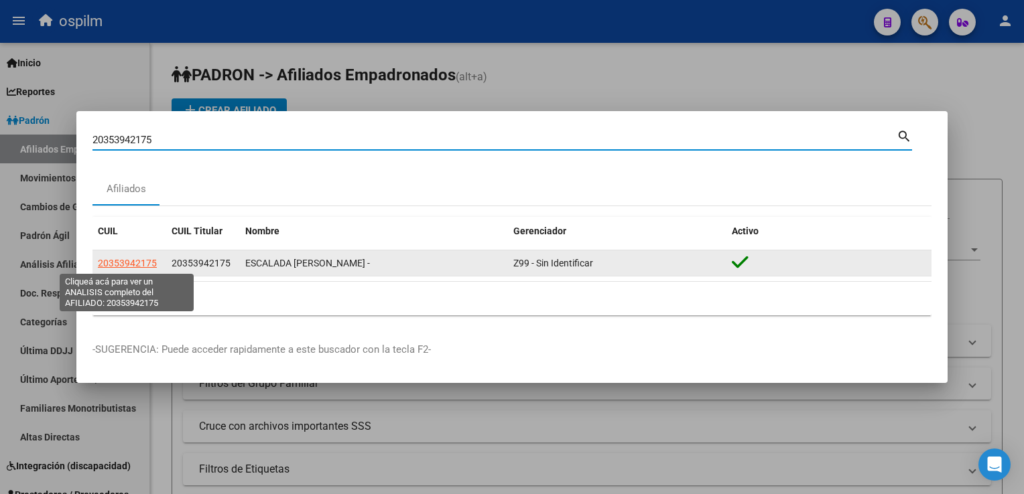
click at [133, 263] on span "20353942175" at bounding box center [127, 263] width 59 height 11
type textarea "20353942175"
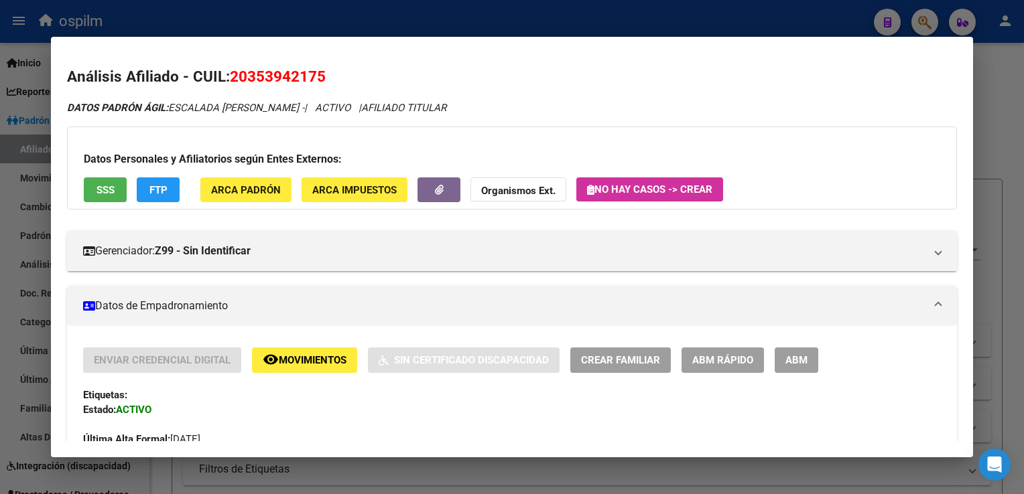
click at [87, 181] on button "SSS" at bounding box center [105, 190] width 43 height 25
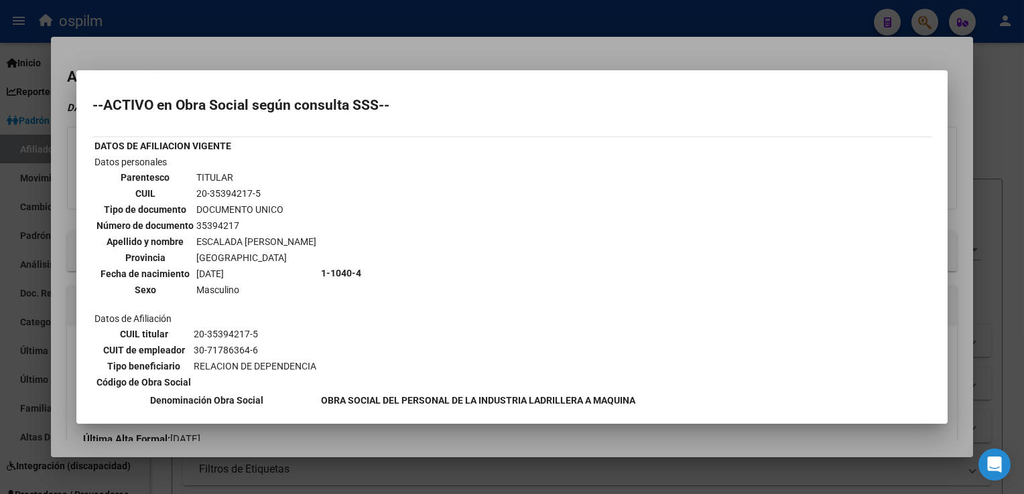
scroll to position [238, 0]
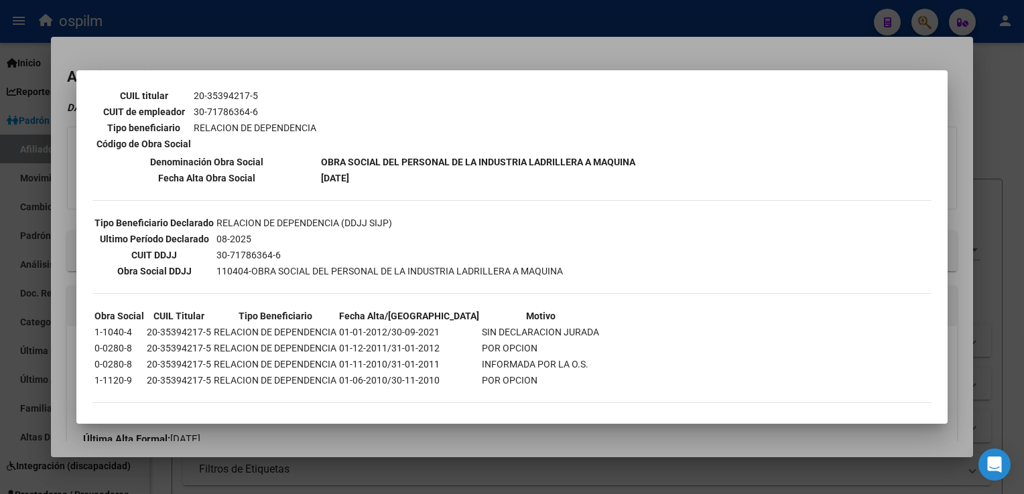
click at [375, 52] on div at bounding box center [512, 247] width 1024 height 494
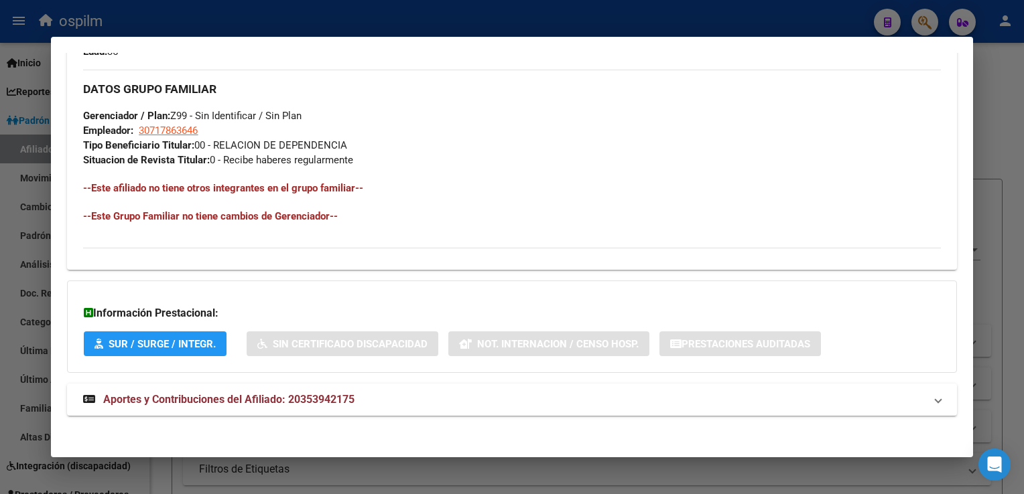
scroll to position [0, 0]
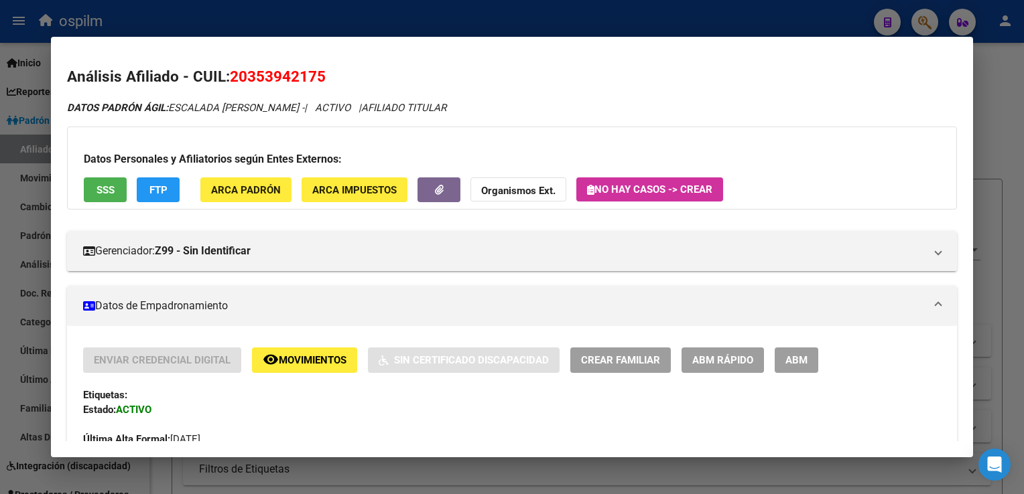
click at [110, 184] on span "SSS" at bounding box center [105, 190] width 18 height 12
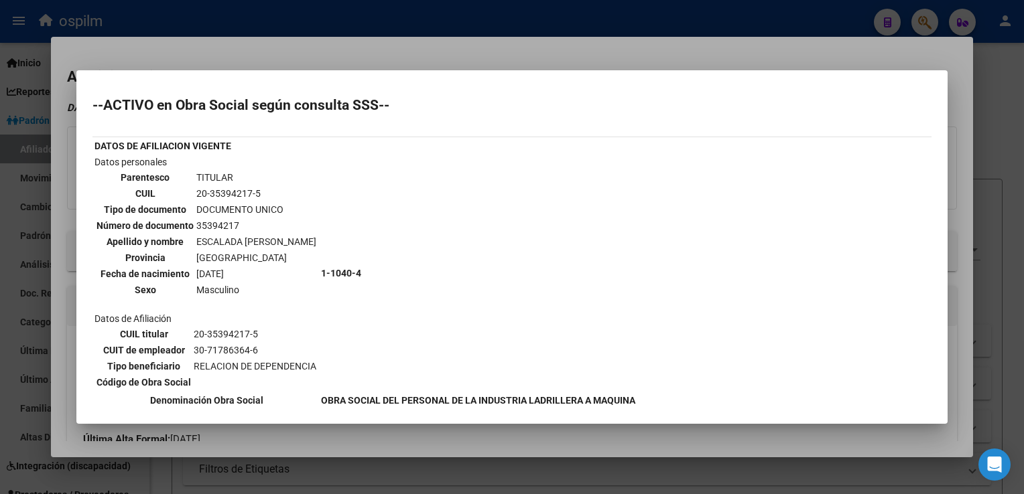
scroll to position [238, 0]
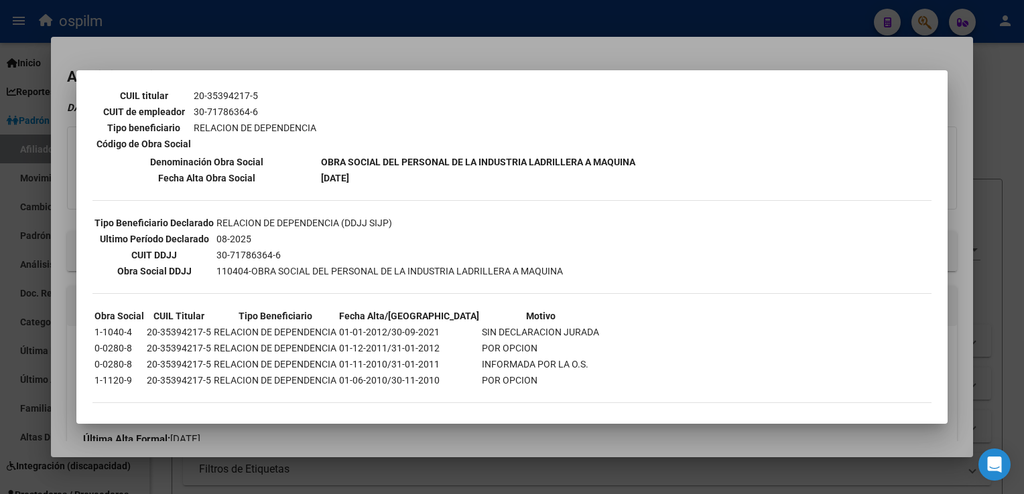
click at [417, 34] on div at bounding box center [512, 247] width 1024 height 494
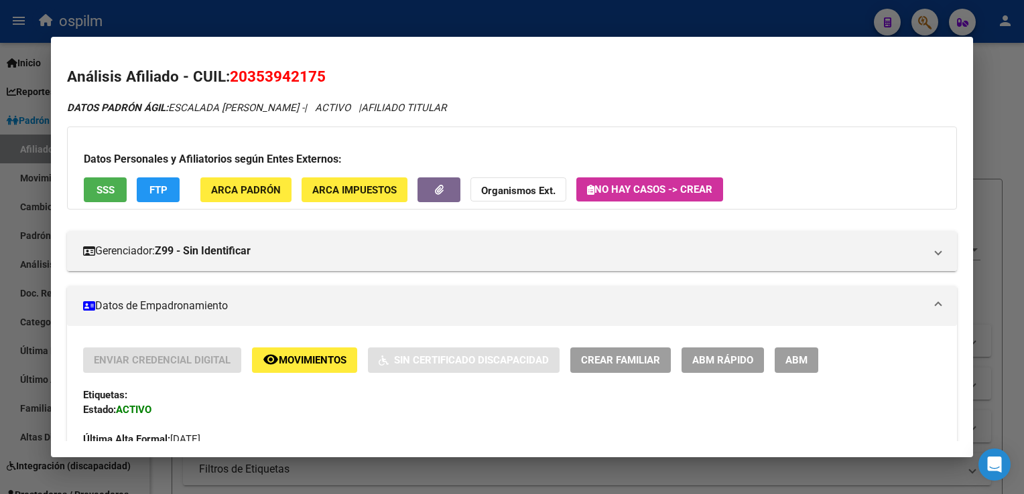
click at [735, 355] on span "ABM Rápido" at bounding box center [722, 361] width 61 height 12
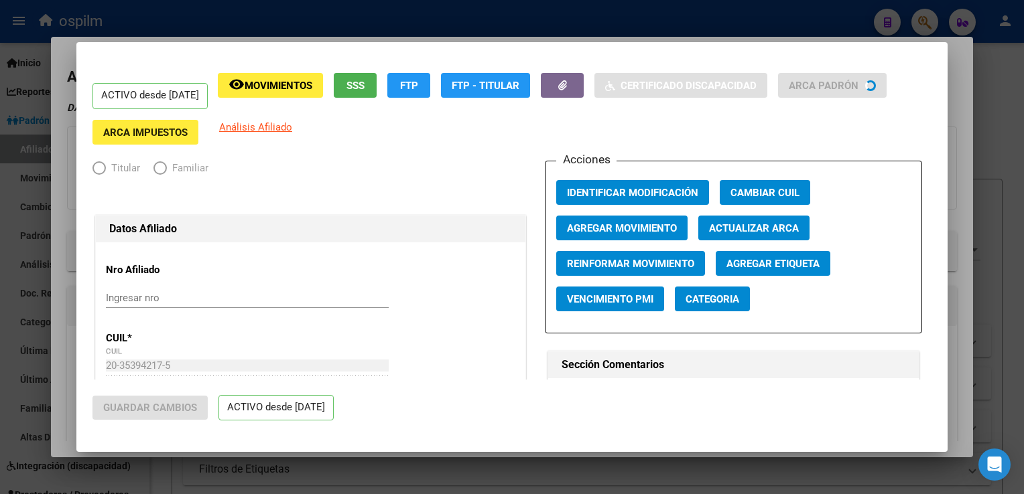
radio input "true"
type input "30-71786364-6"
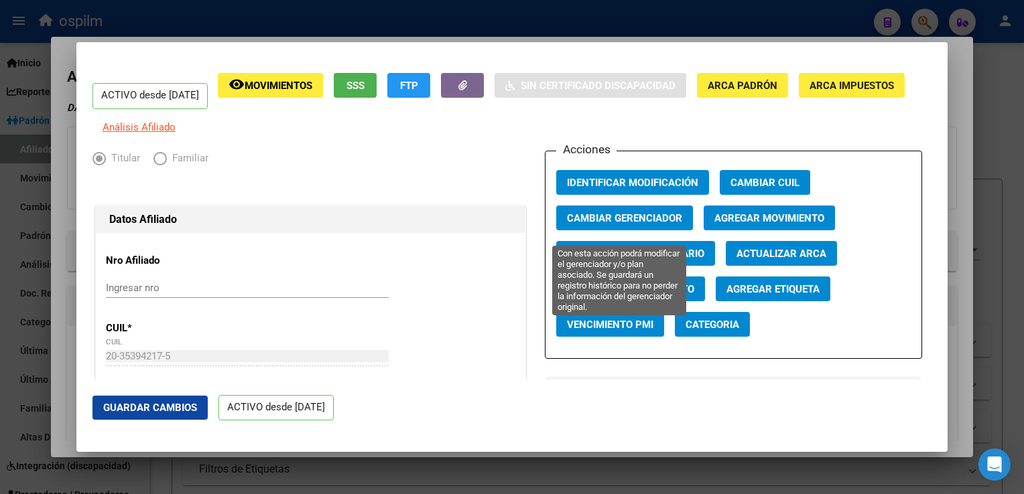
click at [644, 224] on span "Cambiar Gerenciador" at bounding box center [624, 218] width 115 height 12
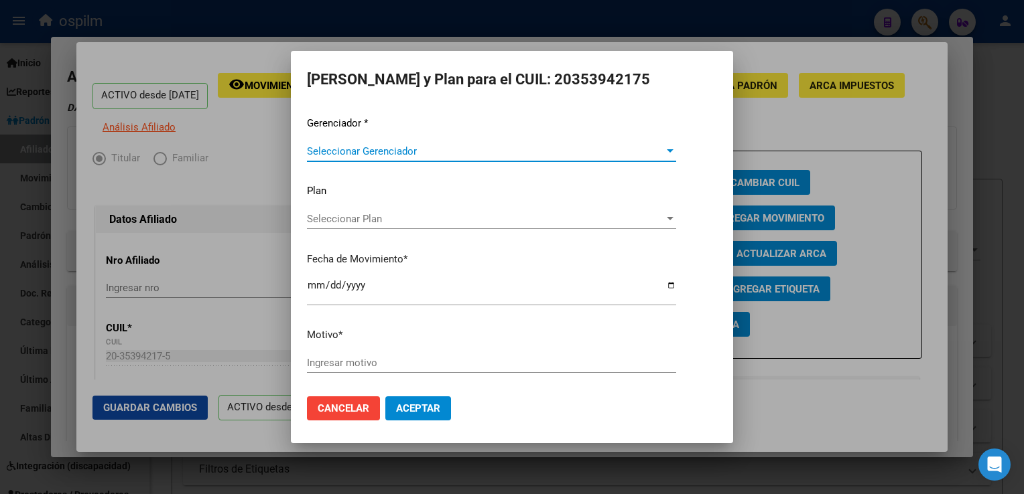
click at [391, 156] on span "Seleccionar Gerenciador" at bounding box center [485, 151] width 357 height 12
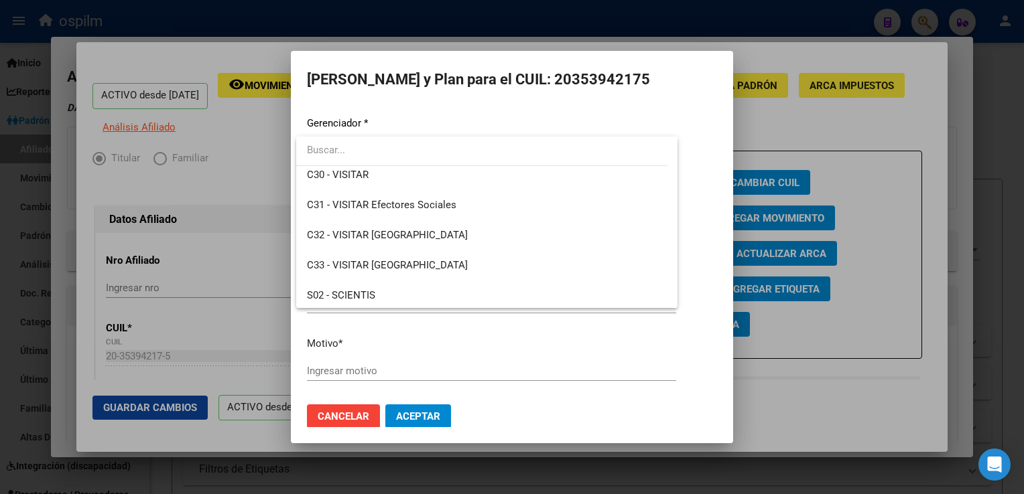
scroll to position [142, 0]
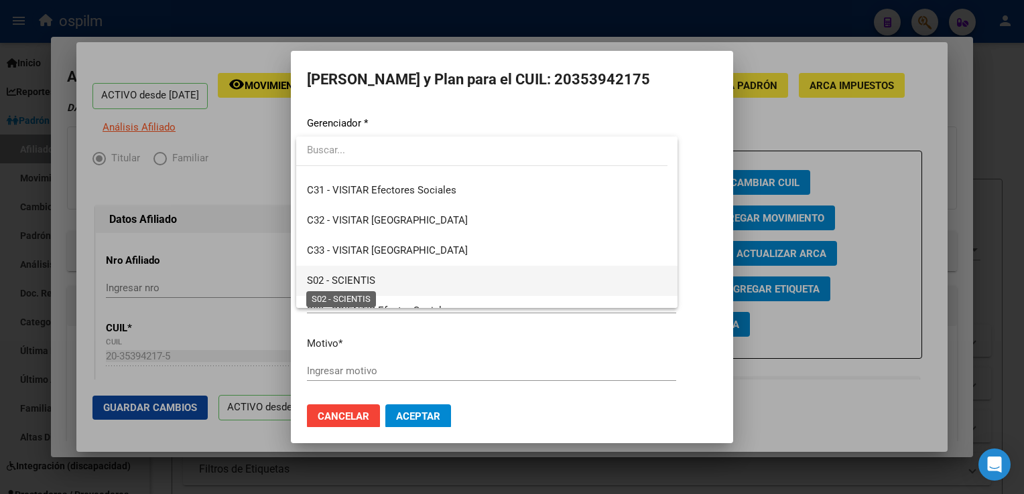
click at [330, 280] on span "S02 - SCIENTIS" at bounding box center [341, 281] width 68 height 12
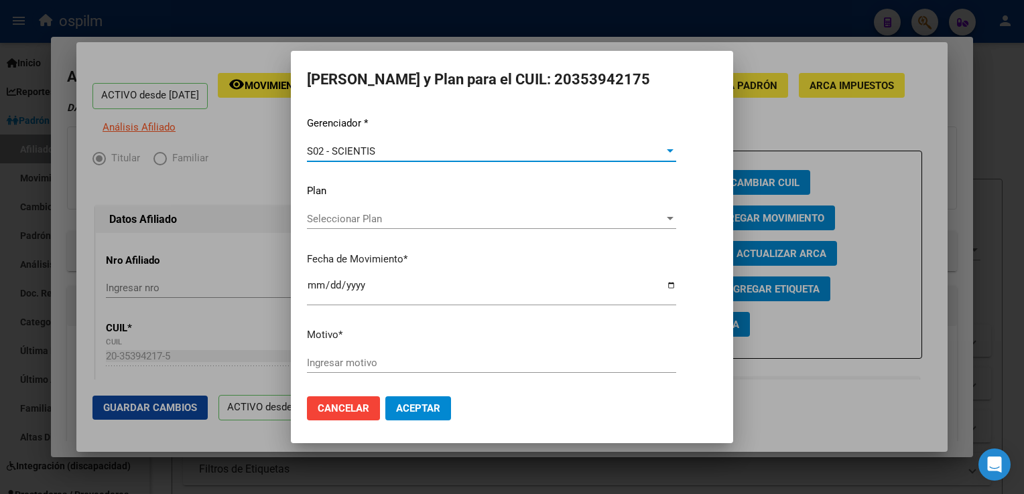
click at [316, 360] on input "Ingresar motivo" at bounding box center [491, 363] width 369 height 12
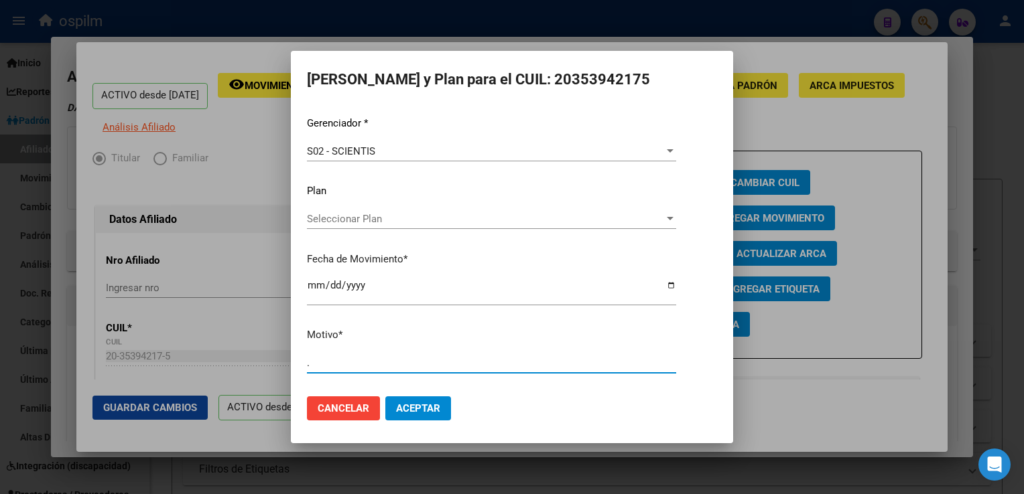
type input "."
click at [401, 403] on span "Aceptar" at bounding box center [418, 409] width 44 height 12
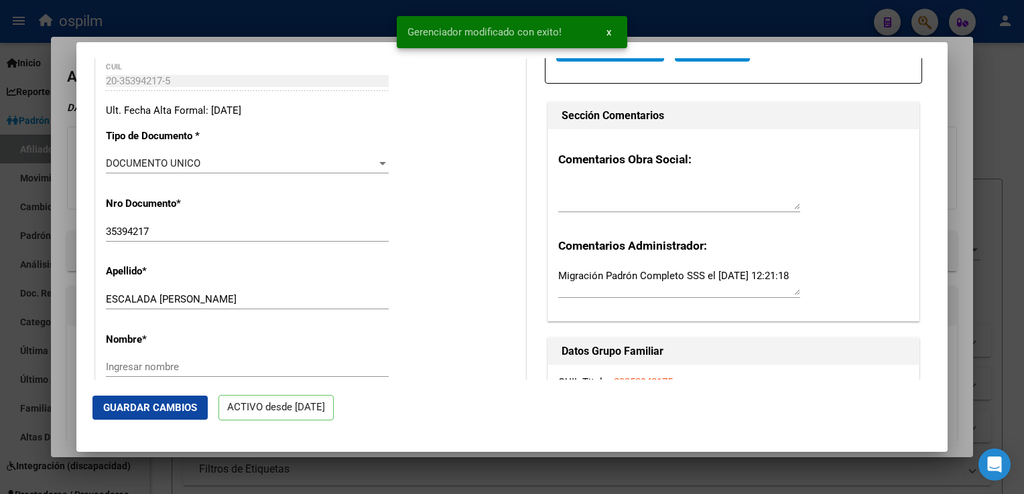
scroll to position [342, 0]
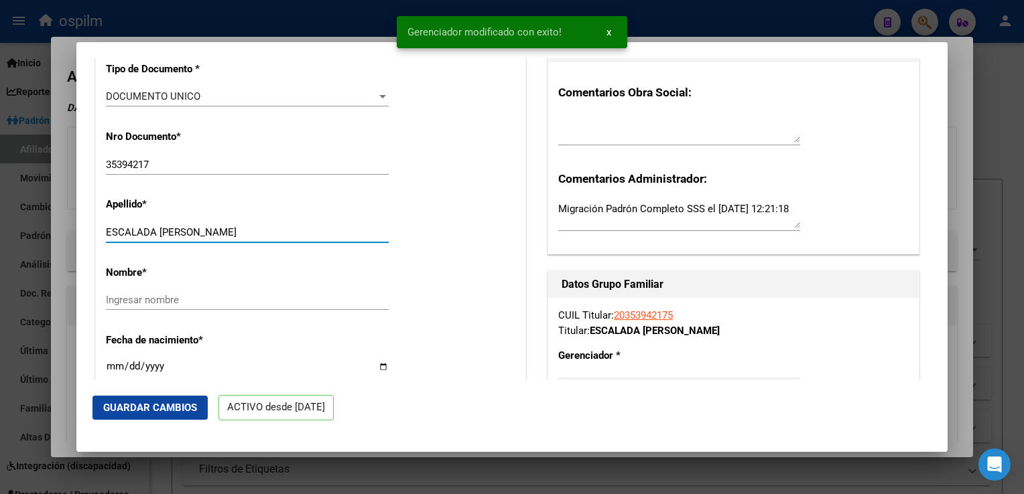
drag, startPoint x: 157, startPoint y: 240, endPoint x: 247, endPoint y: 244, distance: 90.5
click at [247, 238] on input "ESCALADA EZEQUIEL ABEL" at bounding box center [247, 232] width 283 height 12
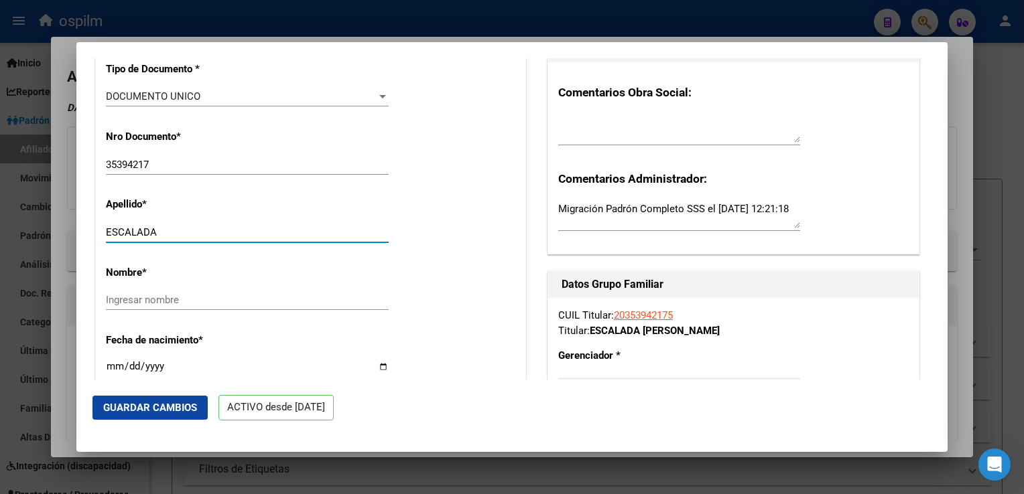
type input "ESCALADA"
click at [117, 306] on input "Ingresar nombre" at bounding box center [247, 300] width 283 height 12
paste input "EZEQUIEL ABEL"
type input "EZEQUIEL ABEL"
click at [131, 405] on span "Guardar Cambios" at bounding box center [150, 408] width 94 height 12
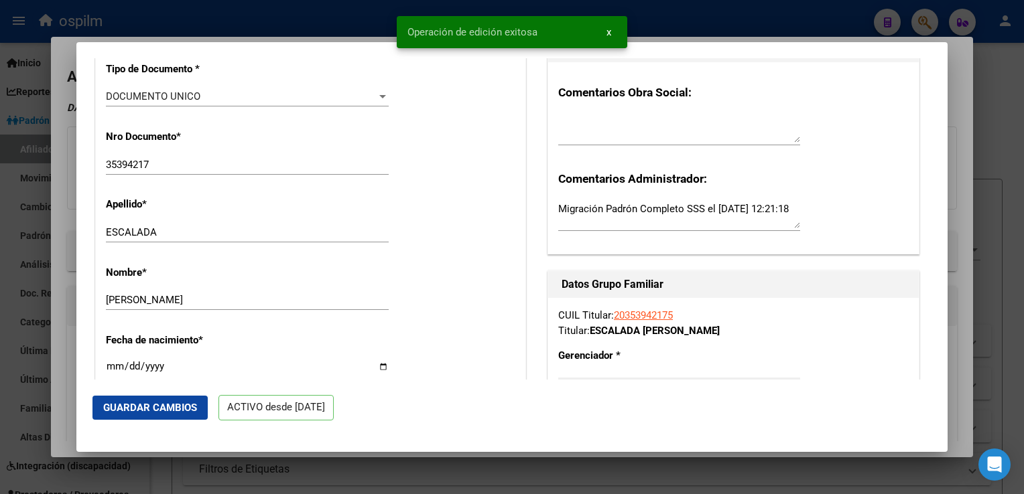
scroll to position [0, 0]
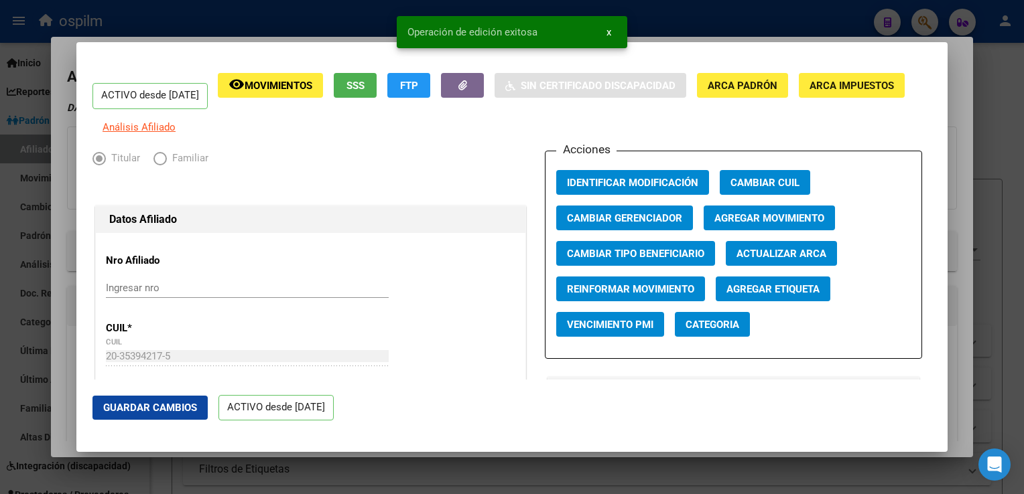
click at [951, 64] on div at bounding box center [512, 247] width 1024 height 494
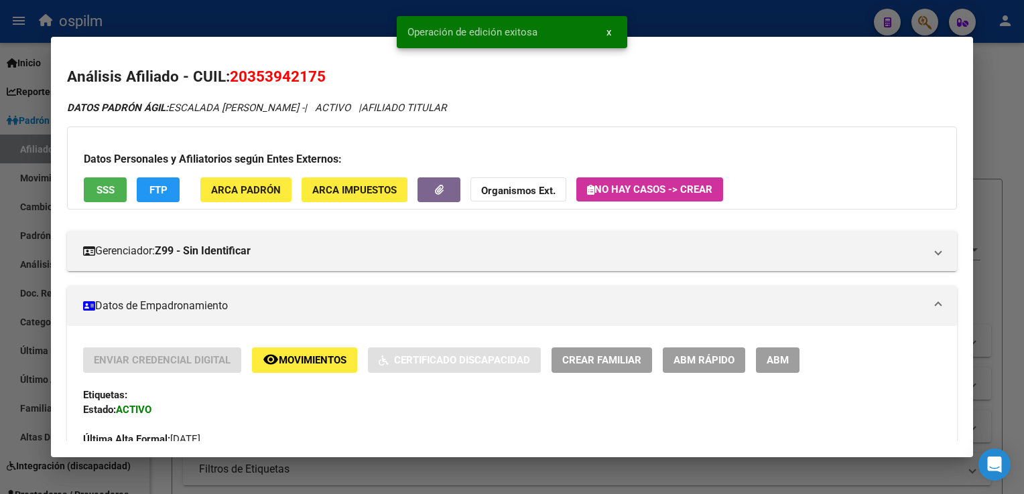
click at [989, 79] on div at bounding box center [512, 247] width 1024 height 494
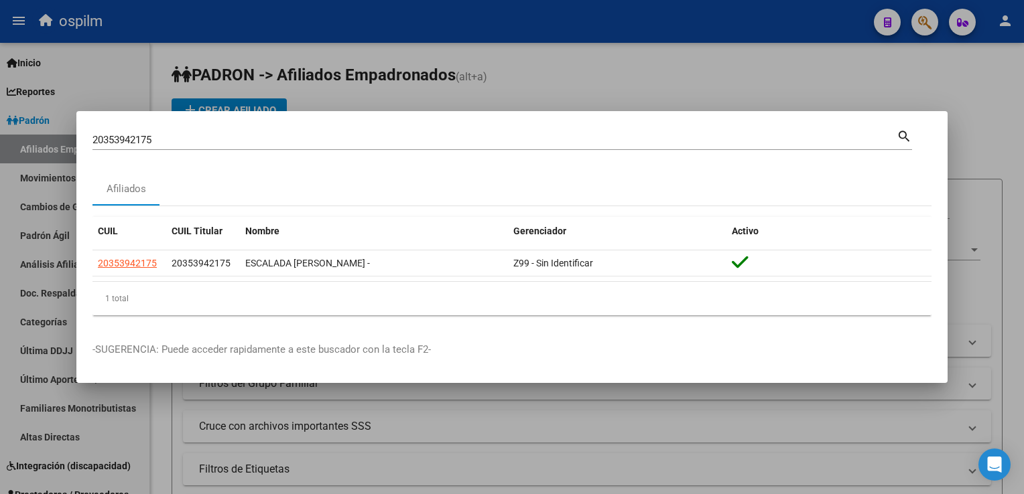
drag, startPoint x: 161, startPoint y: 133, endPoint x: 109, endPoint y: 141, distance: 52.9
click at [82, 145] on mat-dialog-content "20353942175 Buscar (apellido, dni, cuil, nro traspaso, cuit, obra social) searc…" at bounding box center [511, 226] width 871 height 199
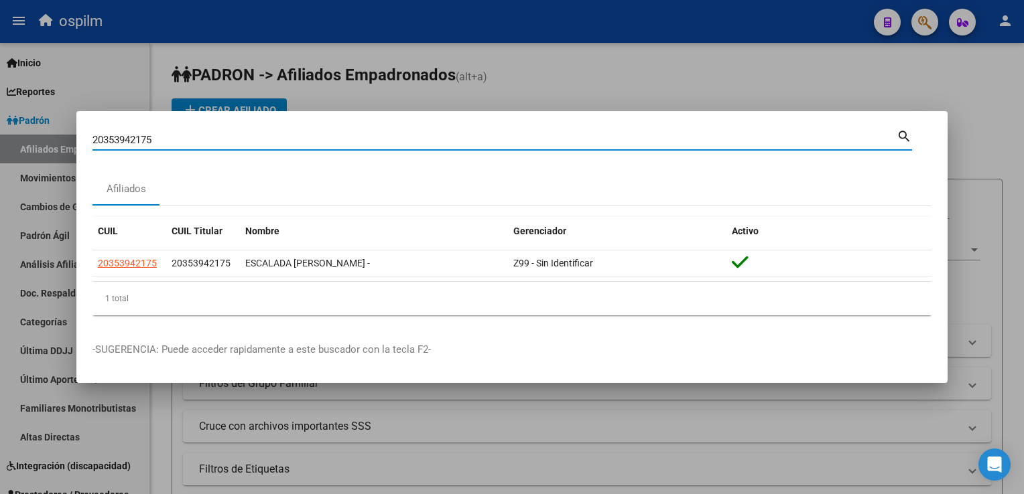
drag, startPoint x: 173, startPoint y: 141, endPoint x: 83, endPoint y: 142, distance: 89.8
click at [56, 139] on div "20353942175 Buscar (apellido, dni, cuil, nro traspaso, cuit, obra social) searc…" at bounding box center [512, 247] width 1024 height 494
paste input "06411897"
type input "20306411897"
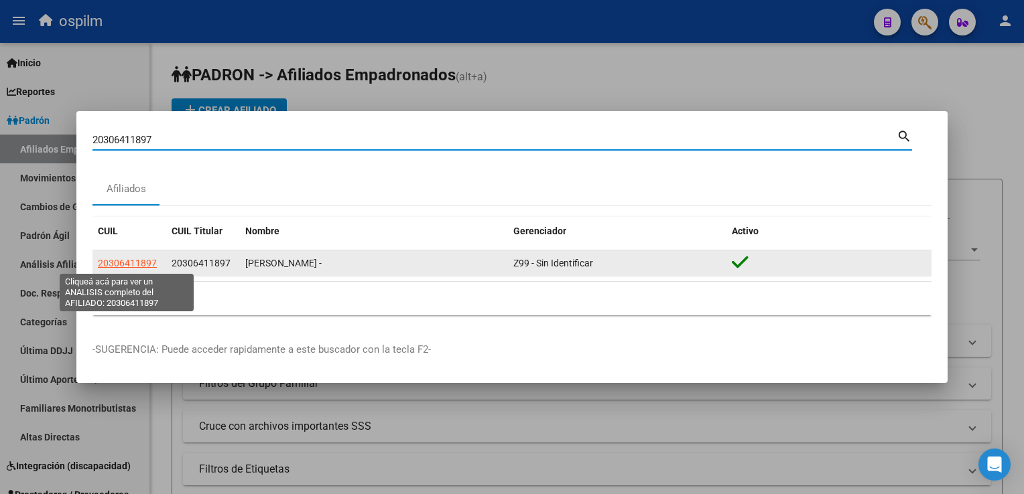
click at [107, 265] on span "20306411897" at bounding box center [127, 263] width 59 height 11
type textarea "20306411897"
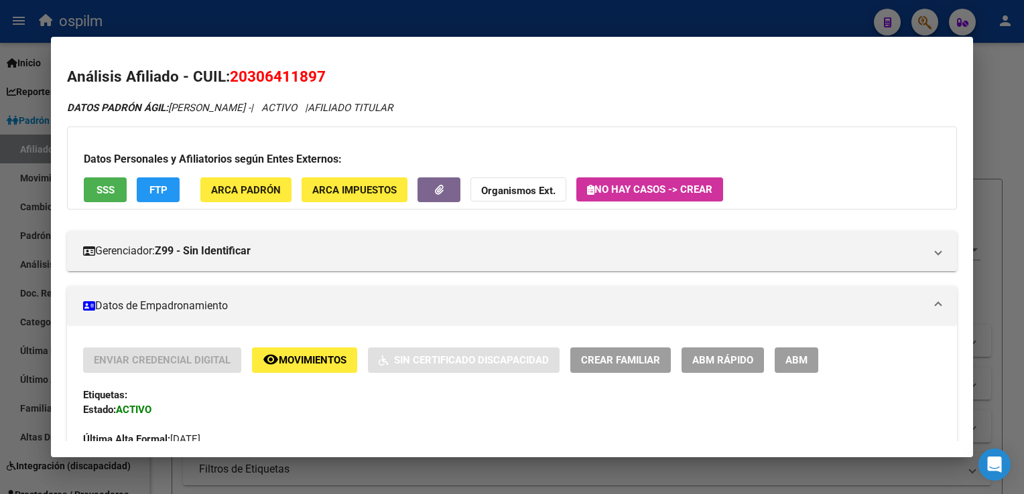
click at [720, 352] on button "ABM Rápido" at bounding box center [722, 360] width 82 height 25
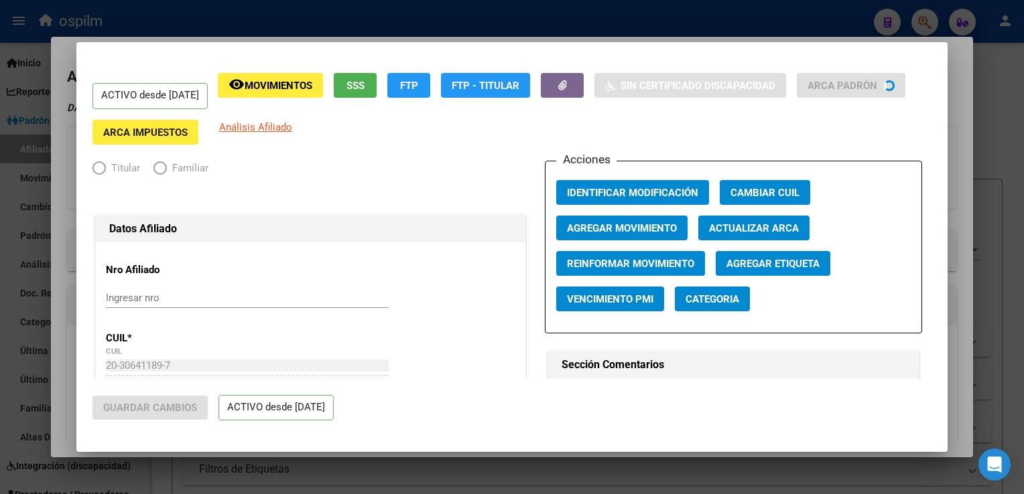
radio input "true"
type input "30-71048354-6"
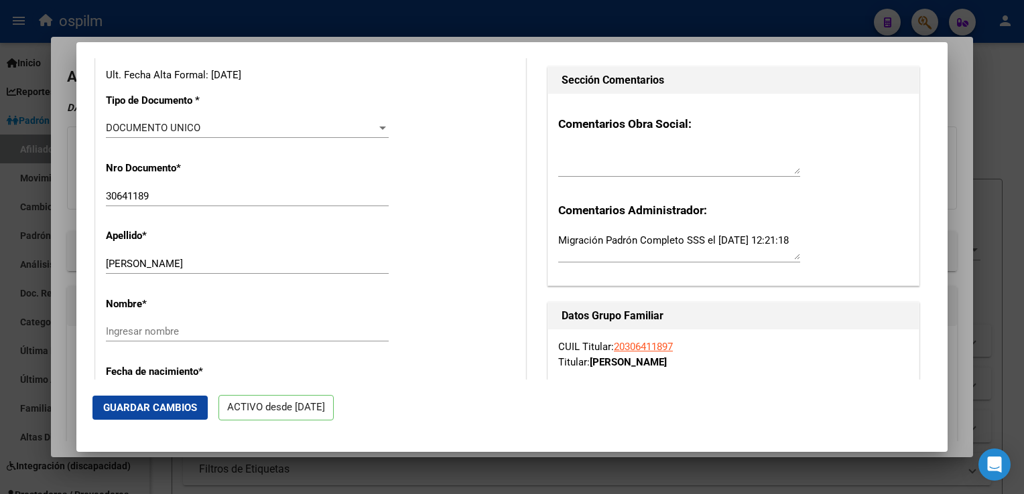
scroll to position [355, 0]
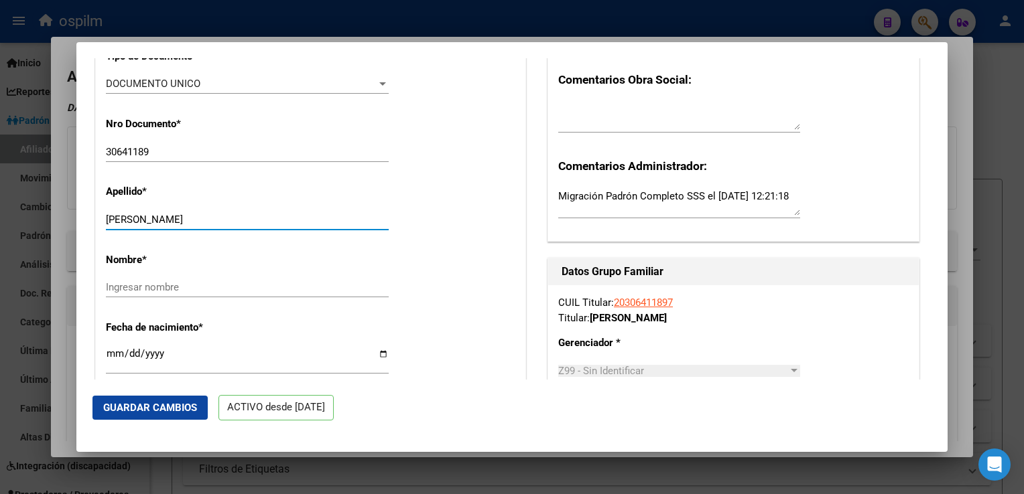
drag, startPoint x: 134, startPoint y: 227, endPoint x: 228, endPoint y: 226, distance: 93.8
click at [247, 226] on input "AVILA FERNANDO GABRIEL" at bounding box center [247, 220] width 283 height 12
type input "AVILA"
click at [143, 293] on input "Ingresar nombre" at bounding box center [247, 287] width 283 height 12
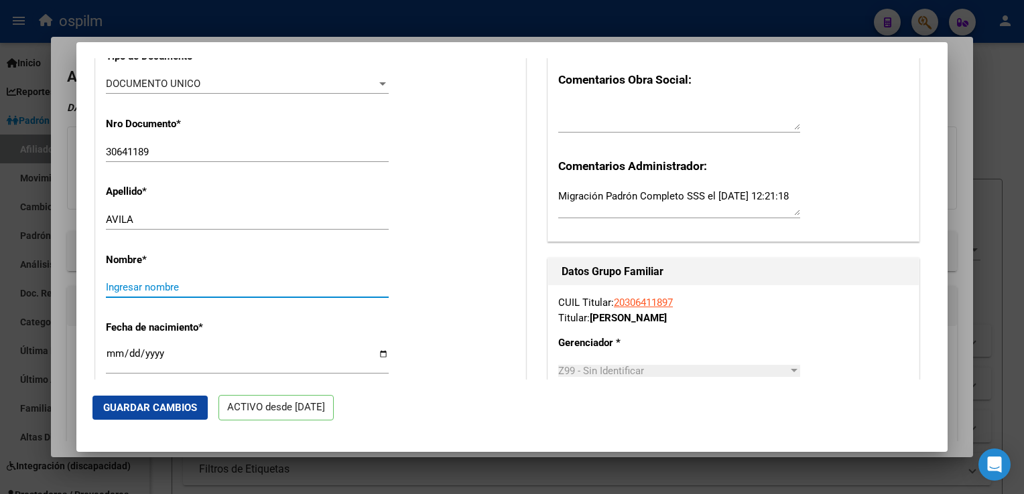
paste input "FERNANDO GABRIEL"
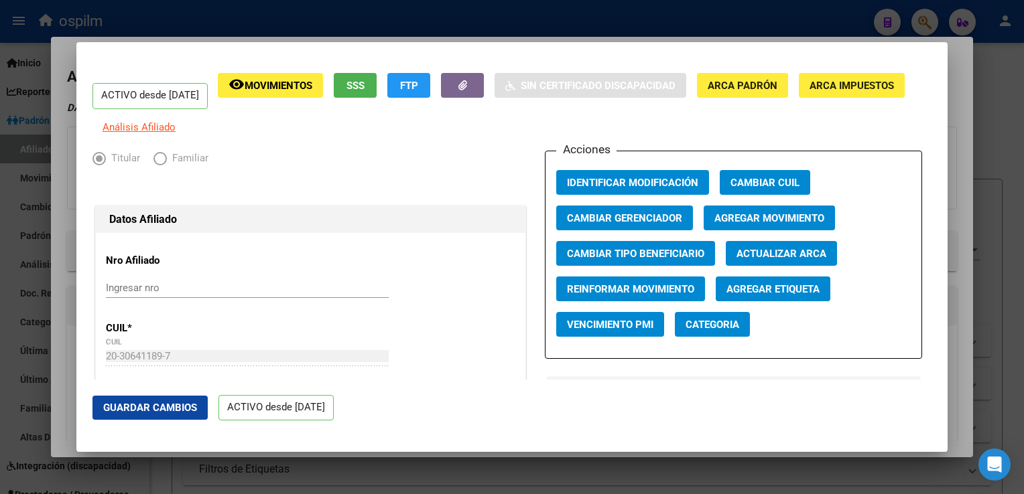
type input "FERNANDO GABRIEL"
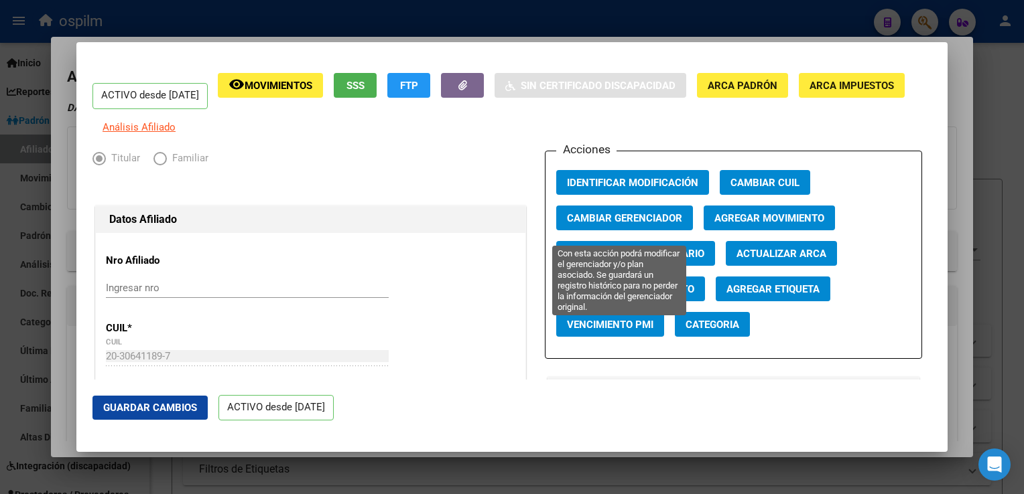
click at [583, 224] on span "Cambiar Gerenciador" at bounding box center [624, 218] width 115 height 12
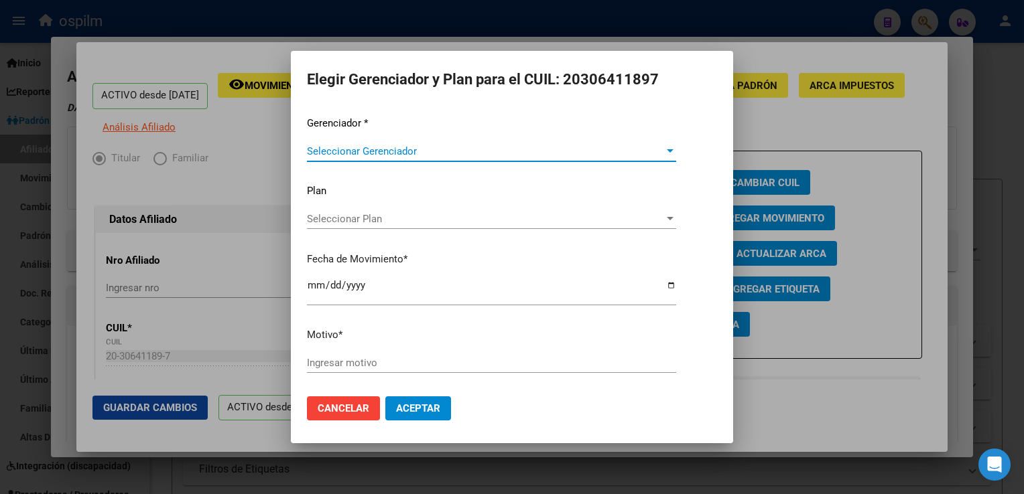
click at [364, 147] on span "Seleccionar Gerenciador" at bounding box center [485, 151] width 357 height 12
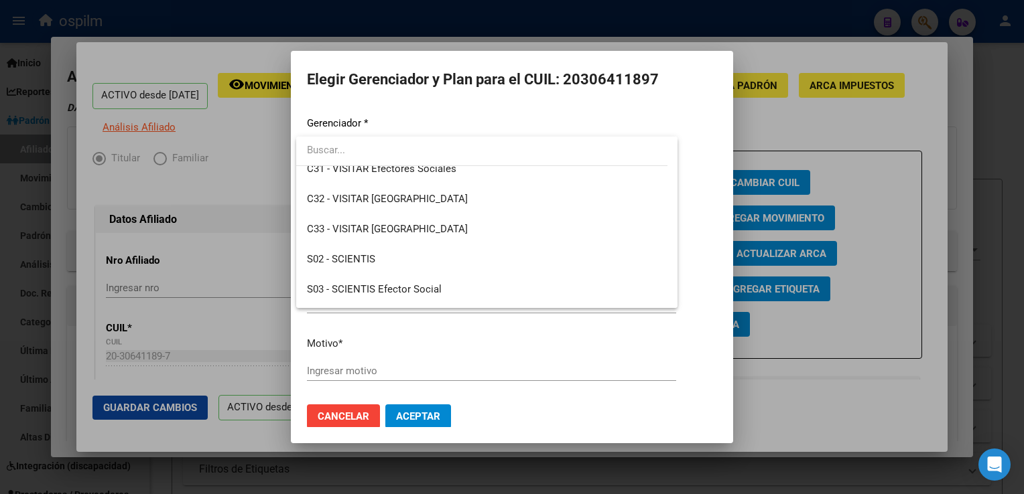
scroll to position [170, 0]
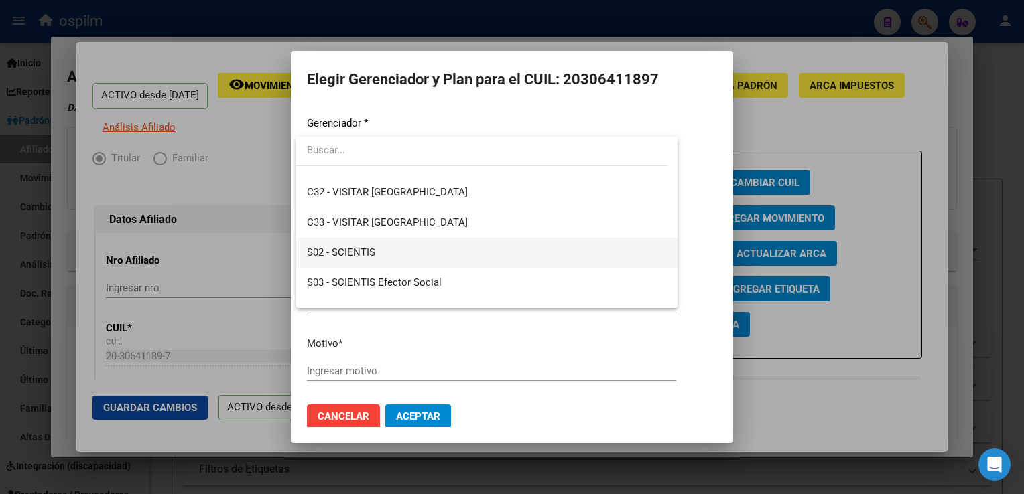
click at [382, 250] on span "S02 - SCIENTIS" at bounding box center [487, 253] width 360 height 30
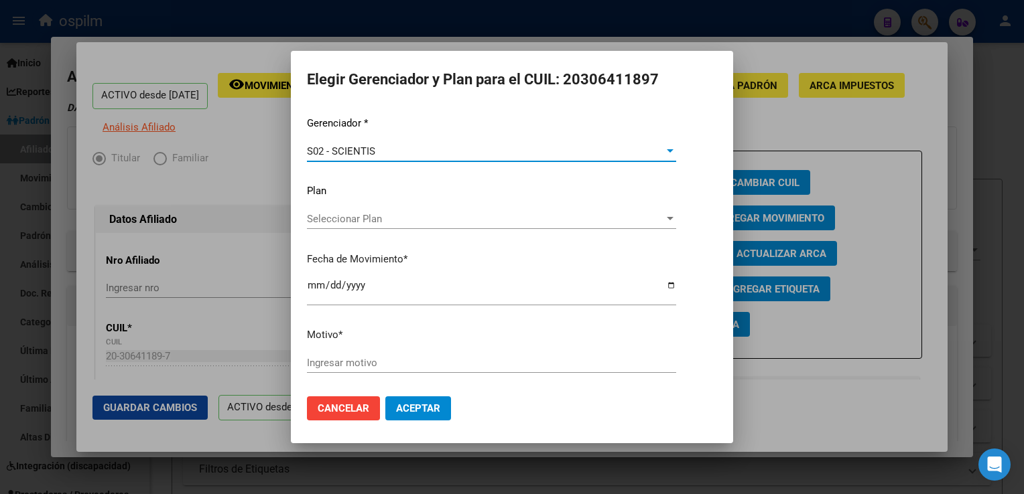
click at [332, 367] on input "Ingresar motivo" at bounding box center [491, 363] width 369 height 12
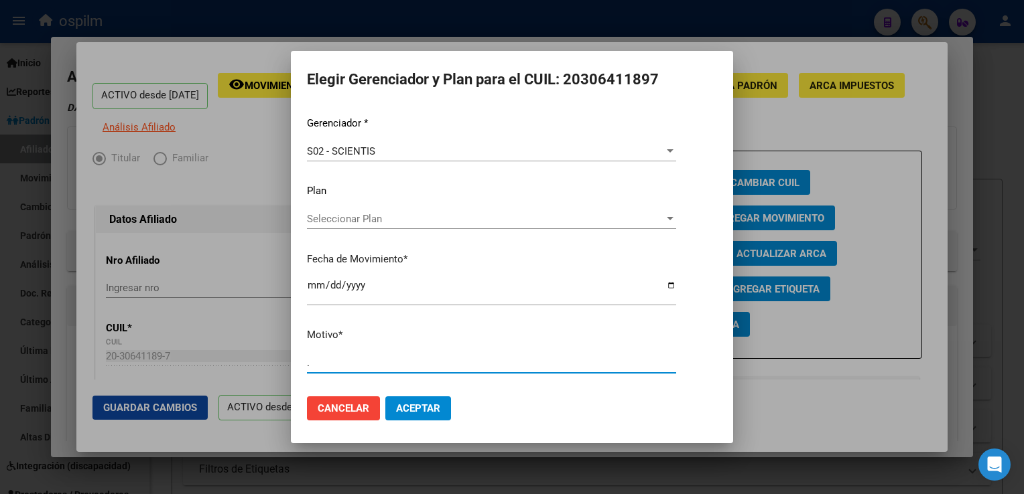
type input "."
click at [418, 407] on span "Aceptar" at bounding box center [418, 409] width 44 height 12
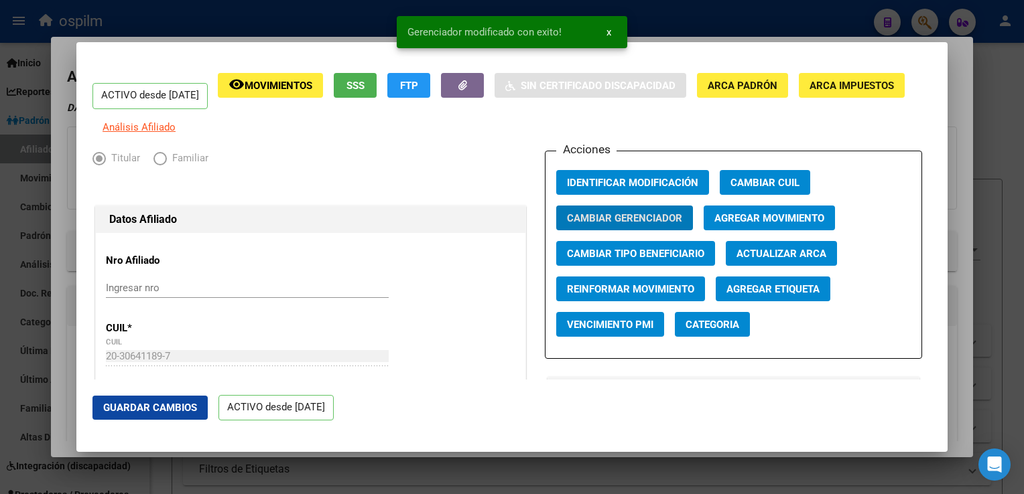
click at [157, 404] on span "Guardar Cambios" at bounding box center [150, 408] width 94 height 12
drag, startPoint x: 950, startPoint y: 89, endPoint x: 978, endPoint y: 83, distance: 28.8
click at [951, 89] on div at bounding box center [512, 247] width 1024 height 494
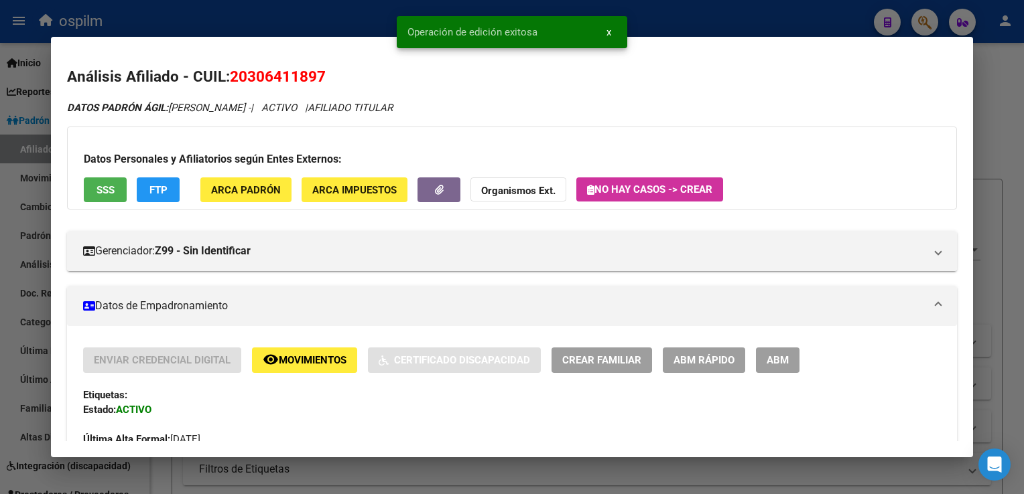
click at [984, 79] on div at bounding box center [512, 247] width 1024 height 494
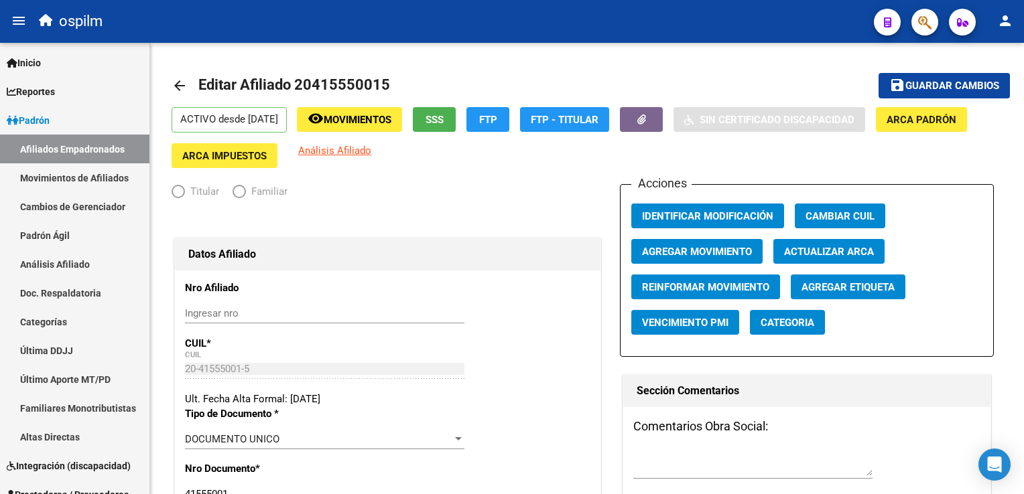
radio input "true"
type input "30-70995048-3"
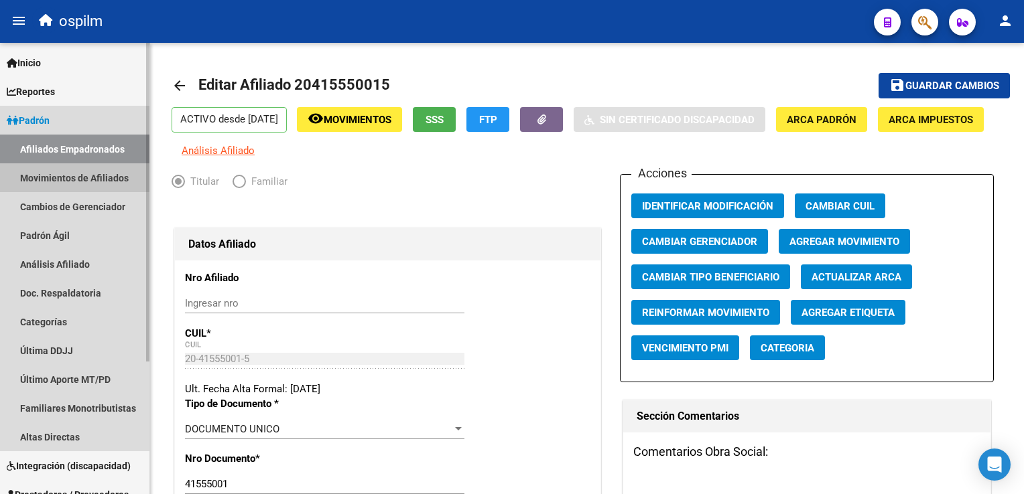
click at [68, 180] on link "Movimientos de Afiliados" at bounding box center [74, 177] width 149 height 29
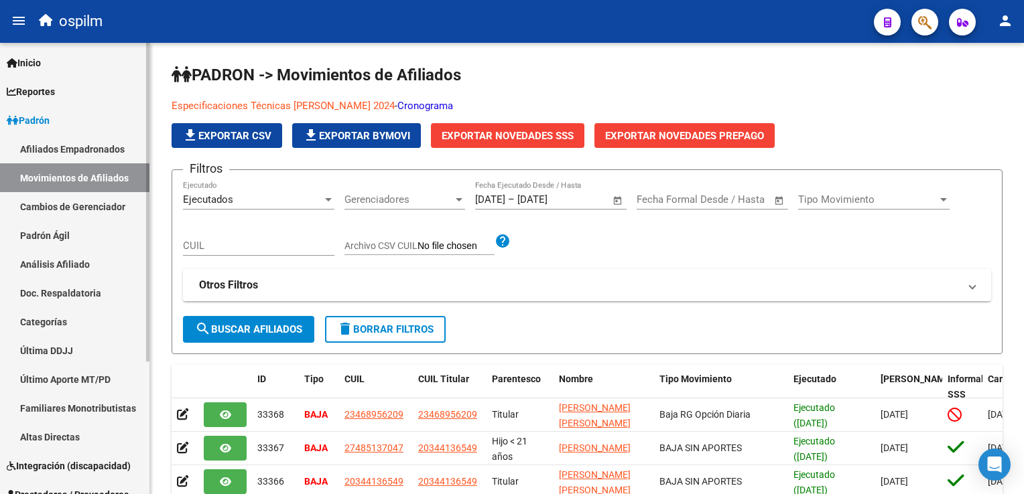
click at [60, 150] on link "Afiliados Empadronados" at bounding box center [74, 149] width 149 height 29
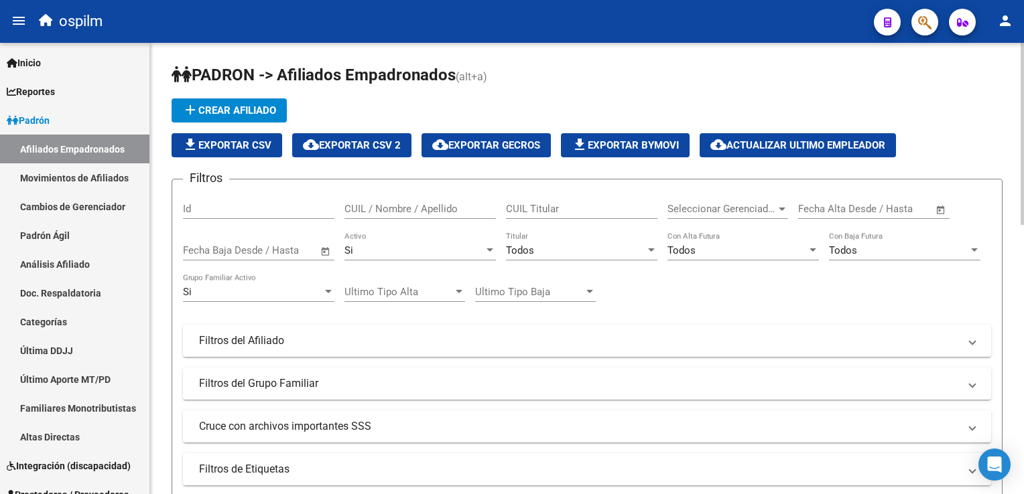
click at [746, 204] on span "Seleccionar Gerenciador" at bounding box center [721, 209] width 109 height 12
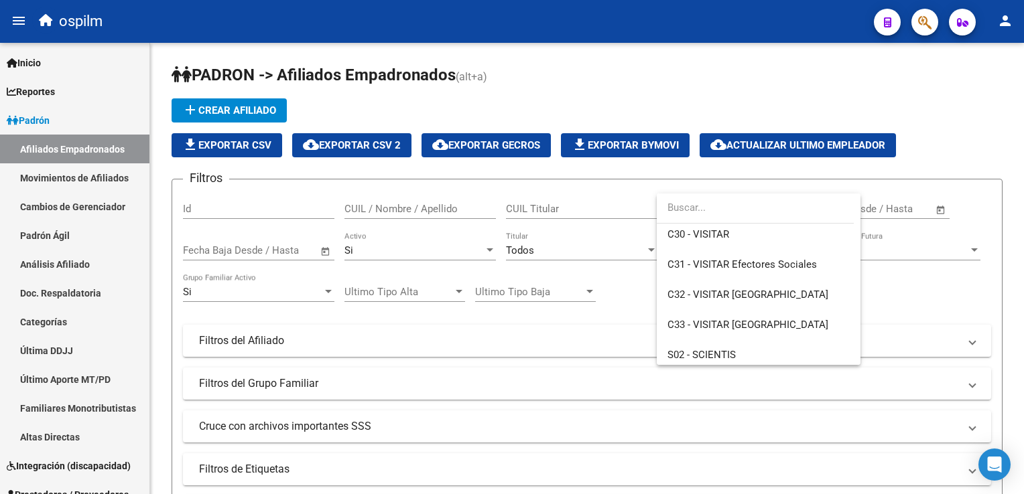
scroll to position [250, 0]
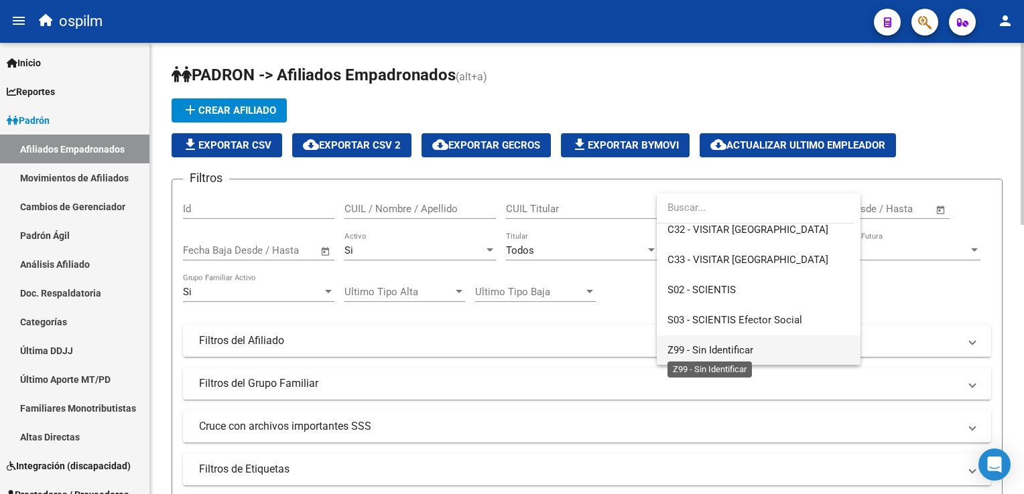
click at [750, 348] on span "Z99 - Sin Identificar" at bounding box center [710, 350] width 86 height 12
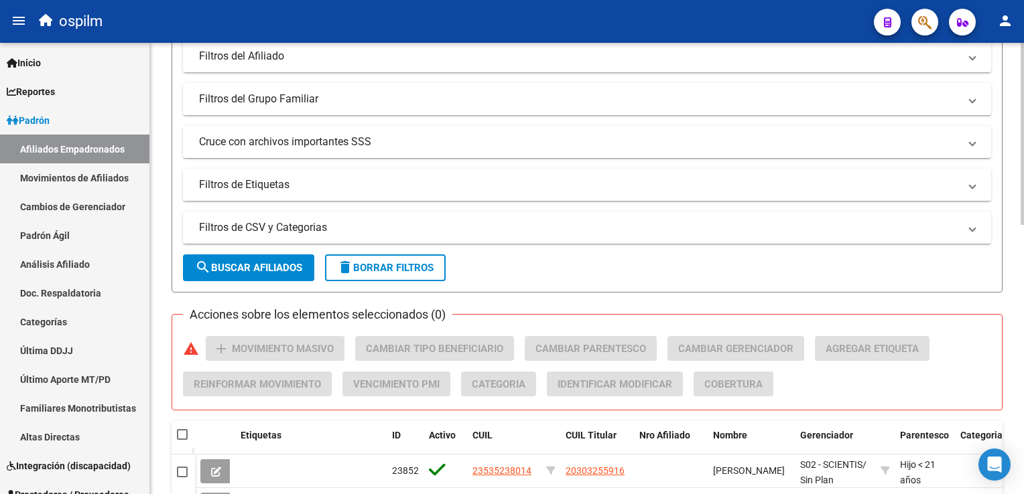
scroll to position [307, 0]
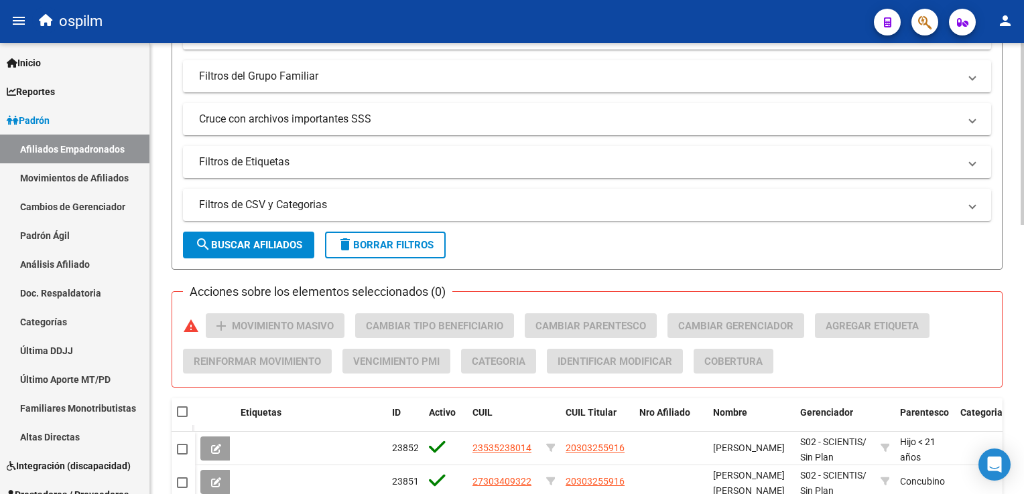
click at [1023, 275] on html "menu ospilm person Firma Express Inicio Calendario SSS Instructivos Contacto OS…" at bounding box center [512, 247] width 1024 height 494
click at [249, 240] on span "search Buscar Afiliados" at bounding box center [248, 245] width 107 height 12
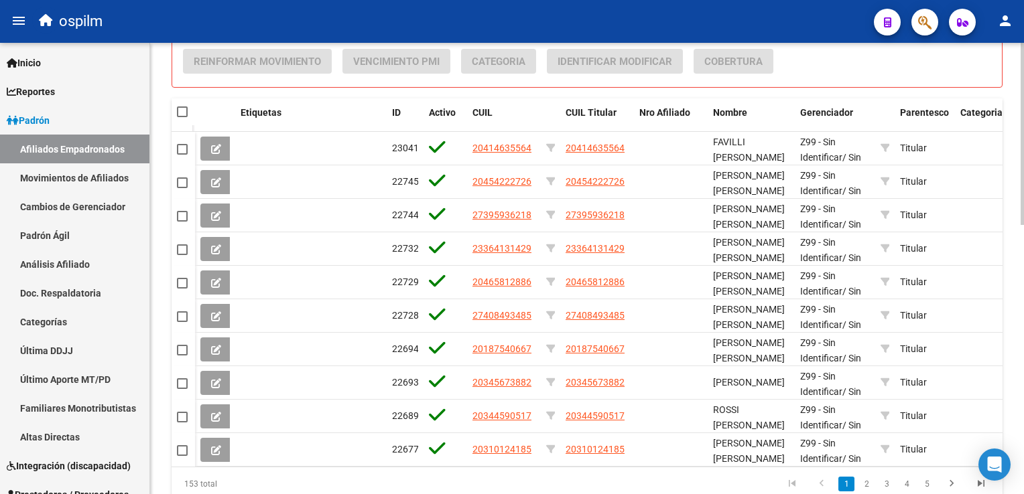
scroll to position [665, 0]
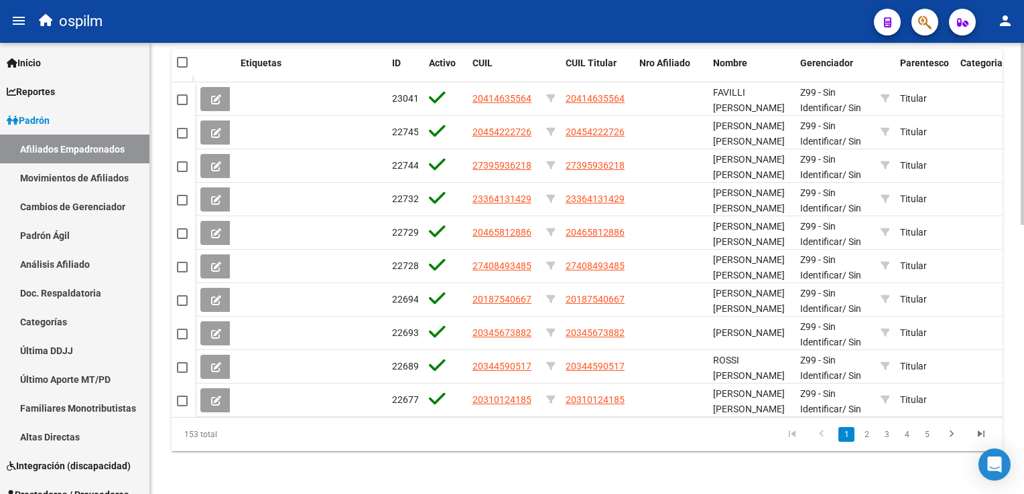
click at [1023, 340] on html "menu ospilm person Firma Express Inicio Calendario SSS Instructivos Contacto OS…" at bounding box center [512, 247] width 1024 height 494
click at [862, 435] on link "2" at bounding box center [866, 434] width 16 height 15
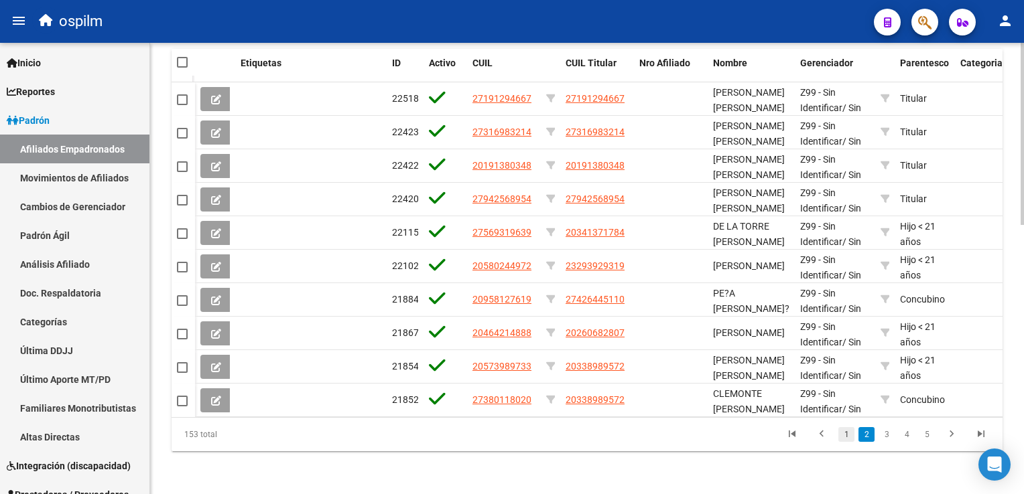
click at [842, 436] on link "1" at bounding box center [846, 434] width 16 height 15
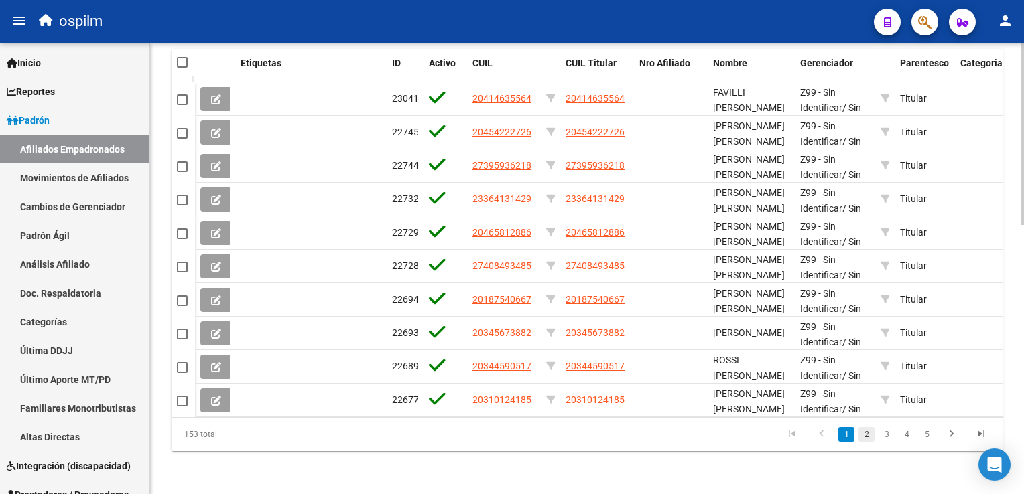
click at [863, 436] on link "2" at bounding box center [866, 434] width 16 height 15
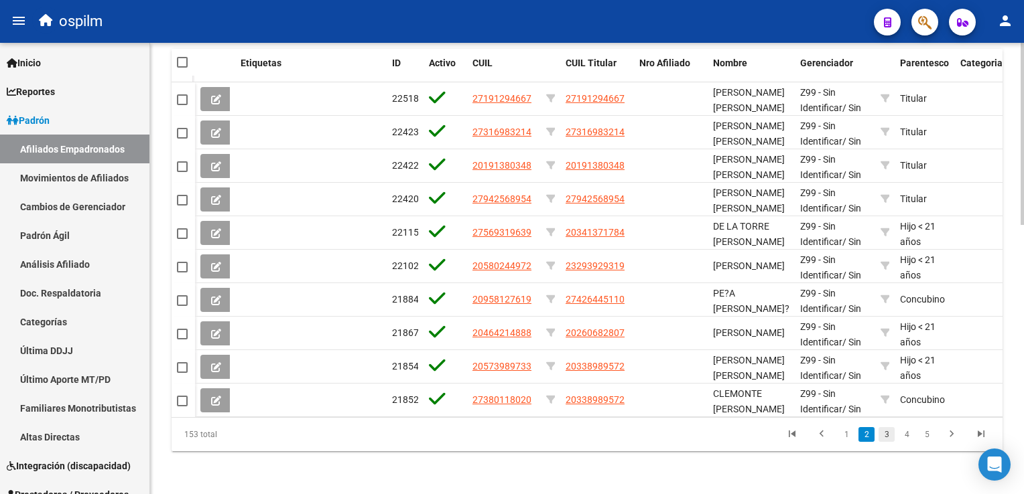
click at [882, 434] on link "3" at bounding box center [886, 434] width 16 height 15
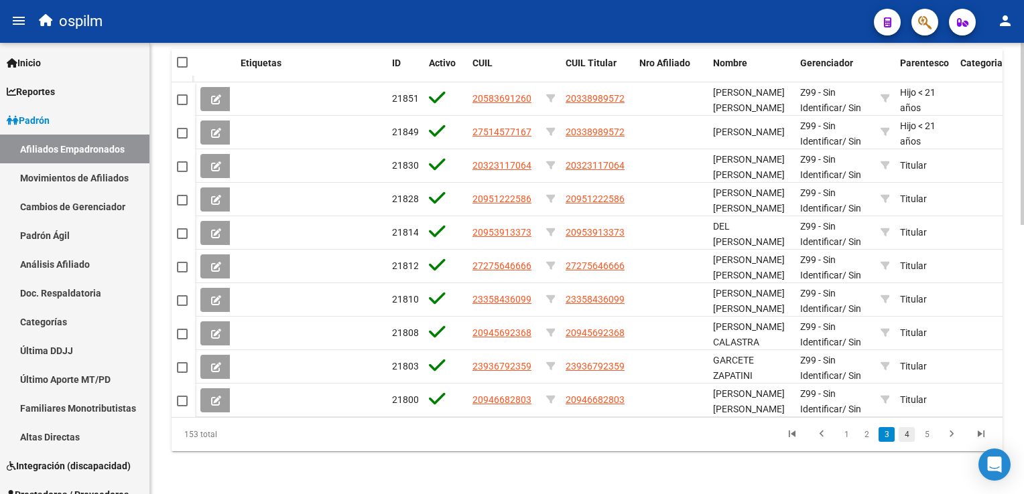
click at [904, 435] on link "4" at bounding box center [906, 434] width 16 height 15
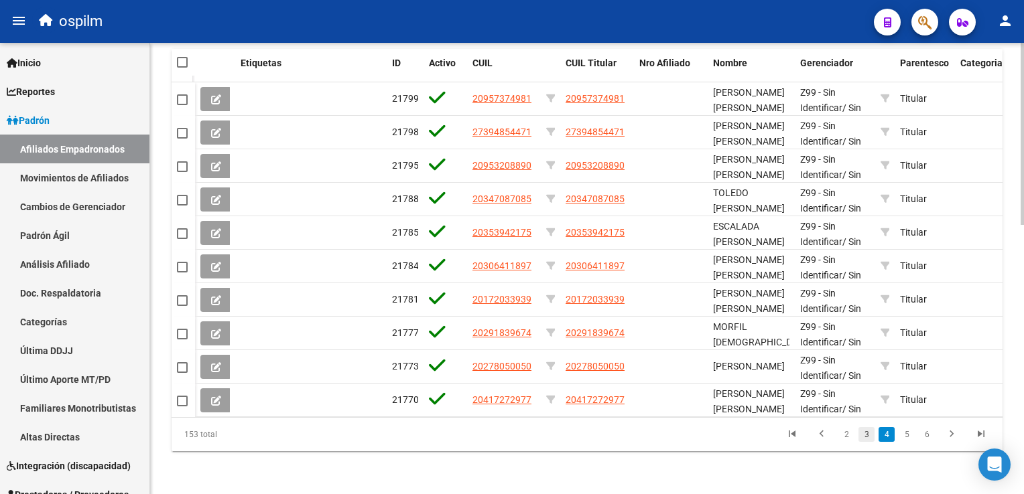
click at [865, 433] on link "3" at bounding box center [866, 434] width 16 height 15
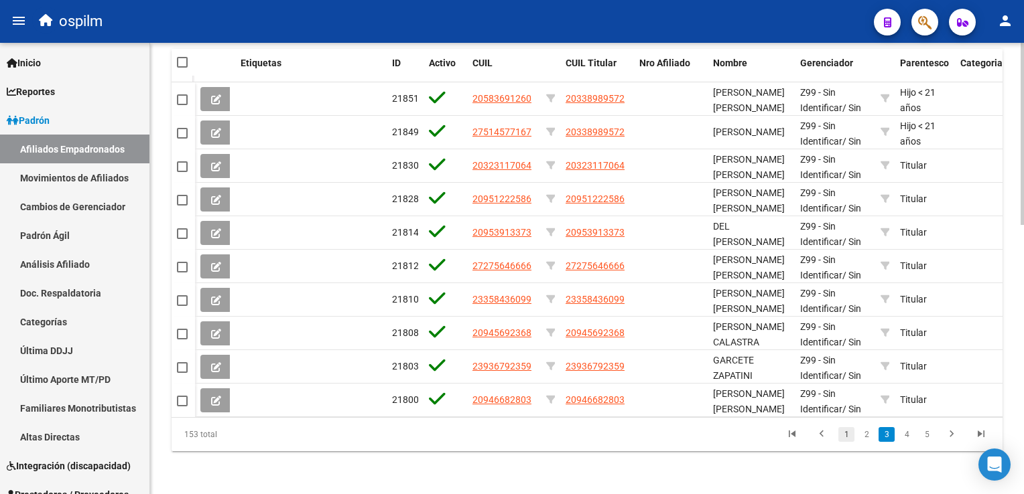
click at [845, 433] on link "1" at bounding box center [846, 434] width 16 height 15
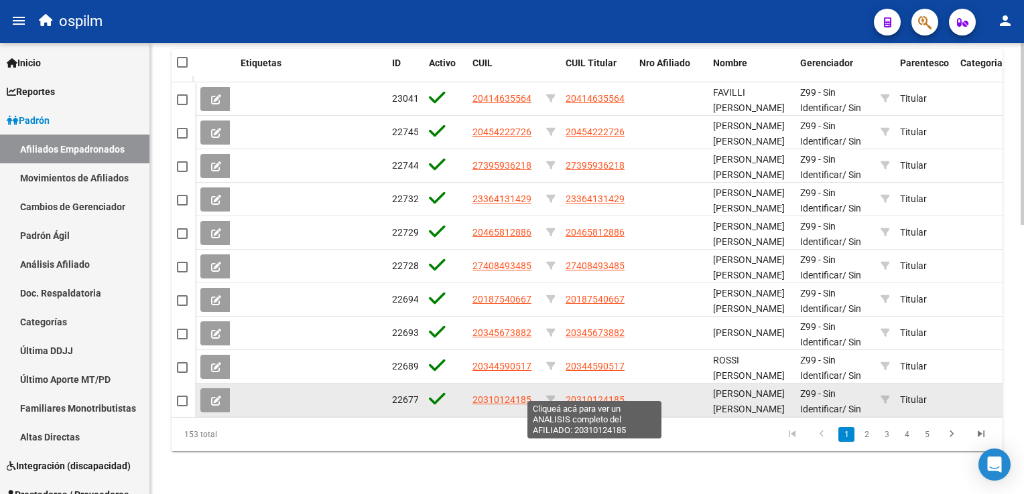
click at [610, 395] on span "20310124185" at bounding box center [594, 400] width 59 height 11
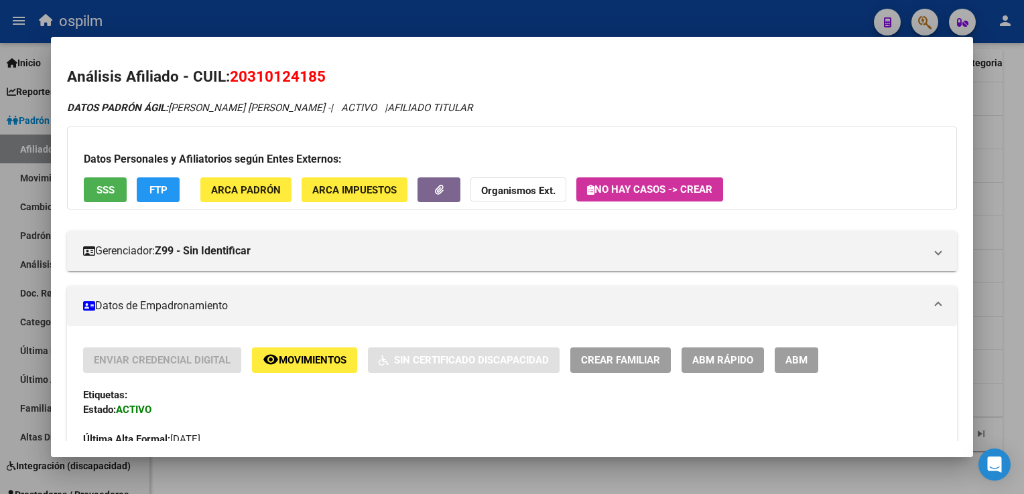
click at [306, 350] on button "remove_red_eye Movimientos" at bounding box center [304, 360] width 105 height 25
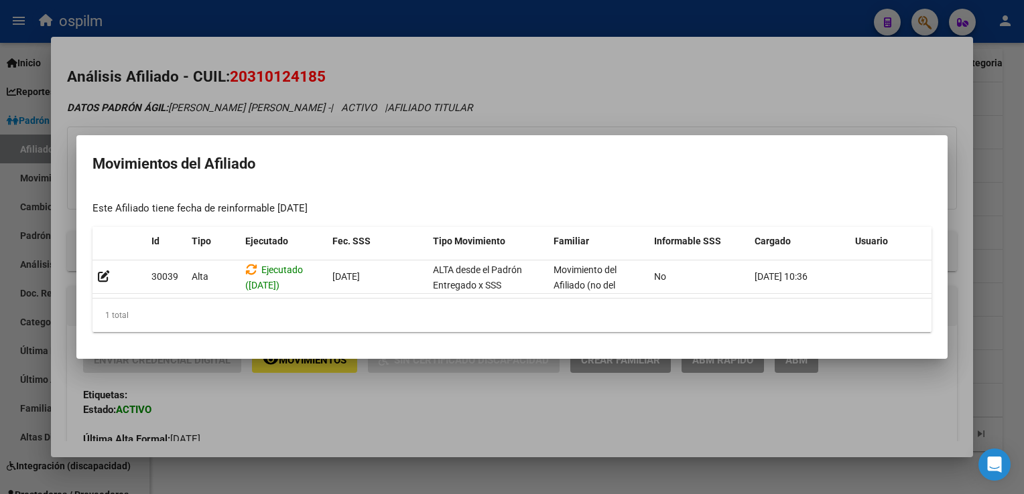
click at [579, 68] on div at bounding box center [512, 247] width 1024 height 494
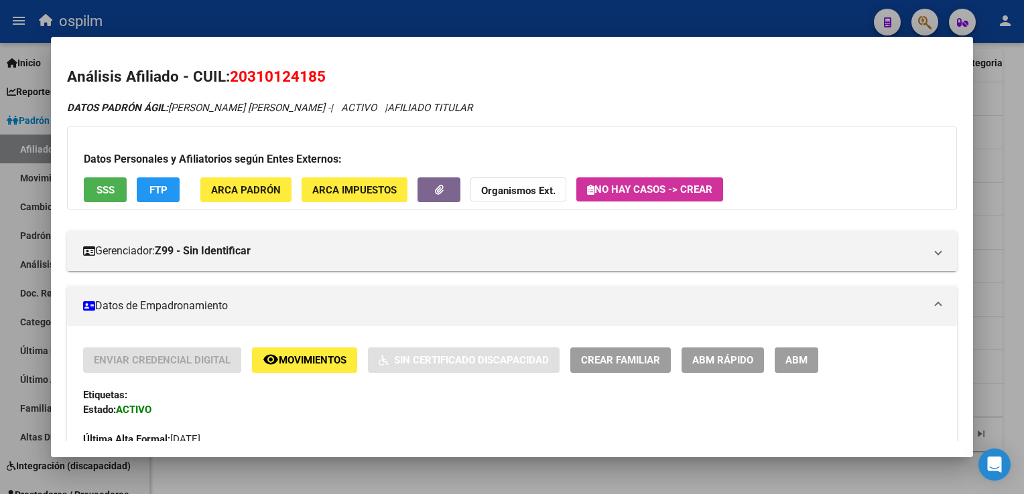
click at [1011, 167] on div at bounding box center [512, 247] width 1024 height 494
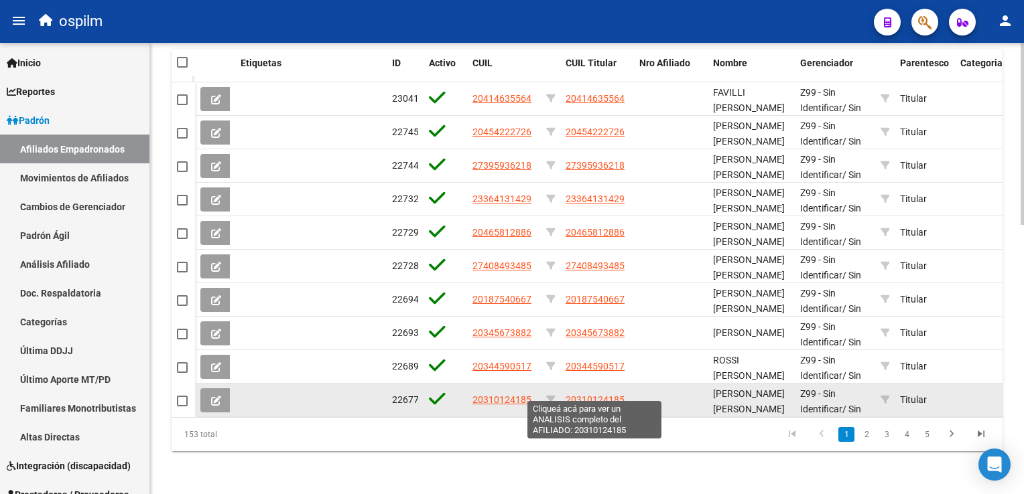
click at [614, 395] on span "20310124185" at bounding box center [594, 400] width 59 height 11
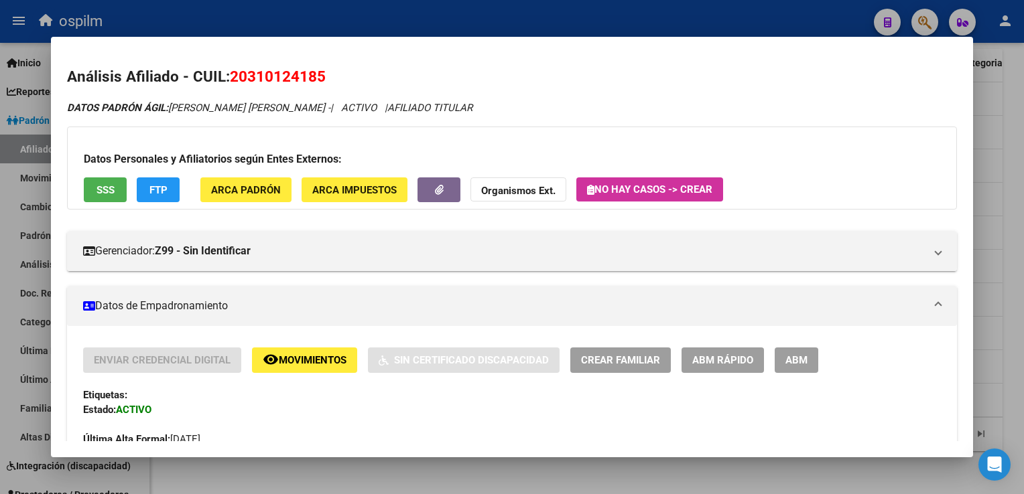
drag, startPoint x: 283, startPoint y: 77, endPoint x: 233, endPoint y: 76, distance: 49.6
click at [233, 76] on h2 "Análisis Afiliado - CUIL: 20310124185" at bounding box center [511, 77] width 889 height 23
click at [1009, 216] on div at bounding box center [512, 247] width 1024 height 494
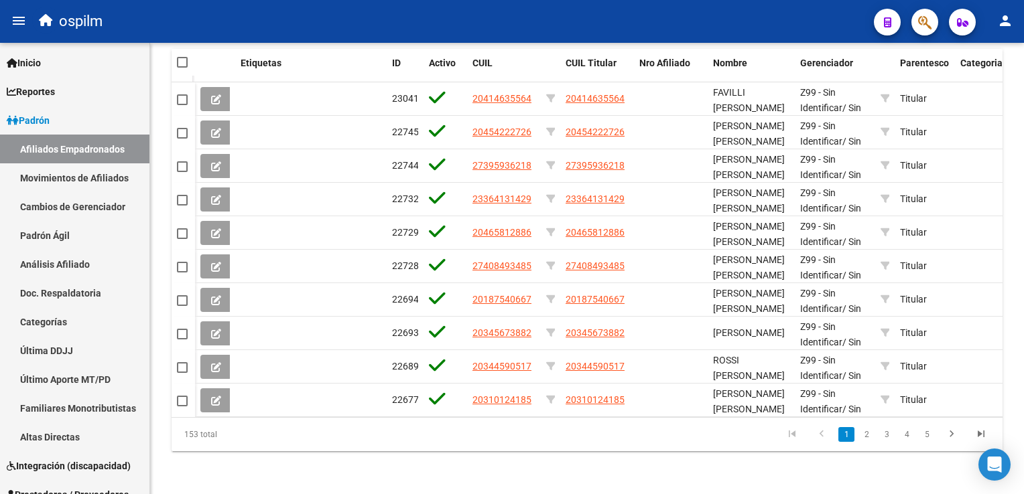
click at [868, 435] on link "2" at bounding box center [866, 434] width 16 height 15
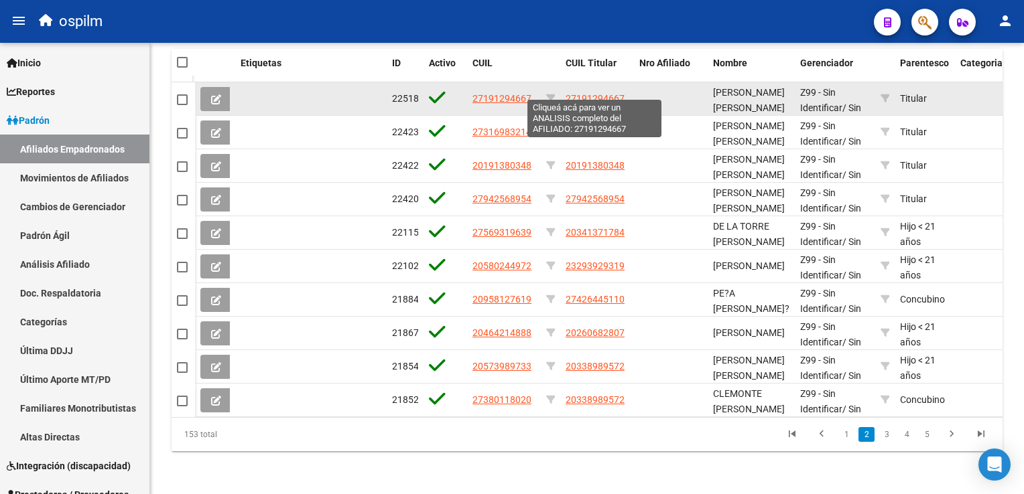
click at [596, 93] on span "27191294667" at bounding box center [594, 98] width 59 height 11
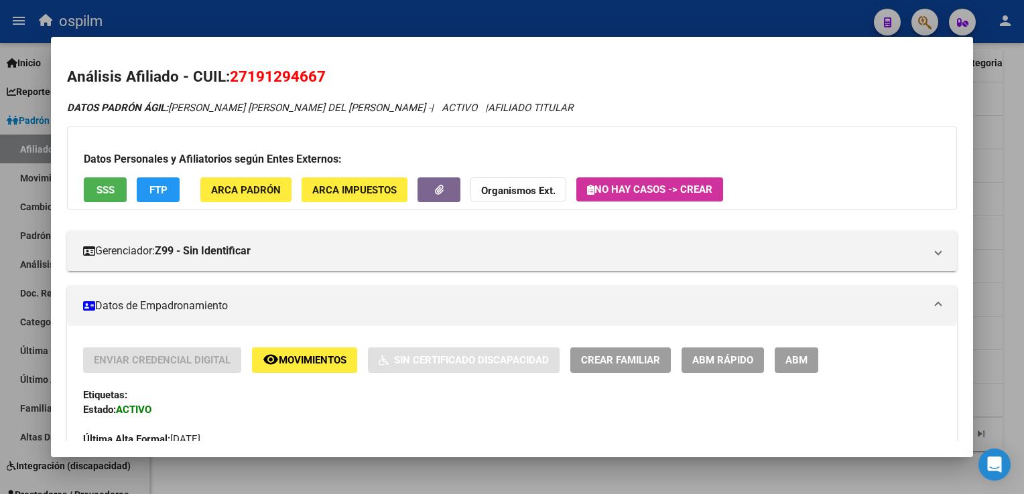
drag, startPoint x: 342, startPoint y: 83, endPoint x: 233, endPoint y: 85, distance: 108.5
click at [233, 85] on h2 "Análisis Afiliado - CUIL: 27191294667" at bounding box center [511, 77] width 889 height 23
copy span "27191294667"
click at [1009, 277] on div at bounding box center [512, 247] width 1024 height 494
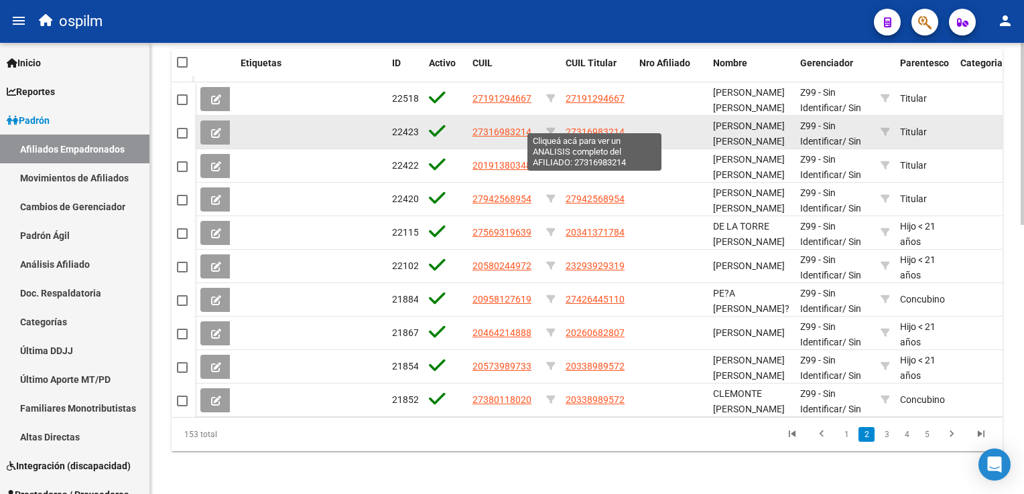
click at [618, 127] on span "27316983214" at bounding box center [594, 132] width 59 height 11
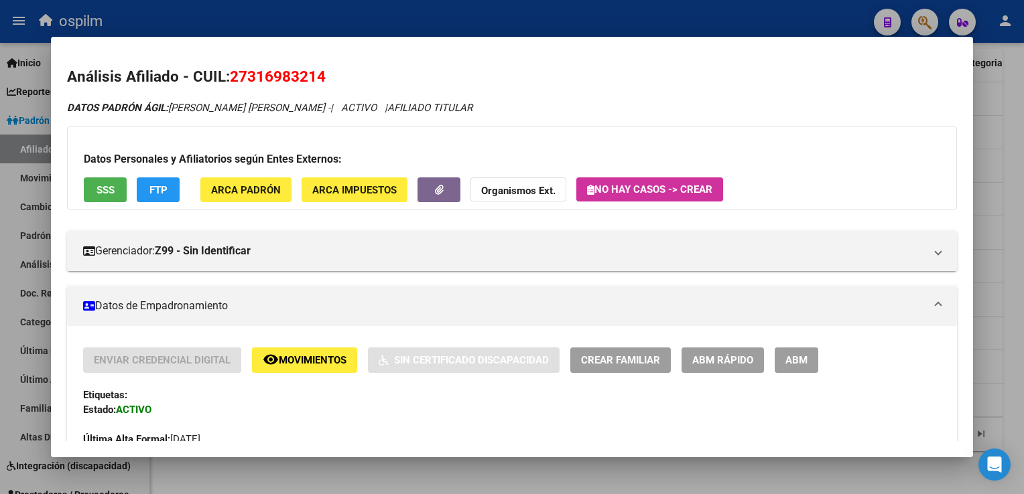
drag, startPoint x: 325, startPoint y: 80, endPoint x: 239, endPoint y: 74, distance: 85.9
click at [238, 74] on span "27316983214" at bounding box center [278, 76] width 96 height 17
drag, startPoint x: 239, startPoint y: 74, endPoint x: 233, endPoint y: 78, distance: 6.9
click at [233, 78] on span "27316983214" at bounding box center [278, 76] width 96 height 17
drag, startPoint x: 233, startPoint y: 78, endPoint x: 315, endPoint y: 84, distance: 81.9
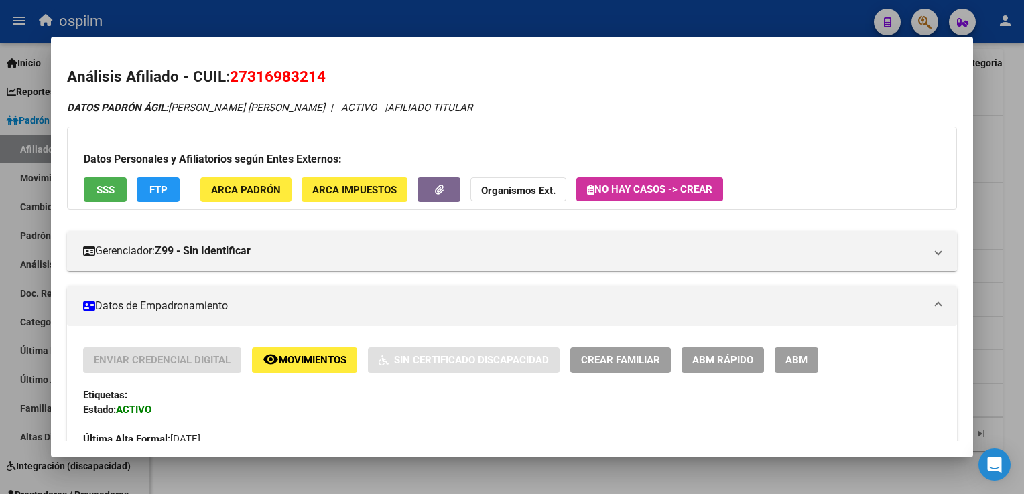
click at [315, 84] on span "27316983214" at bounding box center [278, 76] width 96 height 17
drag, startPoint x: 315, startPoint y: 84, endPoint x: 308, endPoint y: 74, distance: 11.5
copy span "27316983214"
click at [102, 185] on span "SSS" at bounding box center [105, 190] width 18 height 12
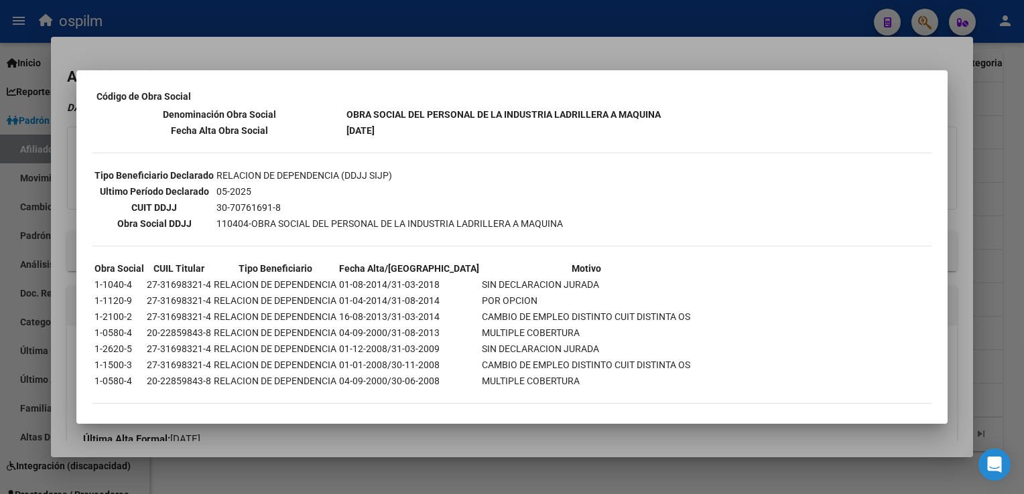
scroll to position [0, 0]
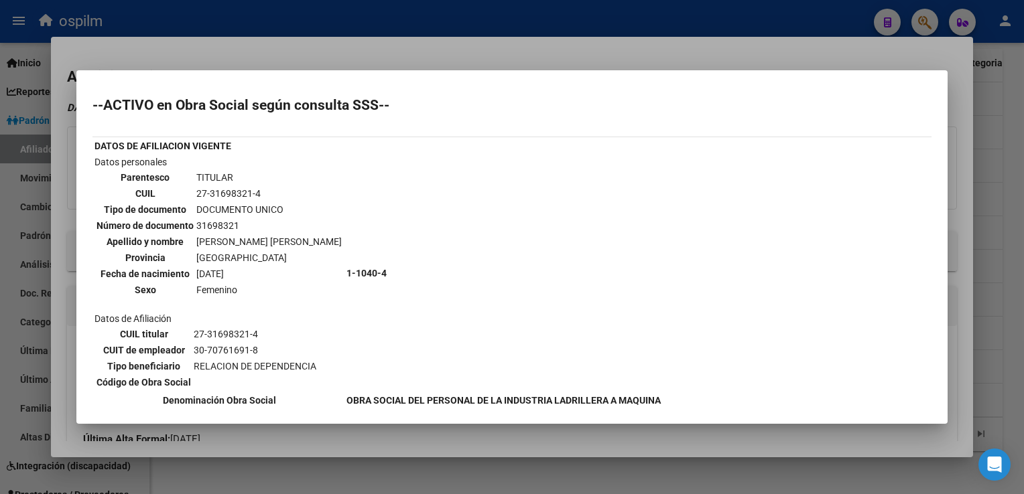
click at [399, 46] on div at bounding box center [512, 247] width 1024 height 494
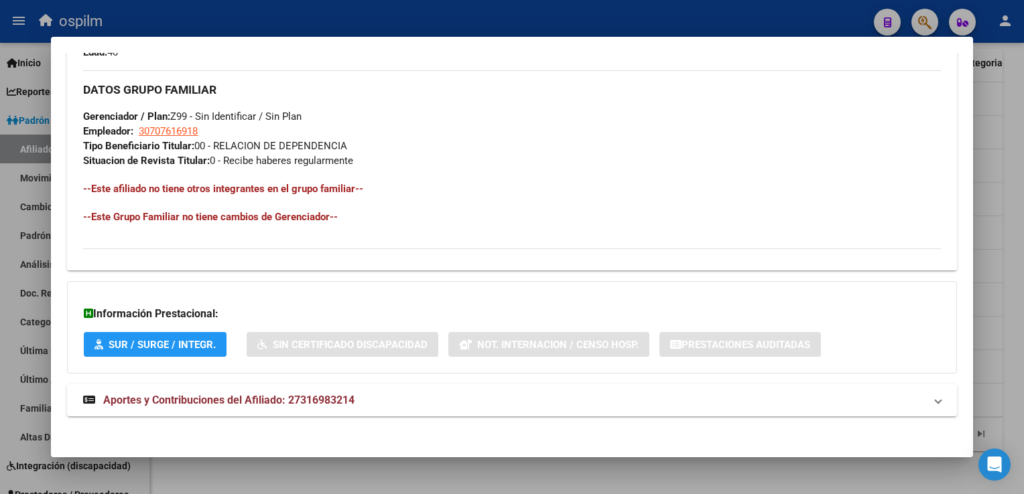
scroll to position [628, 0]
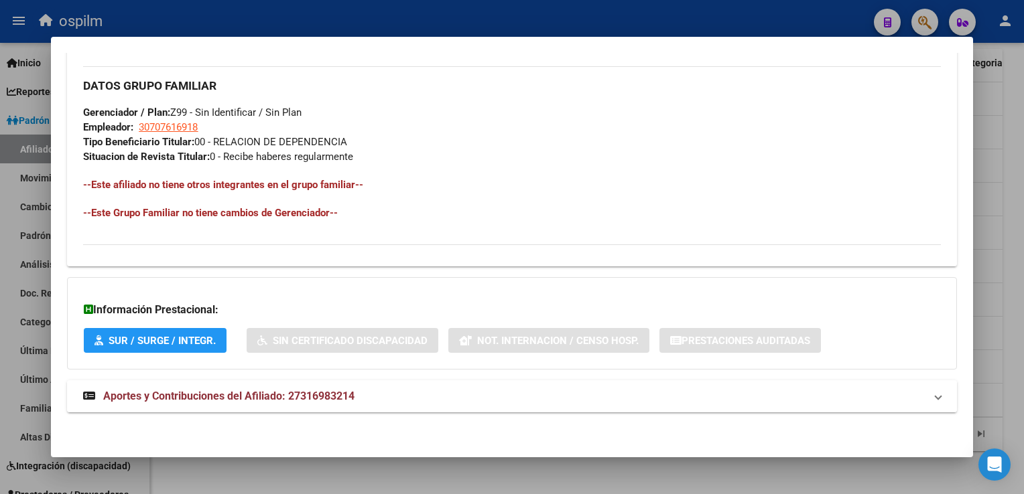
click at [222, 401] on span "Aportes y Contribuciones del Afiliado: 27316983214" at bounding box center [228, 396] width 251 height 13
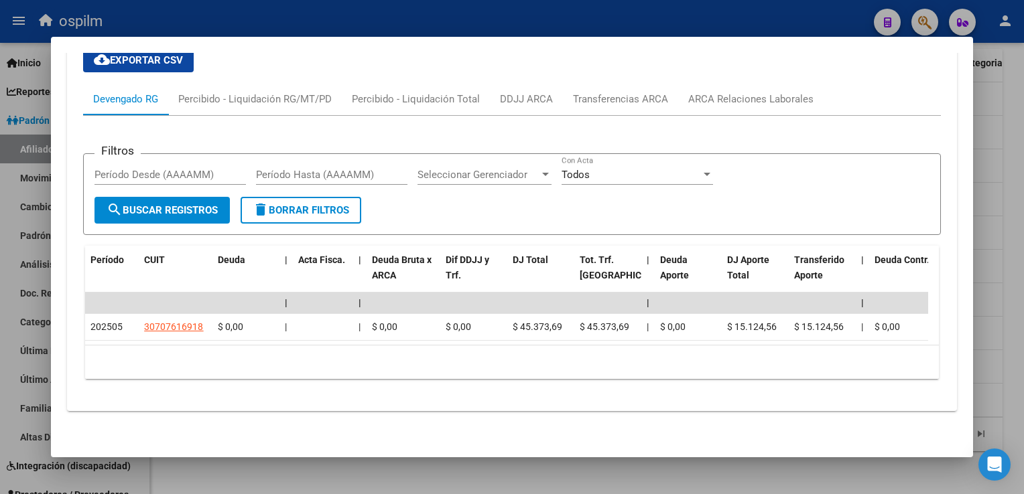
scroll to position [0, 0]
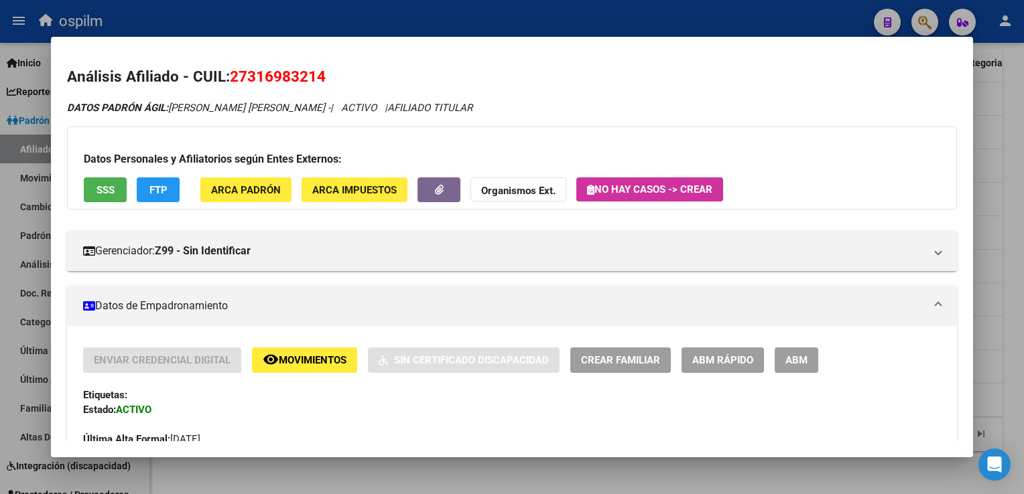
click at [164, 184] on span "FTP" at bounding box center [158, 190] width 18 height 12
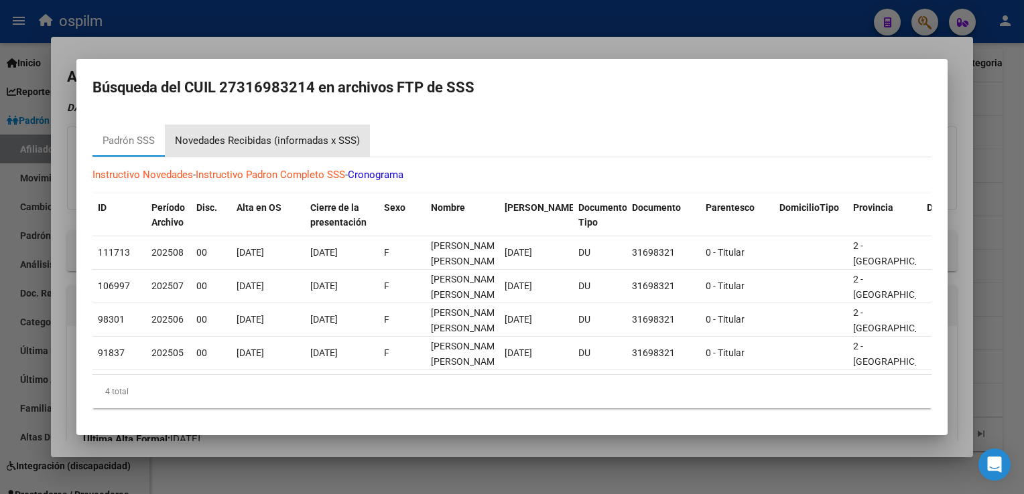
click at [265, 127] on div "Novedades Recibidas (informadas x SSS)" at bounding box center [267, 141] width 205 height 32
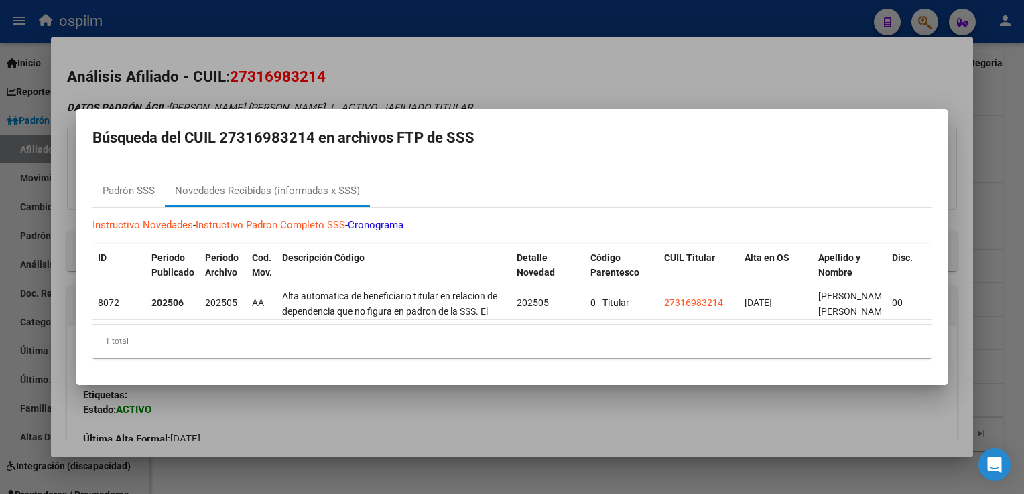
click at [576, 71] on div at bounding box center [512, 247] width 1024 height 494
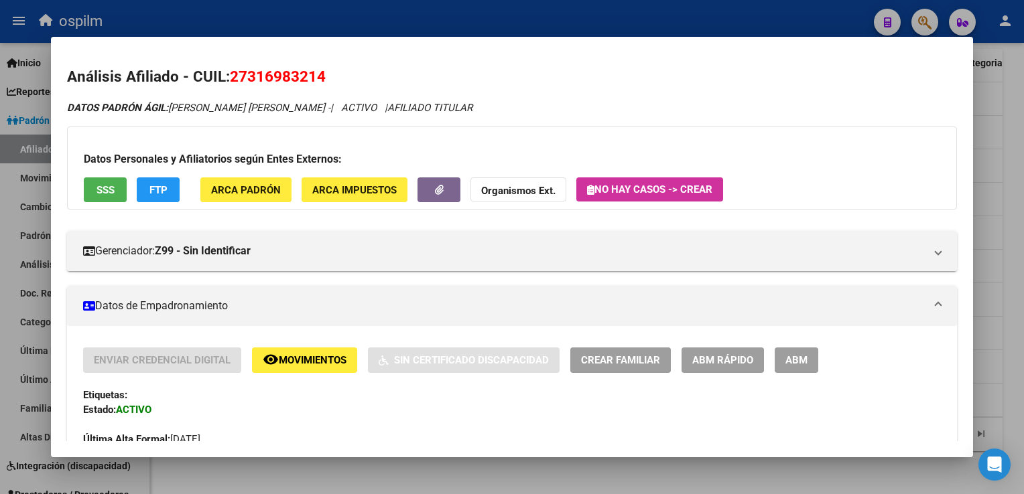
drag, startPoint x: 333, startPoint y: 78, endPoint x: 231, endPoint y: 84, distance: 102.0
click at [231, 84] on h2 "Análisis Afiliado - CUIL: 27316983214" at bounding box center [511, 77] width 889 height 23
copy span "27316983214"
click at [1015, 151] on div at bounding box center [512, 247] width 1024 height 494
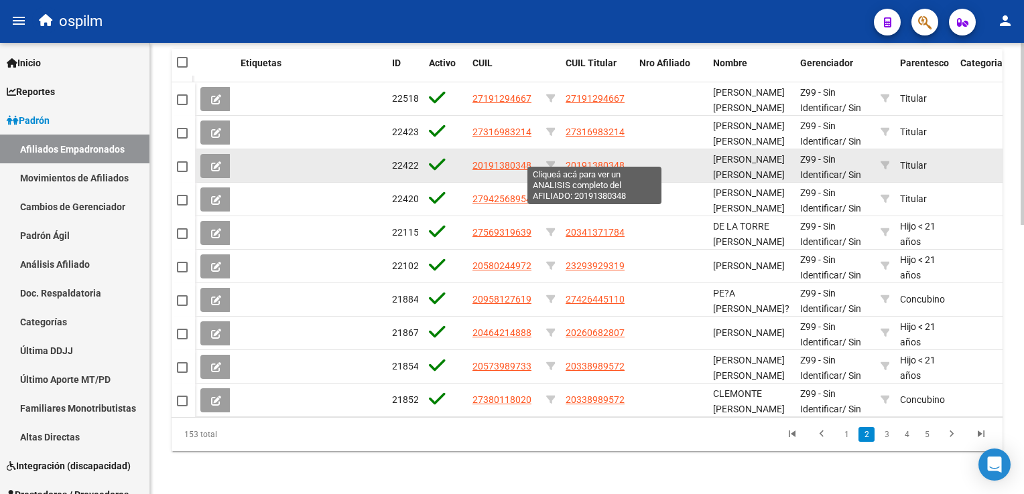
click at [601, 160] on span "20191380348" at bounding box center [594, 165] width 59 height 11
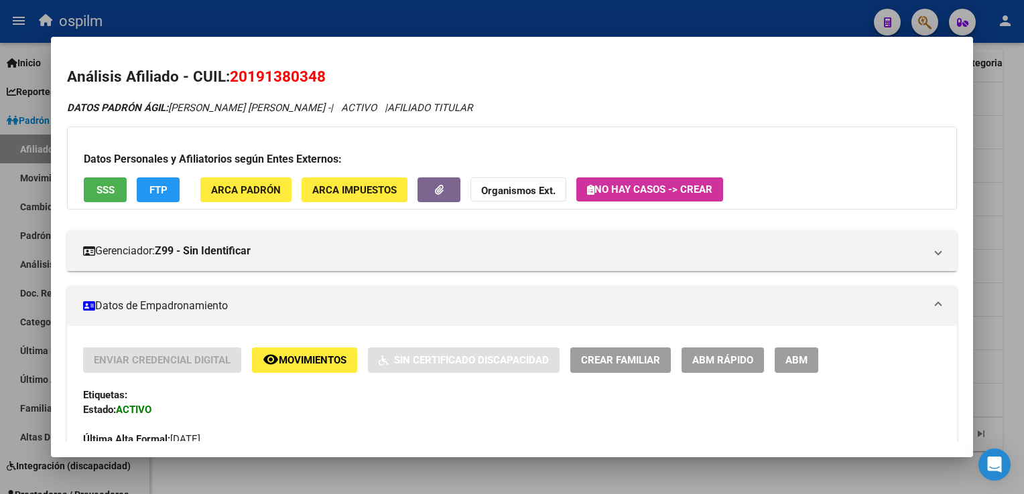
drag, startPoint x: 342, startPoint y: 76, endPoint x: 230, endPoint y: 82, distance: 112.7
click at [230, 82] on h2 "Análisis Afiliado - CUIL: 20191380348" at bounding box center [511, 77] width 889 height 23
copy span "20191380348"
click at [1002, 135] on div at bounding box center [512, 247] width 1024 height 494
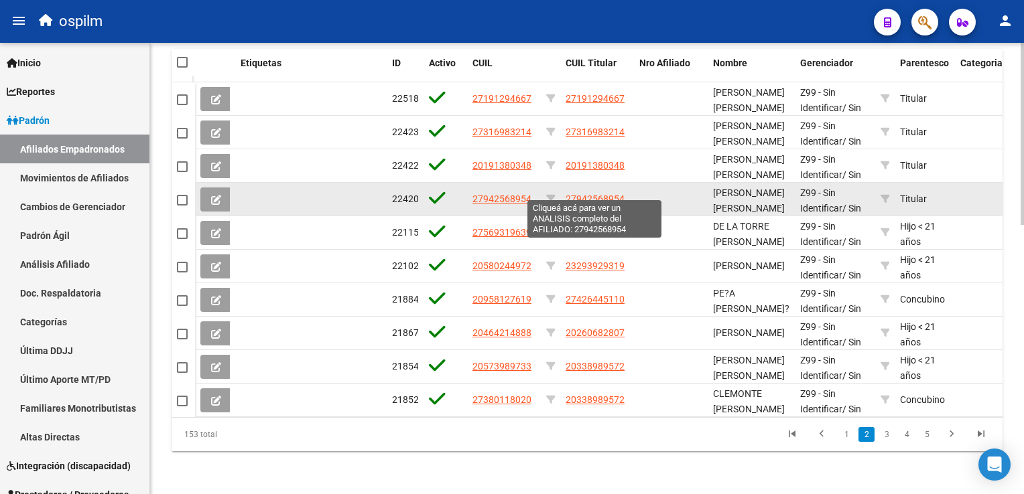
click at [597, 194] on span "27942568954" at bounding box center [594, 199] width 59 height 11
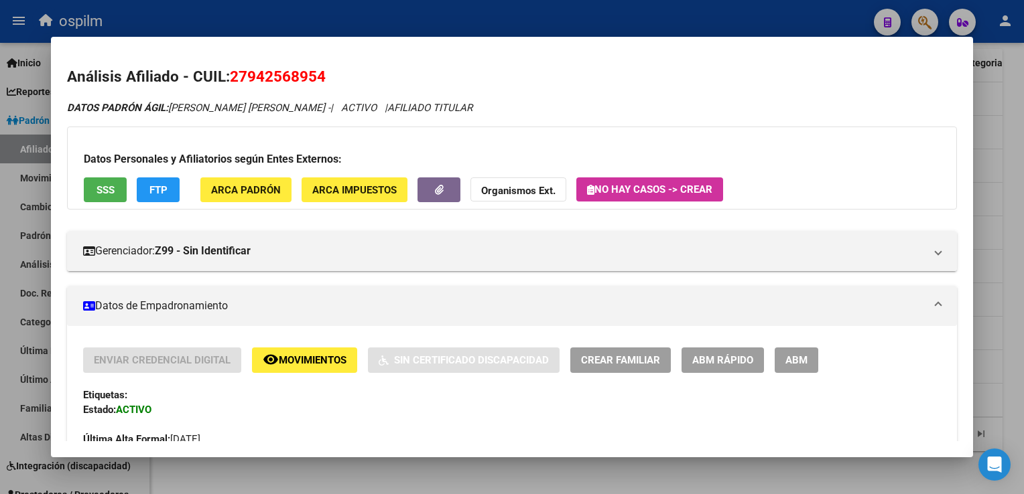
drag, startPoint x: 322, startPoint y: 72, endPoint x: 228, endPoint y: 82, distance: 95.0
click at [228, 82] on h2 "Análisis Afiliado - CUIL: 27942568954" at bounding box center [511, 77] width 889 height 23
copy h2 "27942568954"
click at [1010, 147] on div at bounding box center [512, 247] width 1024 height 494
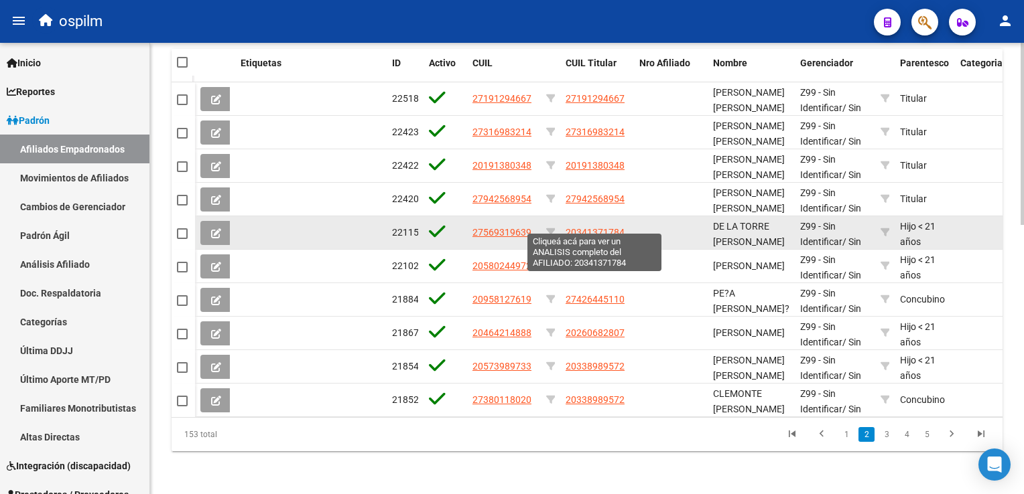
click at [585, 227] on span "20341371784" at bounding box center [594, 232] width 59 height 11
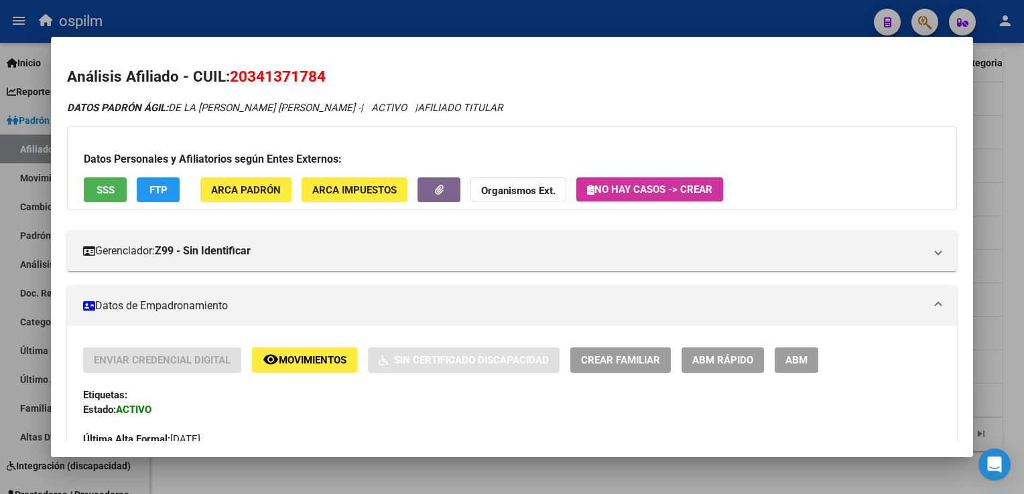
drag, startPoint x: 332, startPoint y: 79, endPoint x: 234, endPoint y: 82, distance: 98.5
click at [234, 82] on h2 "Análisis Afiliado - CUIL: 20341371784" at bounding box center [511, 77] width 889 height 23
copy span "20341371784"
click at [1010, 180] on div at bounding box center [512, 247] width 1024 height 494
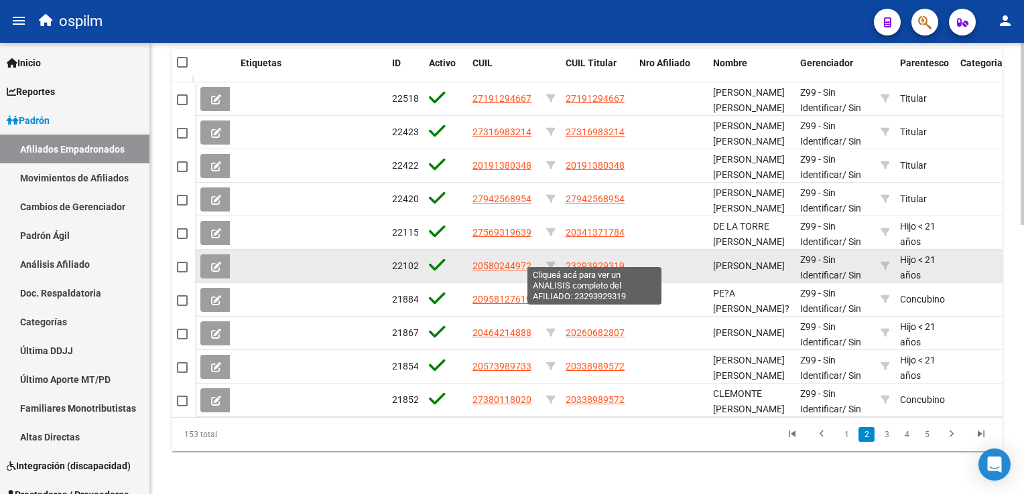
click at [599, 261] on span "23293929319" at bounding box center [594, 266] width 59 height 11
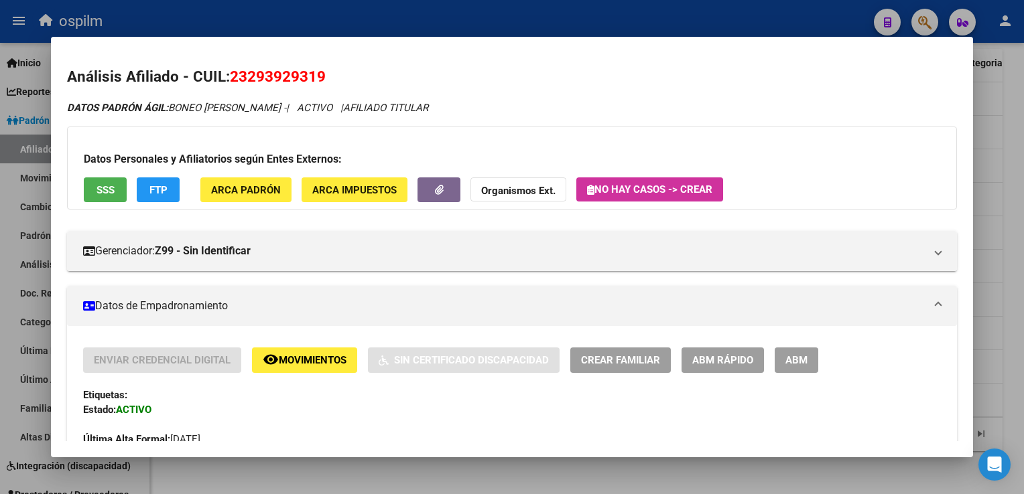
drag, startPoint x: 340, startPoint y: 77, endPoint x: 234, endPoint y: 78, distance: 106.5
click at [234, 78] on h2 "Análisis Afiliado - CUIL: 23293929319" at bounding box center [511, 77] width 889 height 23
copy span "23293929319"
click at [1009, 127] on div at bounding box center [512, 247] width 1024 height 494
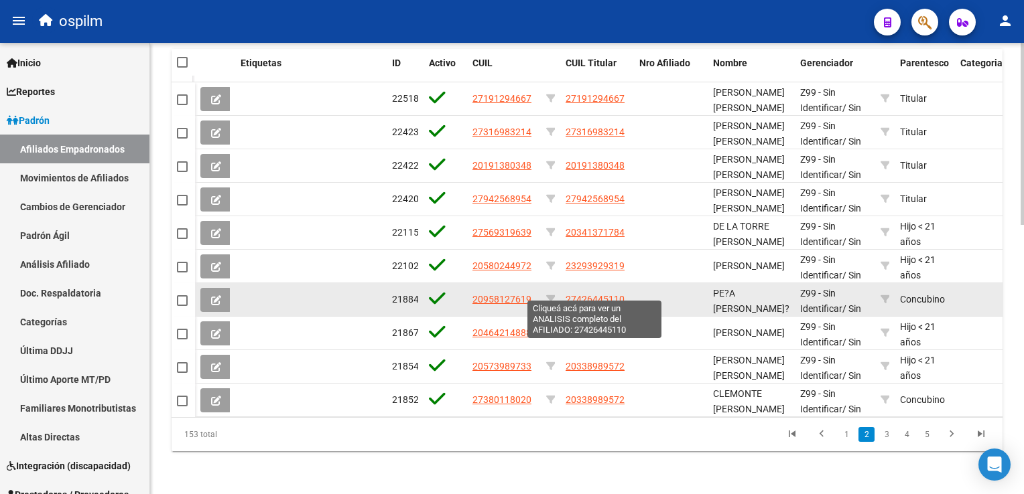
click at [592, 294] on span "27426445110" at bounding box center [594, 299] width 59 height 11
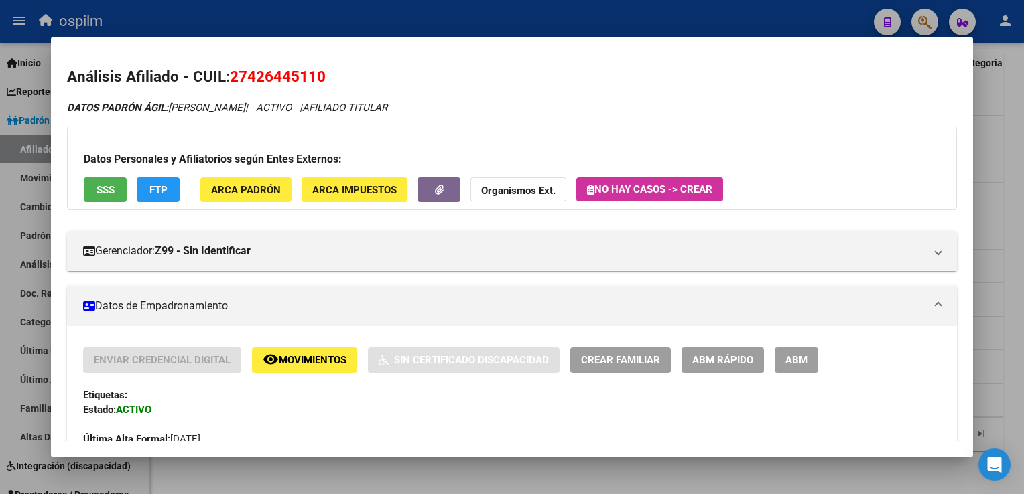
drag, startPoint x: 332, startPoint y: 74, endPoint x: 230, endPoint y: 80, distance: 102.0
click at [230, 80] on h2 "Análisis Afiliado - CUIL: 27426445110" at bounding box center [511, 77] width 889 height 23
copy span "27426445110"
click at [1010, 163] on div at bounding box center [512, 247] width 1024 height 494
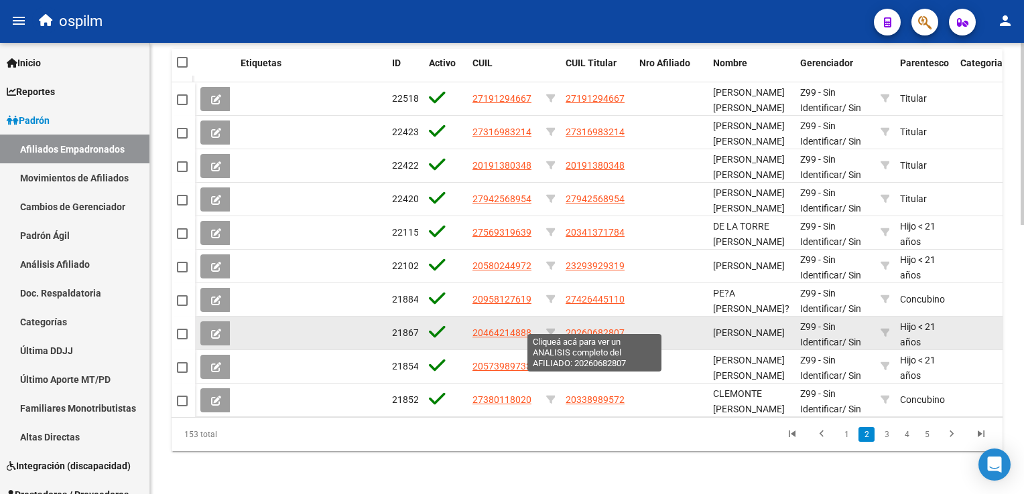
click at [611, 328] on span "20260682807" at bounding box center [594, 333] width 59 height 11
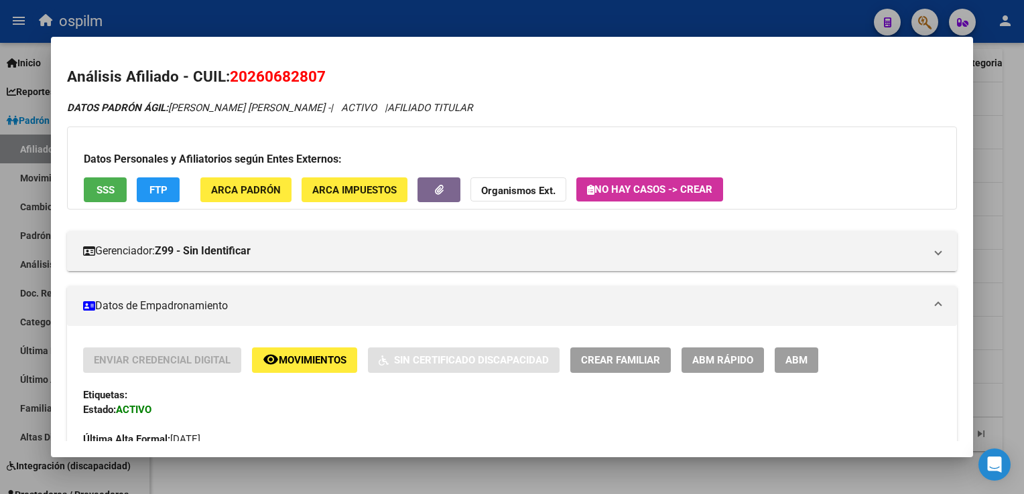
drag, startPoint x: 332, startPoint y: 80, endPoint x: 232, endPoint y: 84, distance: 100.6
click at [232, 84] on h2 "Análisis Afiliado - CUIL: 20260682807" at bounding box center [511, 77] width 889 height 23
copy span "20260682807"
click at [1007, 158] on div at bounding box center [512, 247] width 1024 height 494
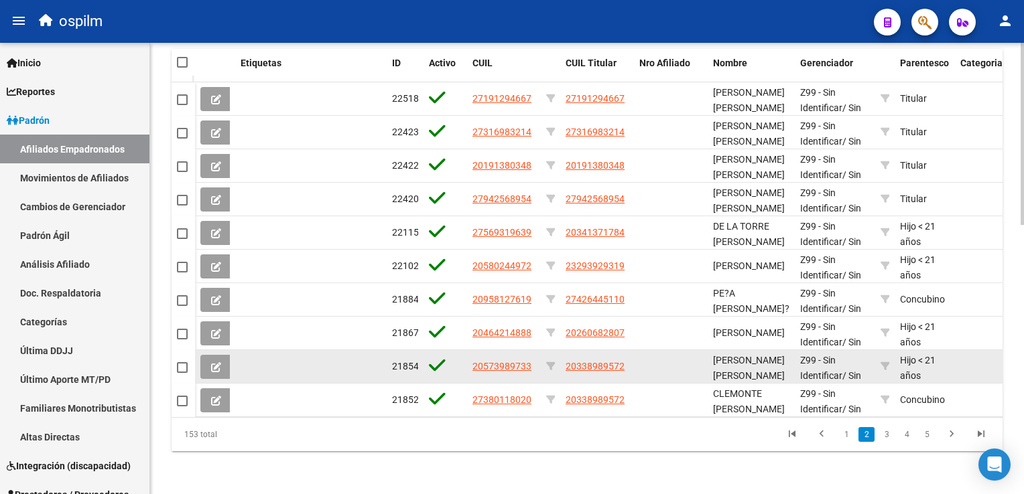
click at [593, 362] on app-link-go-to "20338989572" at bounding box center [594, 366] width 59 height 15
click at [597, 361] on span "20338989572" at bounding box center [594, 366] width 59 height 11
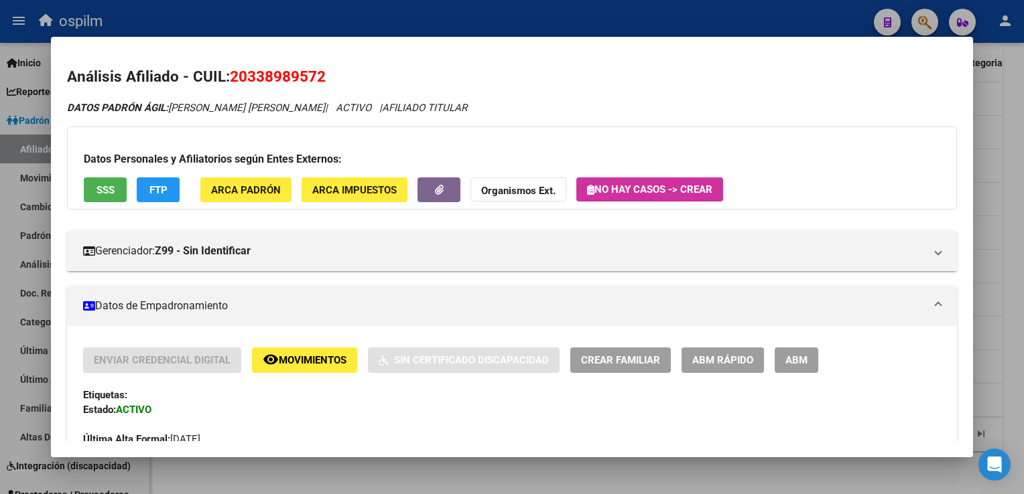
drag, startPoint x: 329, startPoint y: 77, endPoint x: 235, endPoint y: 80, distance: 93.8
click at [235, 80] on h2 "Análisis Afiliado - CUIL: 20338989572" at bounding box center [511, 77] width 889 height 23
click at [1007, 166] on div at bounding box center [512, 247] width 1024 height 494
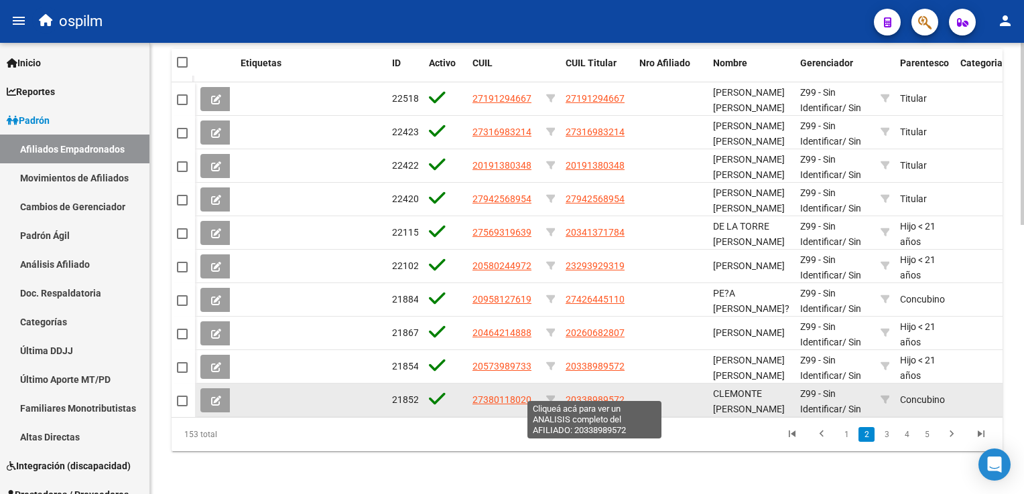
click at [593, 395] on span "20338989572" at bounding box center [594, 400] width 59 height 11
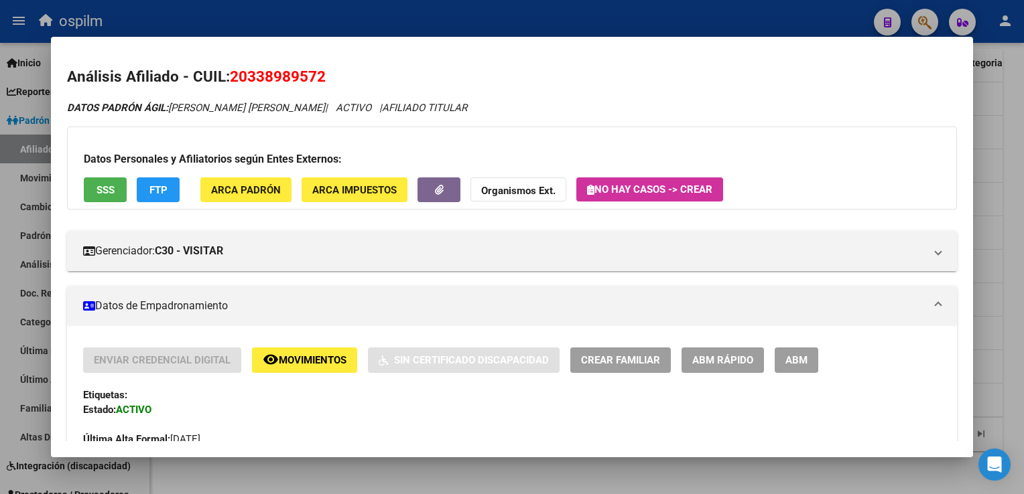
drag, startPoint x: 341, startPoint y: 78, endPoint x: 228, endPoint y: 80, distance: 113.2
click at [228, 80] on h2 "Análisis Afiliado - CUIL: 20338989572" at bounding box center [511, 77] width 889 height 23
click at [1002, 129] on div at bounding box center [512, 247] width 1024 height 494
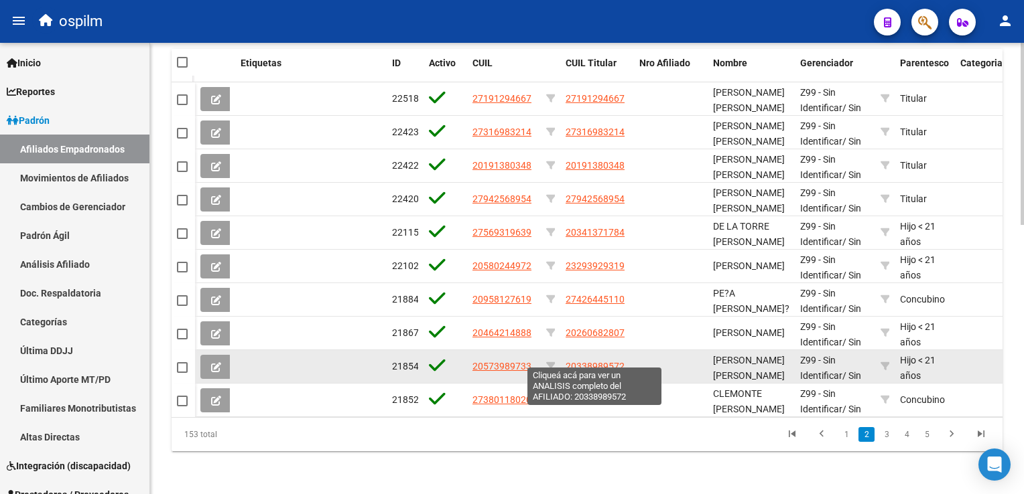
click at [585, 361] on span "20338989572" at bounding box center [594, 366] width 59 height 11
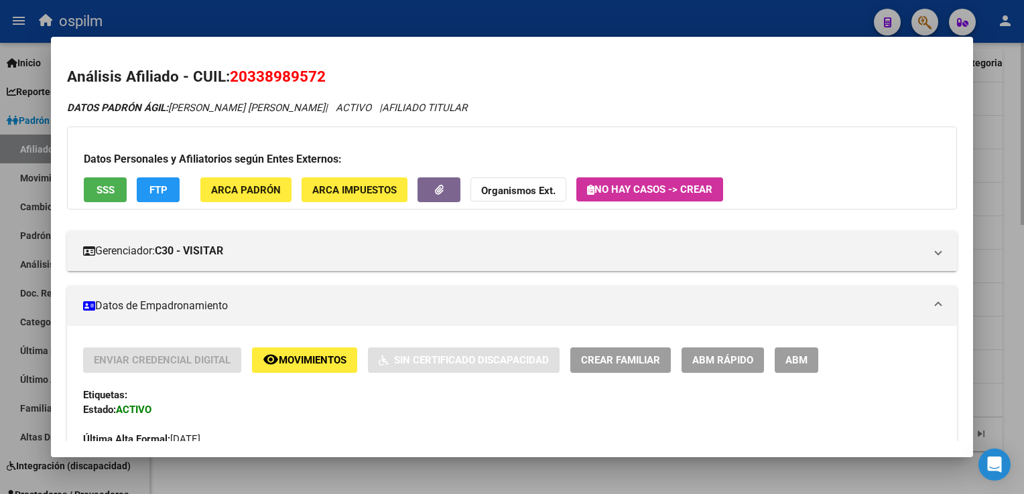
click at [1017, 162] on div at bounding box center [512, 247] width 1024 height 494
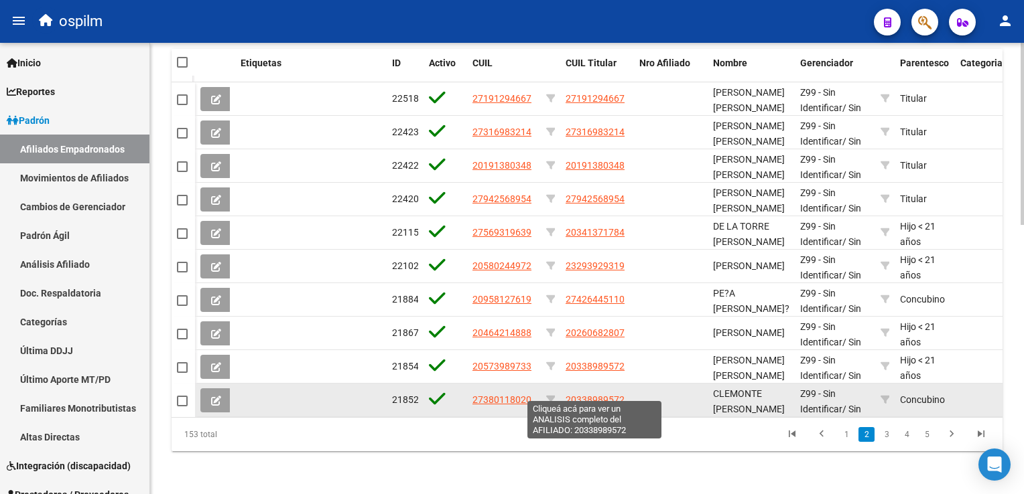
click at [610, 395] on span "20338989572" at bounding box center [594, 400] width 59 height 11
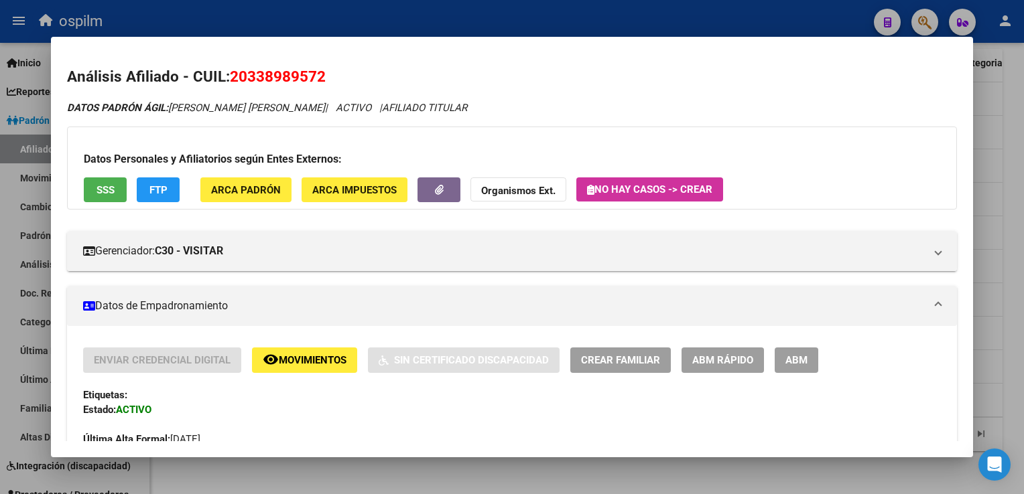
click at [1014, 272] on div at bounding box center [512, 247] width 1024 height 494
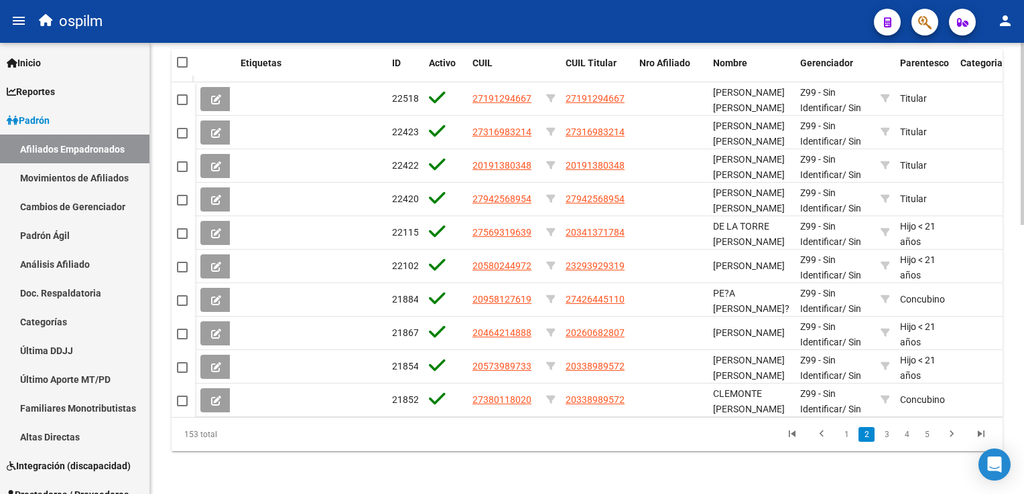
click at [1022, 327] on div at bounding box center [1021, 403] width 3 height 182
click at [884, 430] on link "3" at bounding box center [886, 434] width 16 height 15
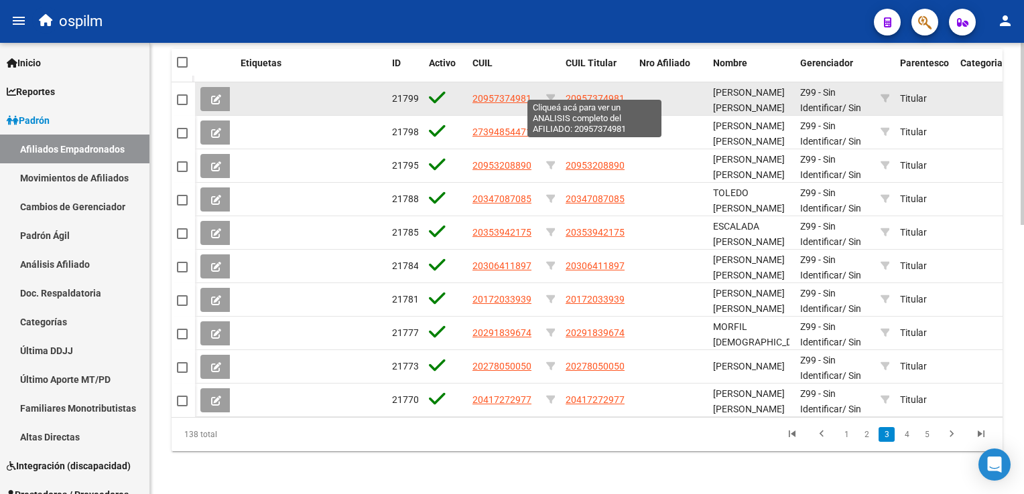
click at [589, 93] on span "20957374981" at bounding box center [594, 98] width 59 height 11
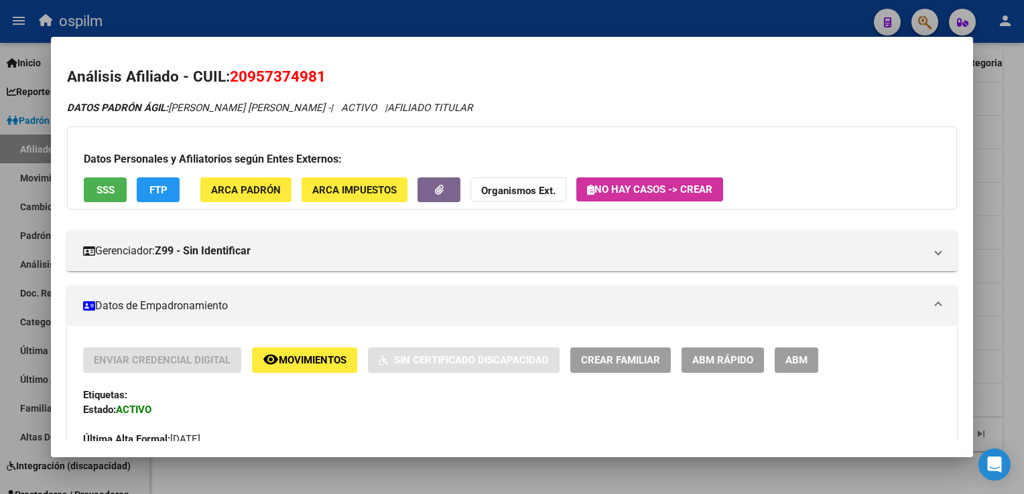
drag, startPoint x: 334, startPoint y: 76, endPoint x: 228, endPoint y: 74, distance: 105.9
click at [228, 74] on h2 "Análisis Afiliado - CUIL: 20957374981" at bounding box center [511, 77] width 889 height 23
click at [994, 234] on div at bounding box center [512, 247] width 1024 height 494
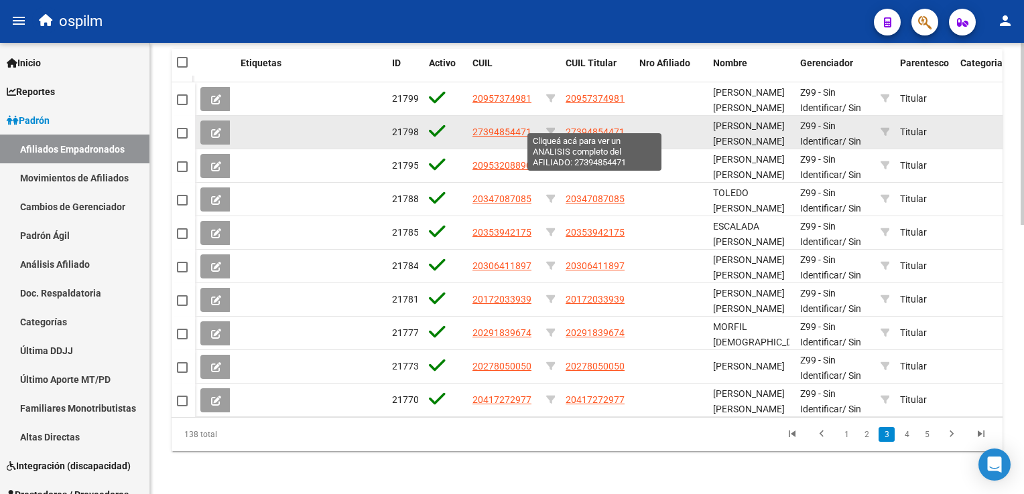
click at [602, 127] on span "27394854471" at bounding box center [594, 132] width 59 height 11
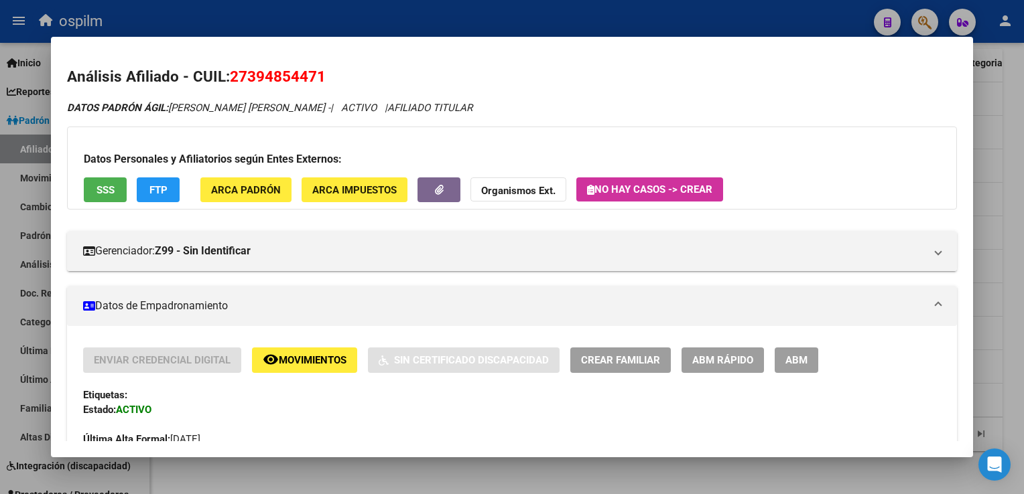
drag, startPoint x: 324, startPoint y: 81, endPoint x: 230, endPoint y: 82, distance: 94.5
click at [230, 82] on h2 "Análisis Afiliado - CUIL: 27394854471" at bounding box center [511, 77] width 889 height 23
click at [988, 217] on div at bounding box center [512, 247] width 1024 height 494
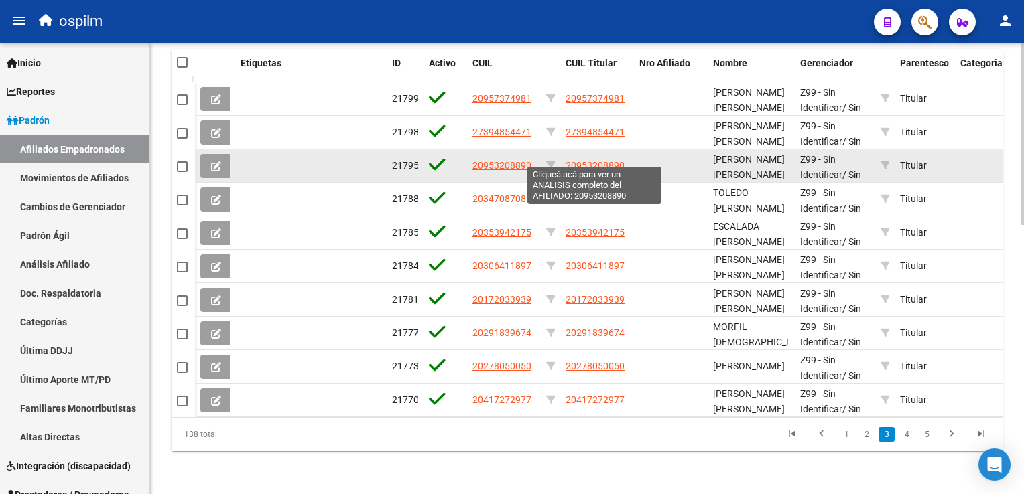
click at [594, 160] on span "20953208890" at bounding box center [594, 165] width 59 height 11
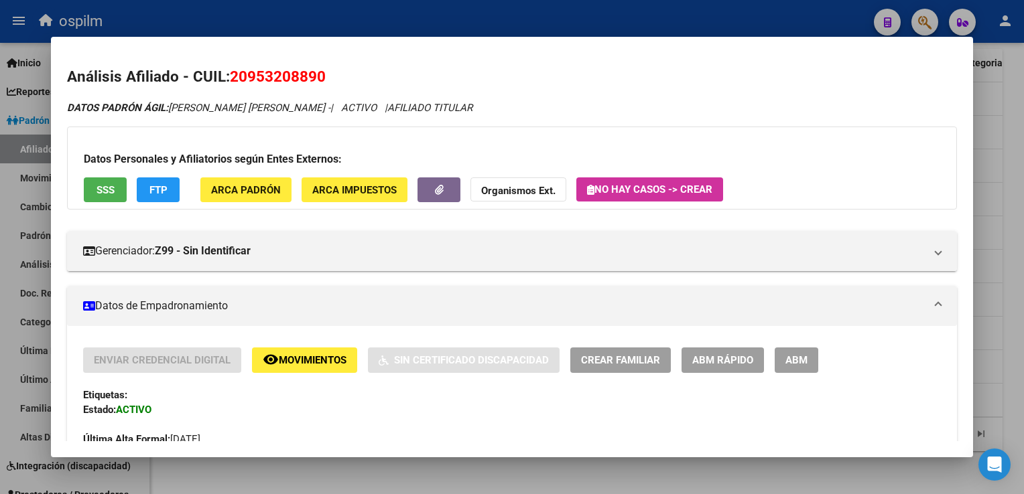
drag, startPoint x: 342, startPoint y: 77, endPoint x: 229, endPoint y: 77, distance: 113.2
click at [229, 77] on h2 "Análisis Afiliado - CUIL: 20953208890" at bounding box center [511, 77] width 889 height 23
click at [1005, 113] on div at bounding box center [512, 247] width 1024 height 494
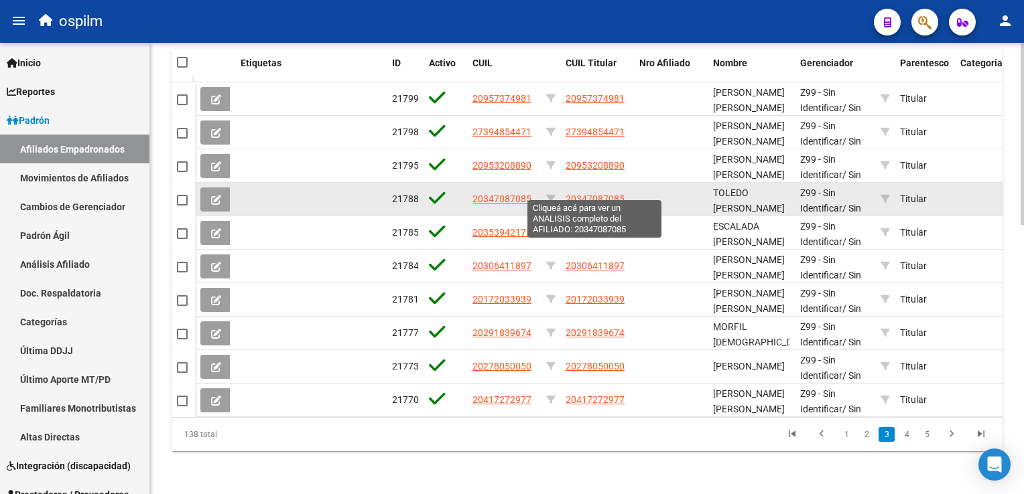
click at [585, 194] on span "20347087085" at bounding box center [594, 199] width 59 height 11
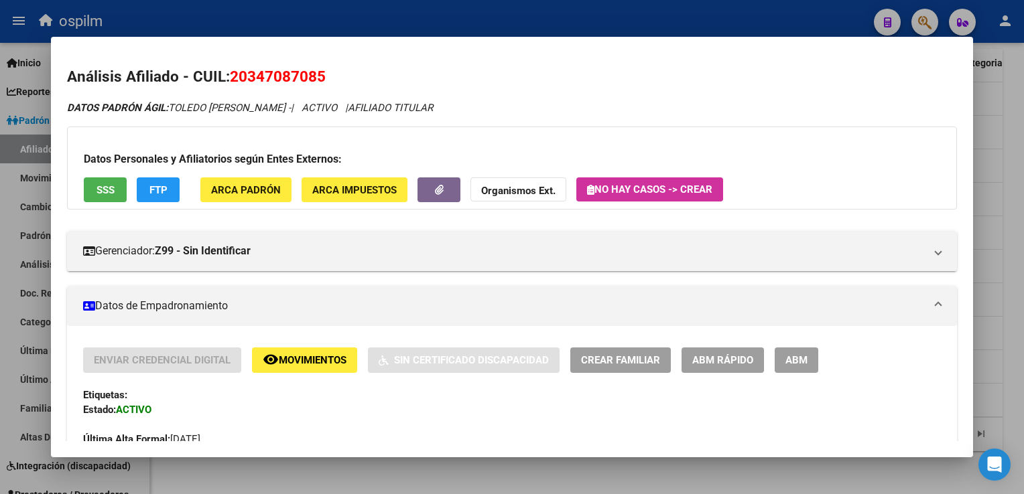
drag, startPoint x: 333, startPoint y: 77, endPoint x: 234, endPoint y: 78, distance: 99.1
click at [234, 78] on h2 "Análisis Afiliado - CUIL: 20347087085" at bounding box center [511, 77] width 889 height 23
click at [1010, 115] on div at bounding box center [512, 247] width 1024 height 494
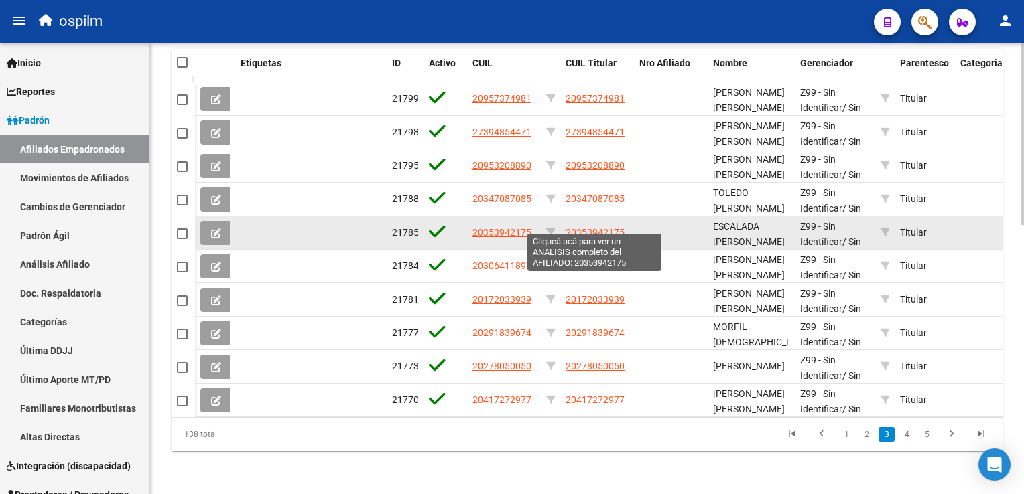
click at [585, 227] on span "20353942175" at bounding box center [594, 232] width 59 height 11
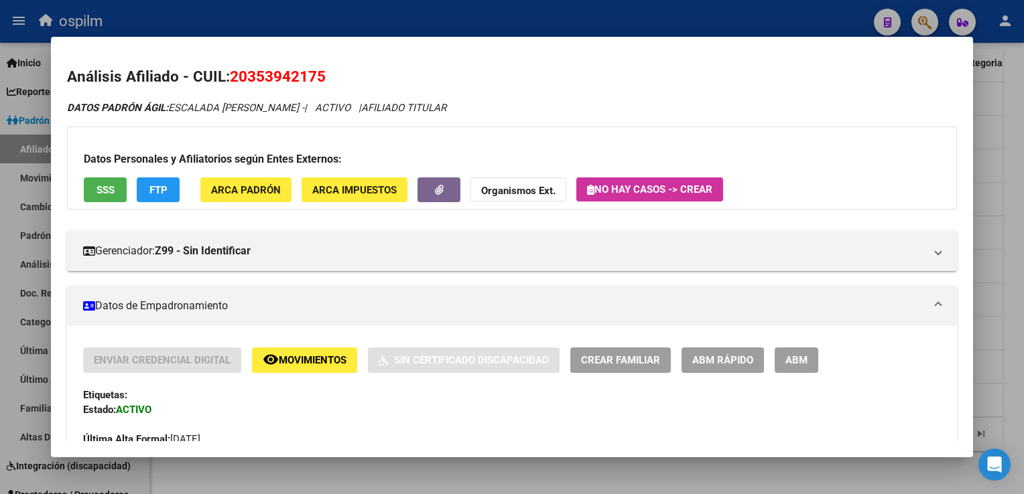
drag, startPoint x: 330, startPoint y: 74, endPoint x: 233, endPoint y: 78, distance: 96.5
click at [233, 78] on h2 "Análisis Afiliado - CUIL: 20353942175" at bounding box center [511, 77] width 889 height 23
click at [1005, 106] on div at bounding box center [512, 247] width 1024 height 494
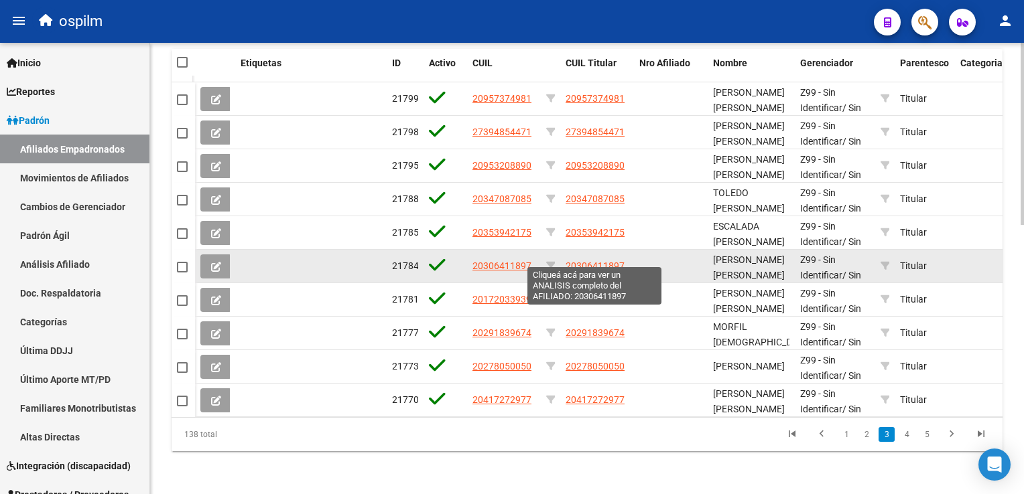
click at [587, 261] on span "20306411897" at bounding box center [594, 266] width 59 height 11
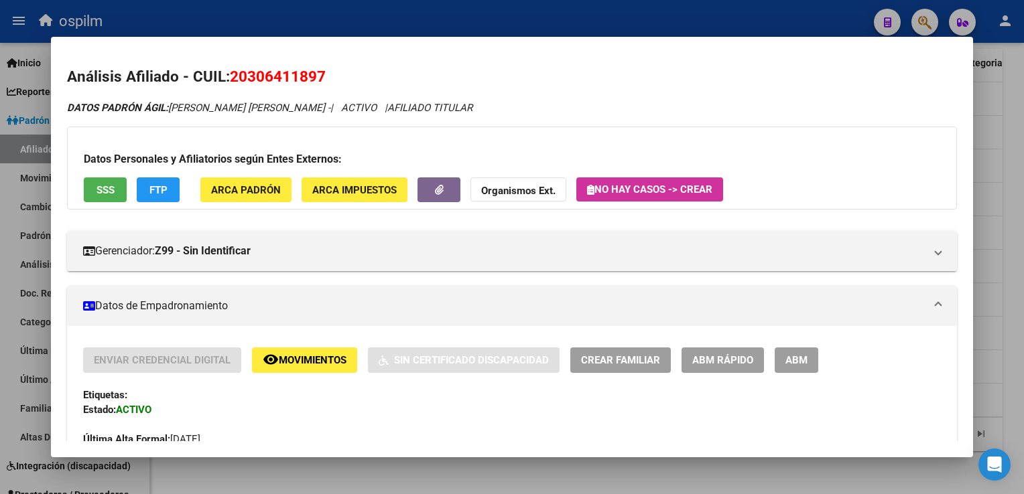
drag, startPoint x: 326, startPoint y: 76, endPoint x: 231, endPoint y: 78, distance: 94.5
click at [231, 78] on span "20306411897" at bounding box center [278, 76] width 96 height 17
click at [1011, 132] on div at bounding box center [512, 247] width 1024 height 494
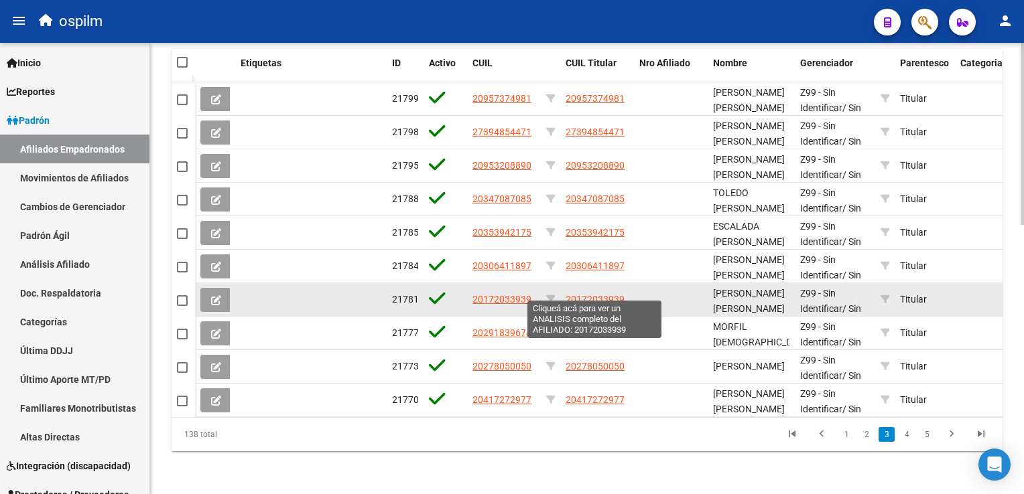
click at [600, 294] on span "20172033939" at bounding box center [594, 299] width 59 height 11
type textarea "20172033939"
